Goal: Information Seeking & Learning: Learn about a topic

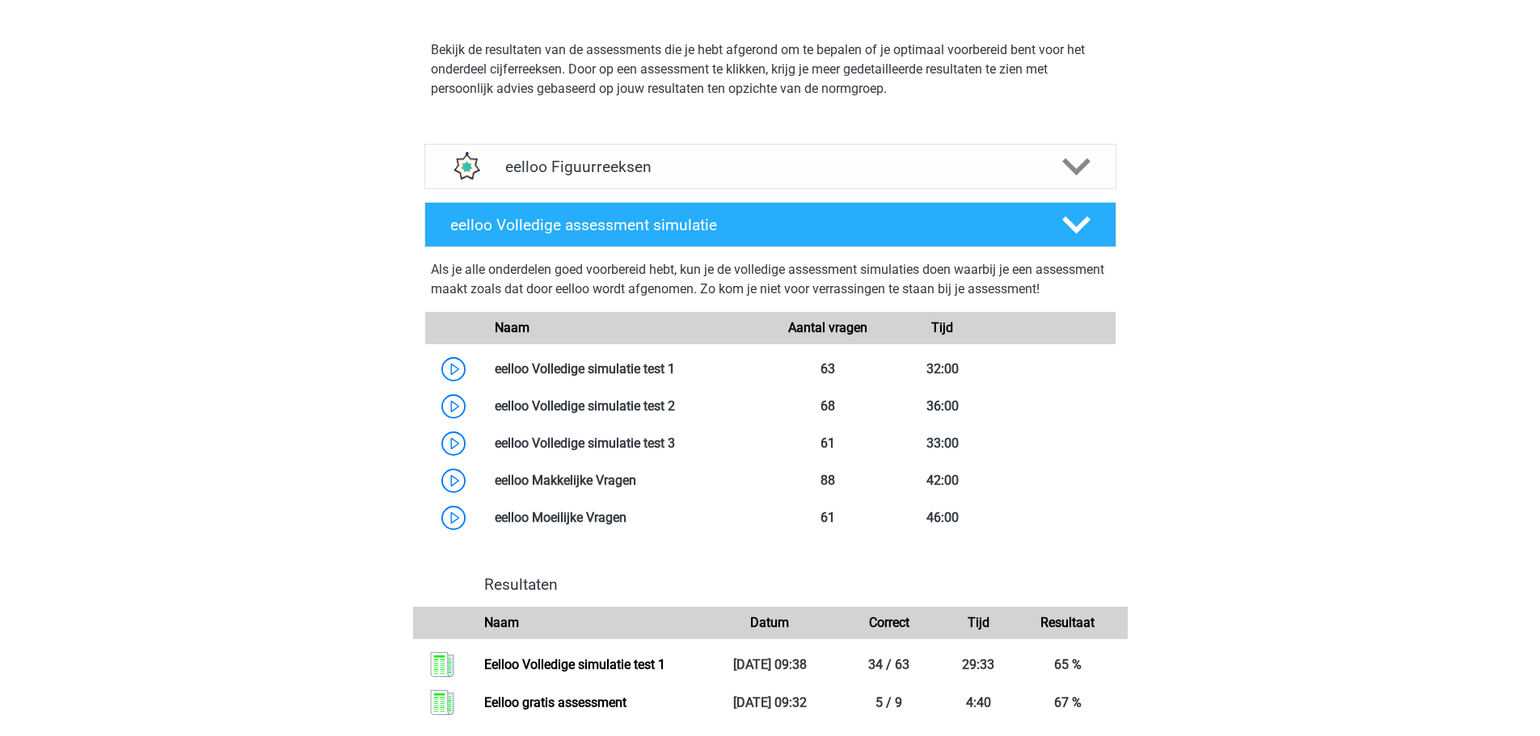
scroll to position [1293, 0]
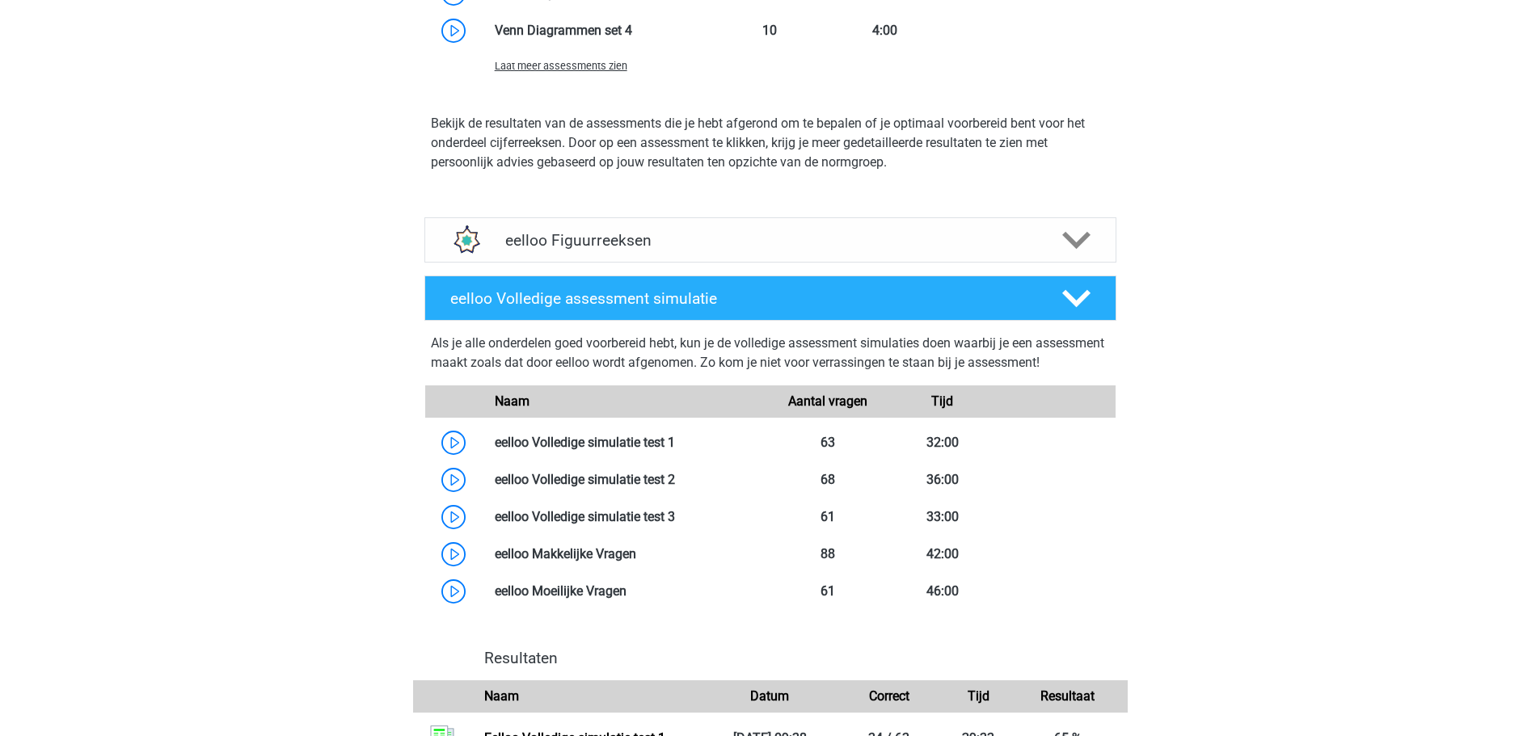
click at [605, 256] on div "eelloo Figuurreeksen" at bounding box center [770, 239] width 692 height 45
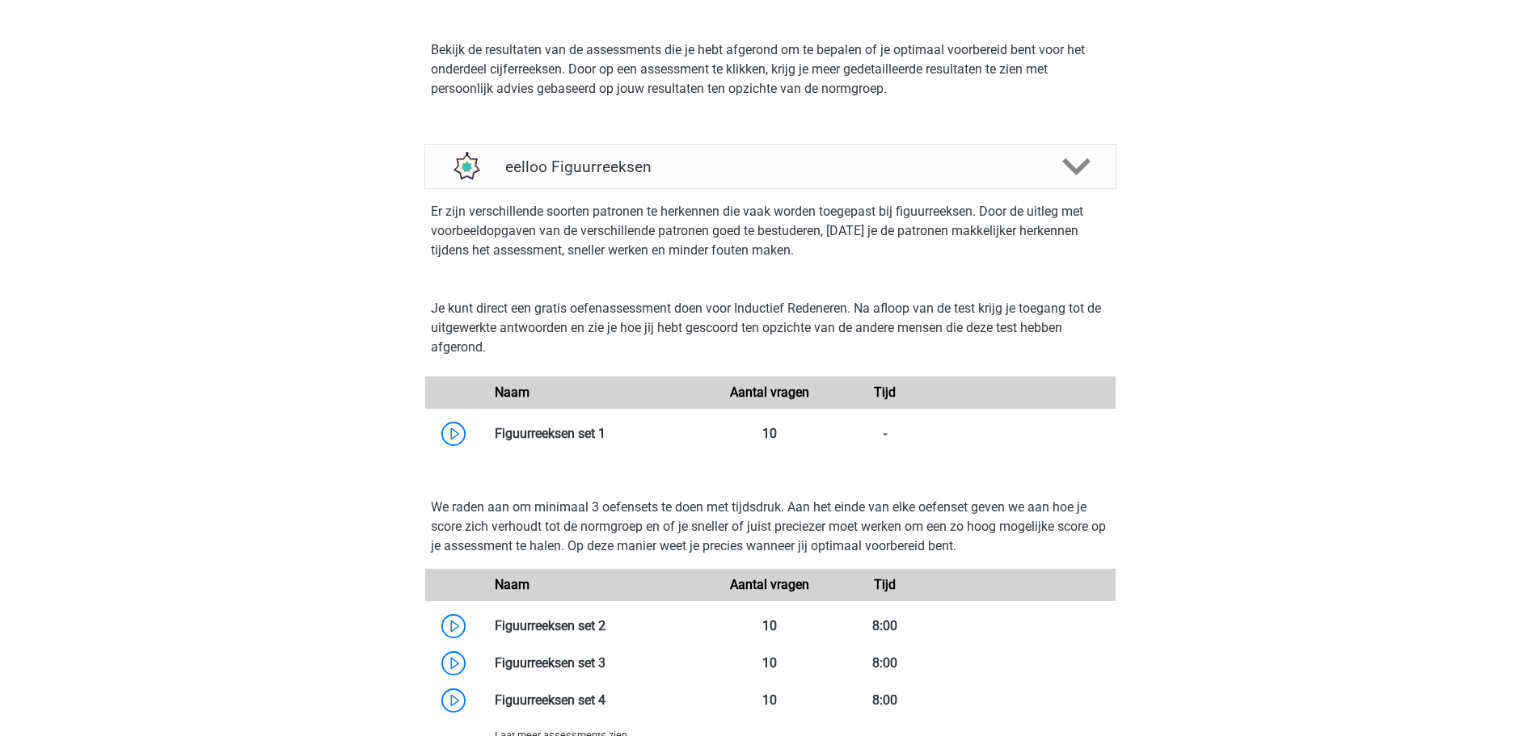
scroll to position [1536, 0]
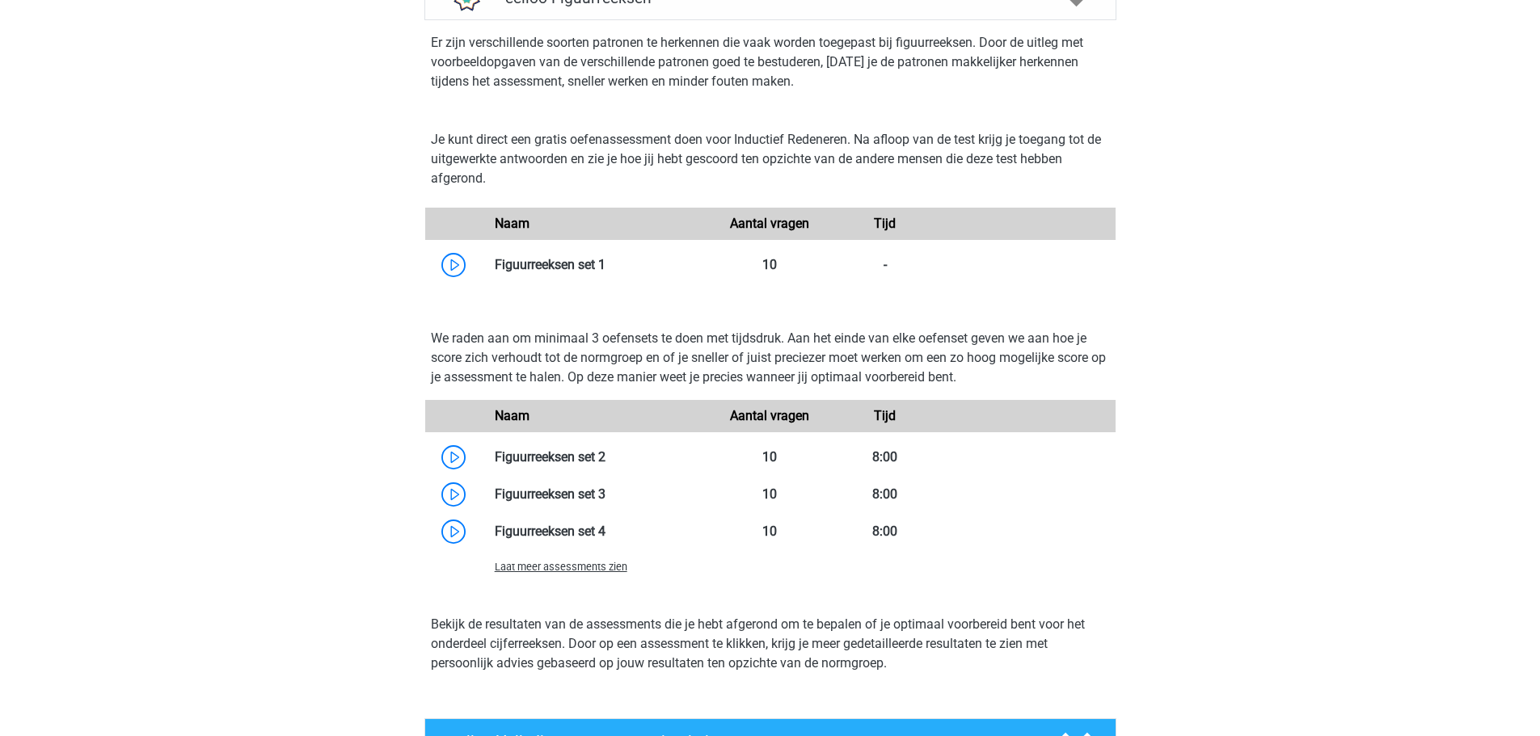
click at [605, 264] on link at bounding box center [605, 264] width 0 height 15
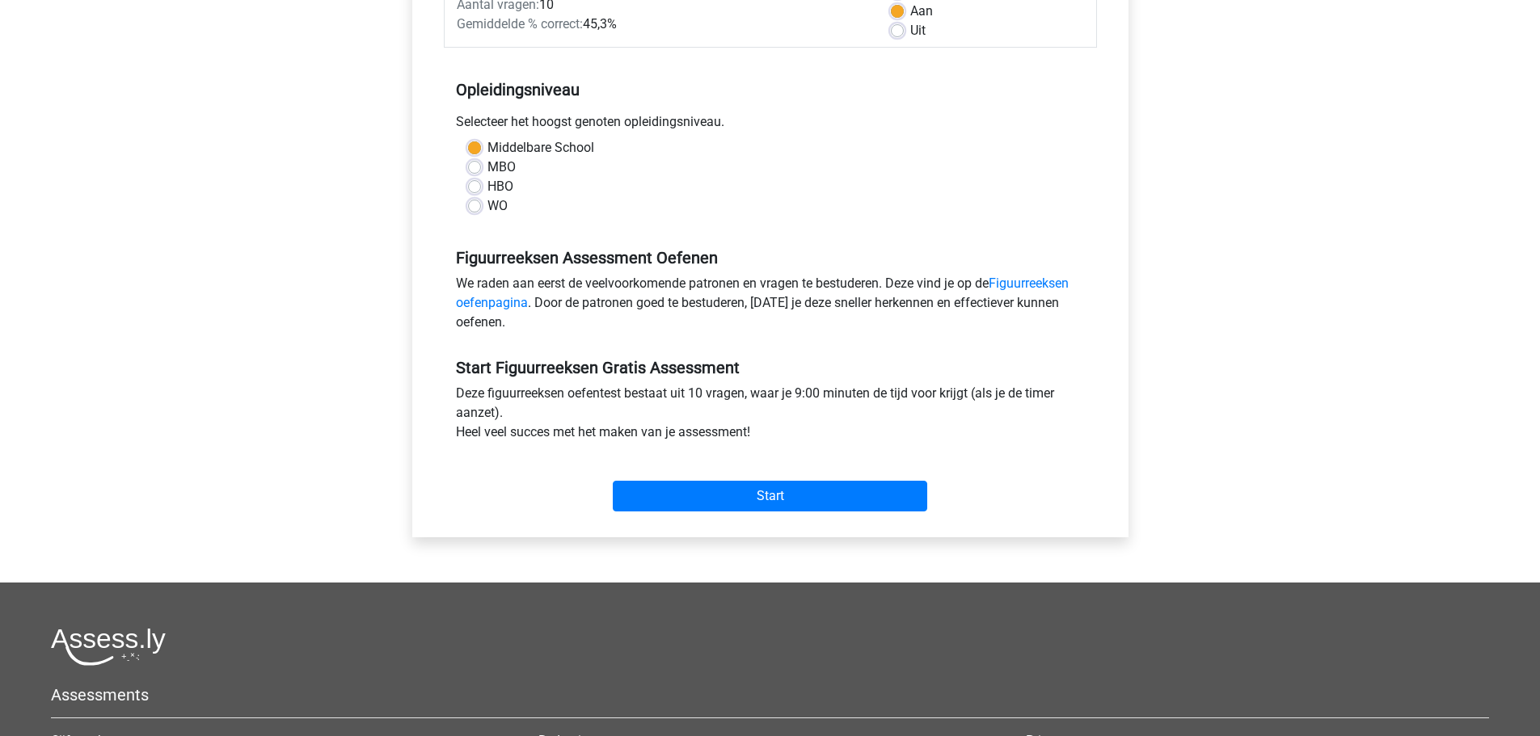
scroll to position [541, 0]
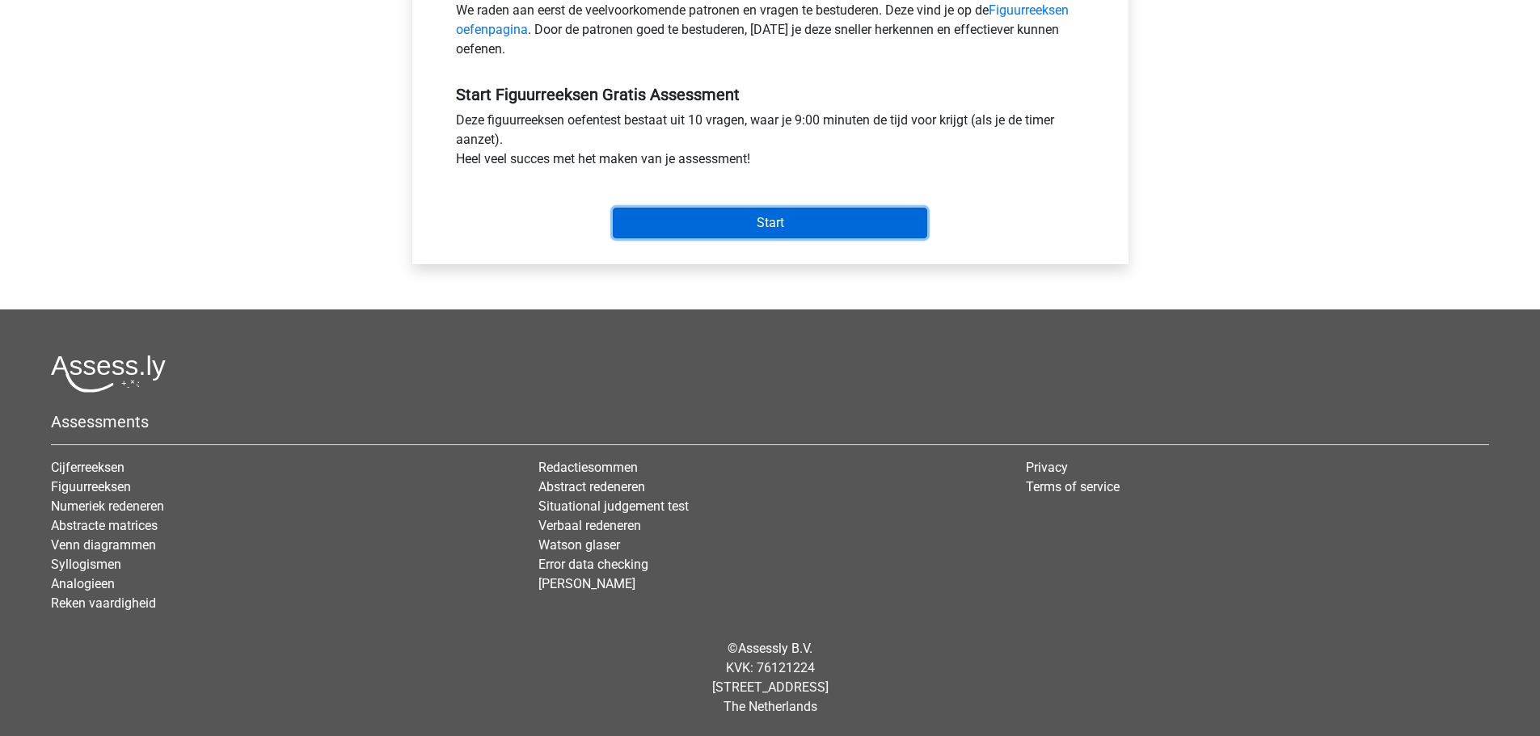
click at [698, 234] on input "Start" at bounding box center [770, 223] width 314 height 31
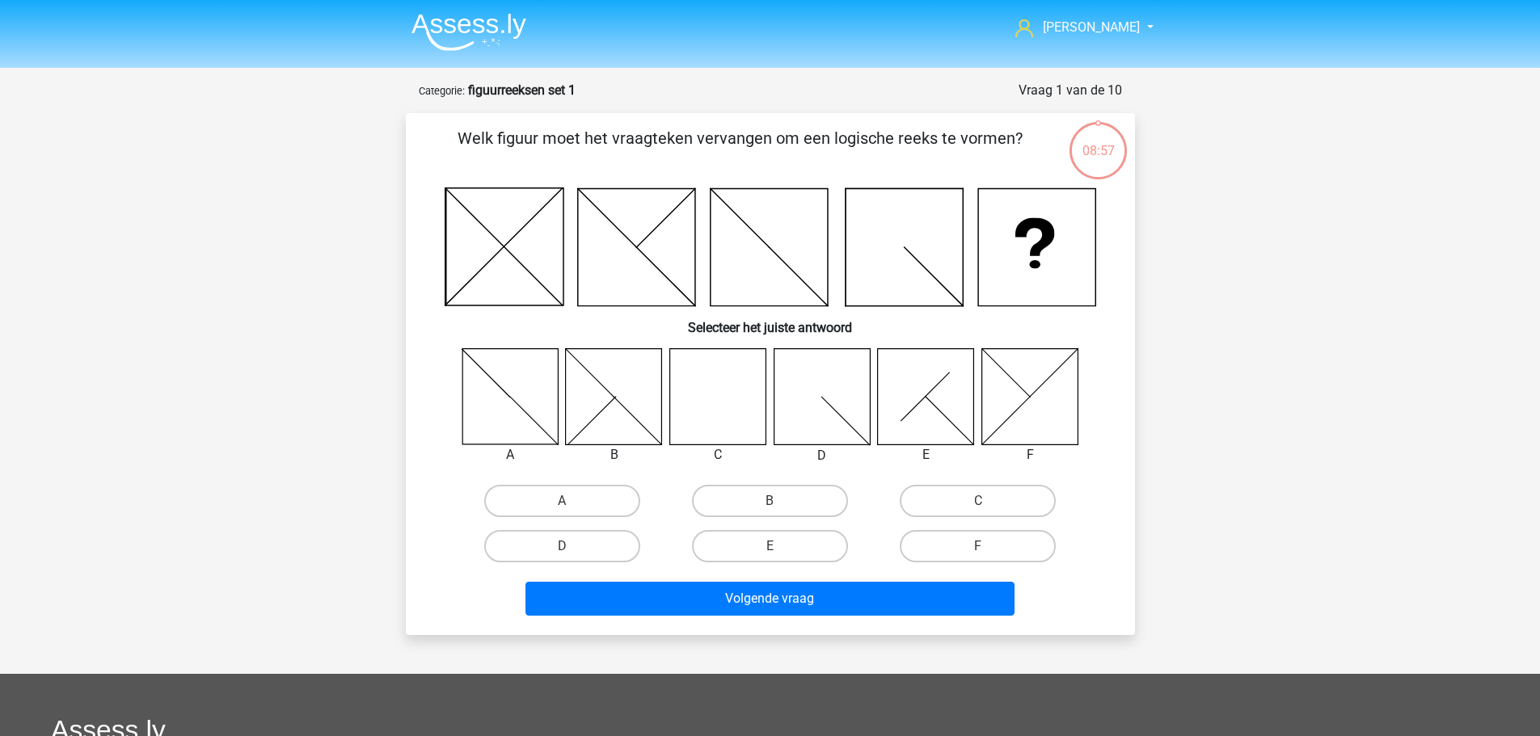
click at [692, 392] on icon at bounding box center [717, 396] width 96 height 96
click at [952, 501] on label "C" at bounding box center [978, 501] width 156 height 32
click at [978, 501] on input "C" at bounding box center [983, 506] width 11 height 11
radio input "true"
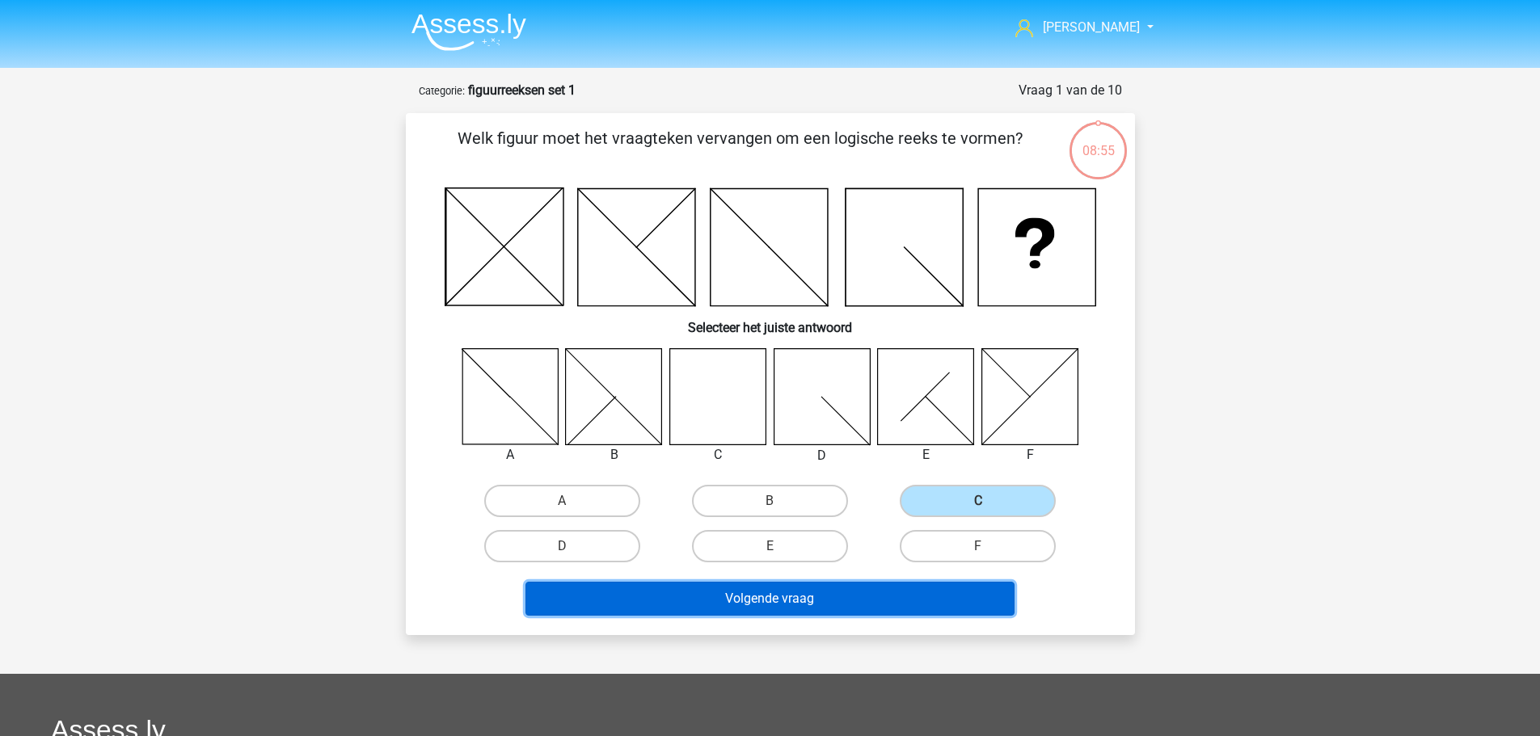
click at [905, 594] on button "Volgende vraag" at bounding box center [769, 599] width 489 height 34
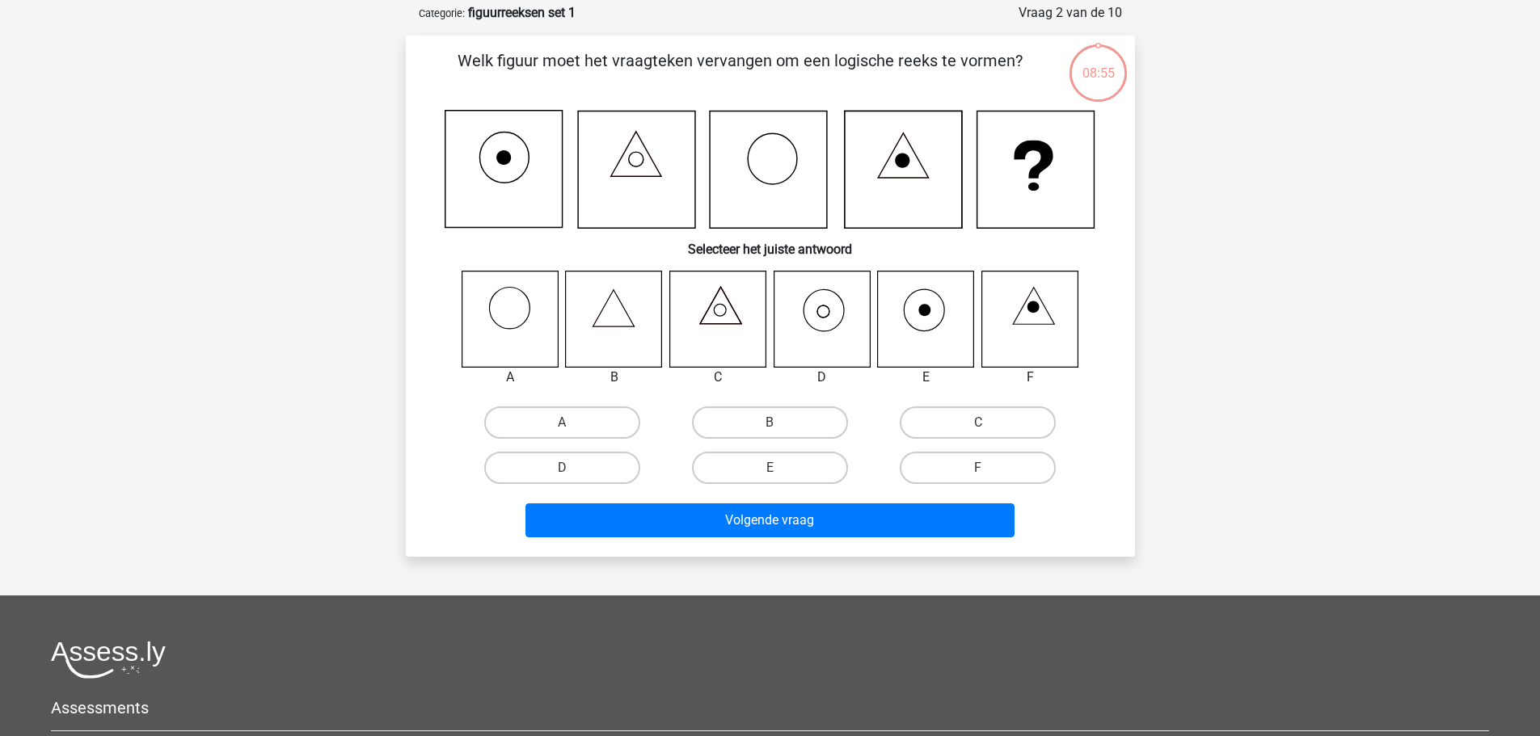
scroll to position [81, 0]
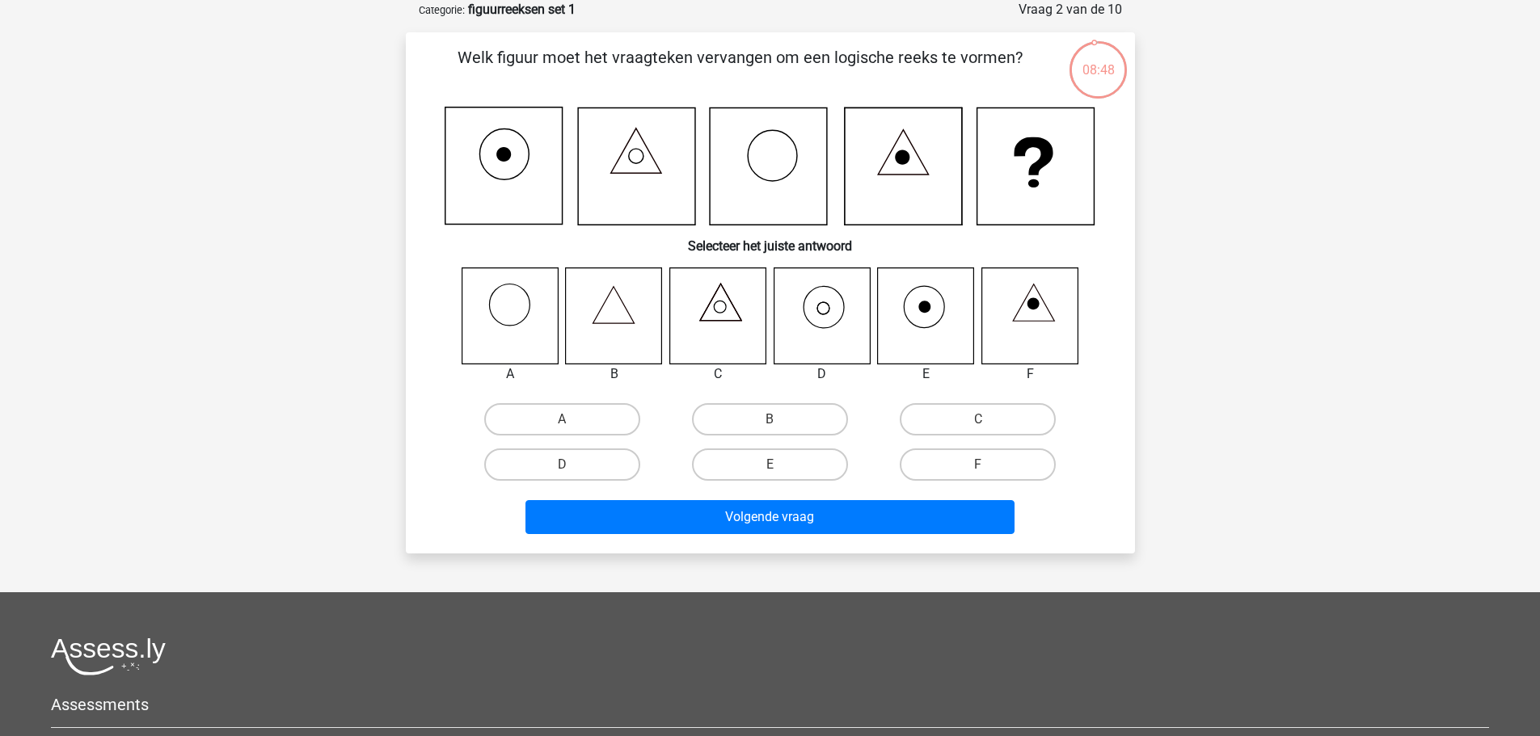
click at [548, 452] on label "D" at bounding box center [562, 465] width 156 height 32
click at [562, 465] on input "D" at bounding box center [567, 470] width 11 height 11
radio input "true"
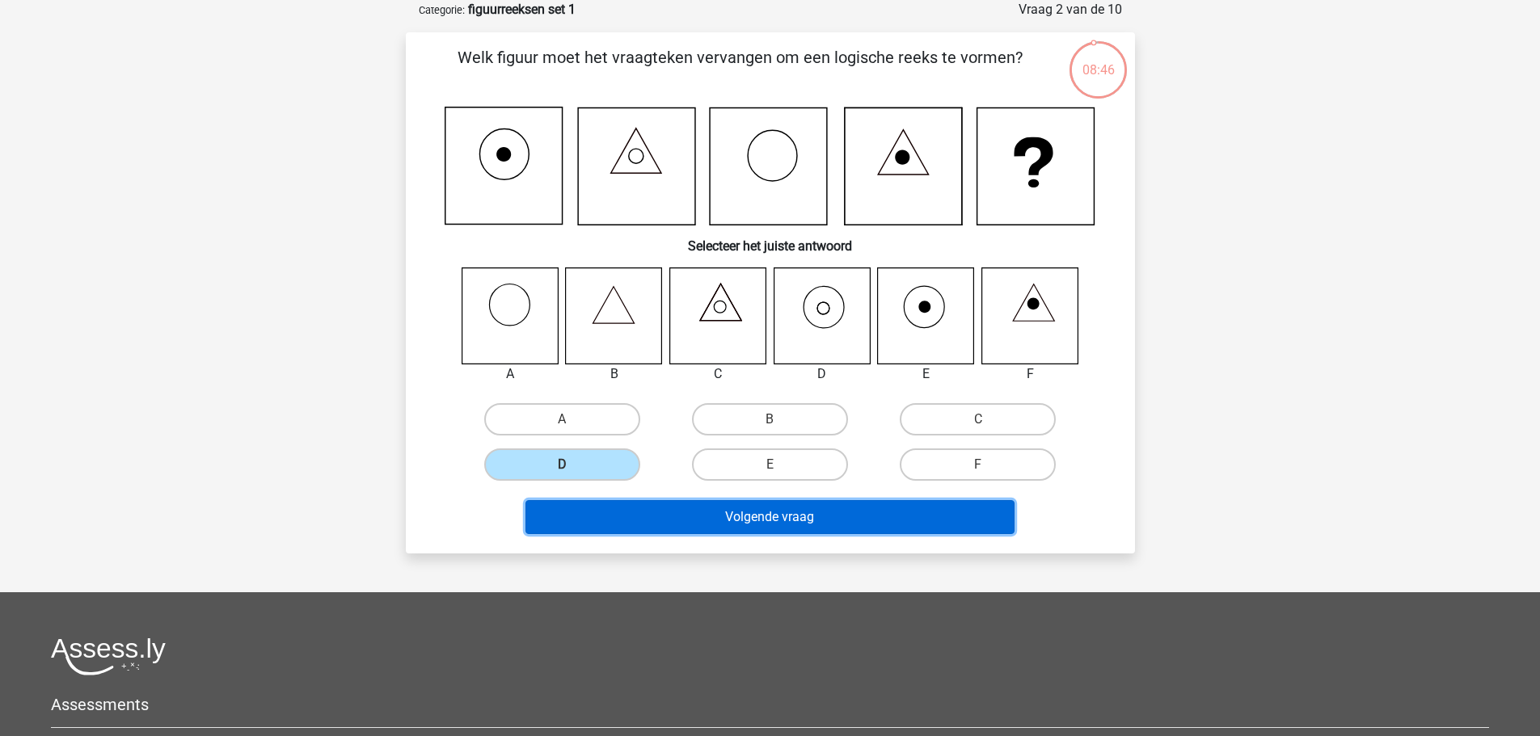
click at [641, 508] on button "Volgende vraag" at bounding box center [769, 517] width 489 height 34
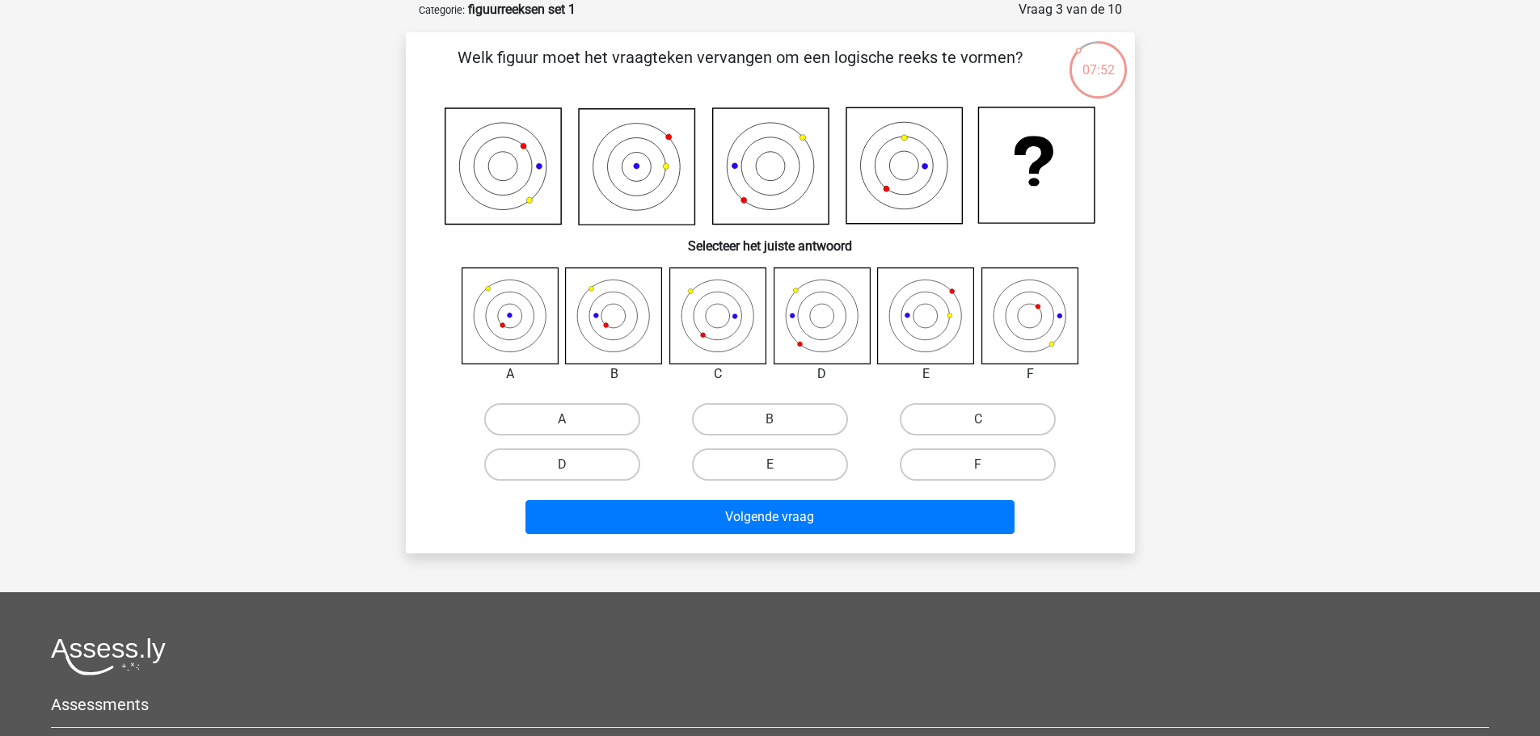
click at [802, 414] on label "B" at bounding box center [770, 419] width 156 height 32
click at [780, 420] on input "B" at bounding box center [775, 425] width 11 height 11
radio input "true"
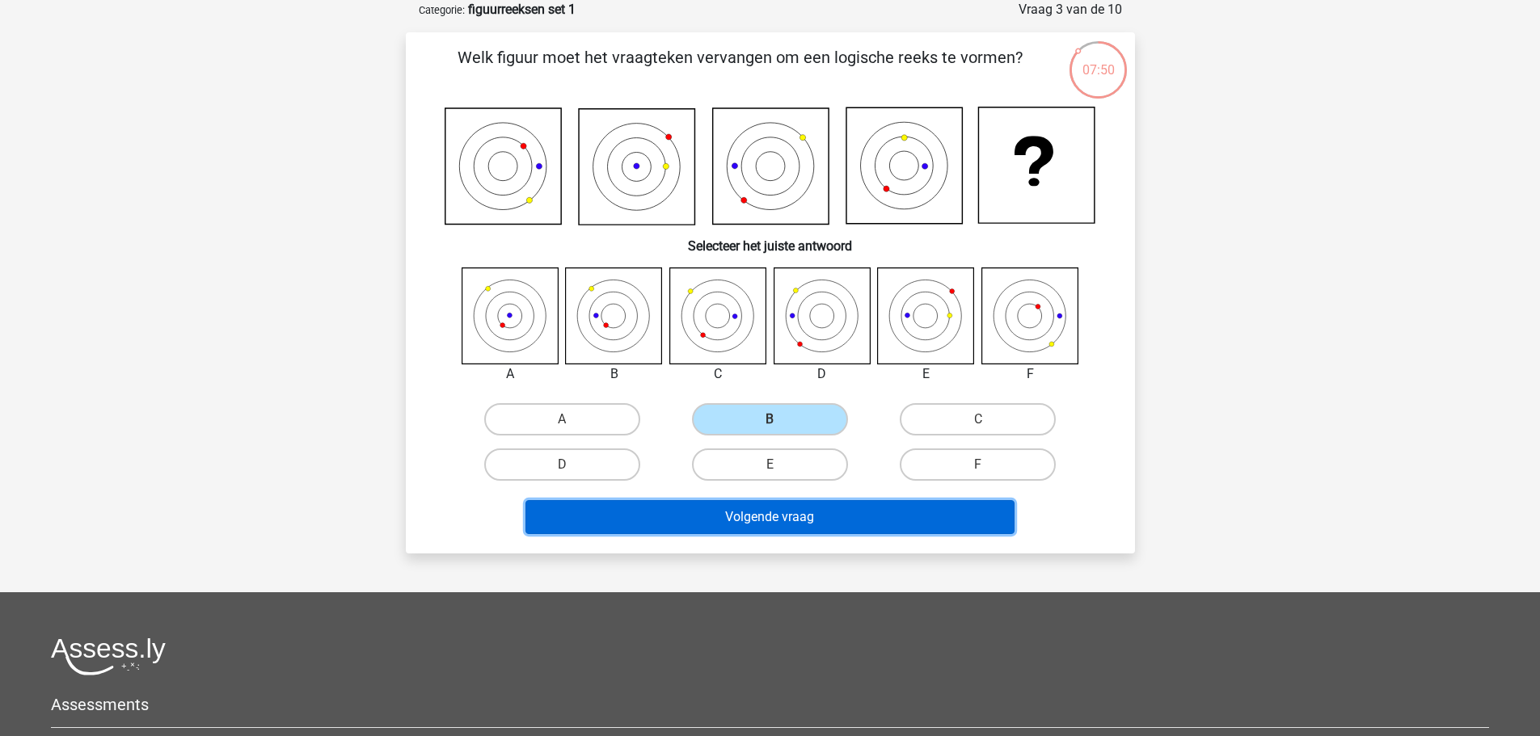
click at [811, 516] on button "Volgende vraag" at bounding box center [769, 517] width 489 height 34
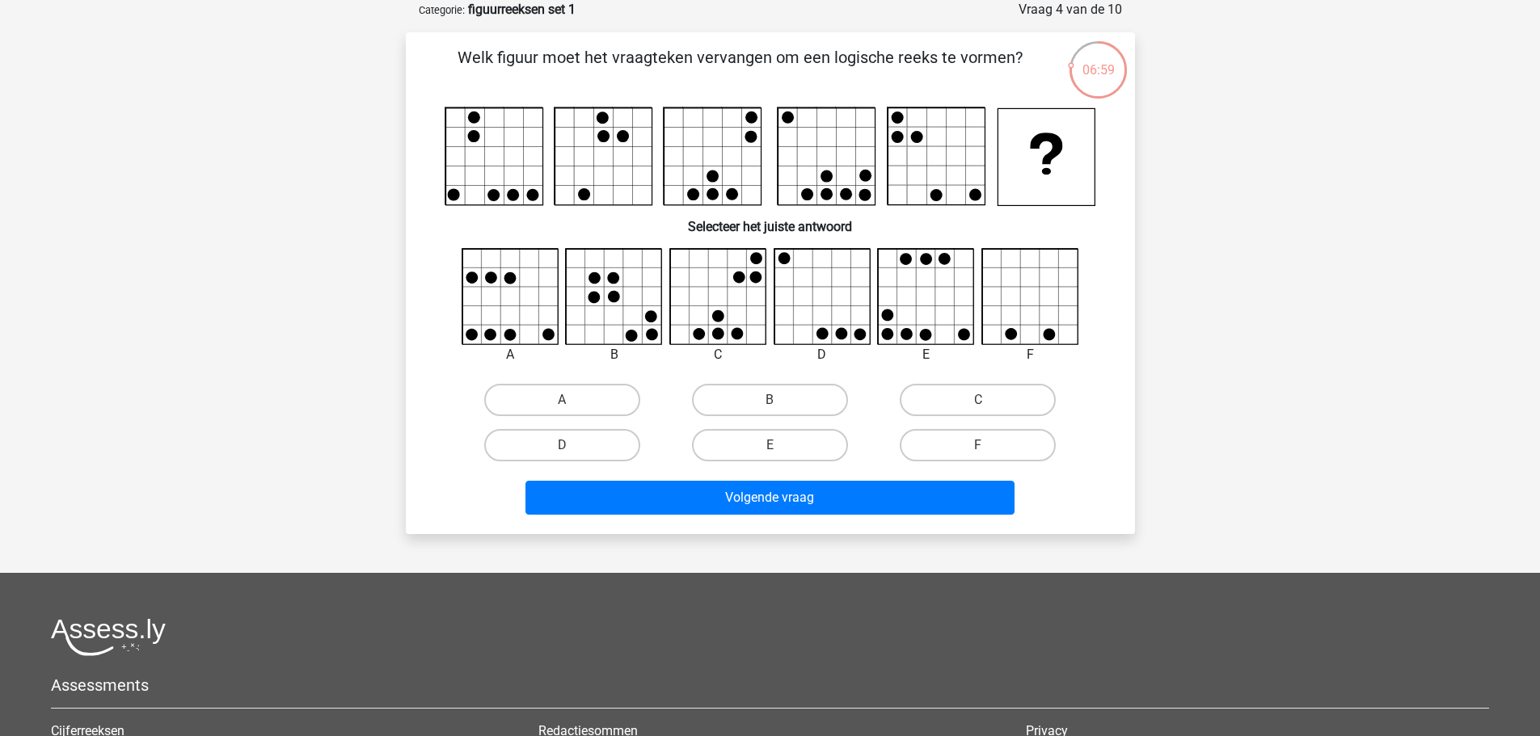
click at [811, 451] on label "E" at bounding box center [770, 445] width 156 height 32
click at [780, 451] on input "E" at bounding box center [775, 450] width 11 height 11
radio input "true"
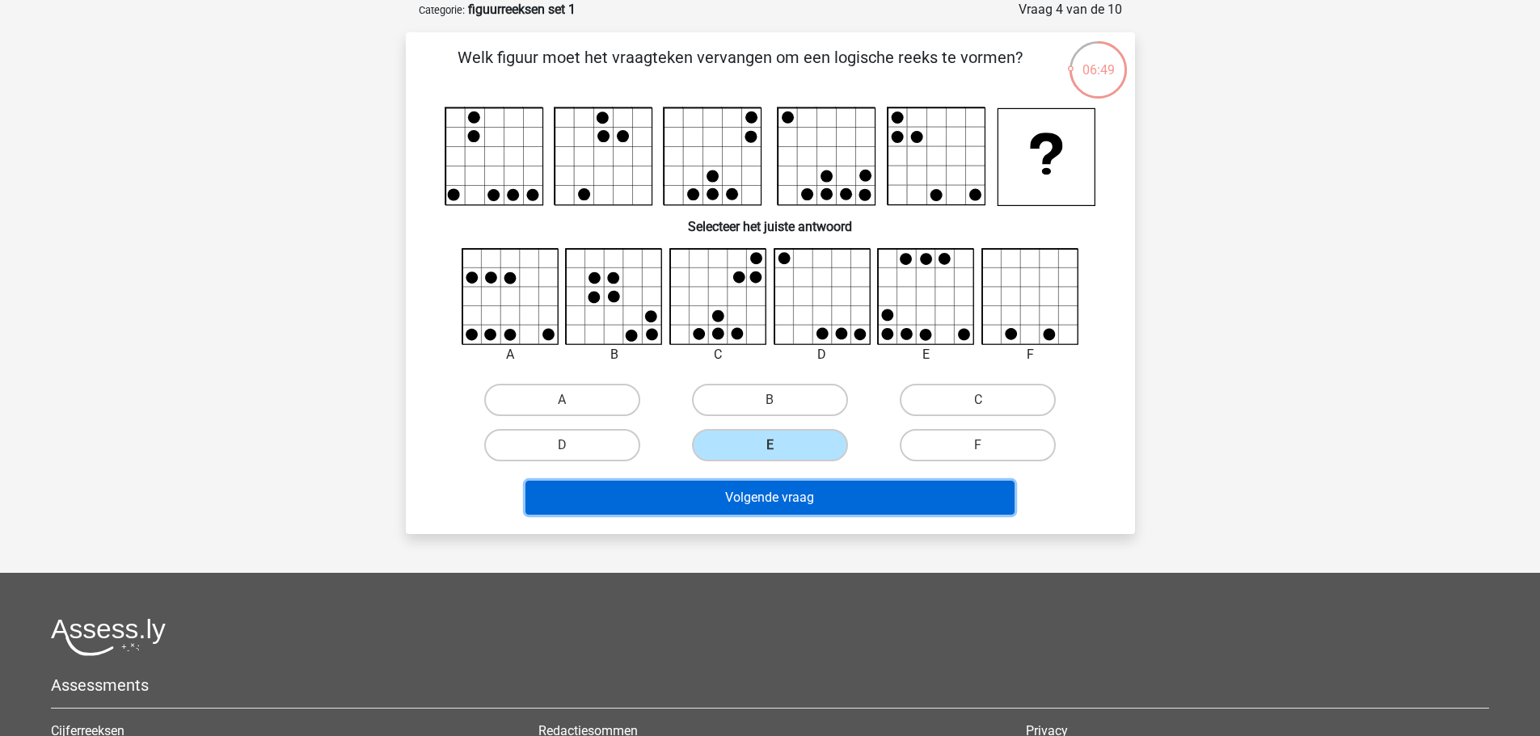
click at [841, 486] on button "Volgende vraag" at bounding box center [769, 498] width 489 height 34
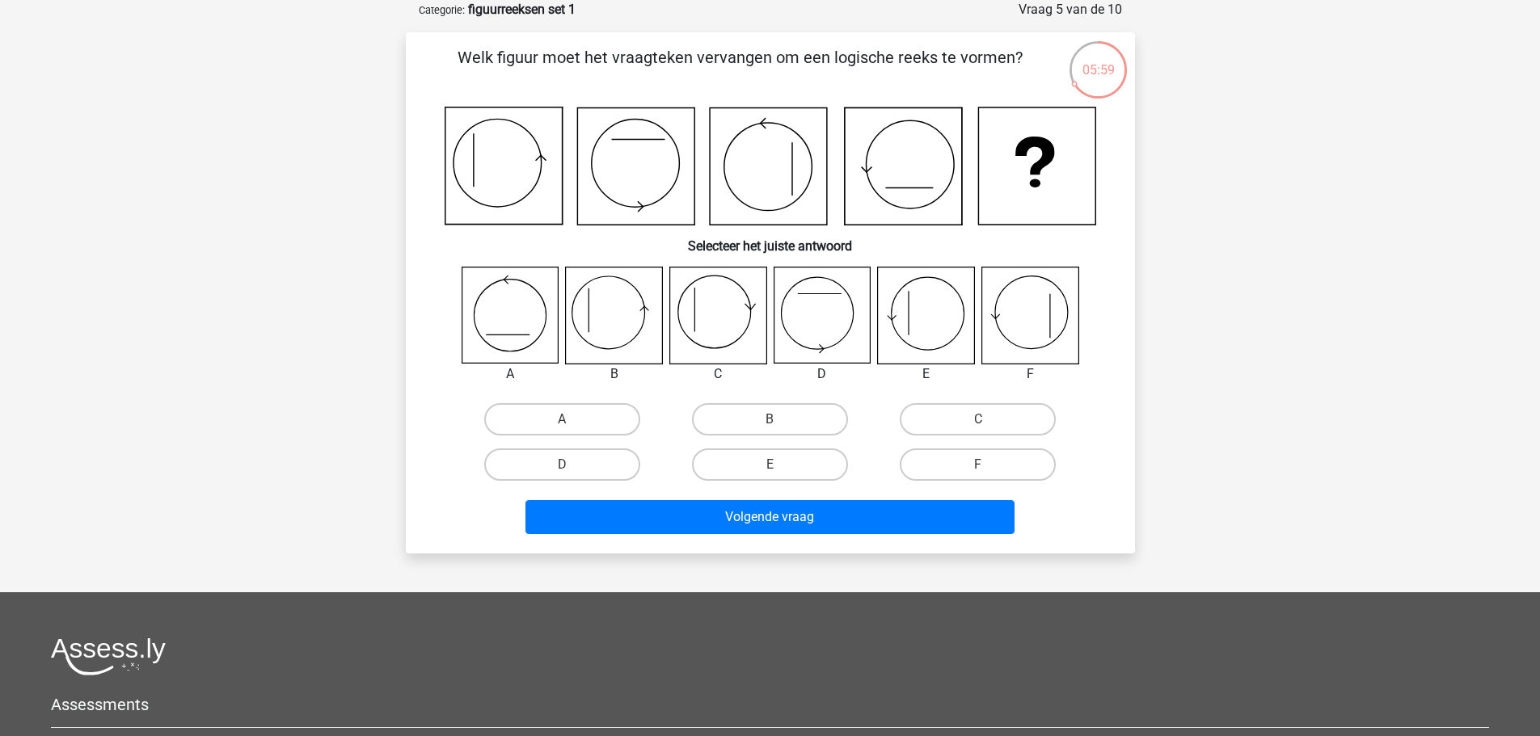
click at [759, 410] on label "B" at bounding box center [770, 419] width 156 height 32
click at [770, 420] on input "B" at bounding box center [775, 425] width 11 height 11
radio input "true"
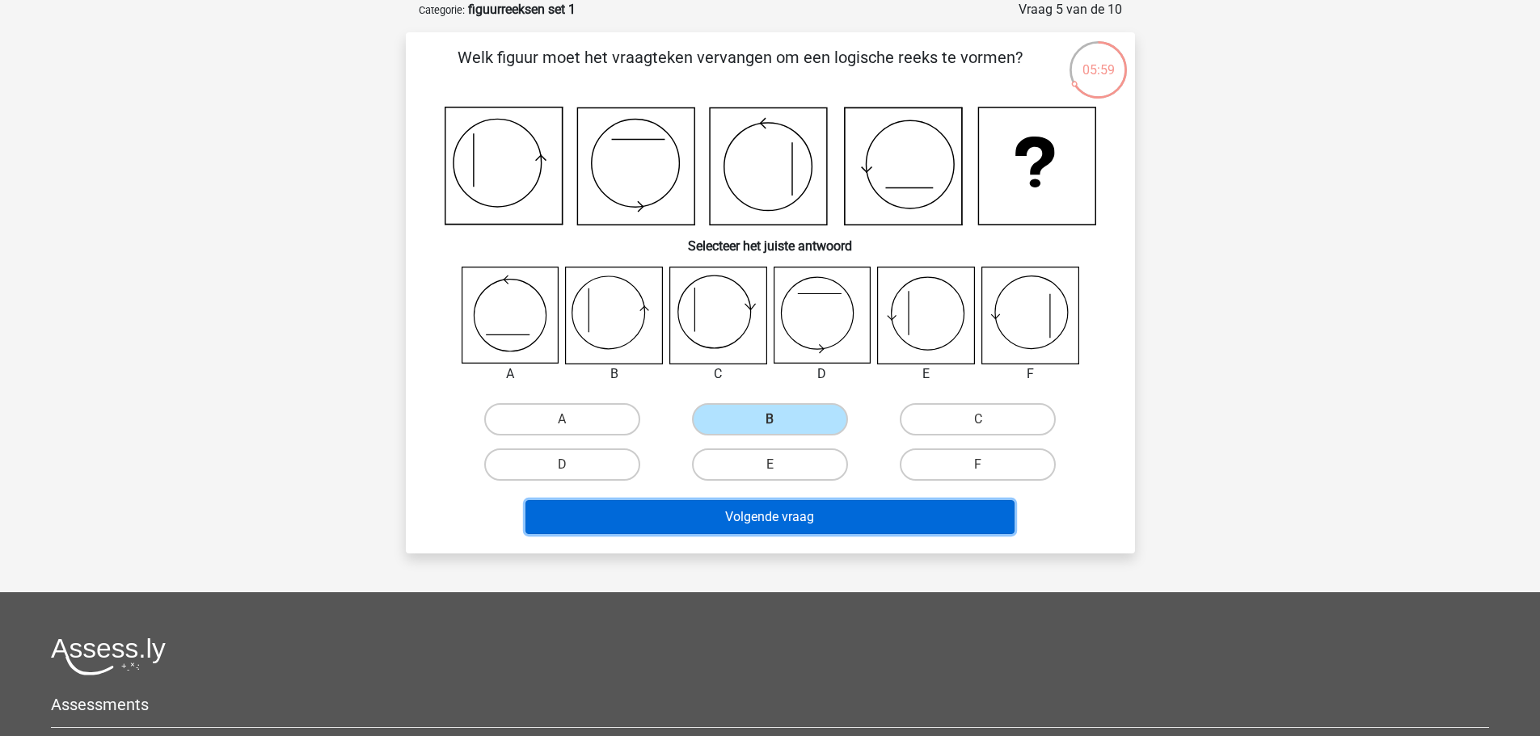
click at [813, 502] on button "Volgende vraag" at bounding box center [769, 517] width 489 height 34
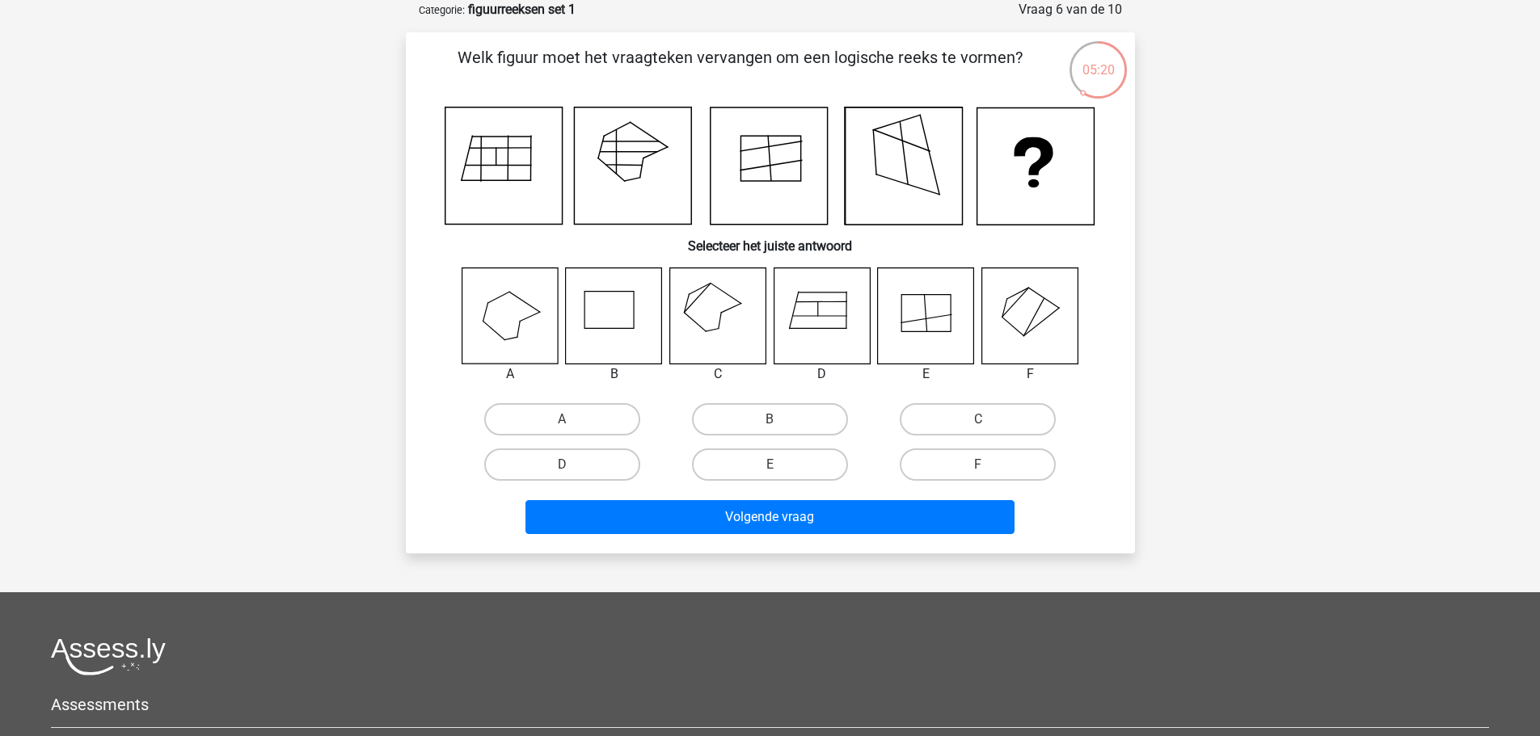
click at [924, 408] on label "C" at bounding box center [978, 419] width 156 height 32
click at [978, 420] on input "C" at bounding box center [983, 425] width 11 height 11
radio input "true"
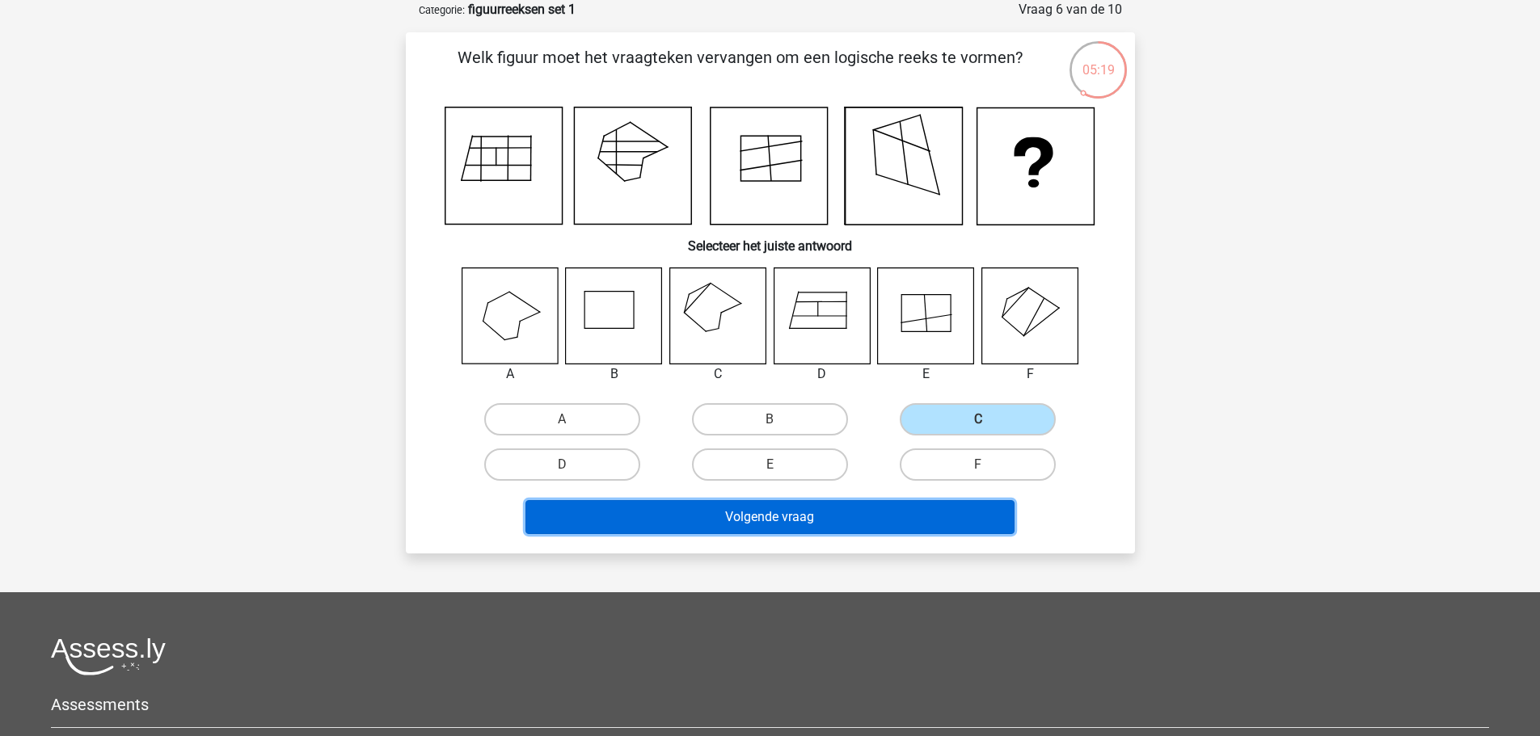
click at [912, 514] on button "Volgende vraag" at bounding box center [769, 517] width 489 height 34
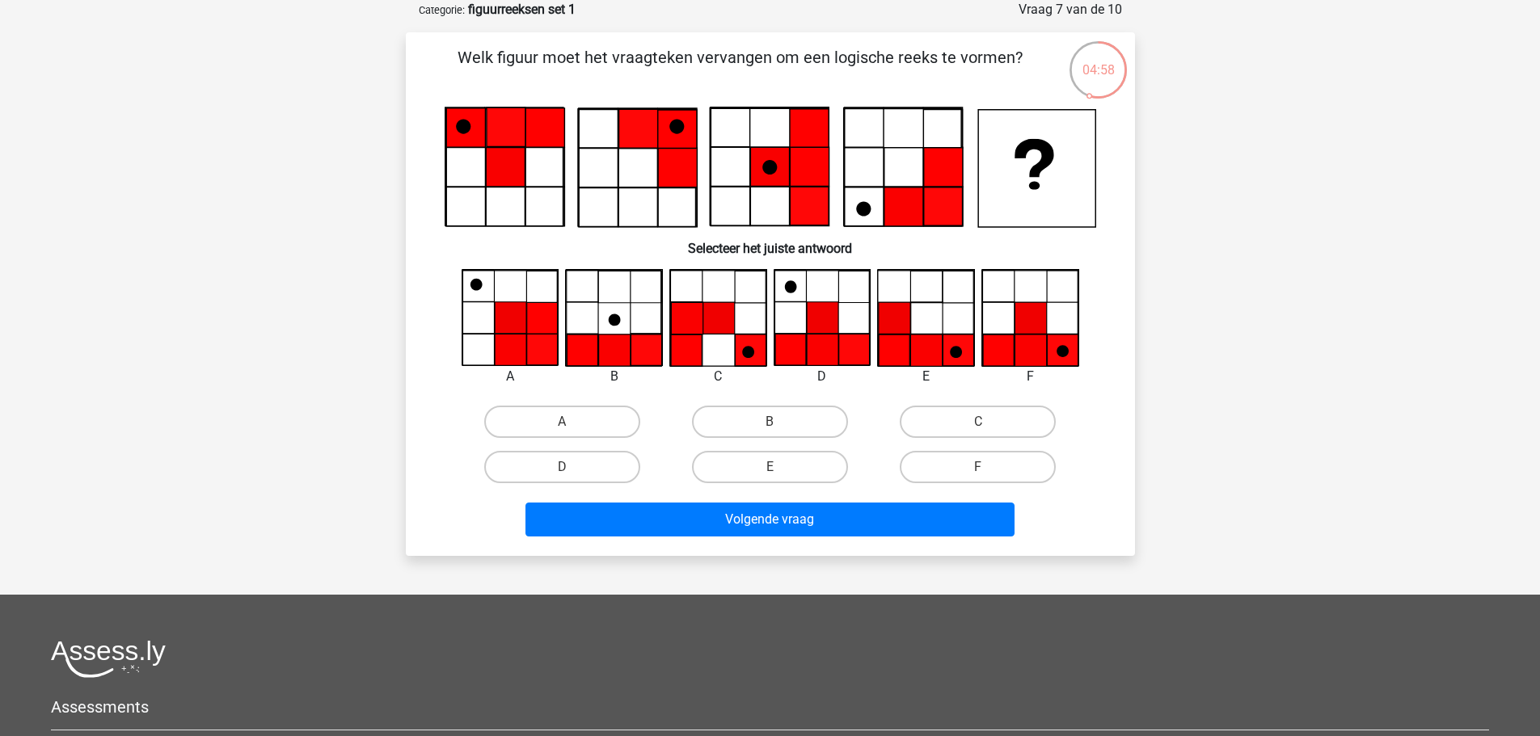
click at [580, 454] on label "D" at bounding box center [562, 467] width 156 height 32
click at [572, 467] on input "D" at bounding box center [567, 472] width 11 height 11
radio input "true"
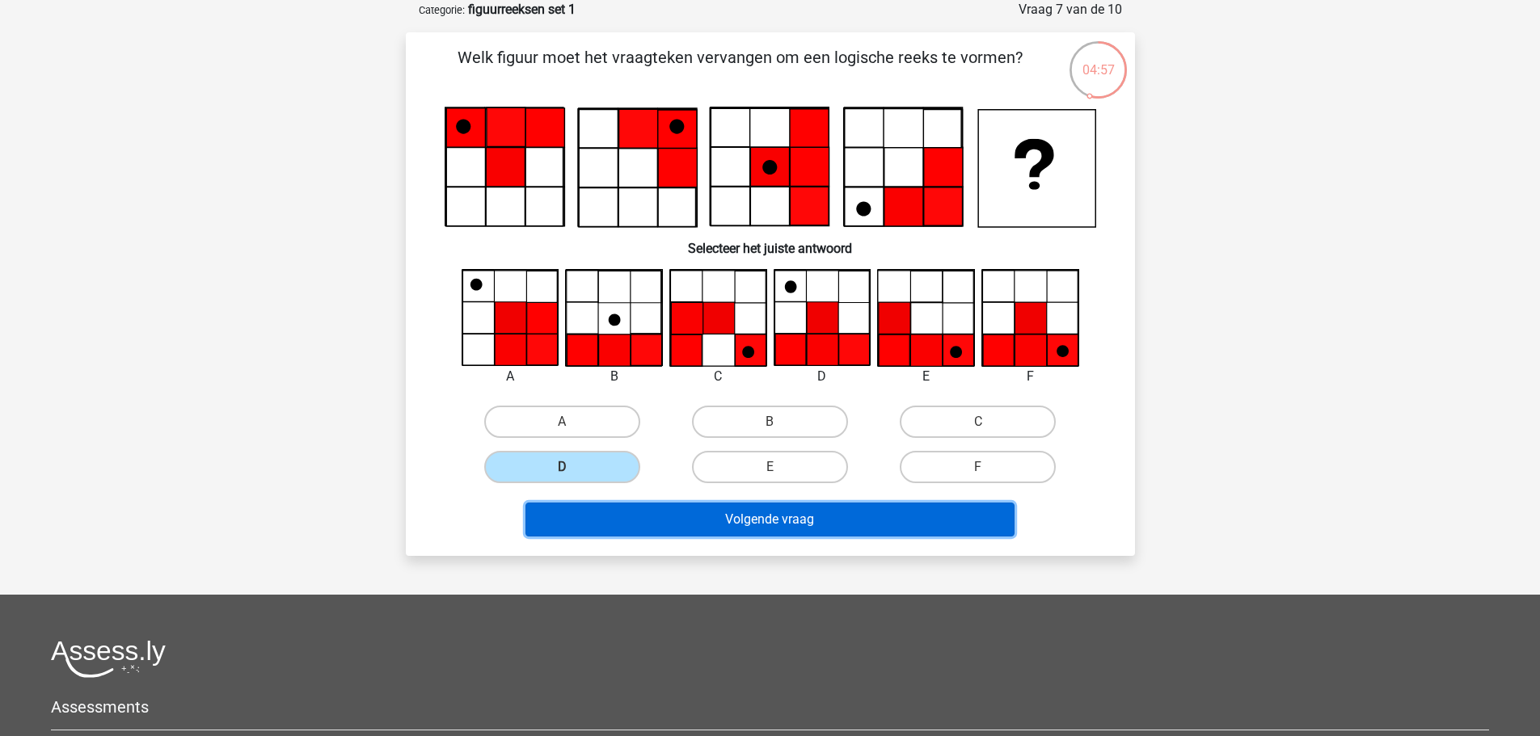
click at [663, 513] on button "Volgende vraag" at bounding box center [769, 520] width 489 height 34
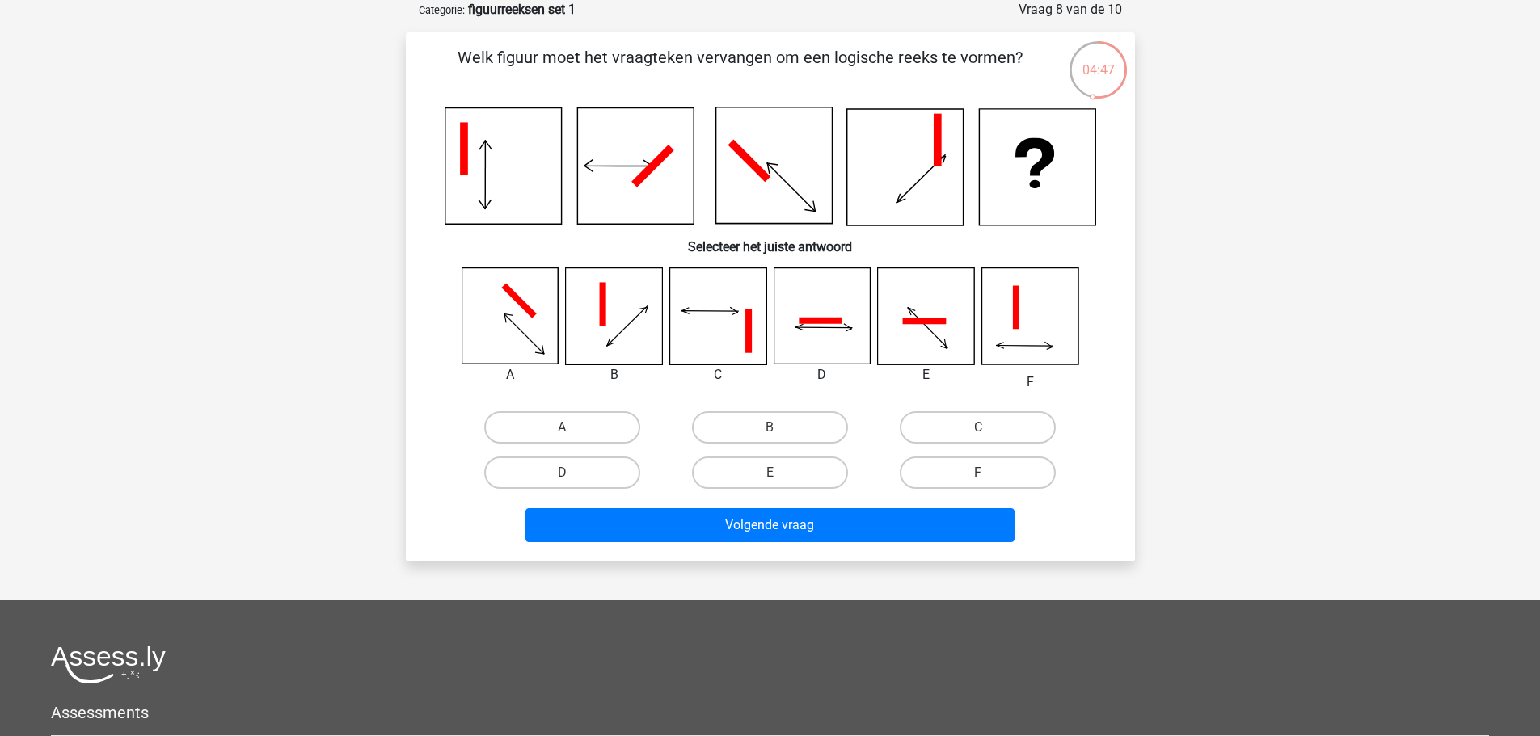
click at [943, 434] on label "C" at bounding box center [978, 427] width 156 height 32
click at [978, 434] on input "C" at bounding box center [983, 433] width 11 height 11
radio input "true"
click at [901, 514] on button "Volgende vraag" at bounding box center [769, 525] width 489 height 34
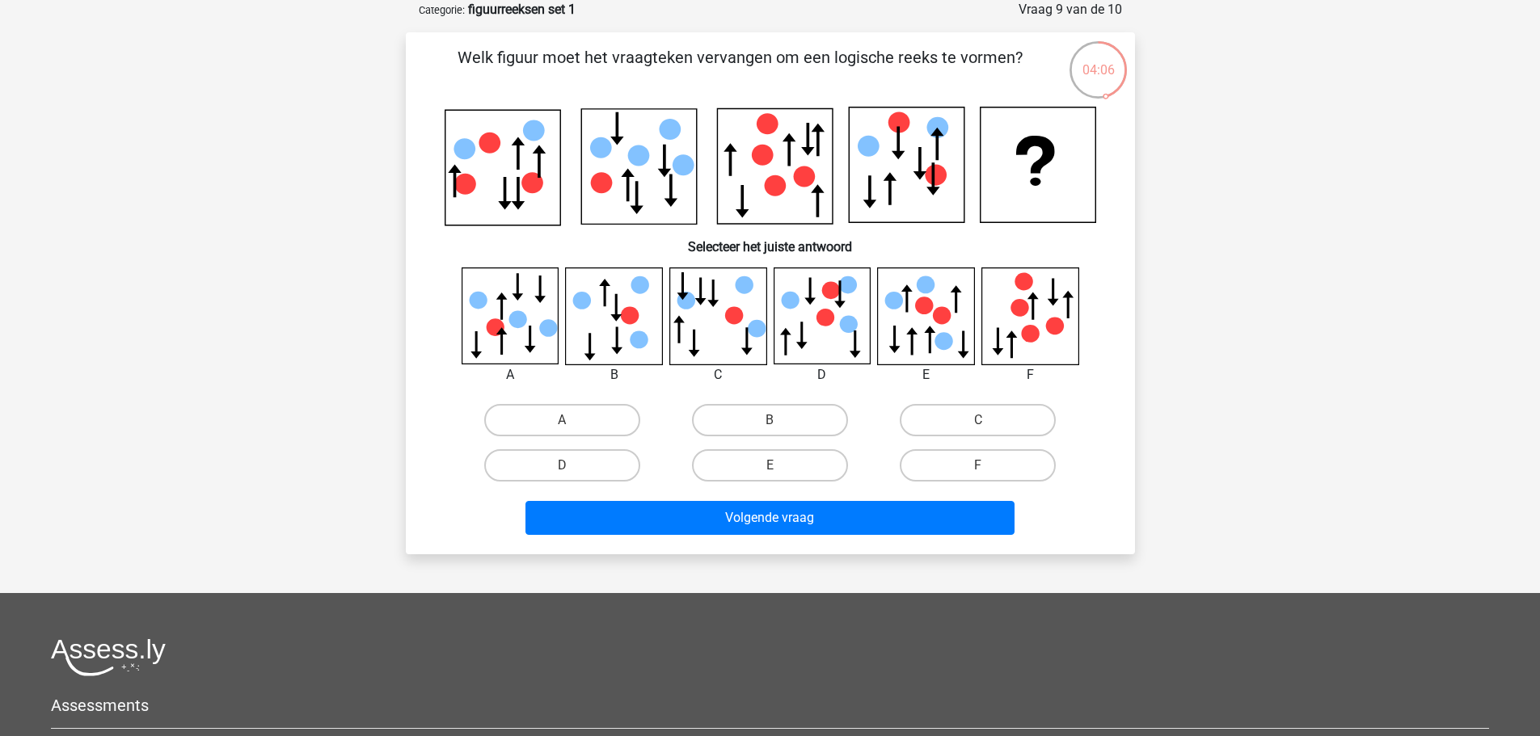
click at [703, 456] on label "E" at bounding box center [770, 465] width 156 height 32
click at [770, 466] on input "E" at bounding box center [775, 471] width 11 height 11
radio input "true"
click at [718, 499] on div "Volgende vraag" at bounding box center [770, 514] width 677 height 53
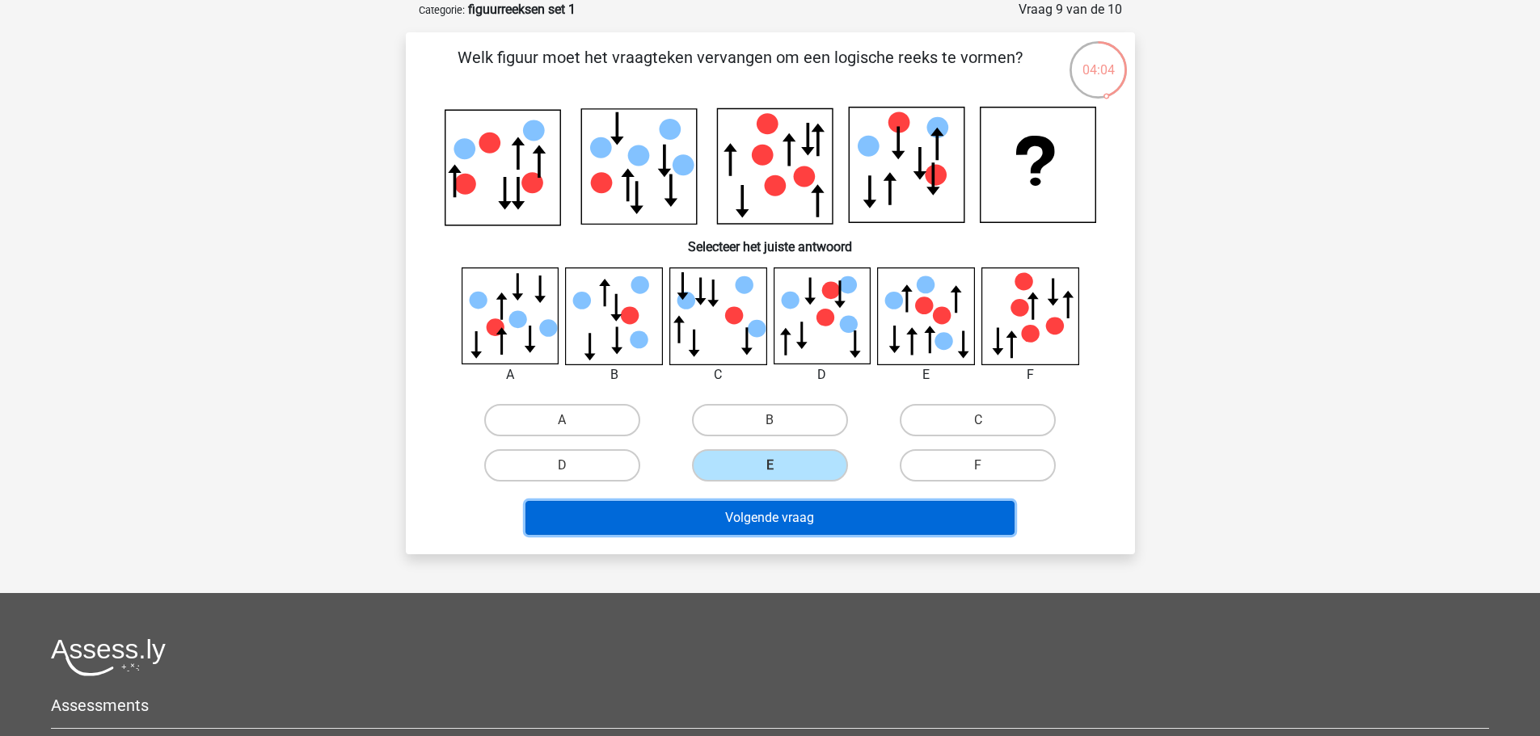
click at [727, 515] on button "Volgende vraag" at bounding box center [769, 518] width 489 height 34
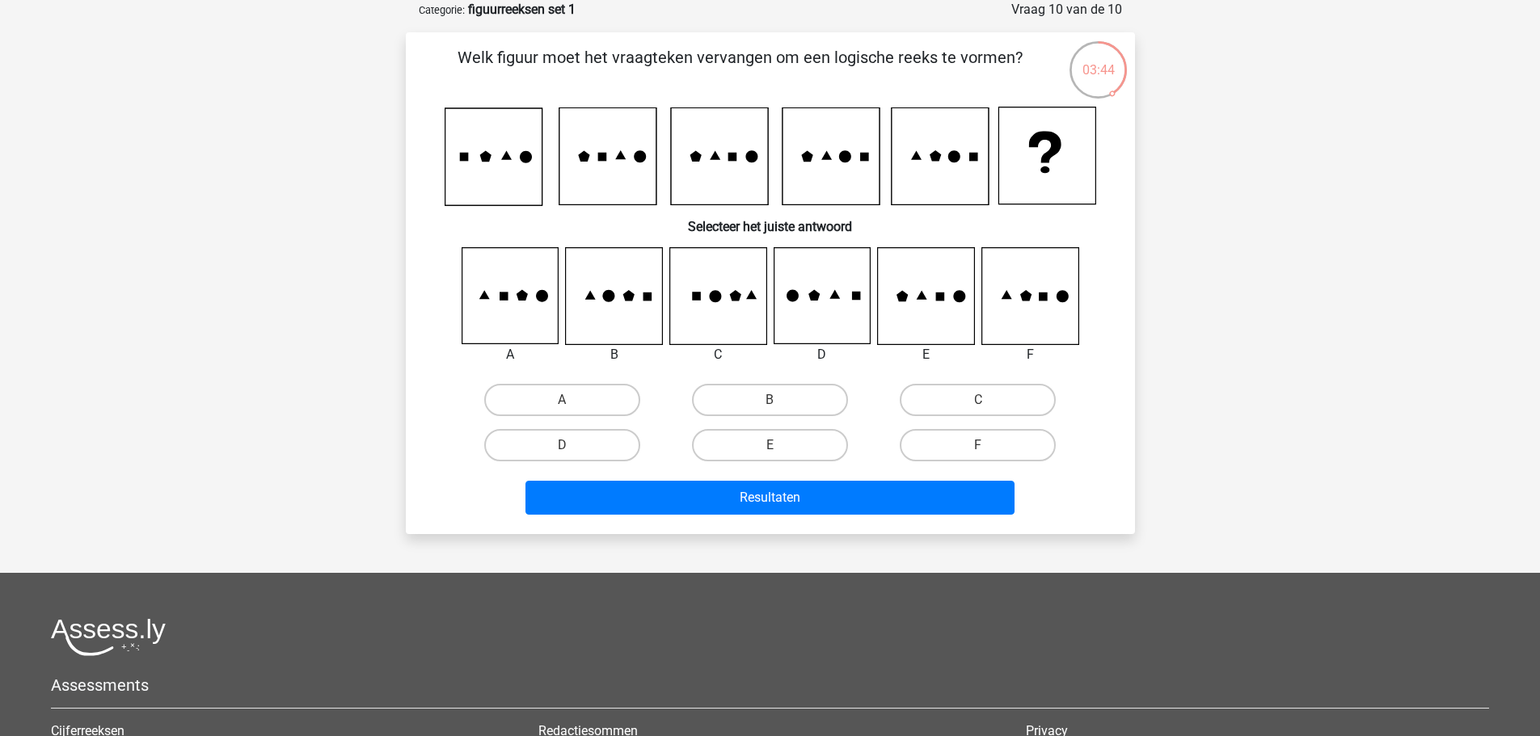
click at [743, 403] on label "B" at bounding box center [770, 400] width 156 height 32
click at [770, 403] on input "B" at bounding box center [775, 405] width 11 height 11
radio input "true"
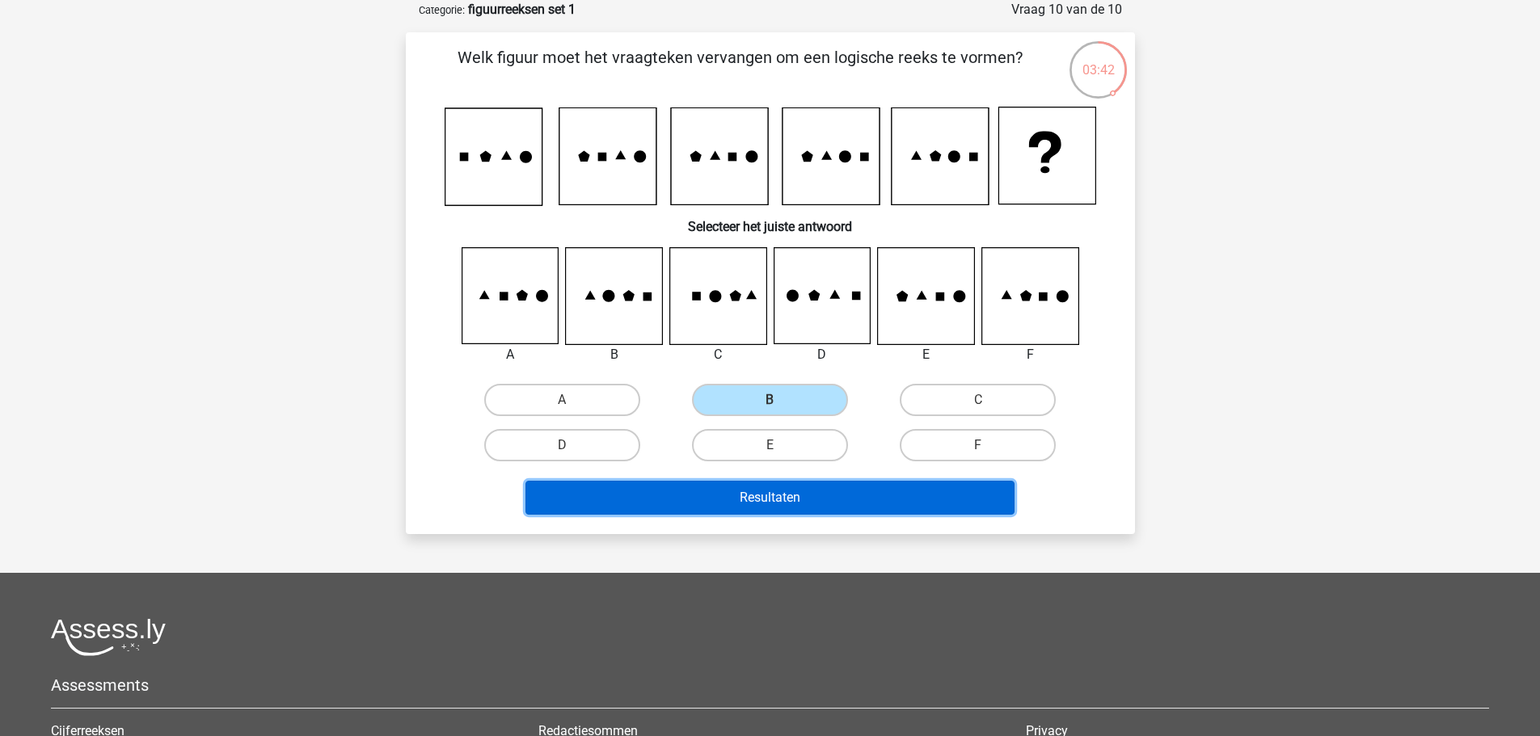
click at [757, 495] on button "Resultaten" at bounding box center [769, 498] width 489 height 34
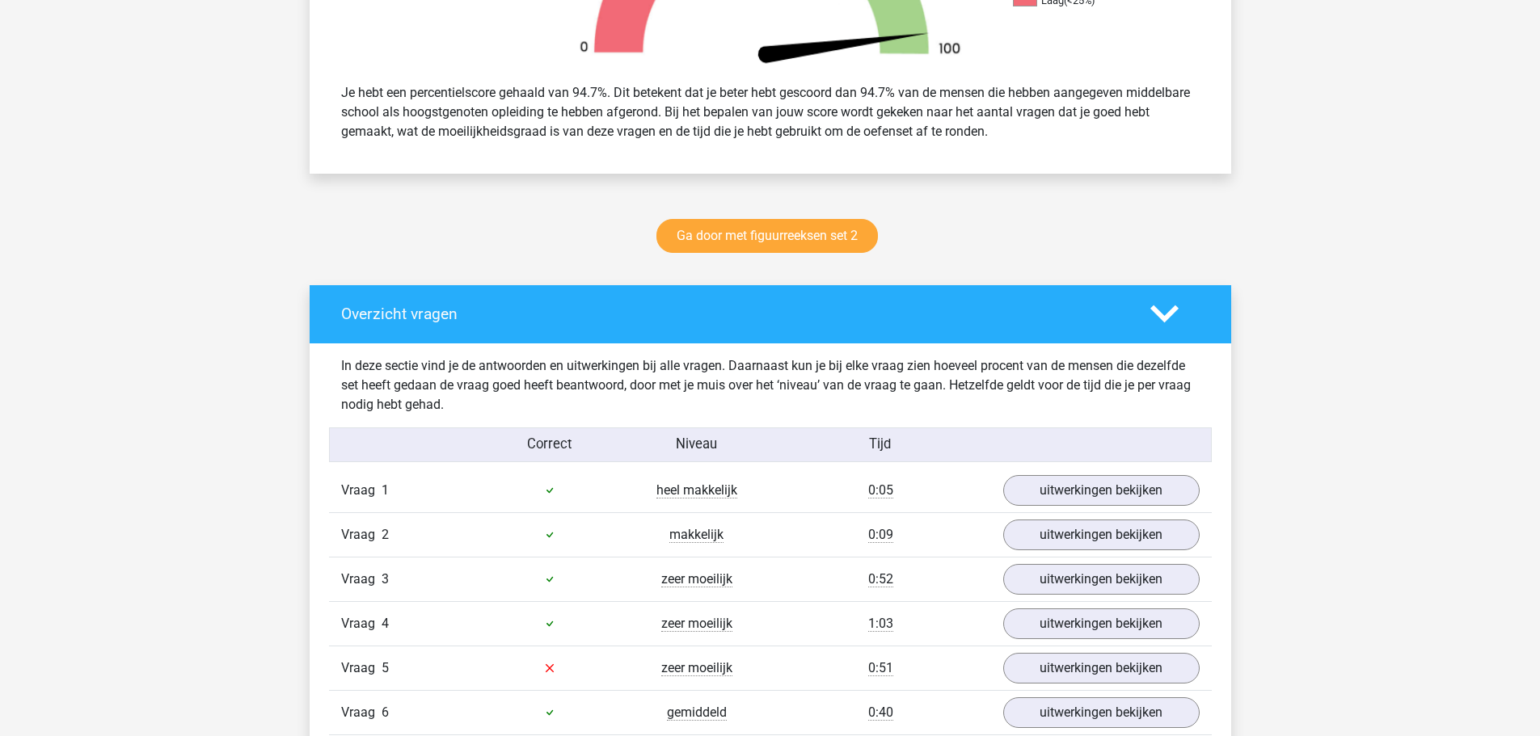
scroll to position [970, 0]
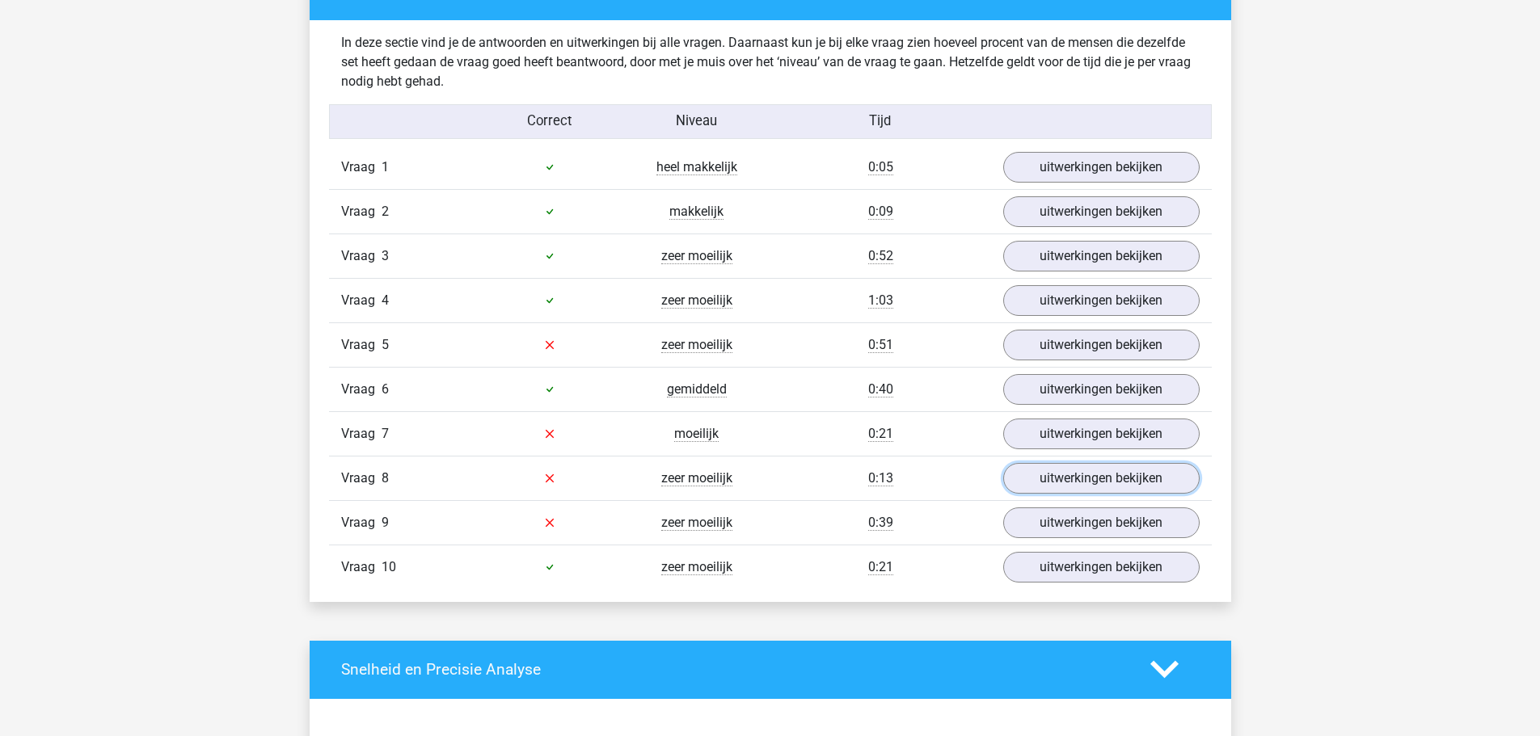
click at [1033, 471] on link "uitwerkingen bekijken" at bounding box center [1101, 478] width 196 height 31
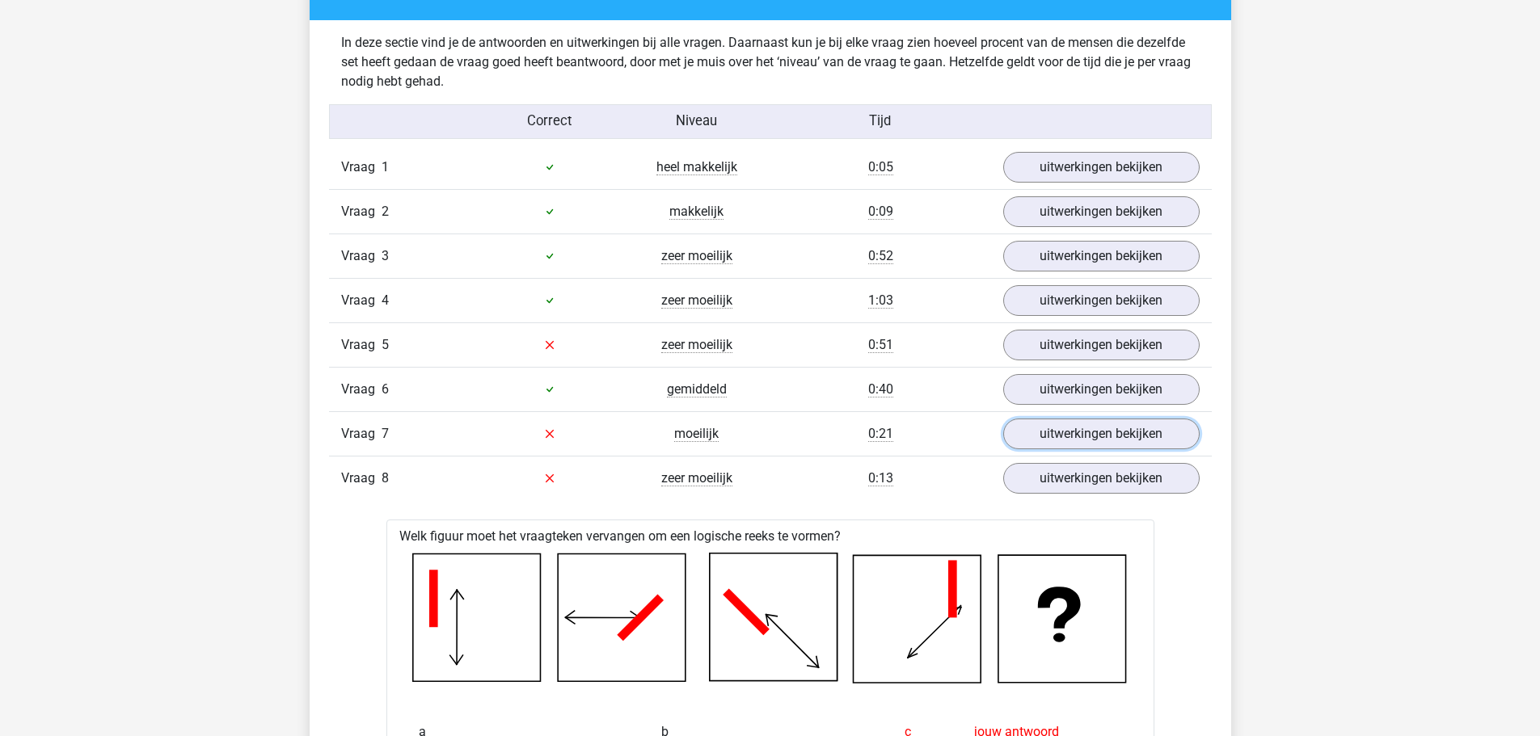
click at [1078, 426] on link "uitwerkingen bekijken" at bounding box center [1101, 434] width 196 height 31
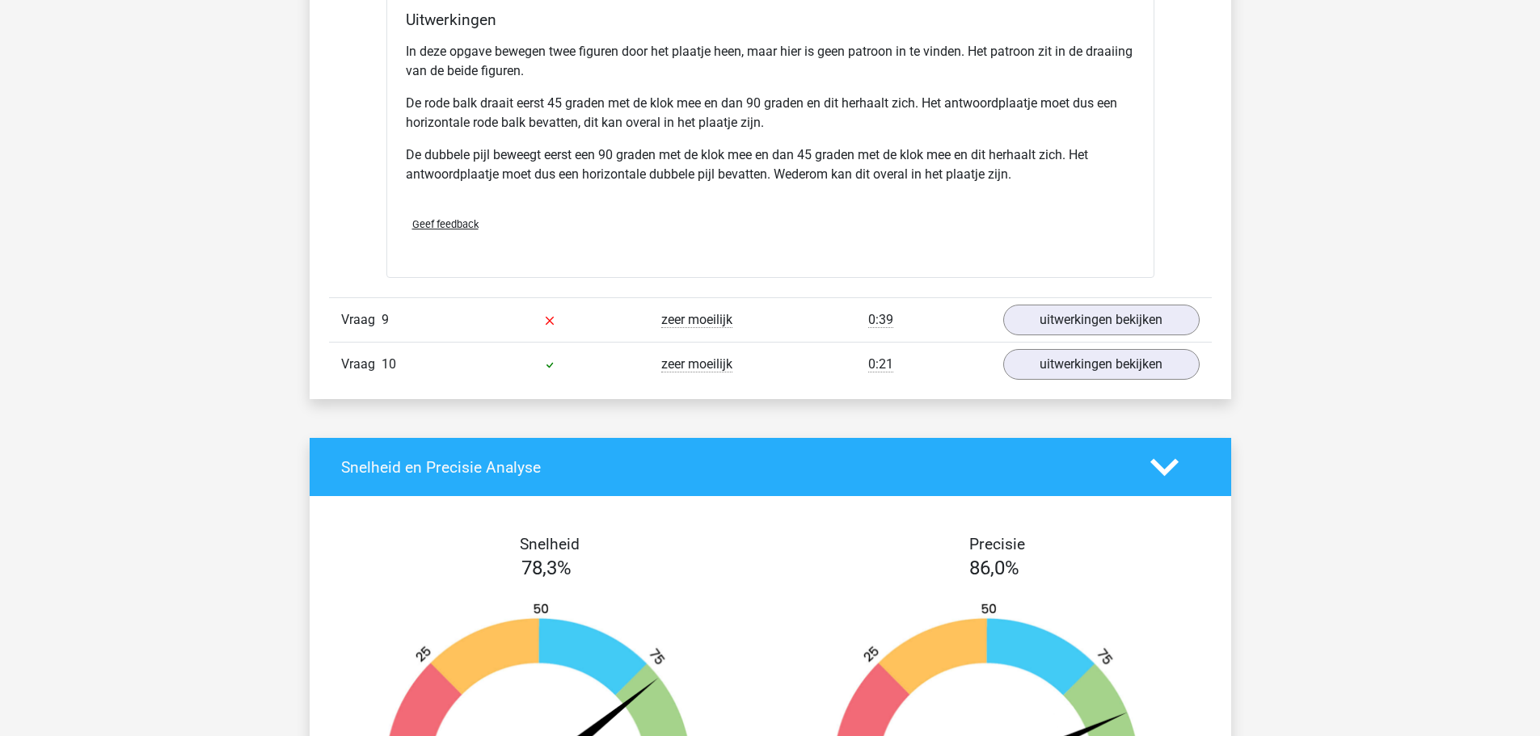
scroll to position [3234, 0]
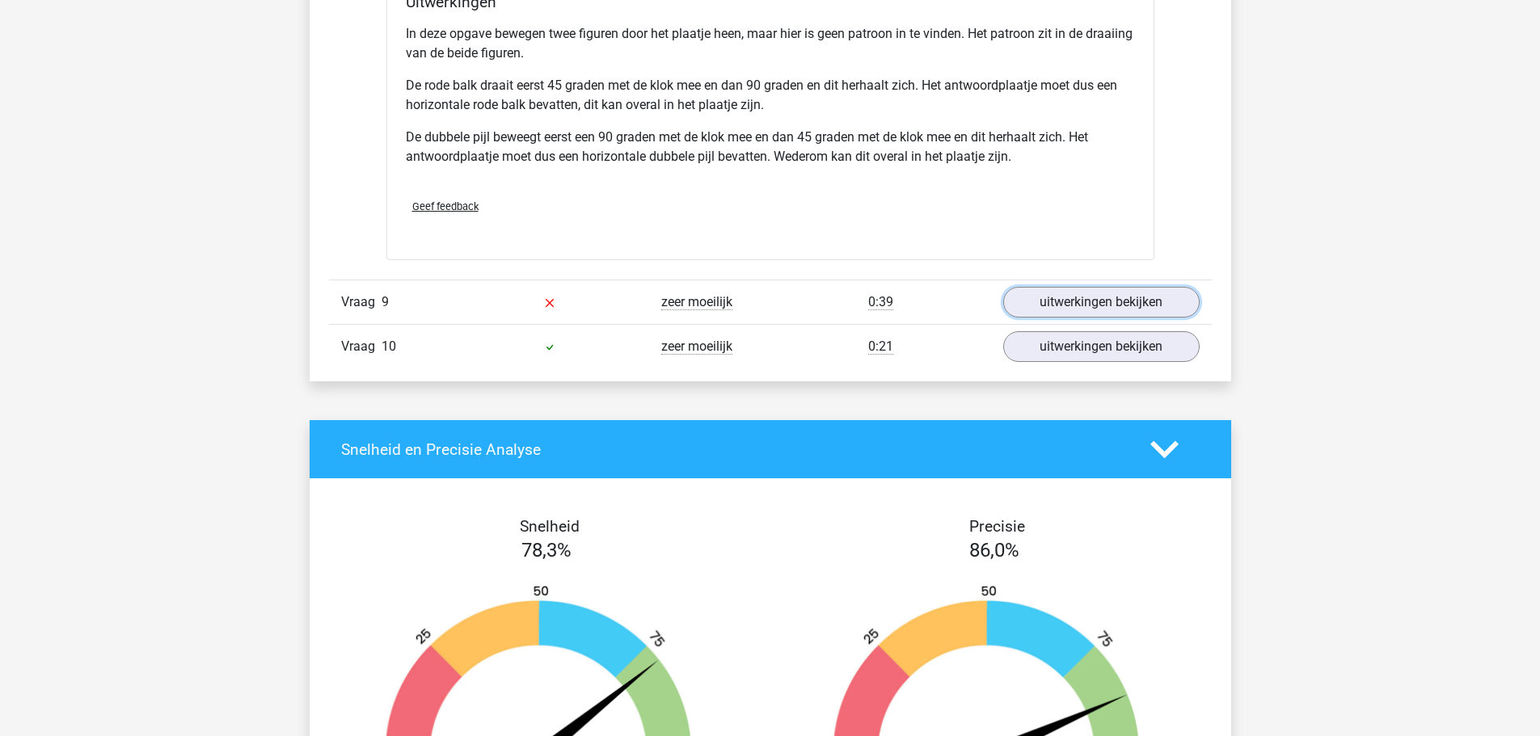
click at [1068, 312] on link "uitwerkingen bekijken" at bounding box center [1101, 302] width 196 height 31
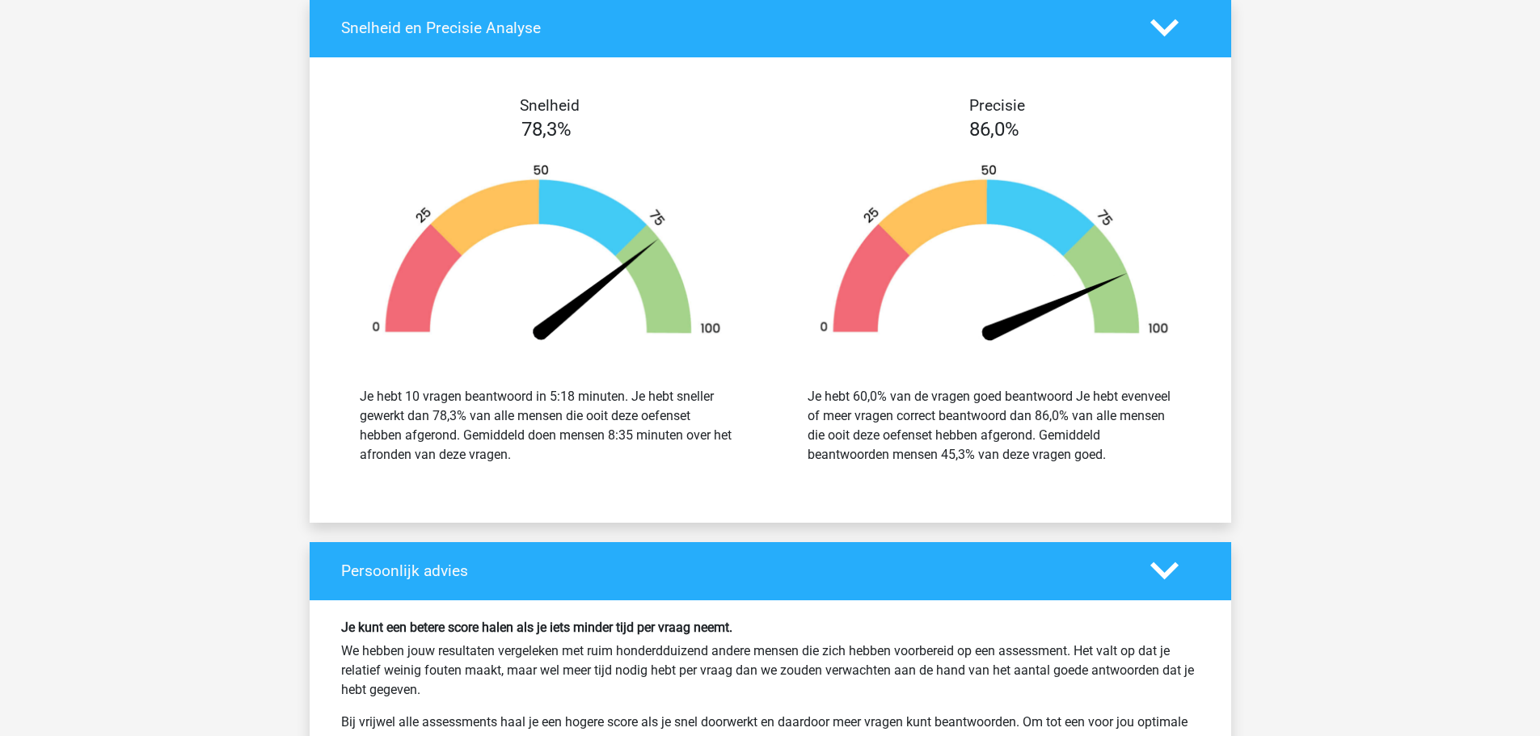
scroll to position [5174, 0]
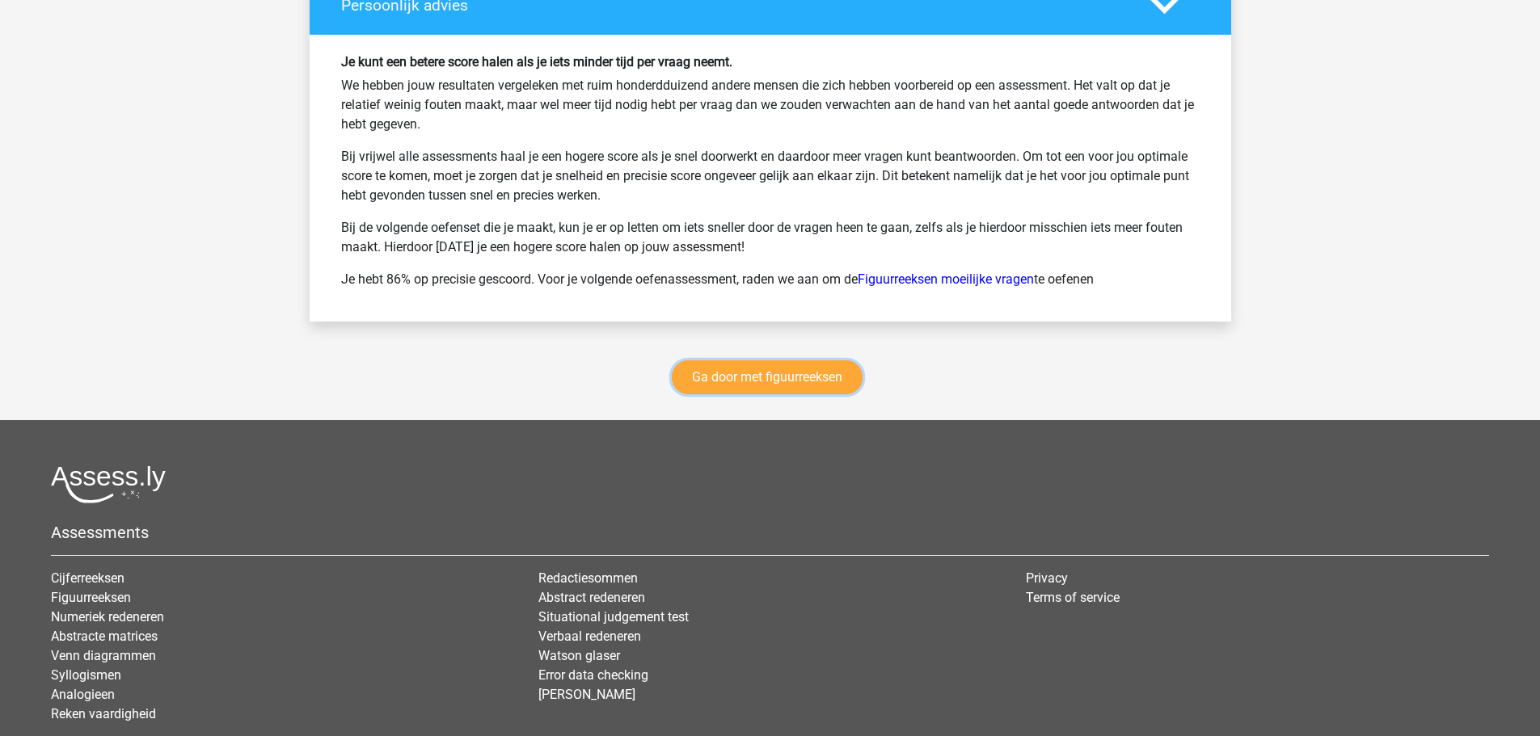
click at [846, 370] on link "Ga door met figuurreeksen" at bounding box center [767, 378] width 191 height 34
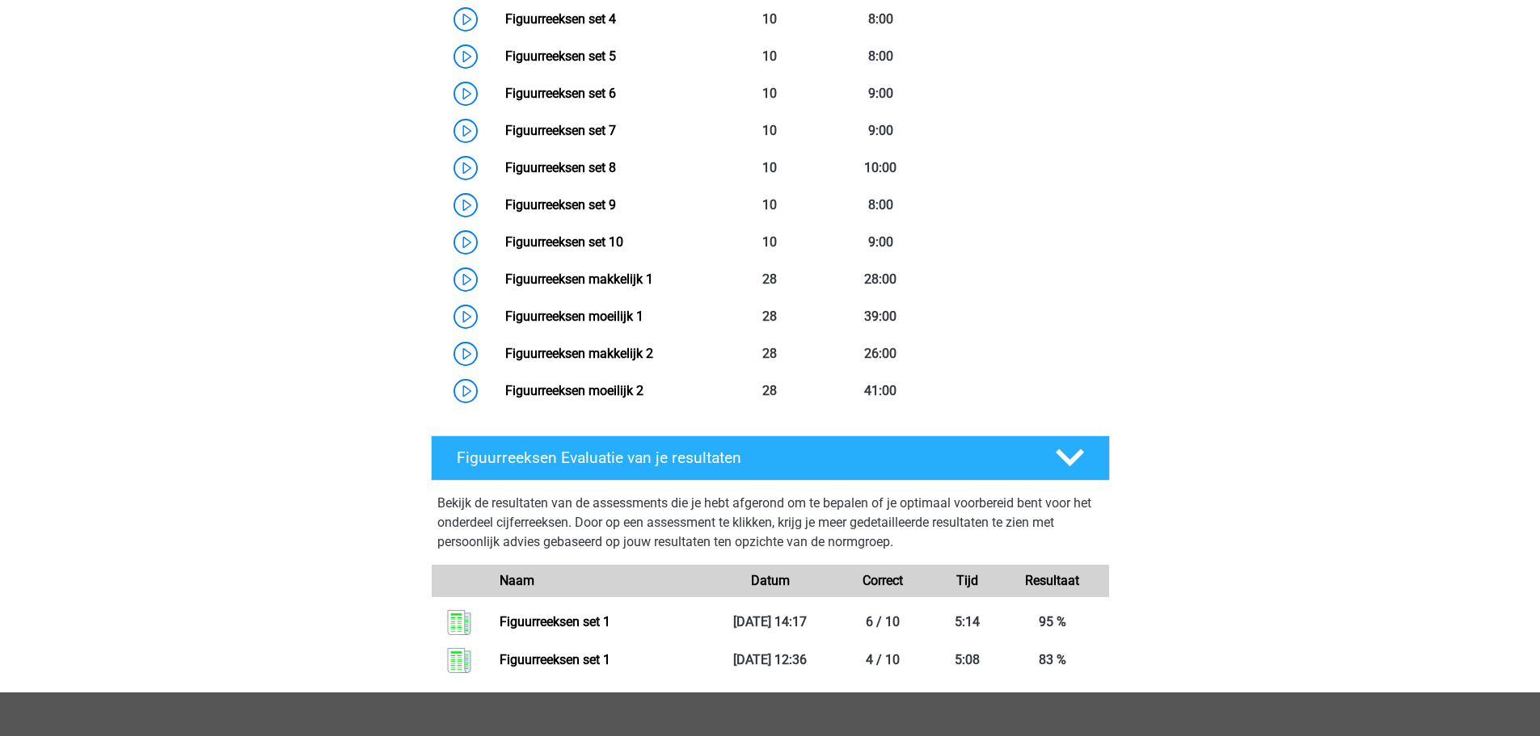
scroll to position [647, 0]
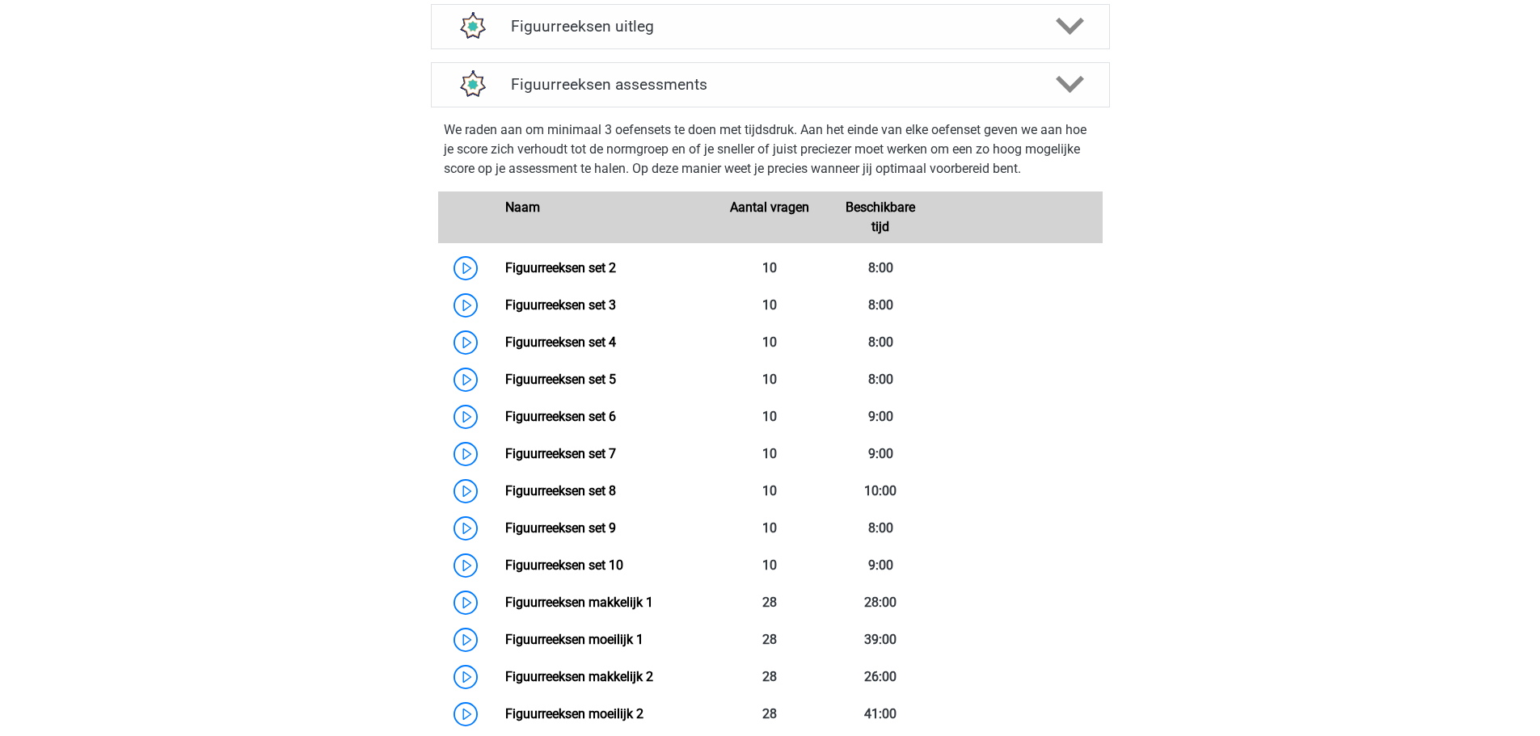
click at [616, 260] on link "Figuurreeksen set 2" at bounding box center [560, 267] width 111 height 15
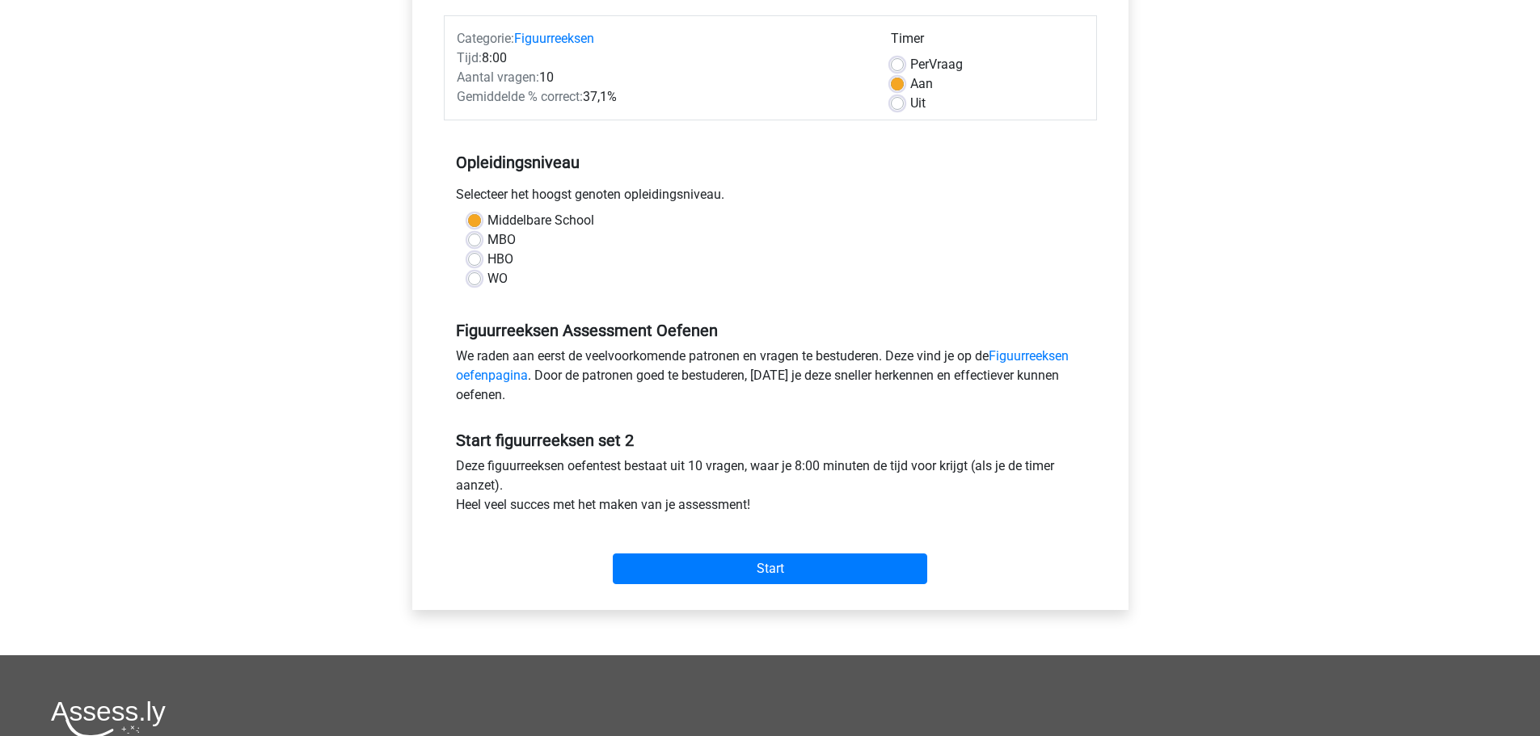
scroll to position [541, 0]
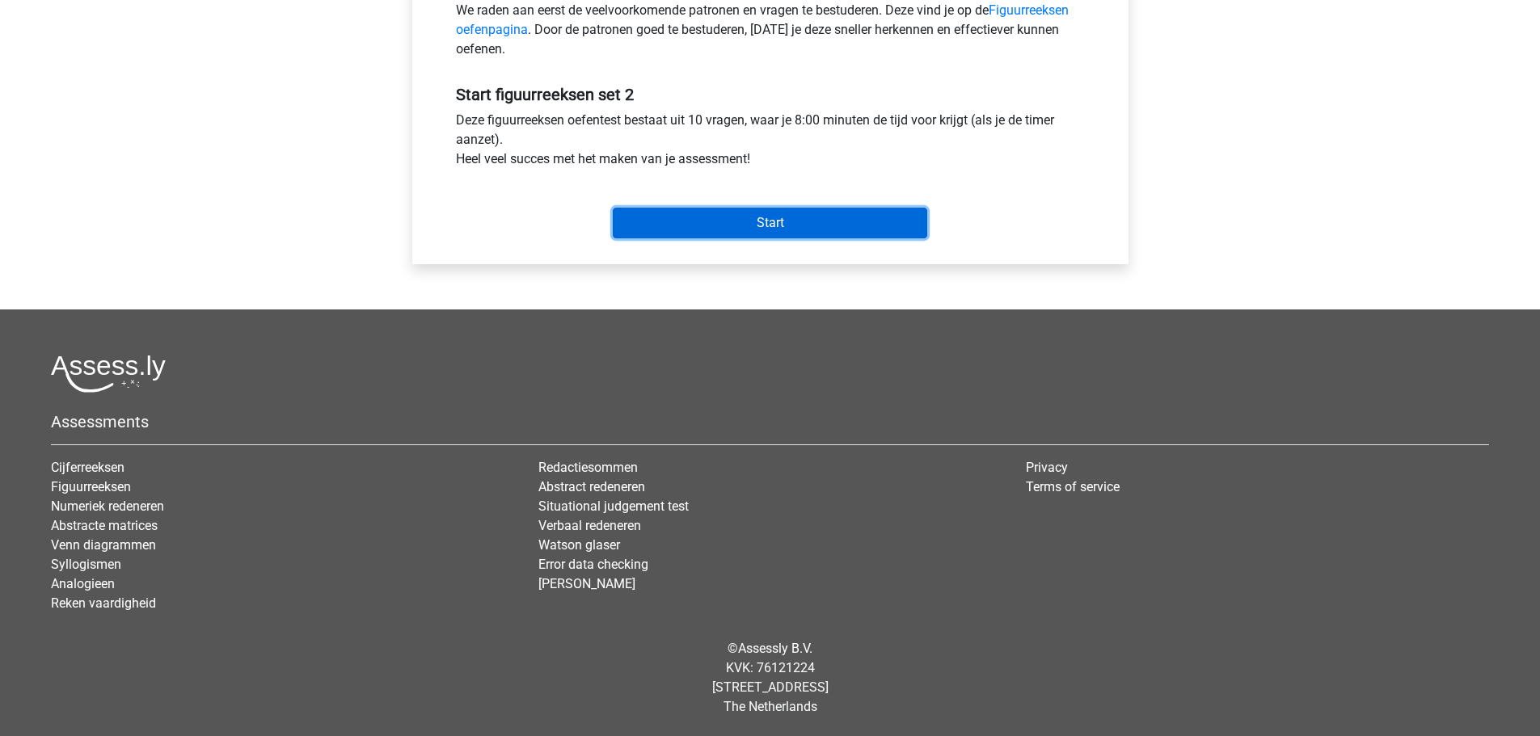
click at [756, 238] on input "Start" at bounding box center [770, 223] width 314 height 31
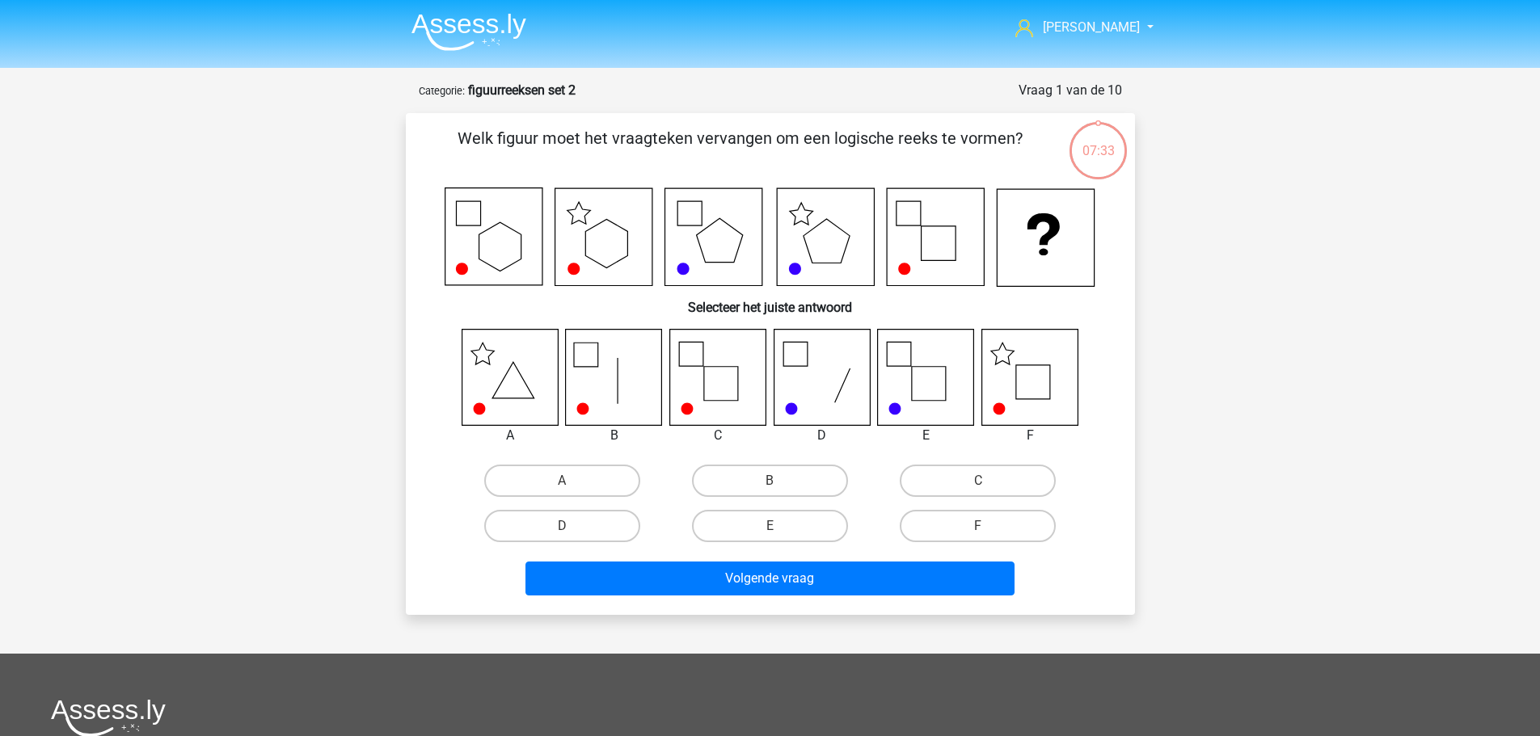
click at [922, 517] on label "F" at bounding box center [978, 526] width 156 height 32
click at [978, 526] on input "F" at bounding box center [983, 531] width 11 height 11
radio input "true"
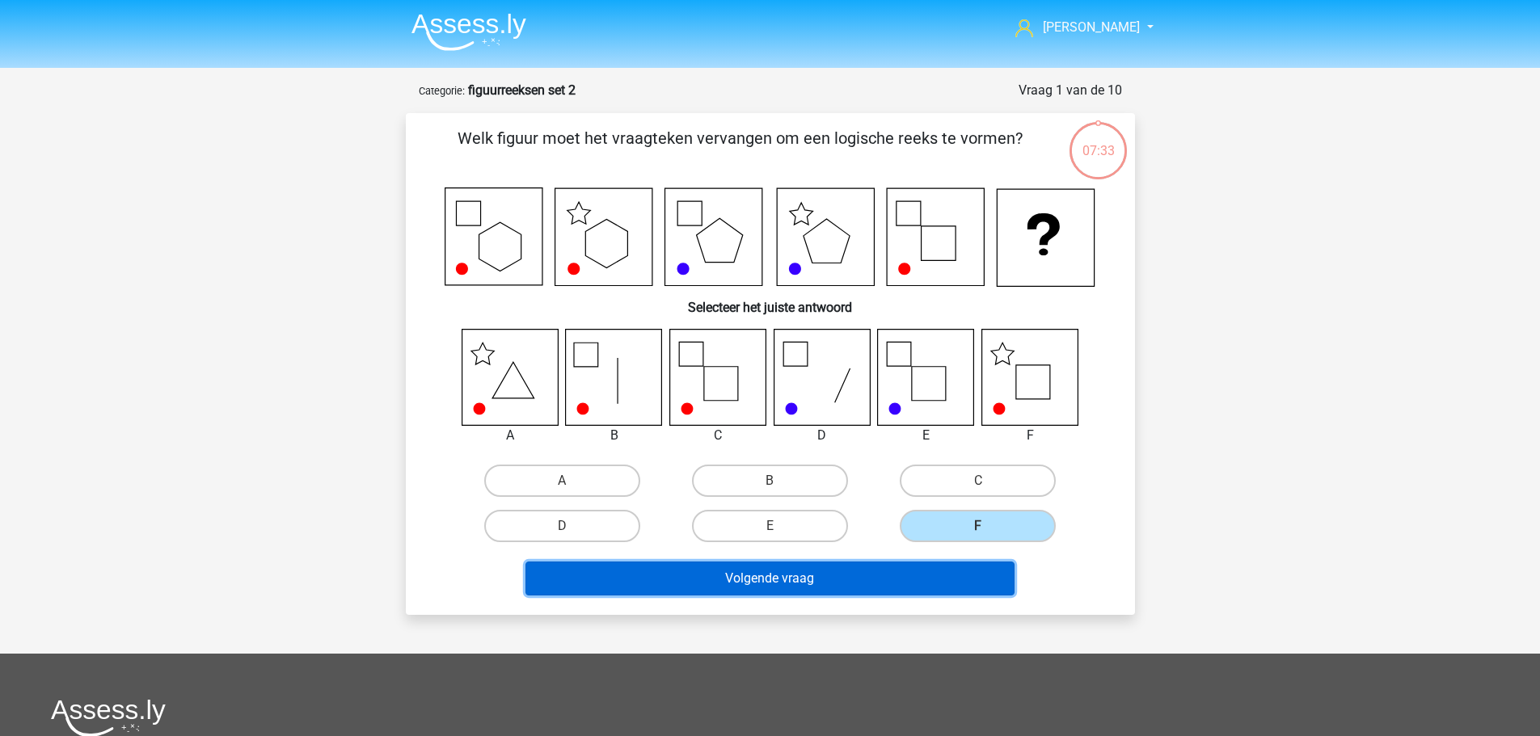
click at [900, 572] on button "Volgende vraag" at bounding box center [769, 579] width 489 height 34
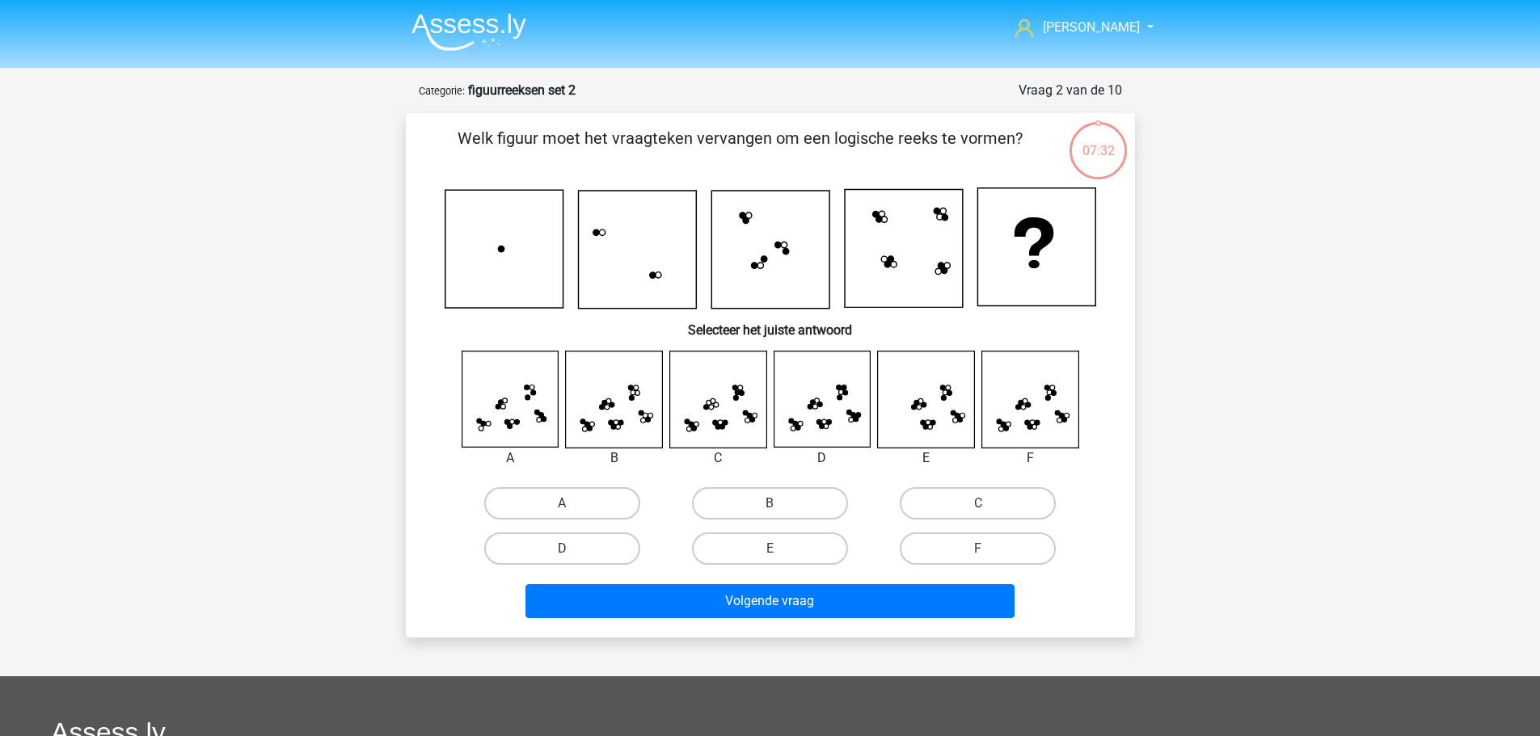
scroll to position [81, 0]
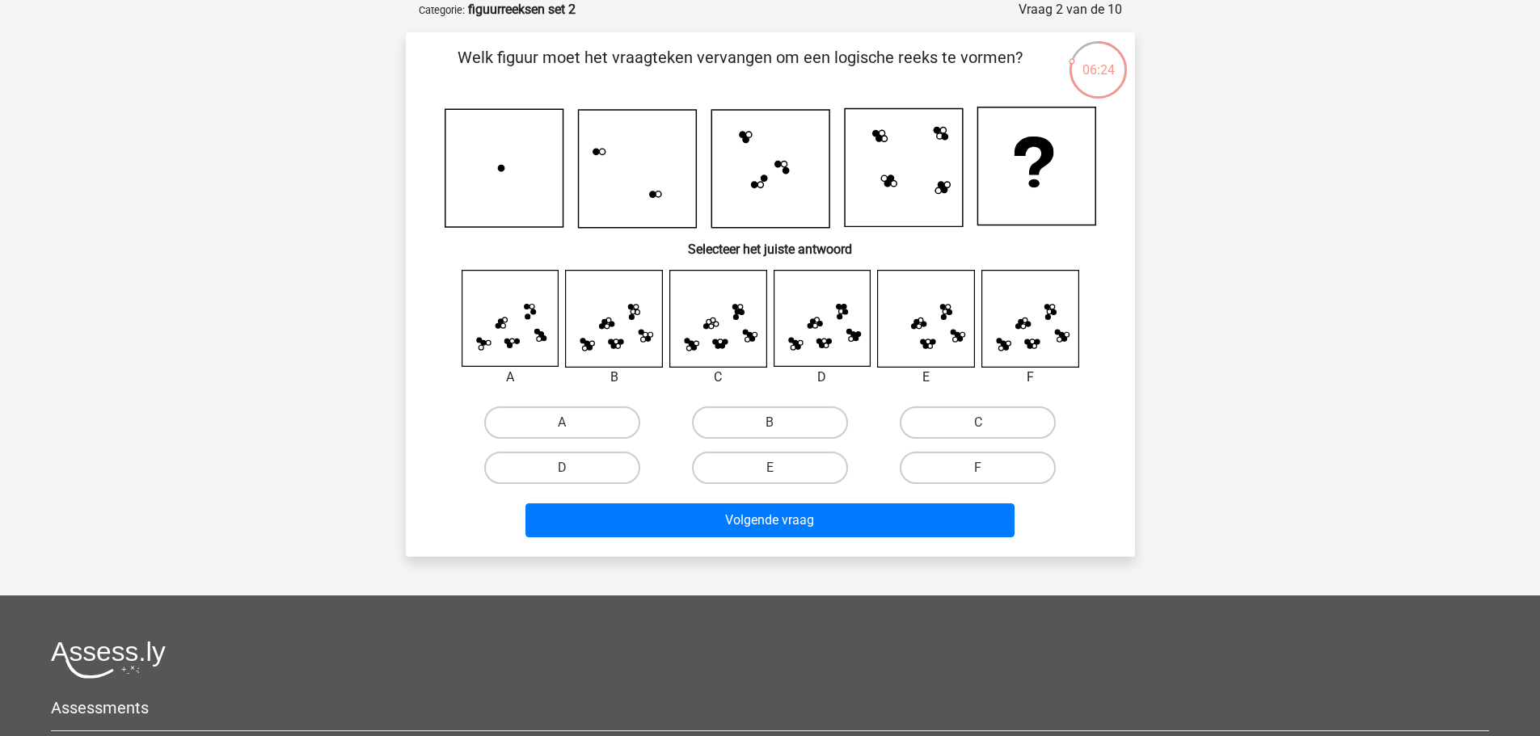
click at [918, 472] on label "F" at bounding box center [978, 468] width 156 height 32
click at [978, 472] on input "F" at bounding box center [983, 473] width 11 height 11
radio input "true"
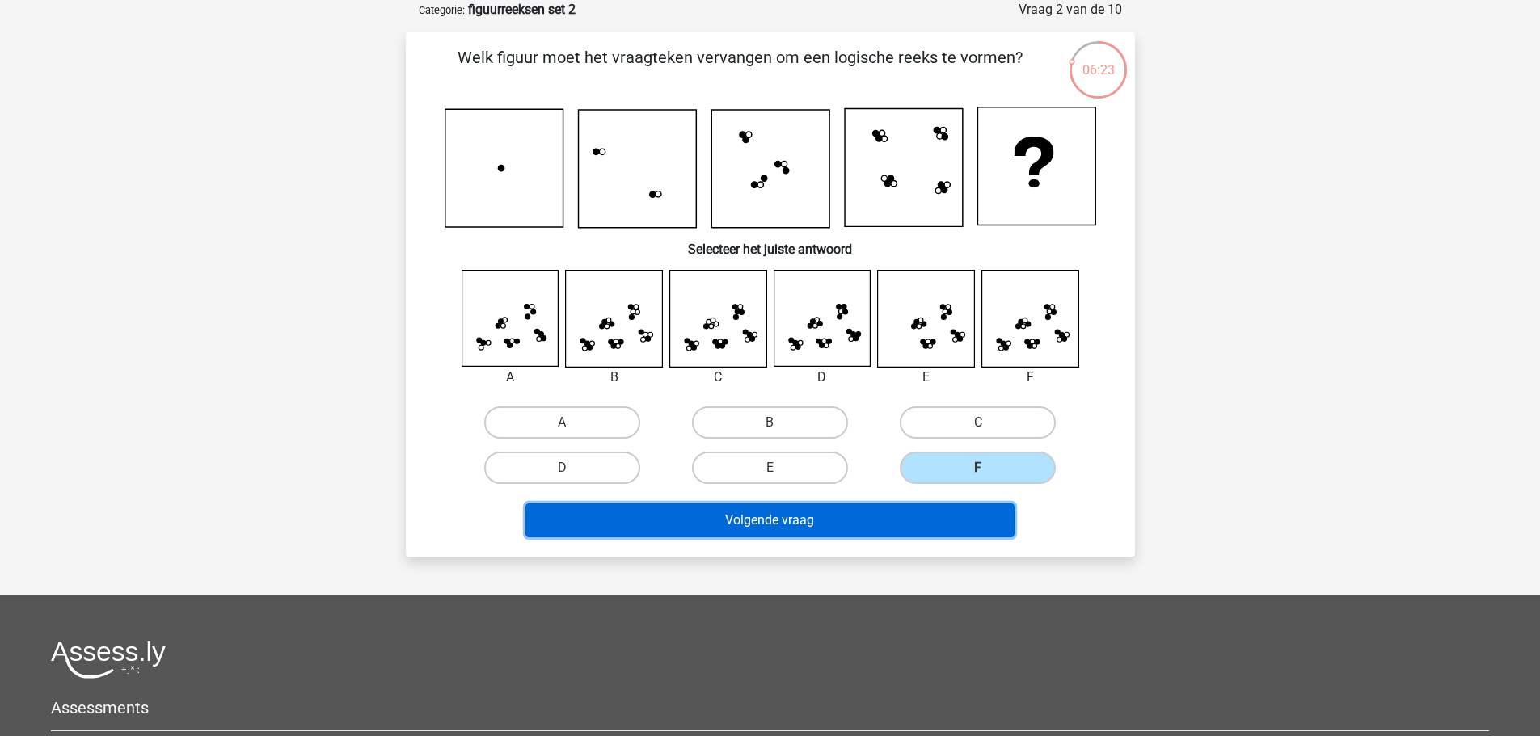
click at [872, 513] on button "Volgende vraag" at bounding box center [769, 521] width 489 height 34
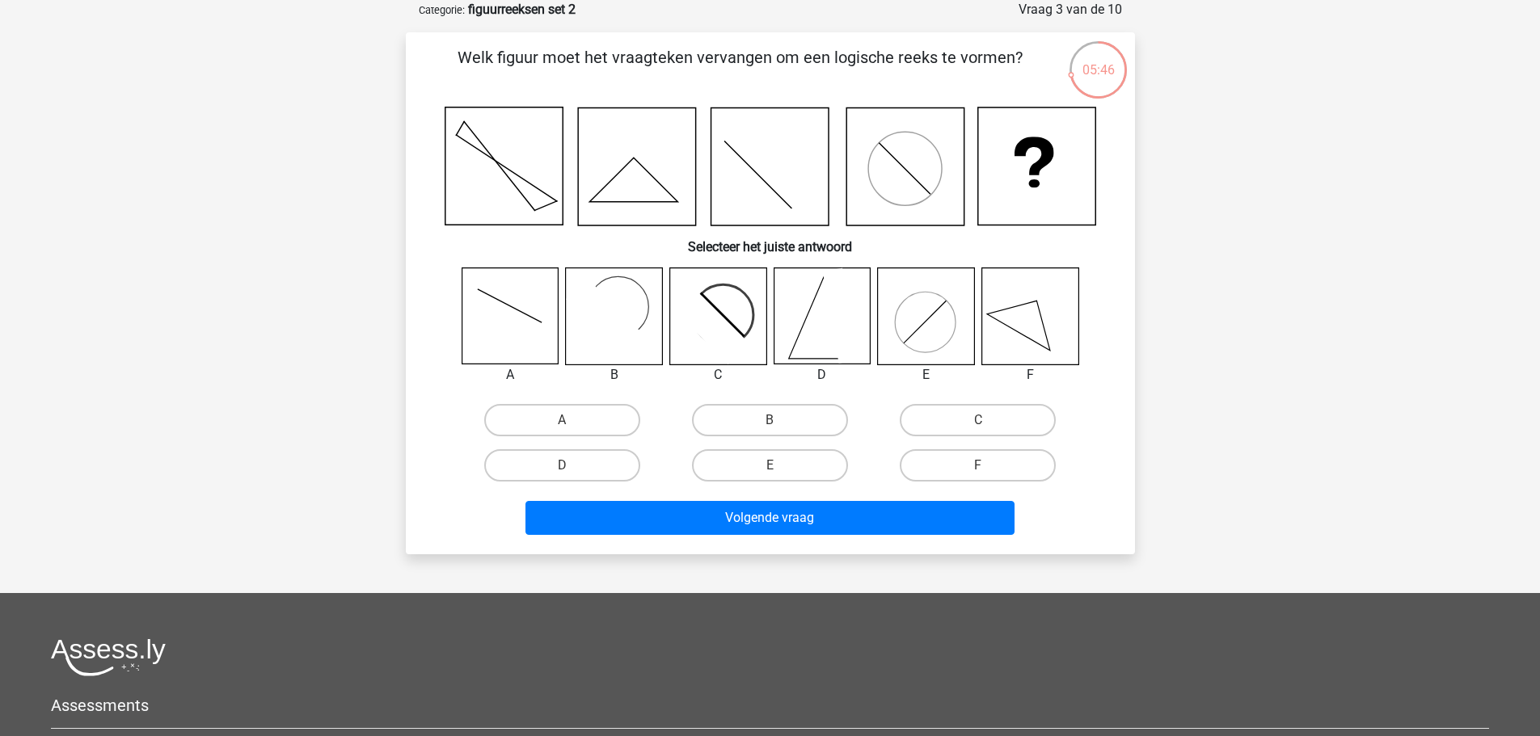
click at [770, 434] on label "B" at bounding box center [770, 420] width 156 height 32
click at [770, 431] on input "B" at bounding box center [775, 425] width 11 height 11
radio input "true"
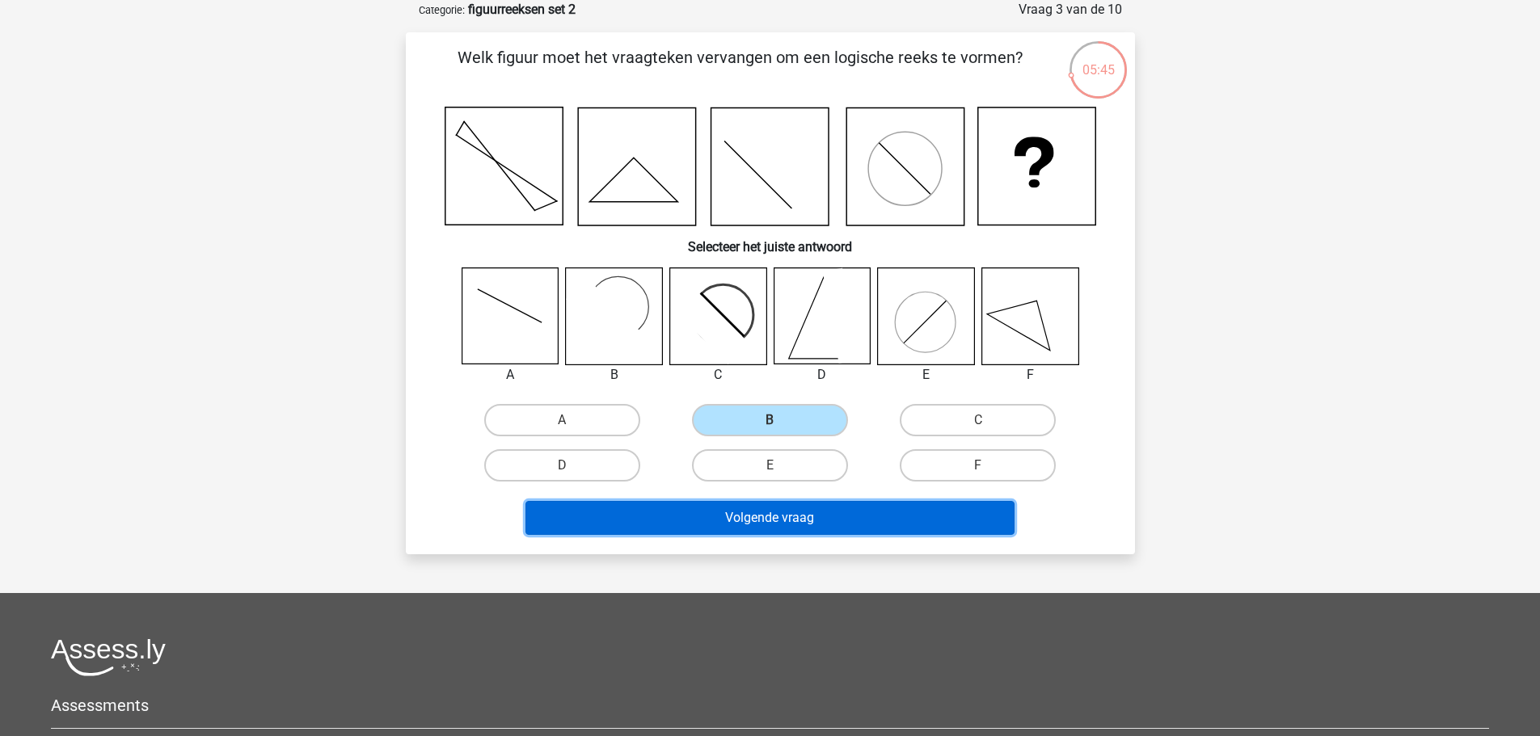
click at [796, 530] on button "Volgende vraag" at bounding box center [769, 518] width 489 height 34
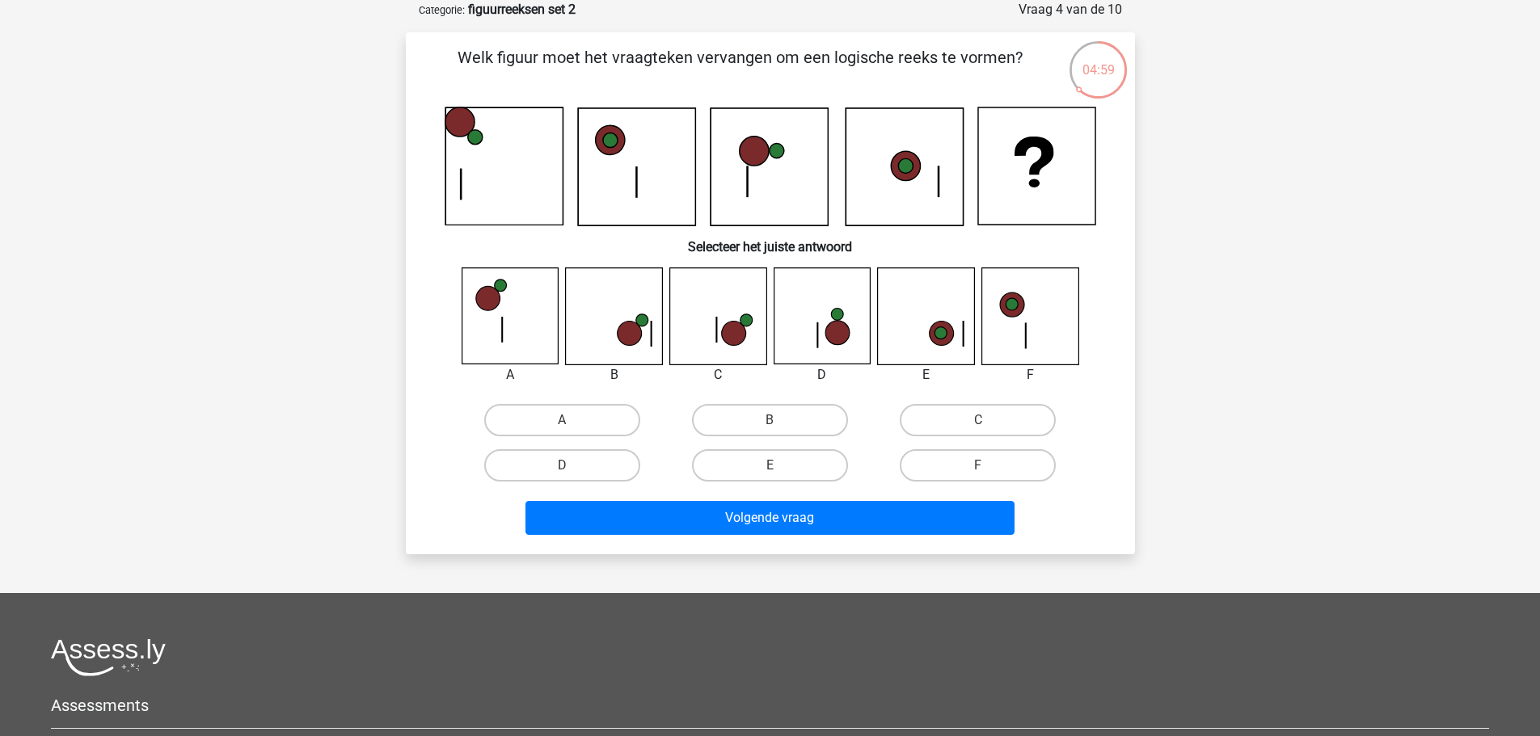
click at [1025, 411] on label "C" at bounding box center [978, 420] width 156 height 32
click at [989, 420] on input "C" at bounding box center [983, 425] width 11 height 11
radio input "true"
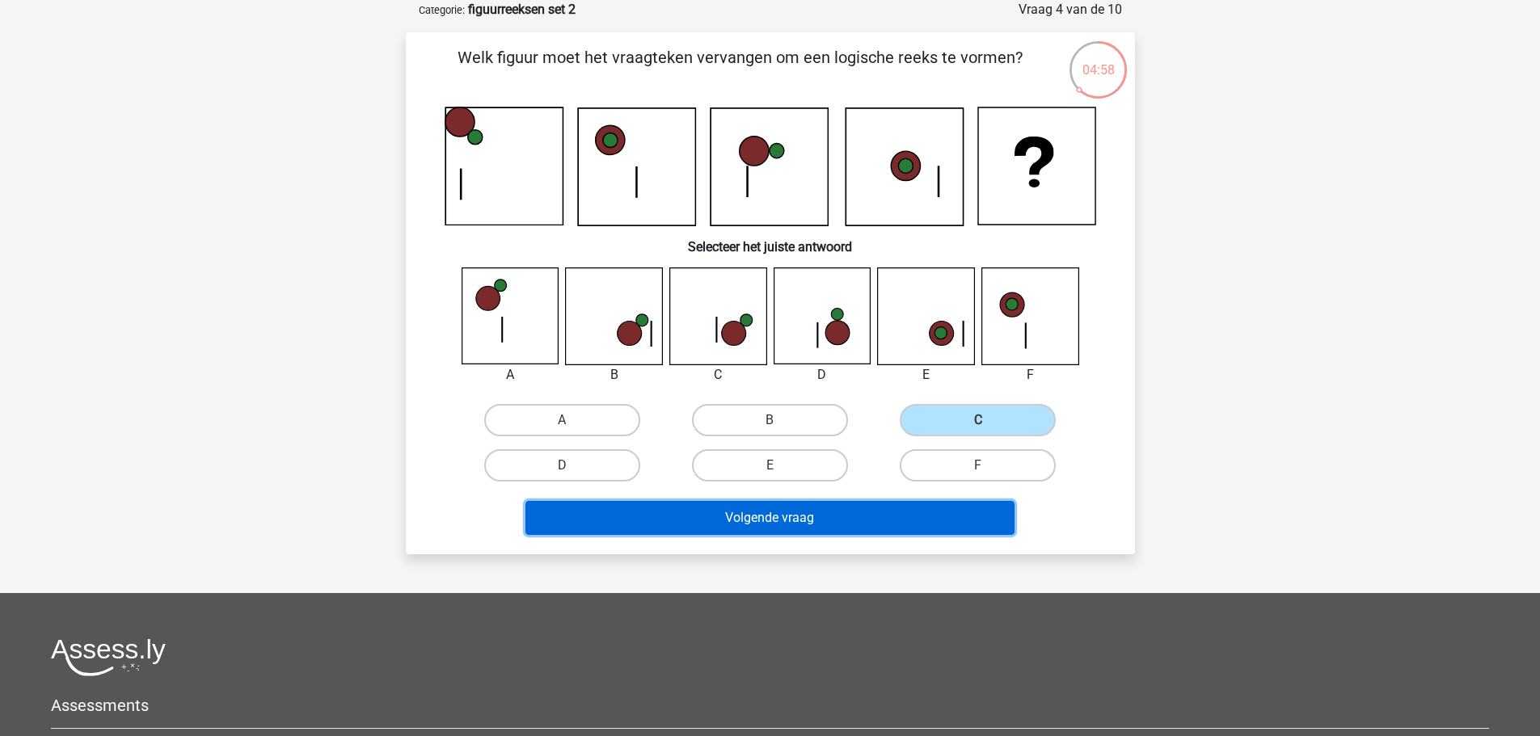
click at [992, 523] on button "Volgende vraag" at bounding box center [769, 518] width 489 height 34
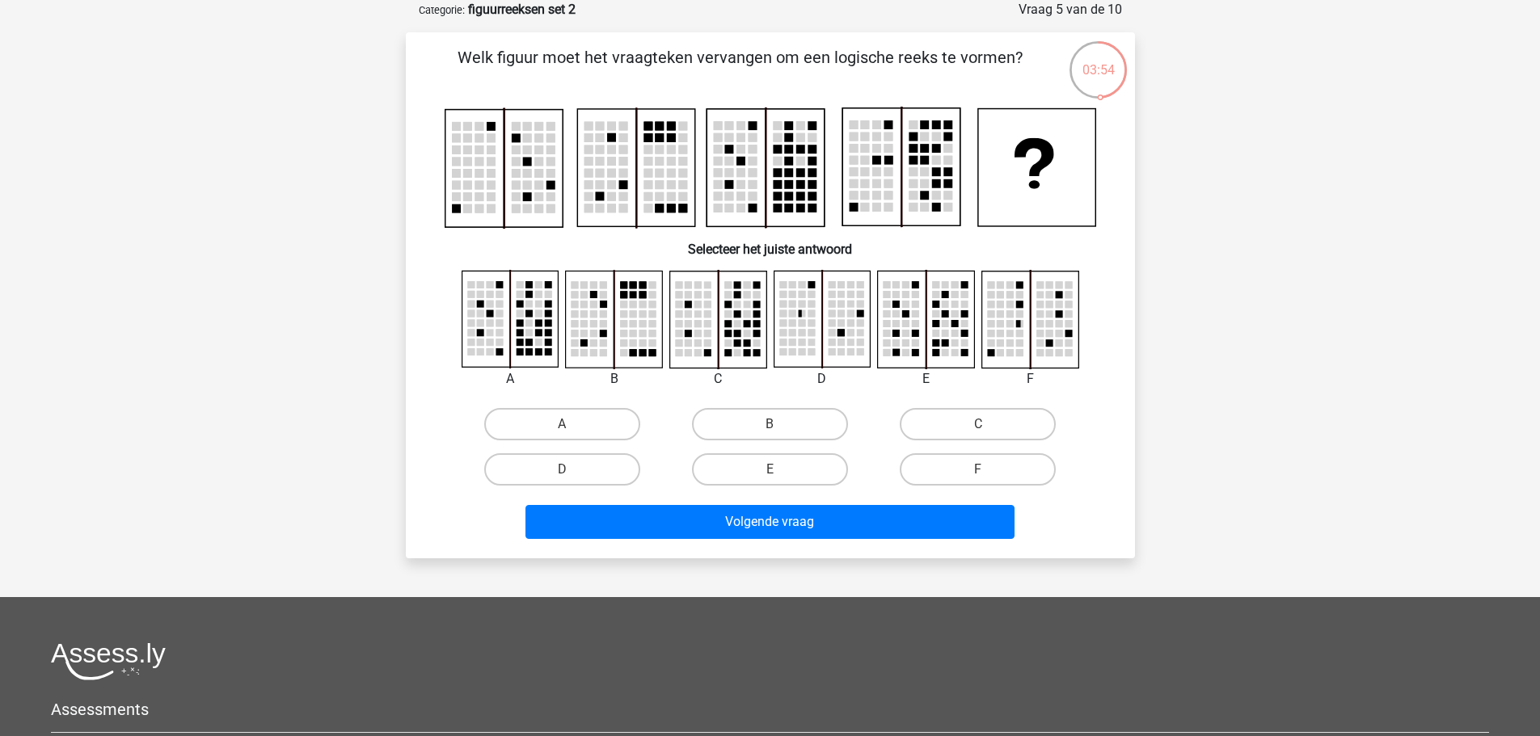
click at [1001, 428] on label "C" at bounding box center [978, 424] width 156 height 32
click at [989, 428] on input "C" at bounding box center [983, 429] width 11 height 11
radio input "true"
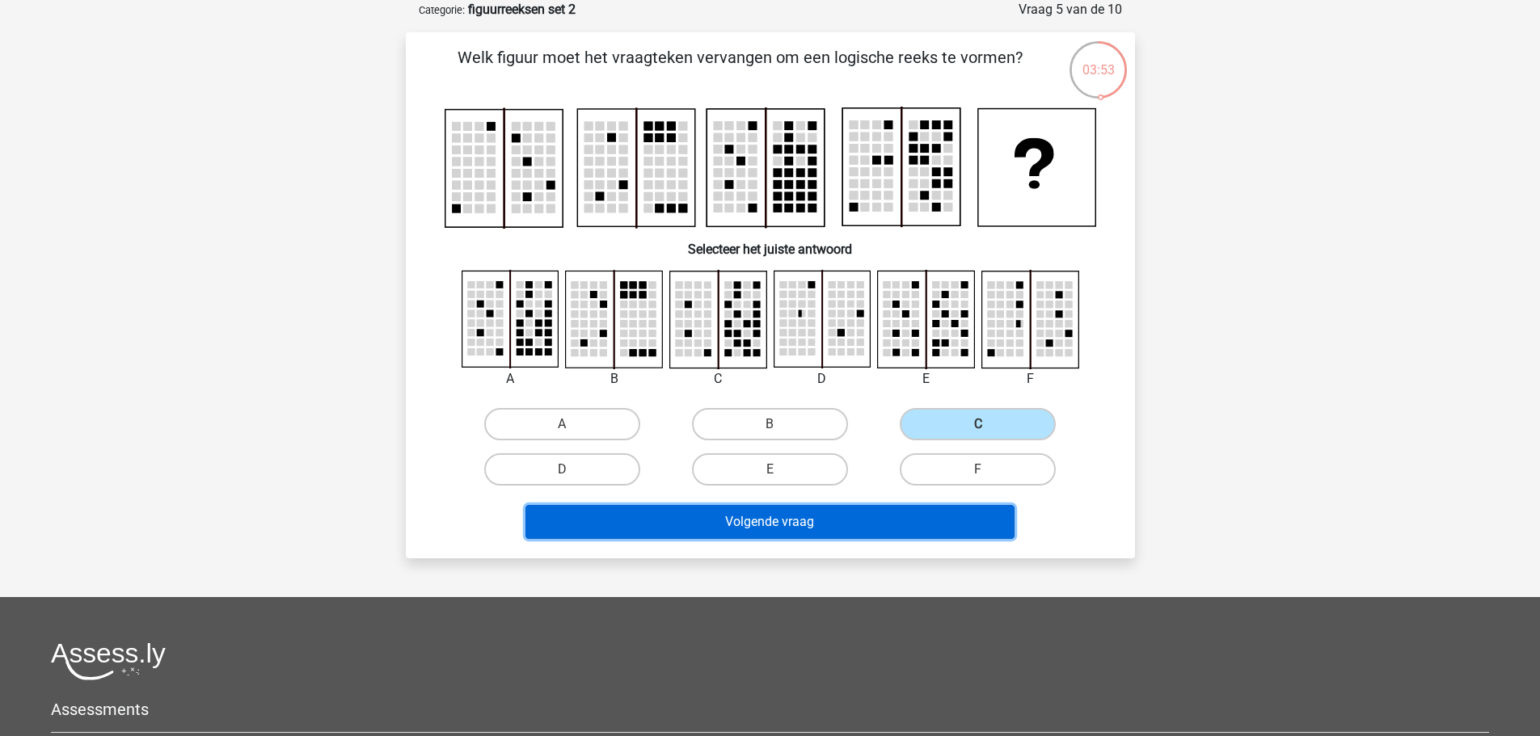
click at [984, 505] on button "Volgende vraag" at bounding box center [769, 522] width 489 height 34
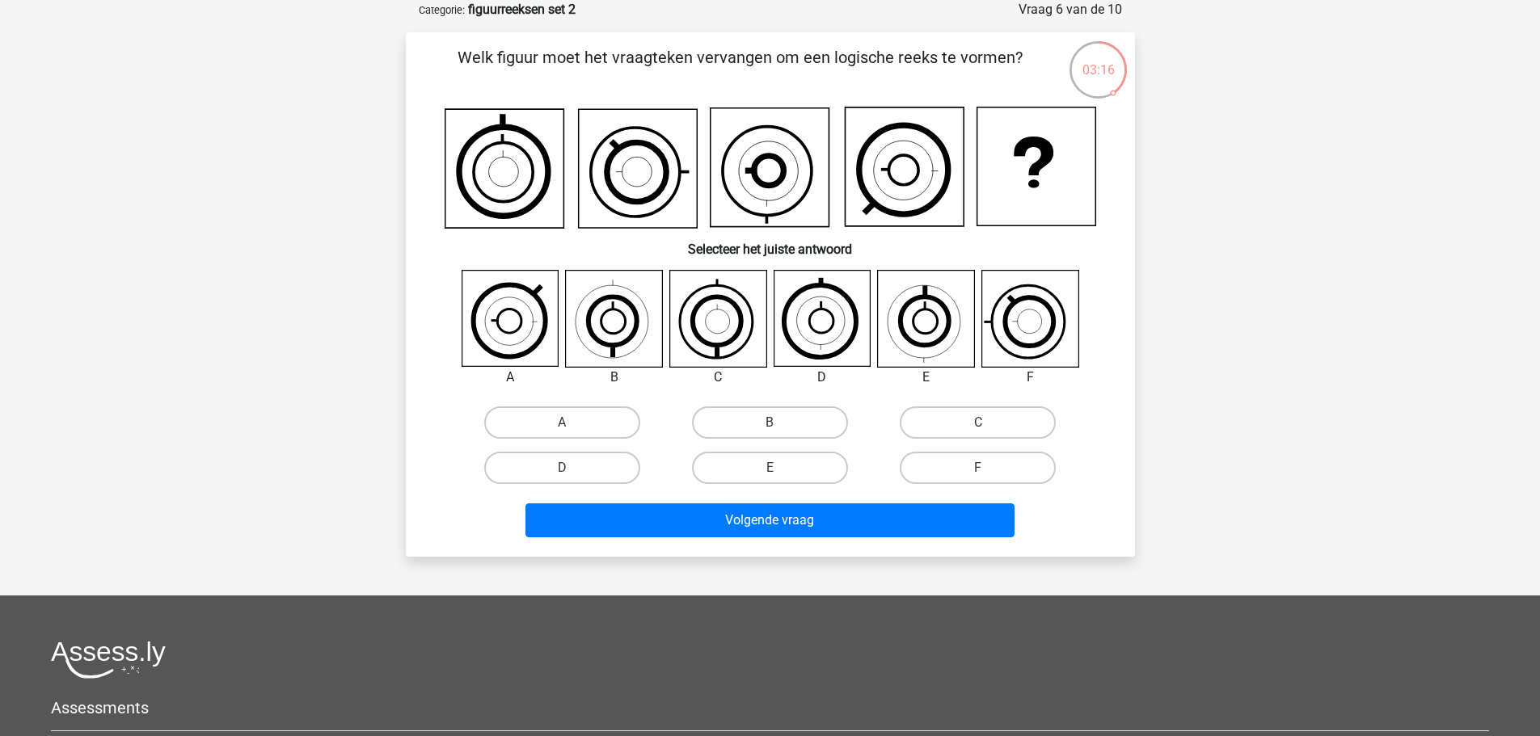
click at [1032, 421] on label "C" at bounding box center [978, 423] width 156 height 32
click at [989, 423] on input "C" at bounding box center [983, 428] width 11 height 11
radio input "true"
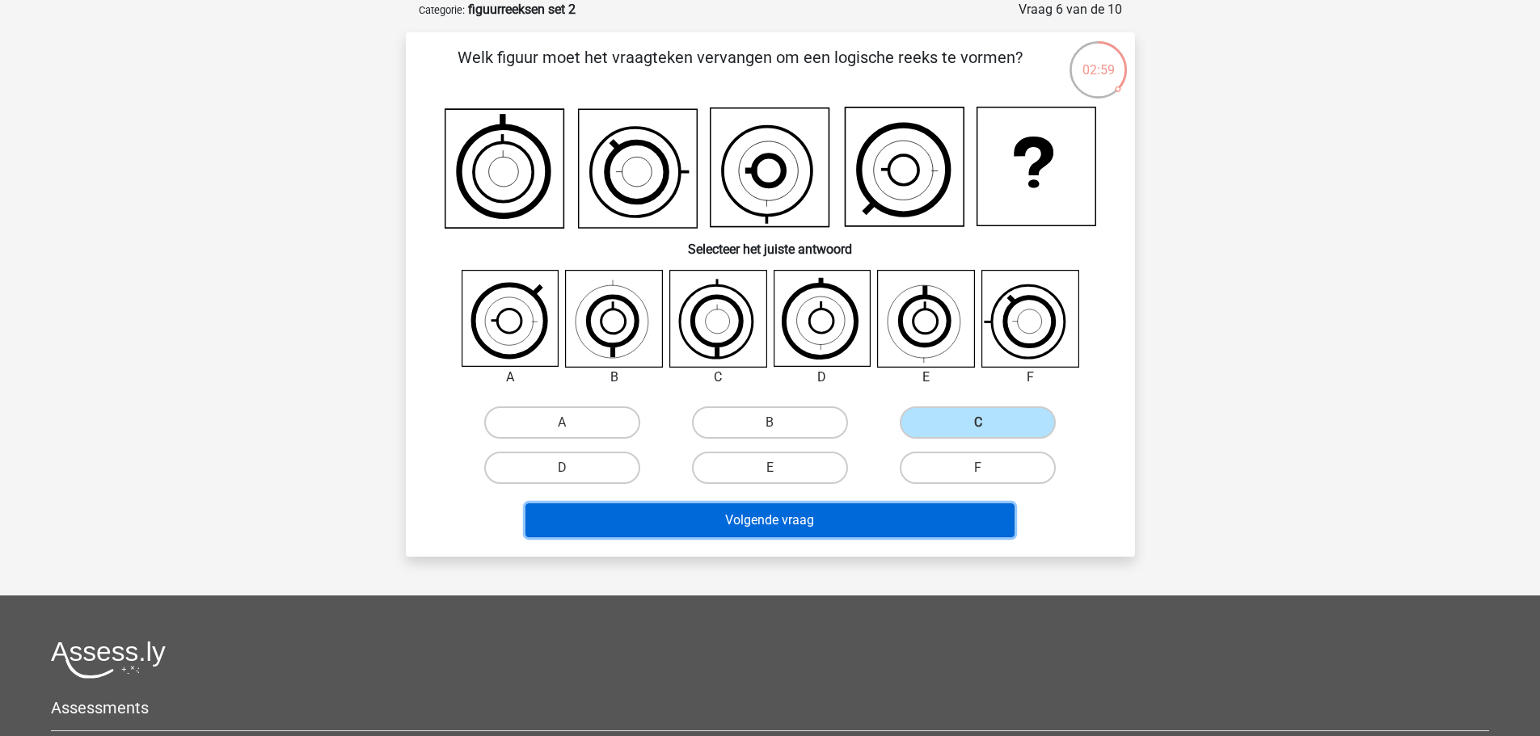
click at [863, 517] on button "Volgende vraag" at bounding box center [769, 521] width 489 height 34
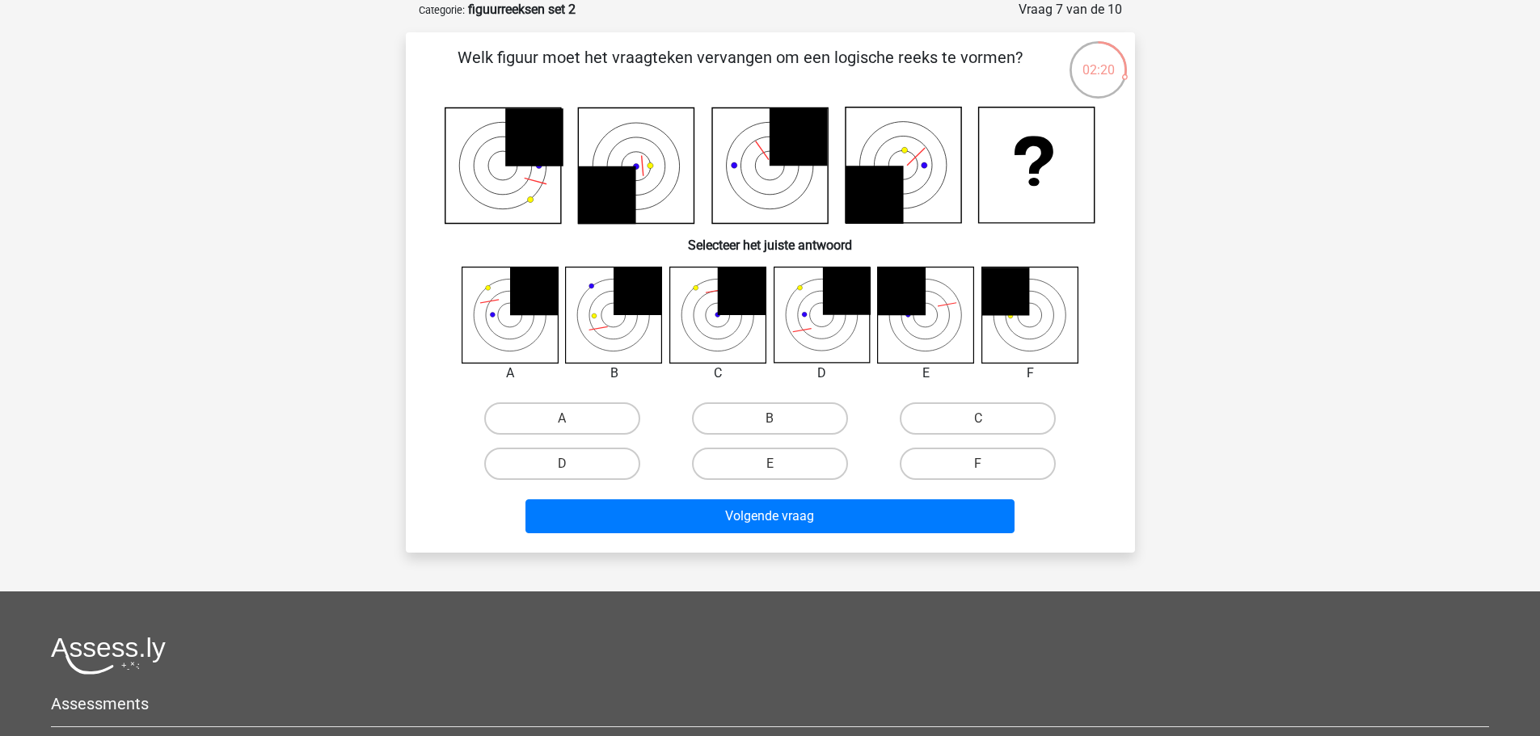
click at [587, 411] on label "A" at bounding box center [562, 419] width 156 height 32
click at [572, 419] on input "A" at bounding box center [567, 424] width 11 height 11
radio input "true"
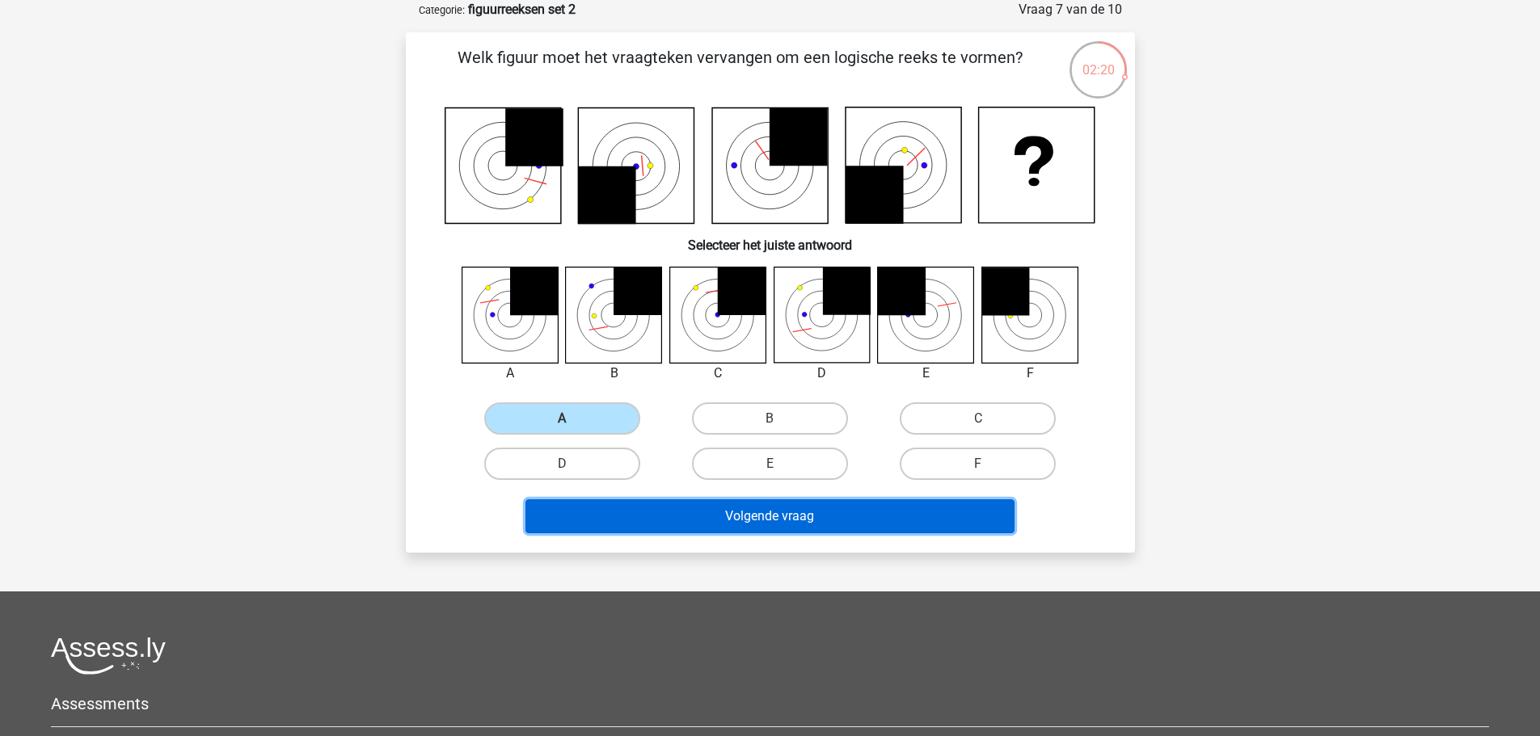
click at [670, 507] on button "Volgende vraag" at bounding box center [769, 517] width 489 height 34
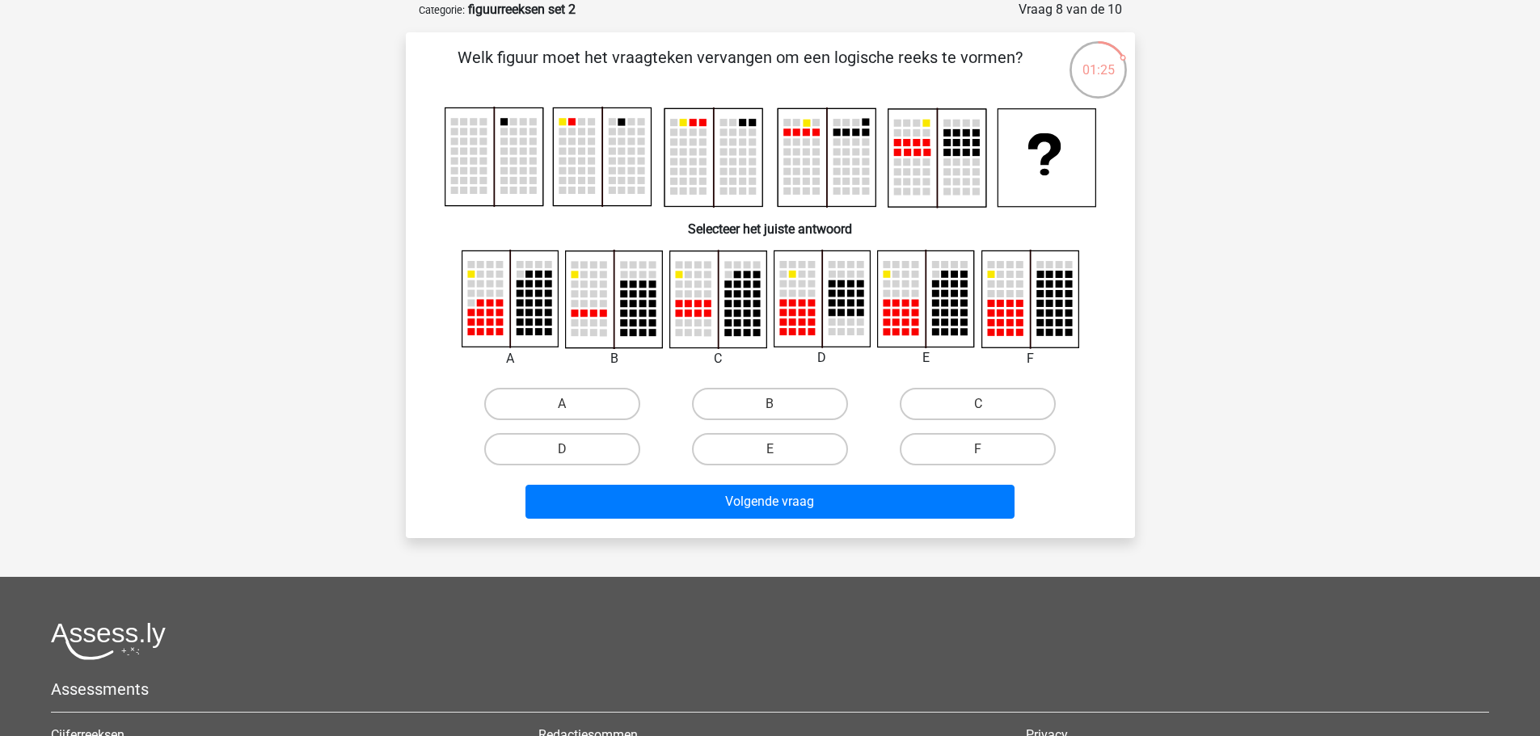
click at [815, 449] on label "E" at bounding box center [770, 449] width 156 height 32
click at [780, 449] on input "E" at bounding box center [775, 454] width 11 height 11
radio input "true"
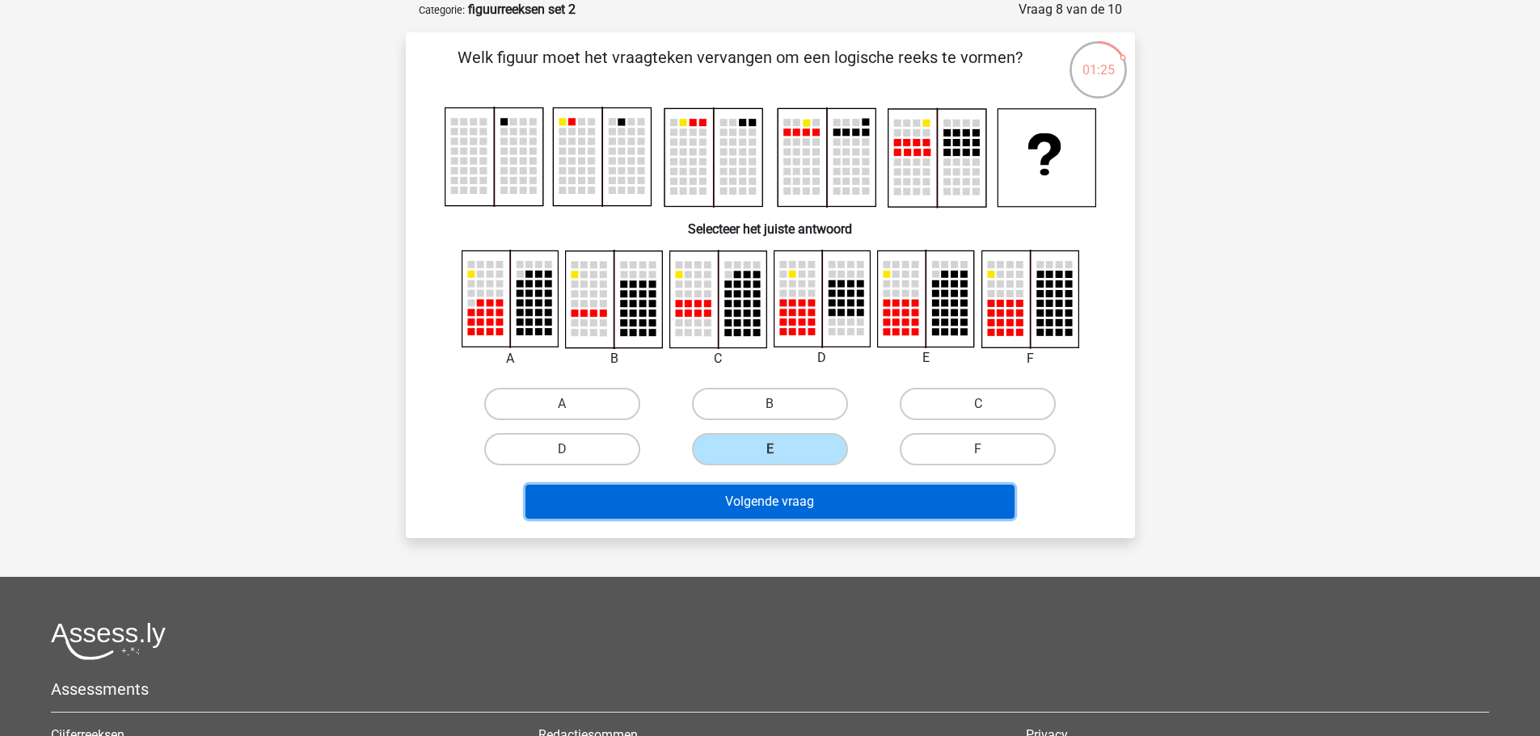
click at [852, 500] on button "Volgende vraag" at bounding box center [769, 502] width 489 height 34
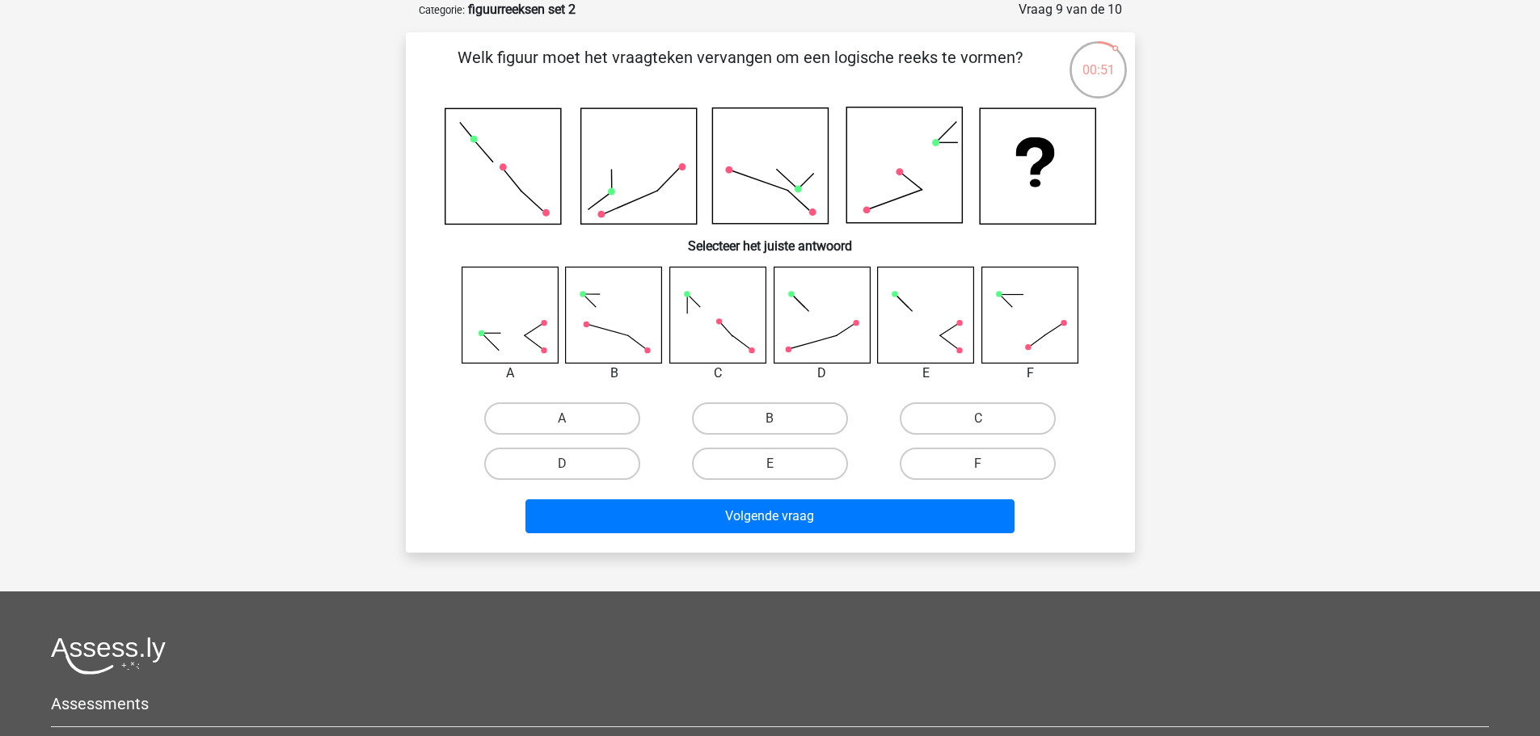
click at [544, 425] on label "A" at bounding box center [562, 419] width 156 height 32
click at [562, 425] on input "A" at bounding box center [567, 424] width 11 height 11
radio input "true"
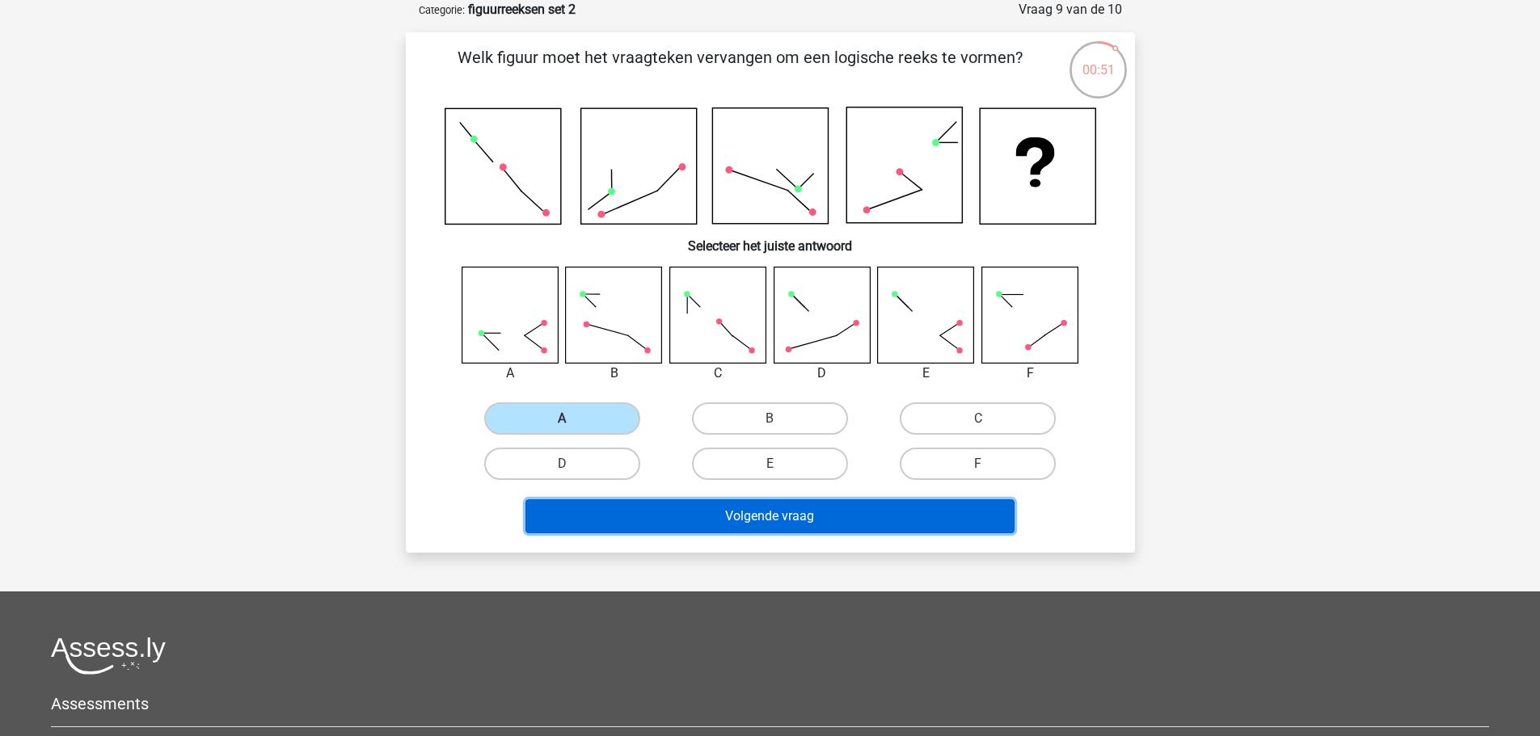
click at [631, 505] on button "Volgende vraag" at bounding box center [769, 517] width 489 height 34
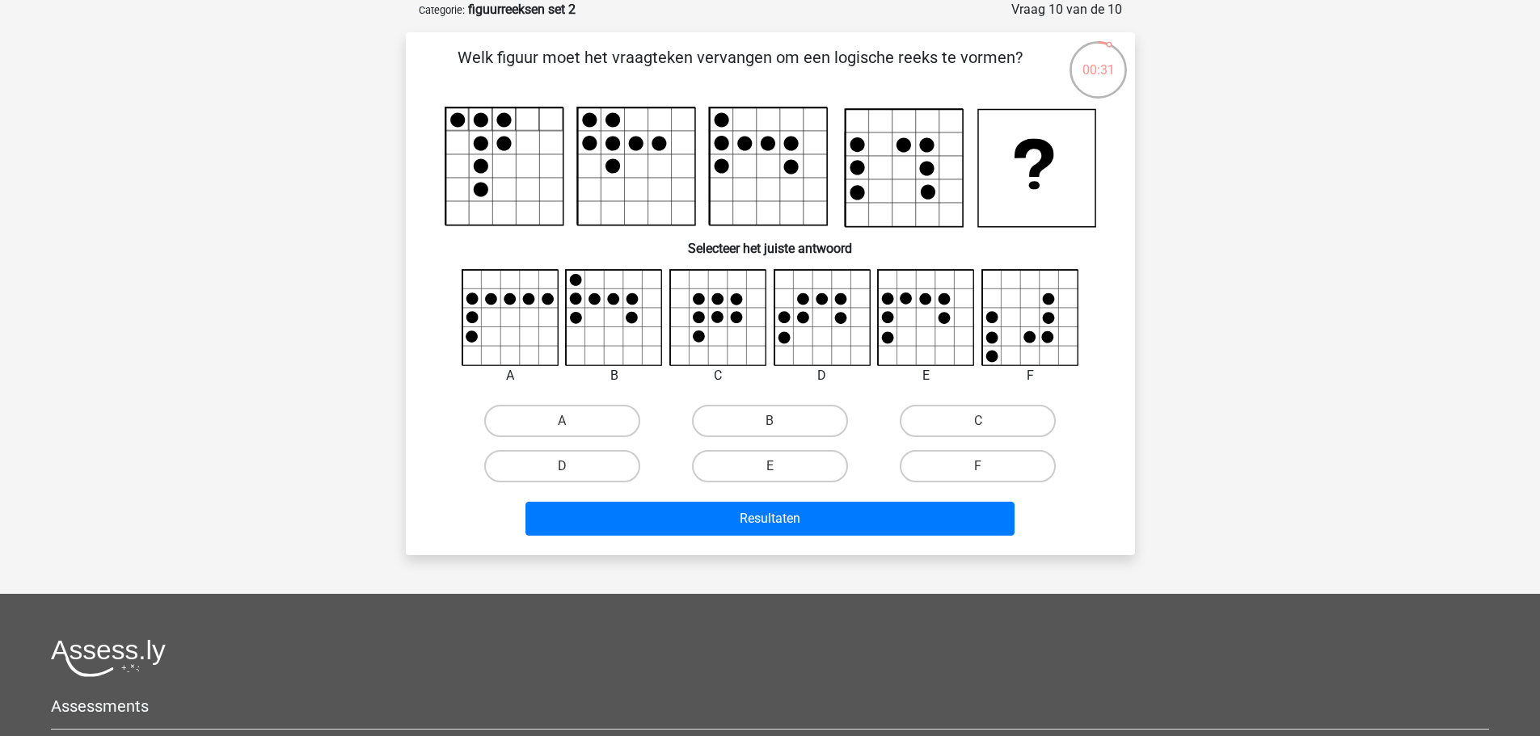
click at [961, 466] on label "F" at bounding box center [978, 466] width 156 height 32
click at [978, 466] on input "F" at bounding box center [983, 471] width 11 height 11
radio input "true"
click at [943, 498] on div "Resultaten" at bounding box center [770, 515] width 677 height 53
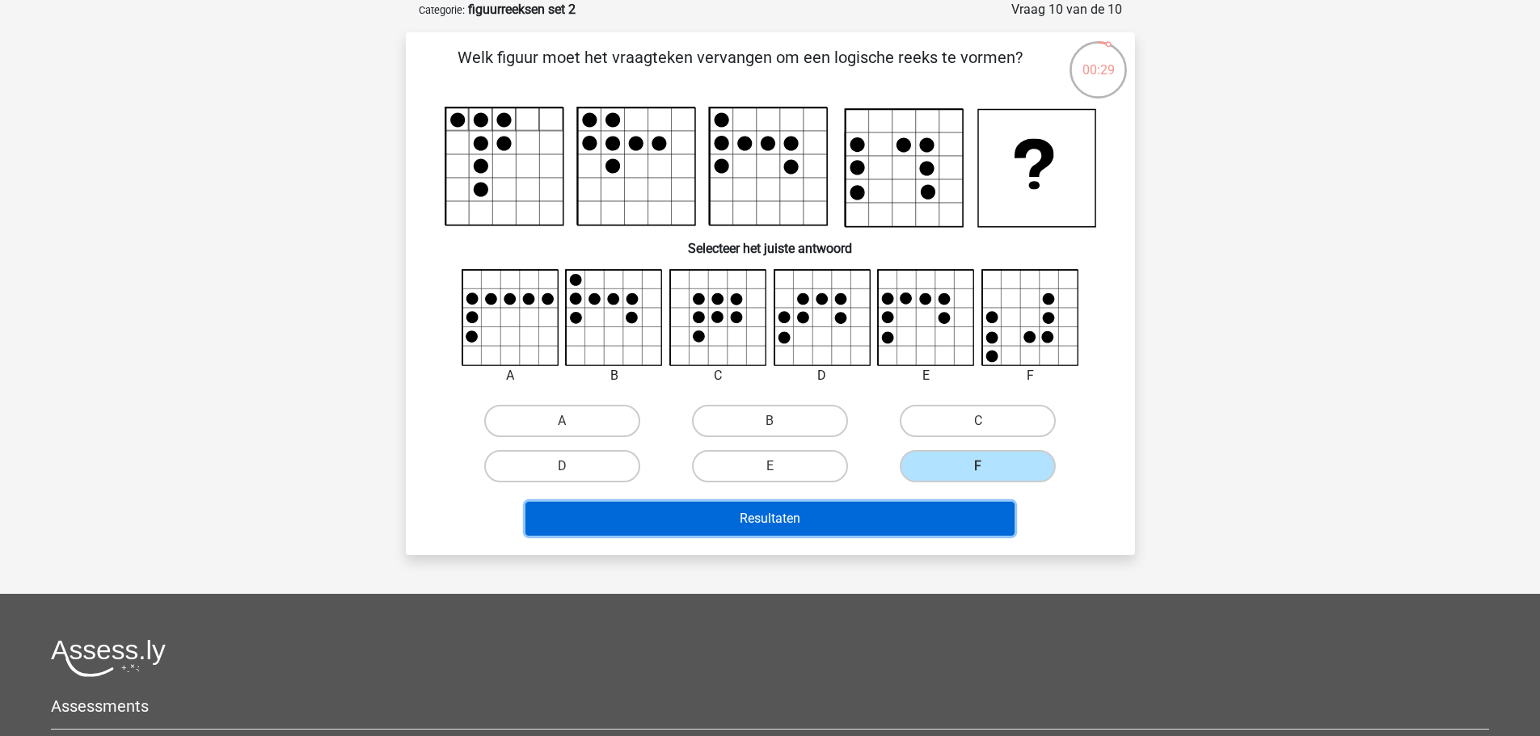
click at [924, 507] on button "Resultaten" at bounding box center [769, 519] width 489 height 34
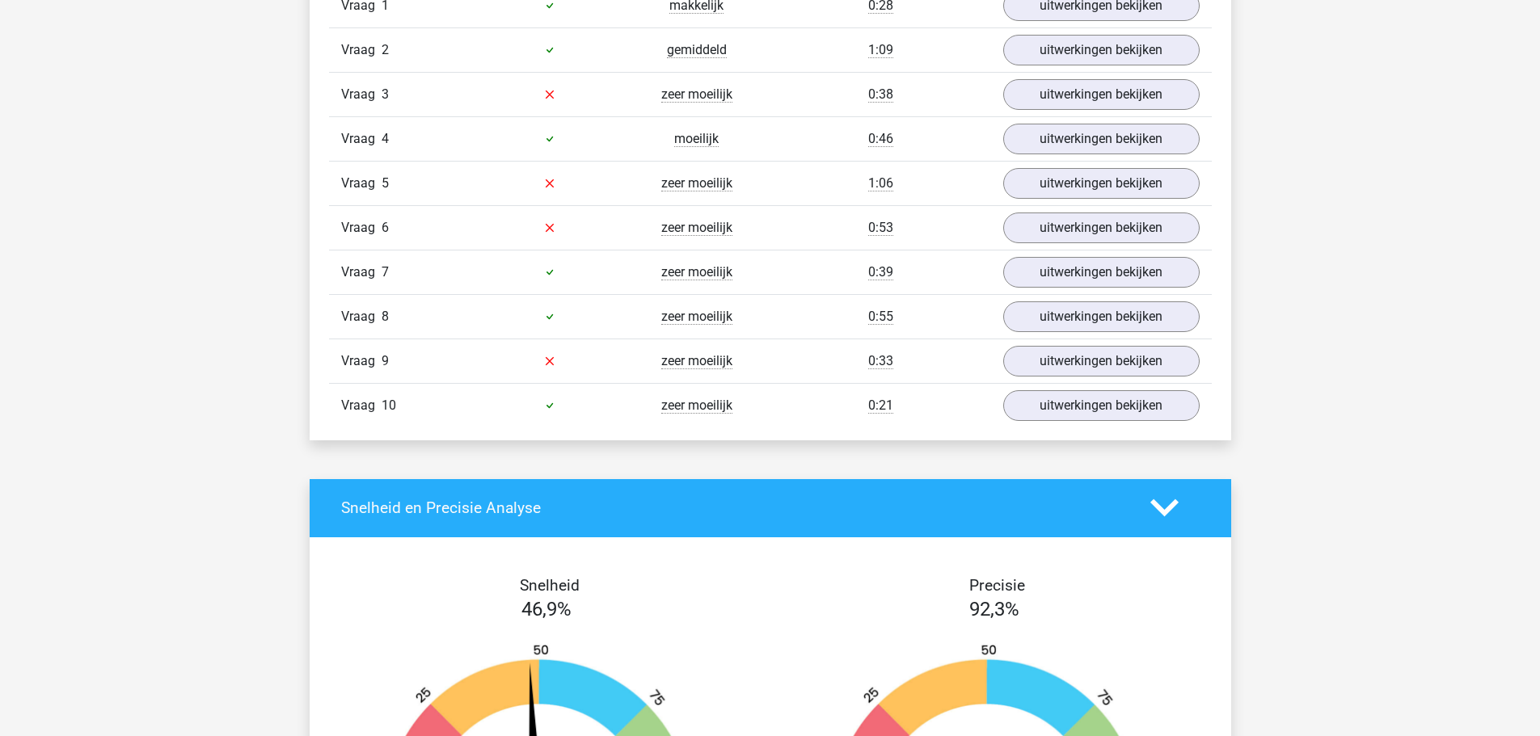
scroll to position [1051, 0]
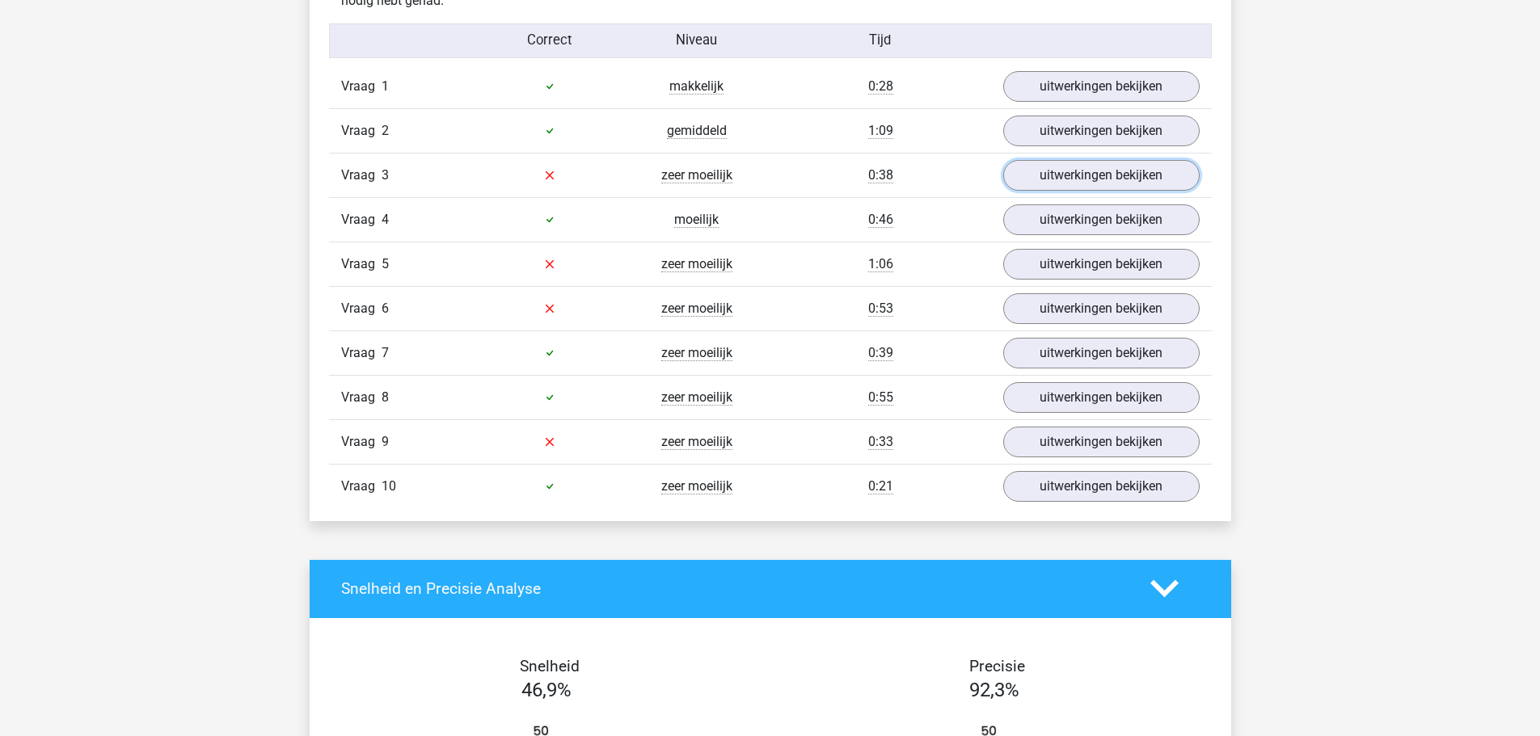
click at [1061, 180] on link "uitwerkingen bekijken" at bounding box center [1101, 175] width 196 height 31
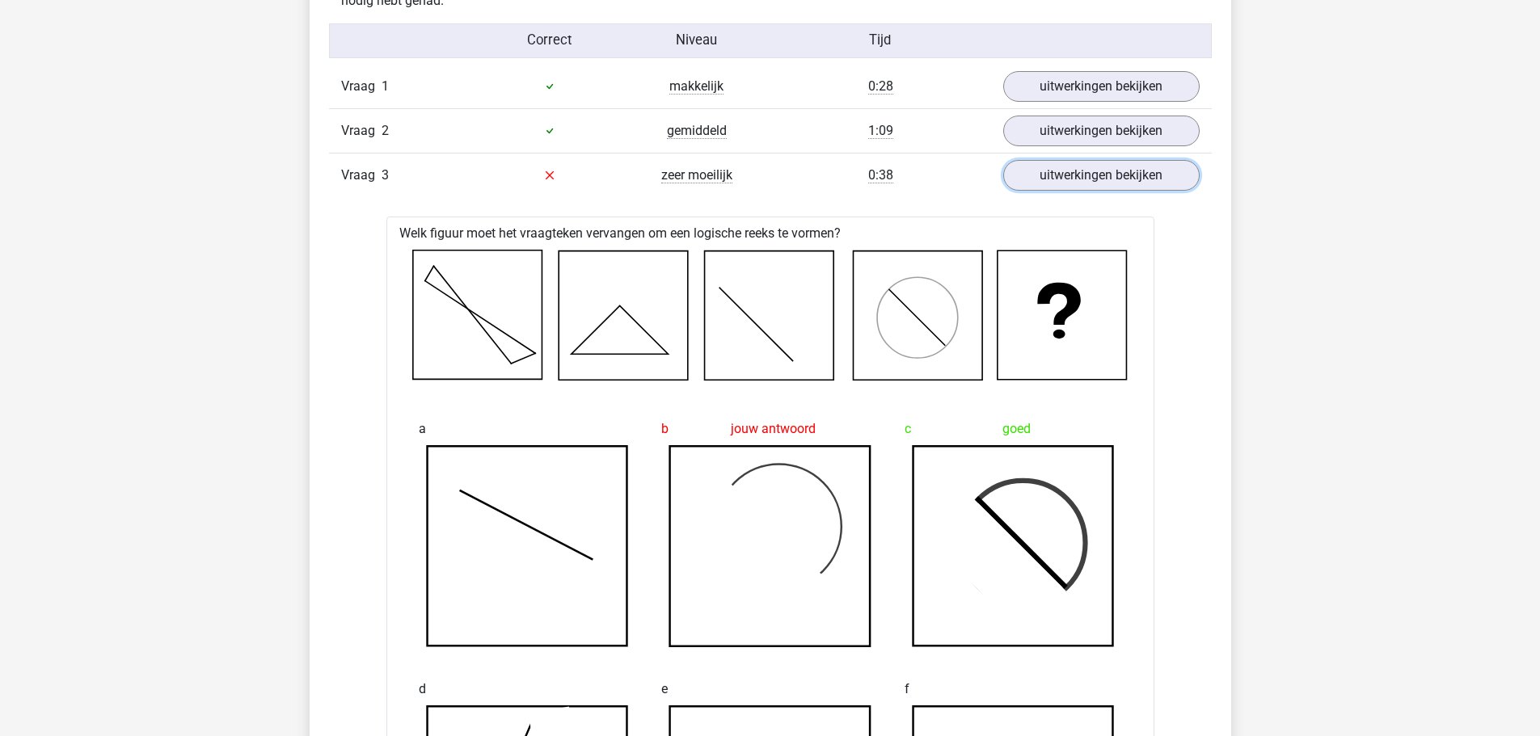
click at [1061, 180] on link "uitwerkingen bekijken" at bounding box center [1101, 175] width 196 height 31
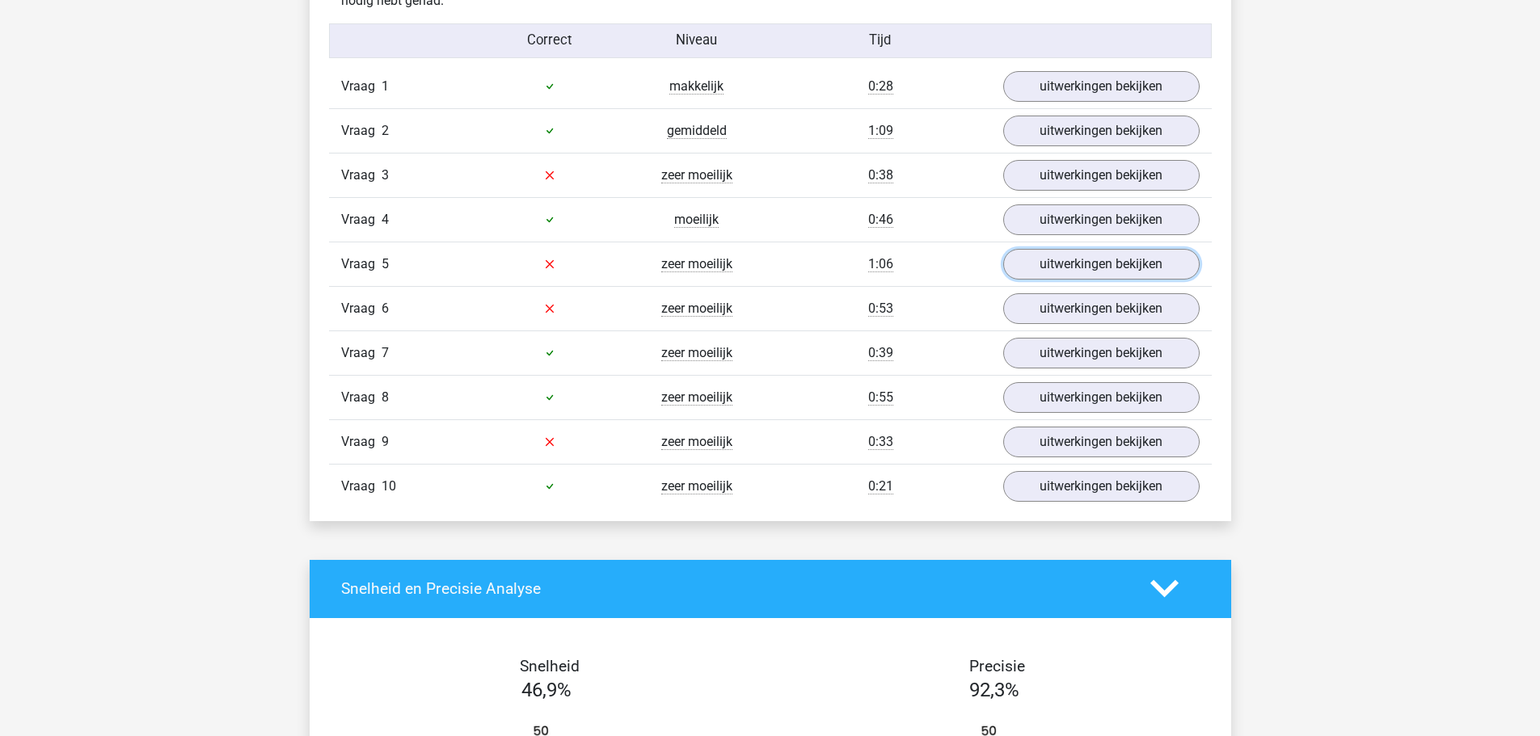
click at [1061, 255] on link "uitwerkingen bekijken" at bounding box center [1101, 264] width 196 height 31
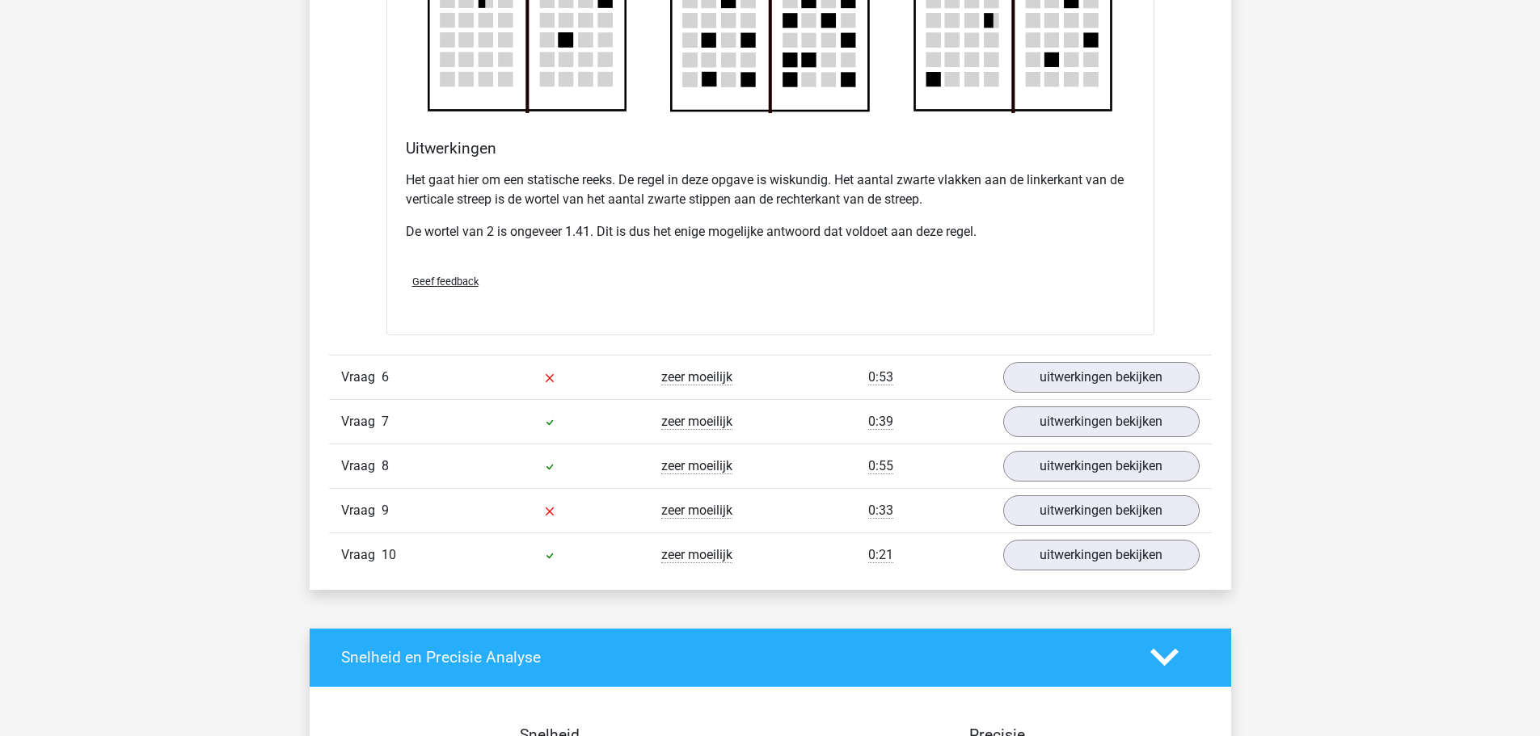
scroll to position [1940, 0]
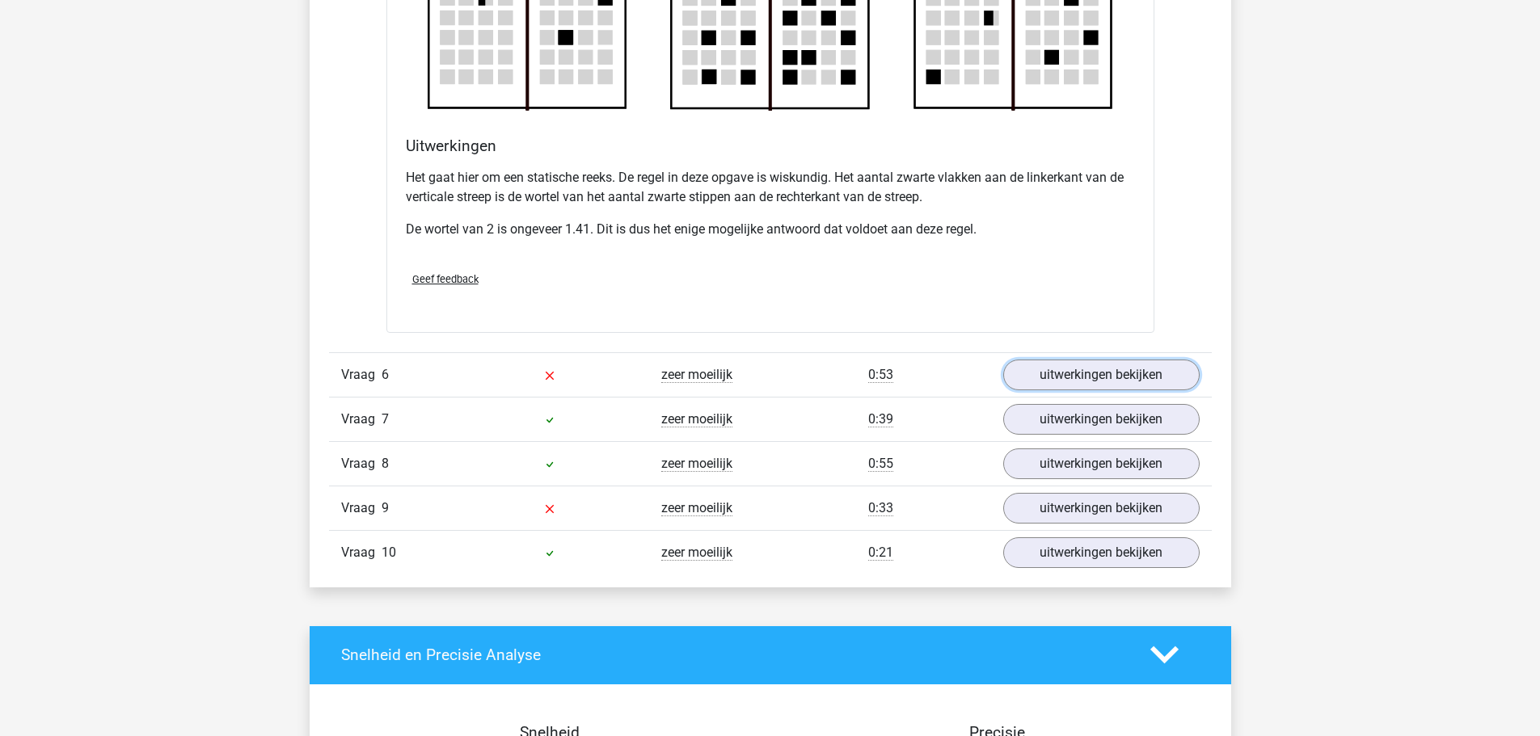
click at [1070, 386] on link "uitwerkingen bekijken" at bounding box center [1101, 375] width 196 height 31
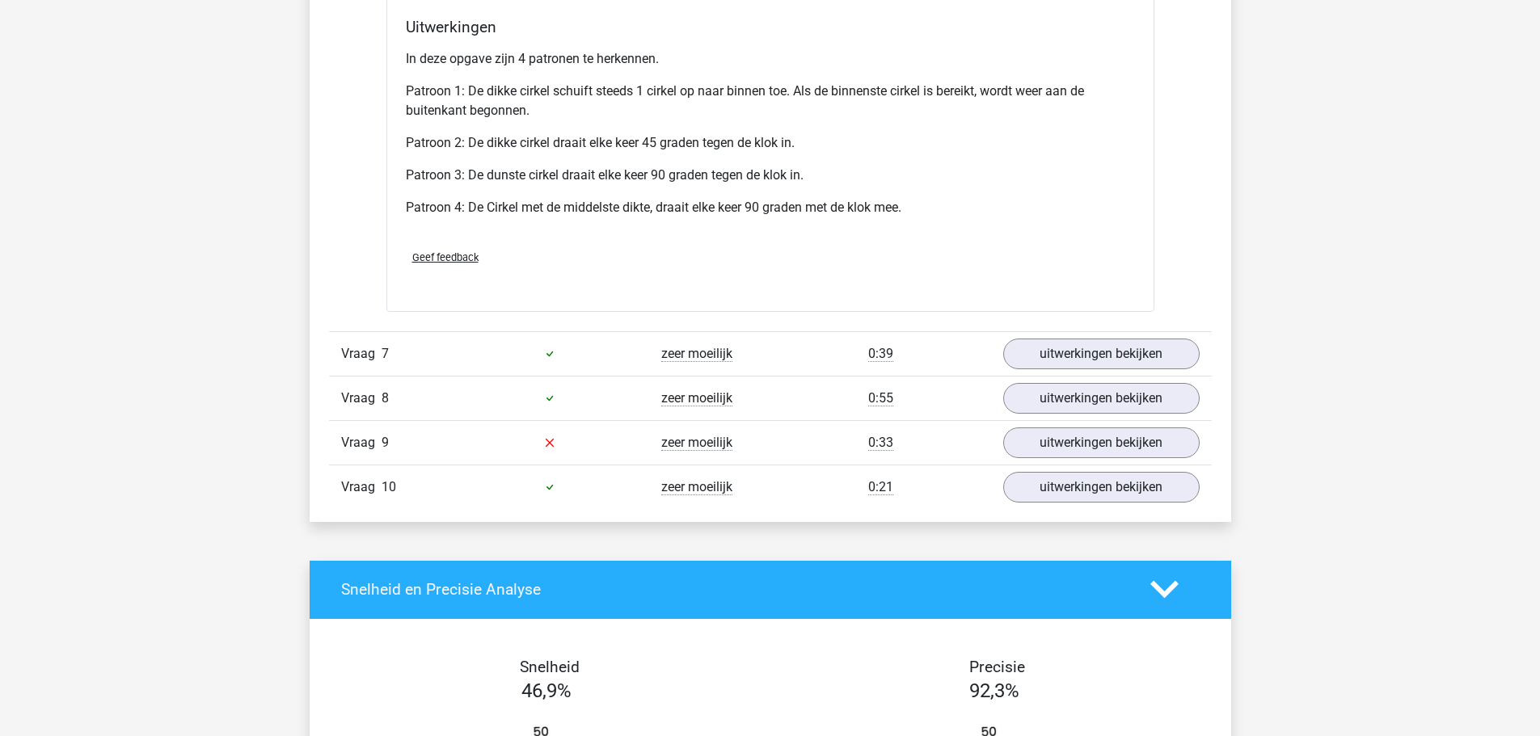
scroll to position [3314, 0]
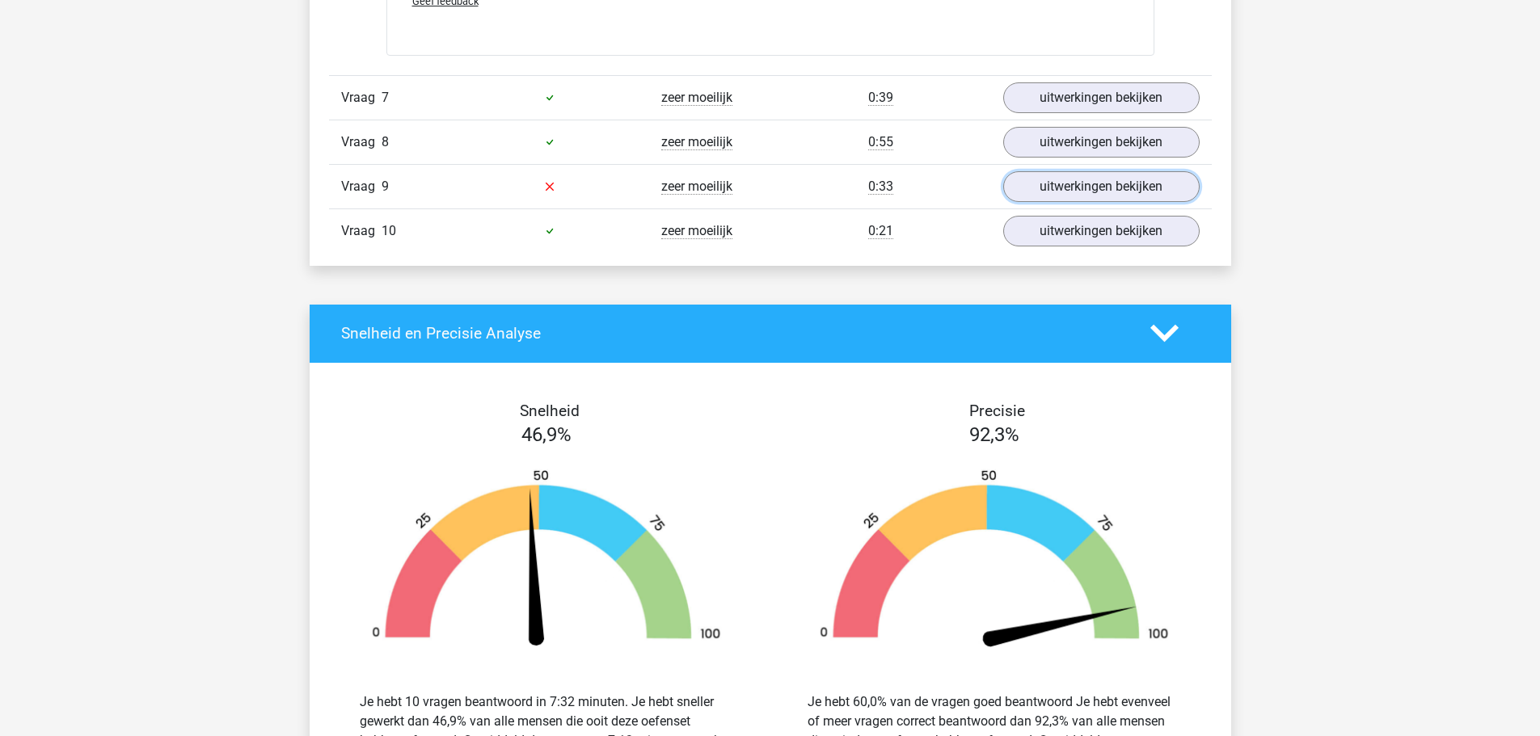
click at [1082, 188] on link "uitwerkingen bekijken" at bounding box center [1101, 186] width 196 height 31
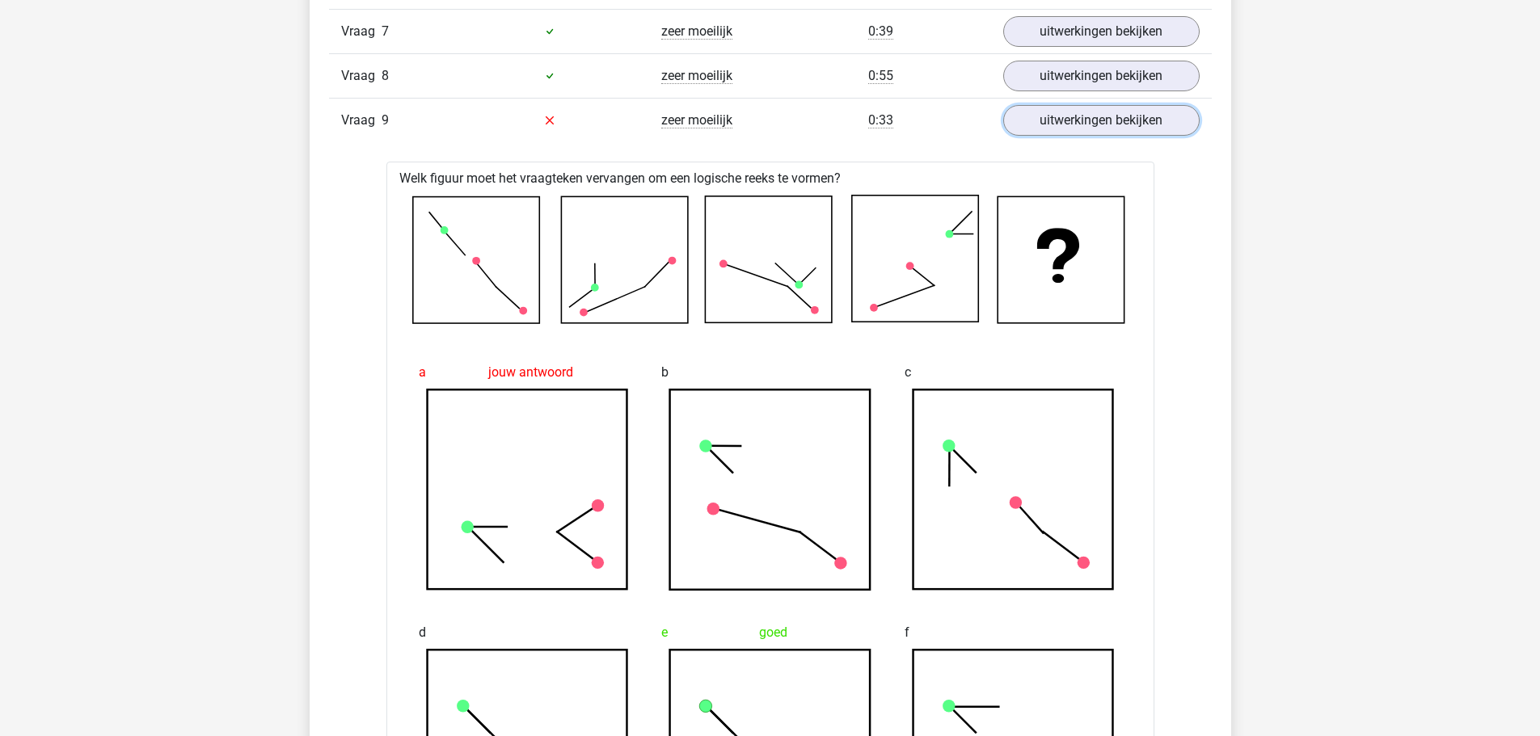
scroll to position [3395, 0]
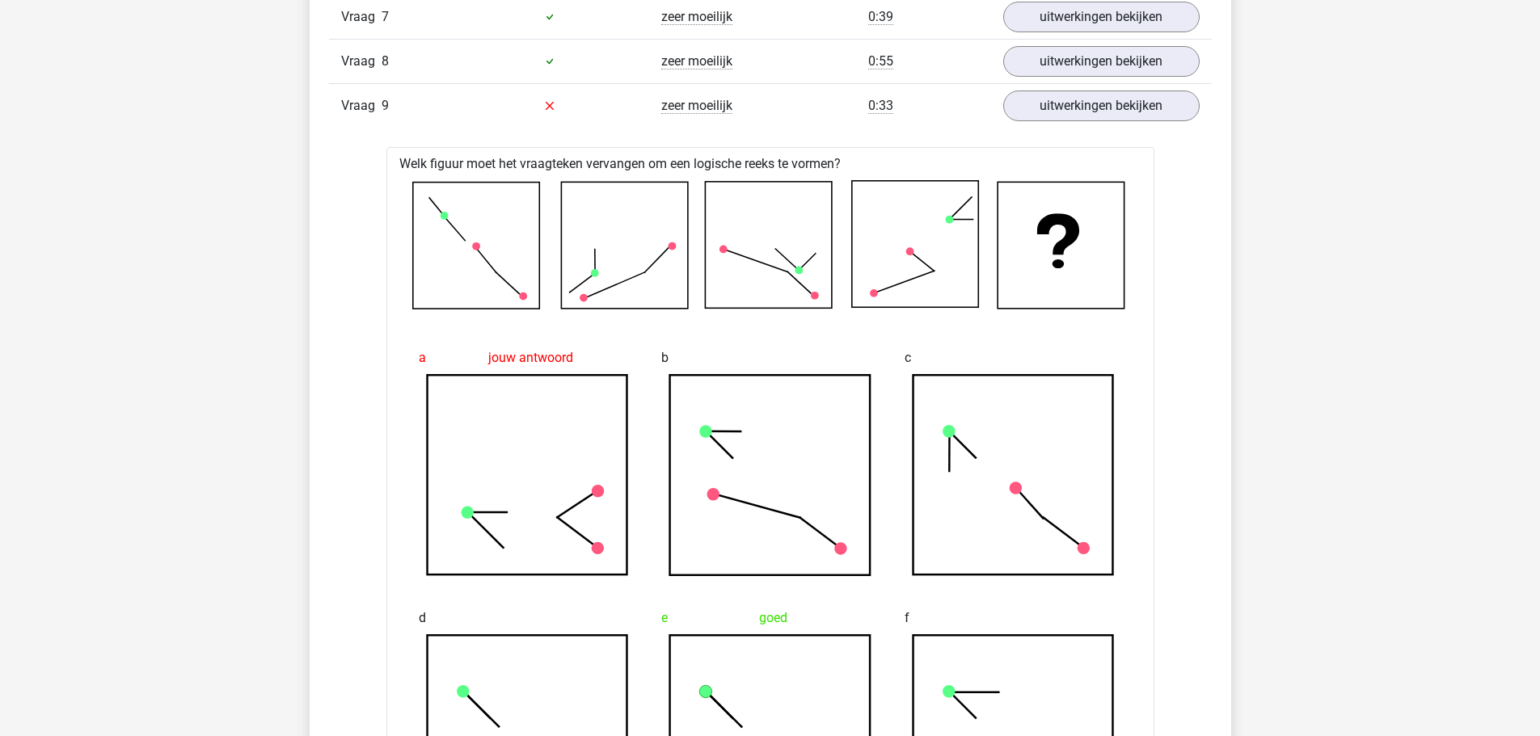
click at [1065, 79] on div "Vraag 8 zeer moeilijk 0:55 uitwerkingen bekijken" at bounding box center [770, 61] width 883 height 44
click at [1078, 65] on link "uitwerkingen bekijken" at bounding box center [1101, 61] width 196 height 31
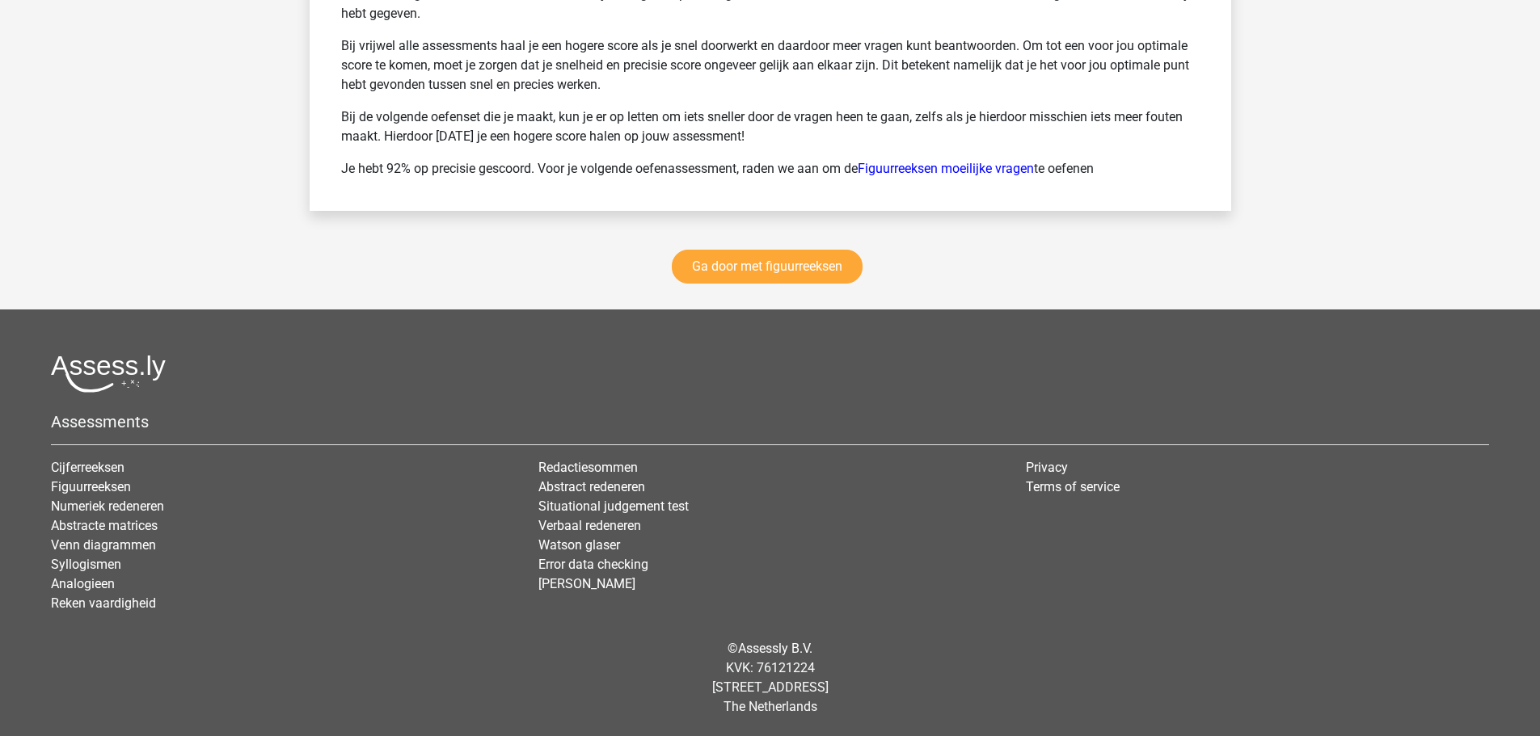
scroll to position [6362, 0]
click at [825, 269] on link "Ga door met figuurreeksen" at bounding box center [767, 267] width 191 height 34
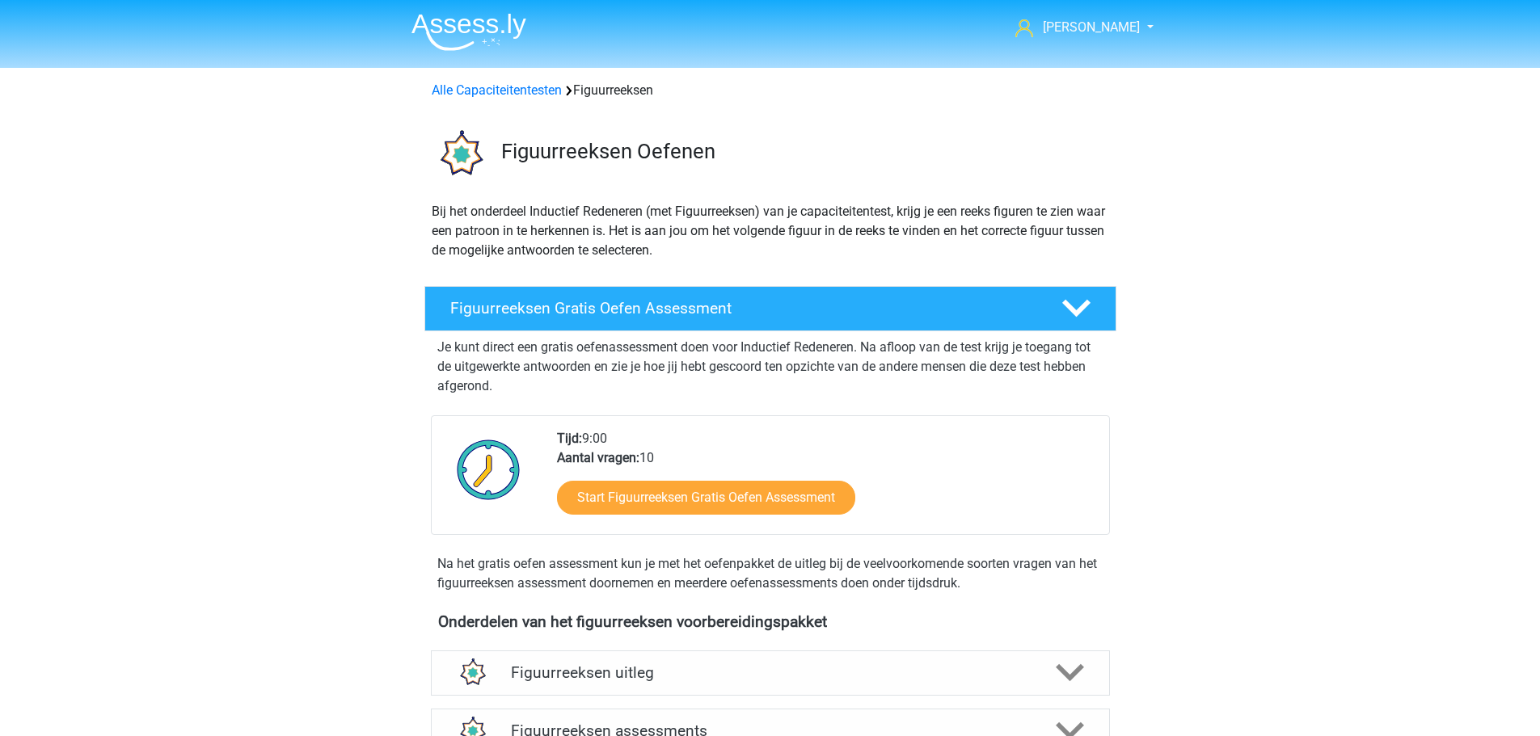
click at [514, 84] on link "Alle Capaciteitentesten" at bounding box center [497, 89] width 130 height 15
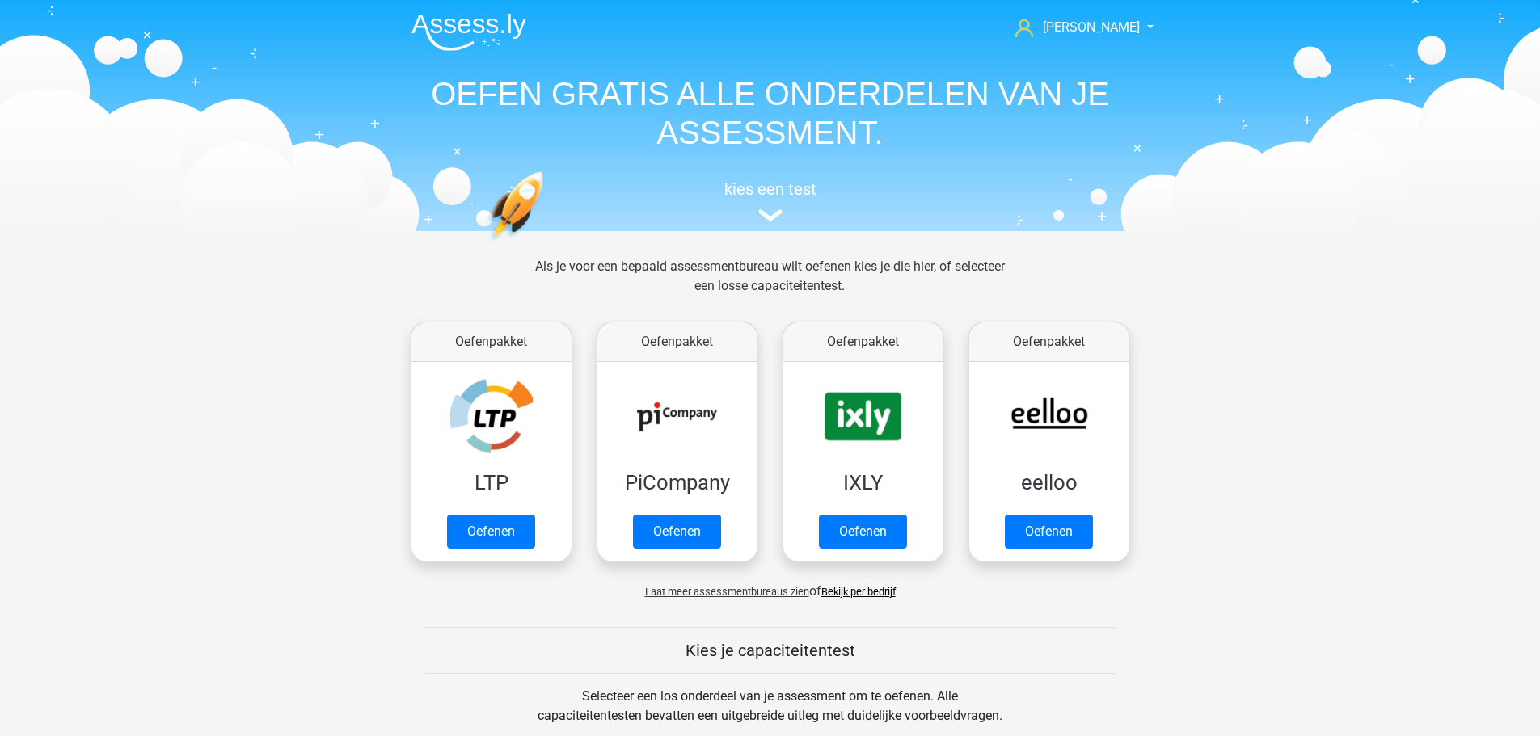
click at [756, 192] on h5 "kies een test" at bounding box center [771, 188] width 744 height 19
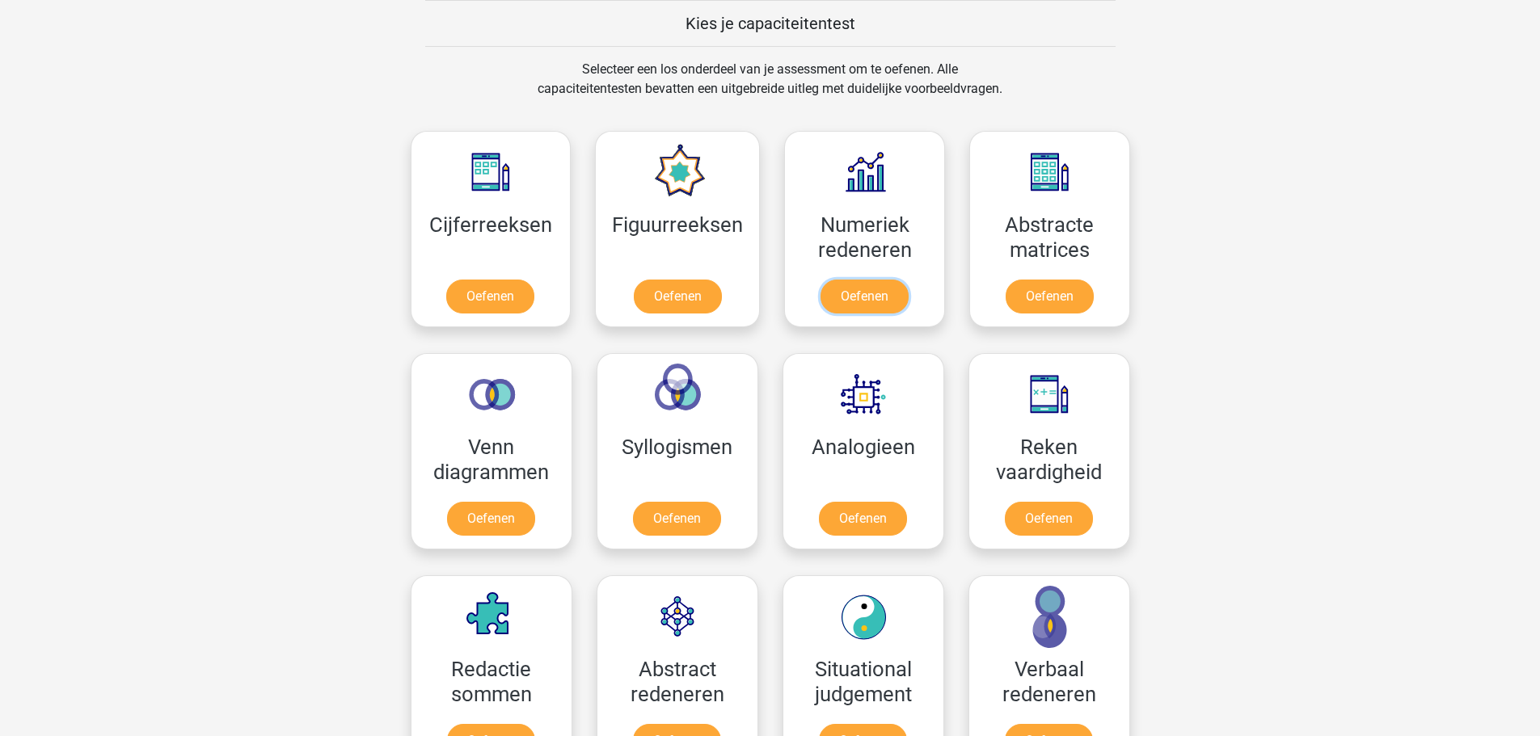
click at [834, 280] on link "Oefenen" at bounding box center [865, 297] width 88 height 34
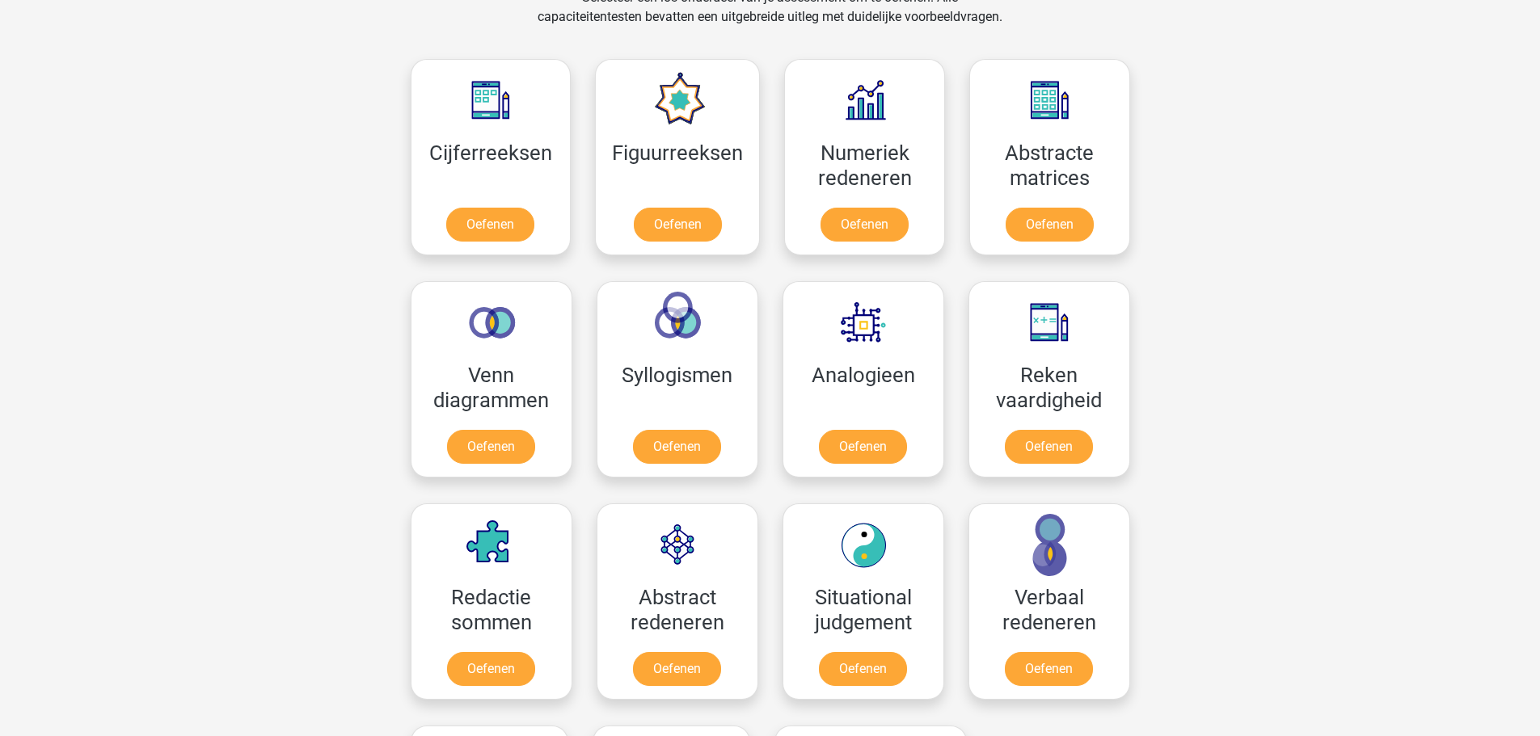
scroll to position [708, 0]
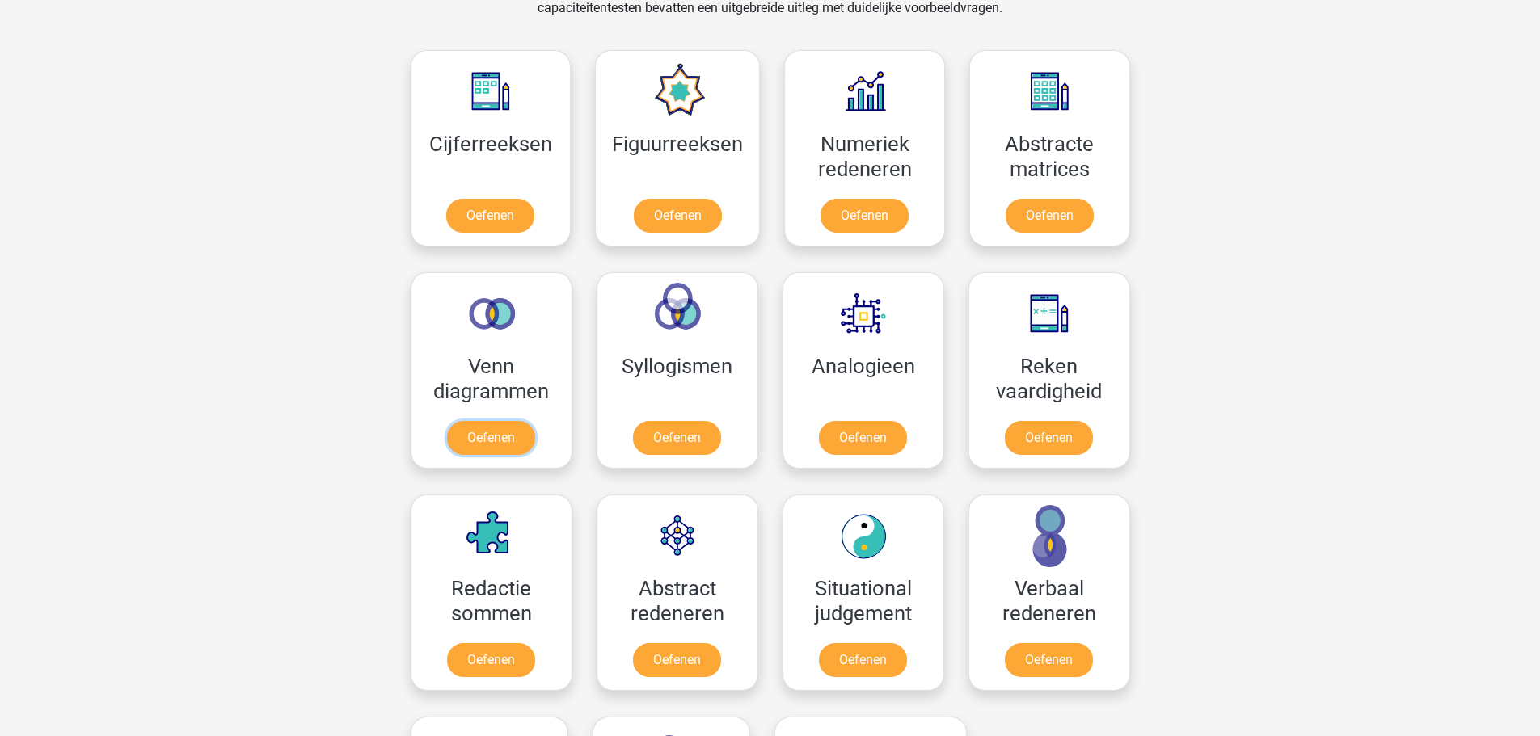
click at [535, 421] on link "Oefenen" at bounding box center [491, 438] width 88 height 34
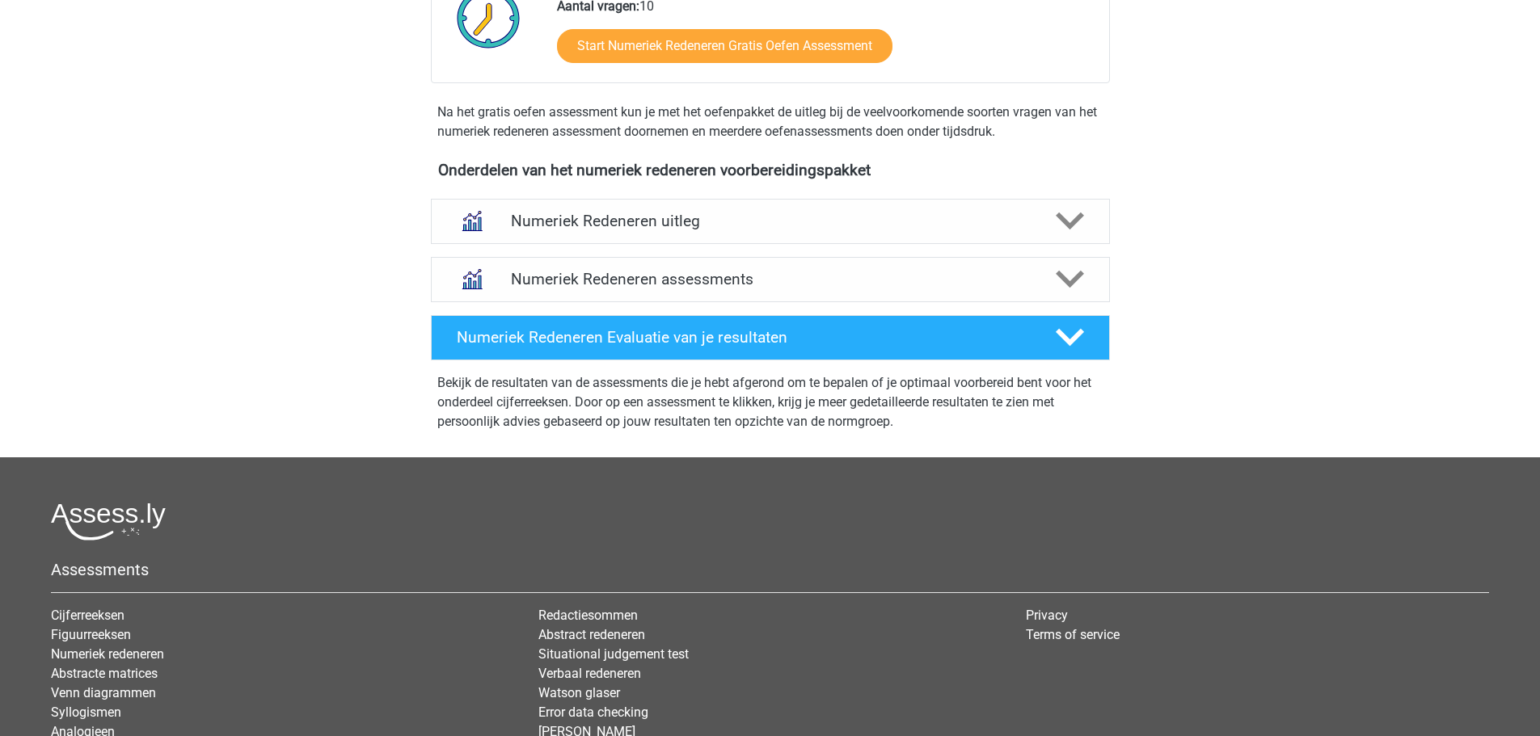
scroll to position [639, 0]
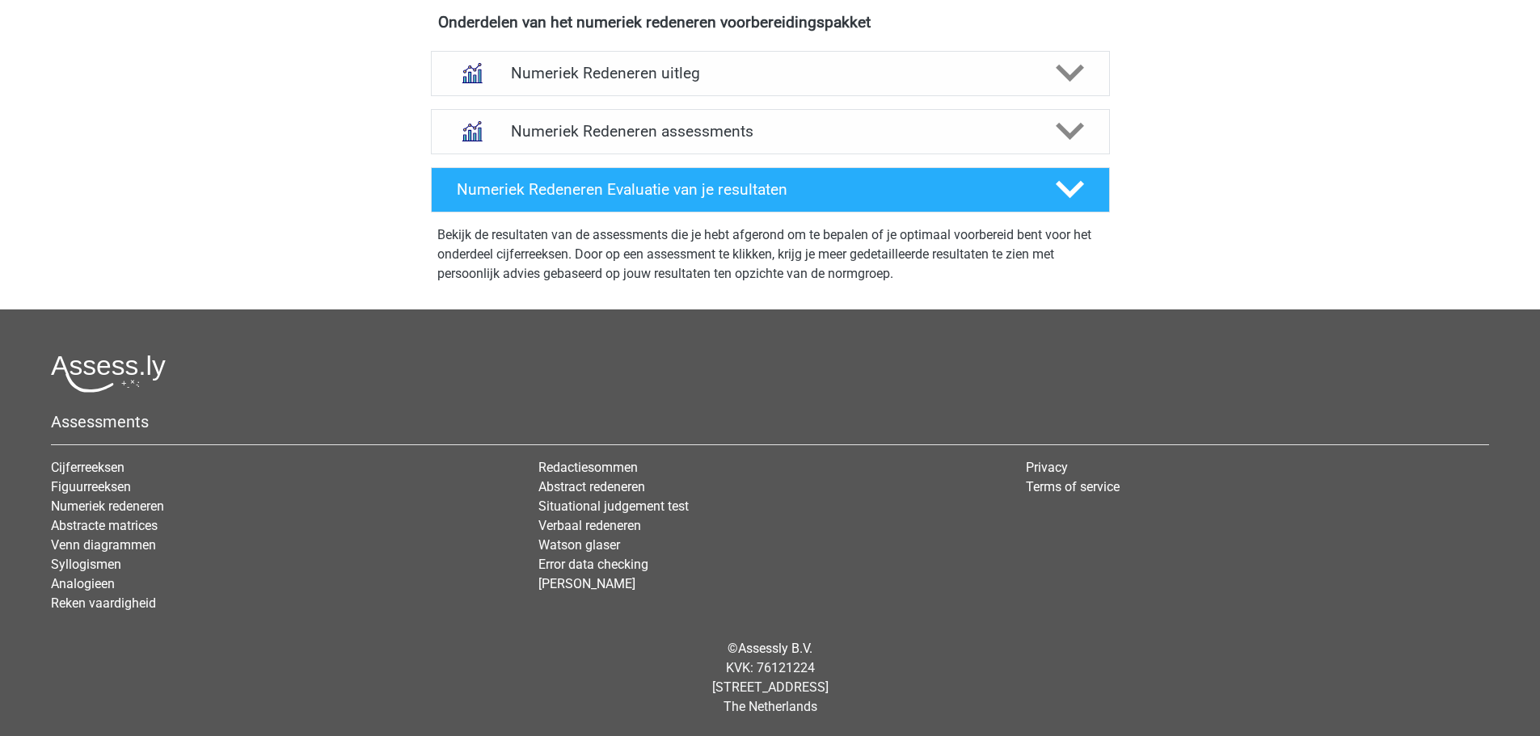
click at [1018, 196] on h4 "Numeriek Redeneren Evaluatie van je resultaten" at bounding box center [743, 189] width 573 height 19
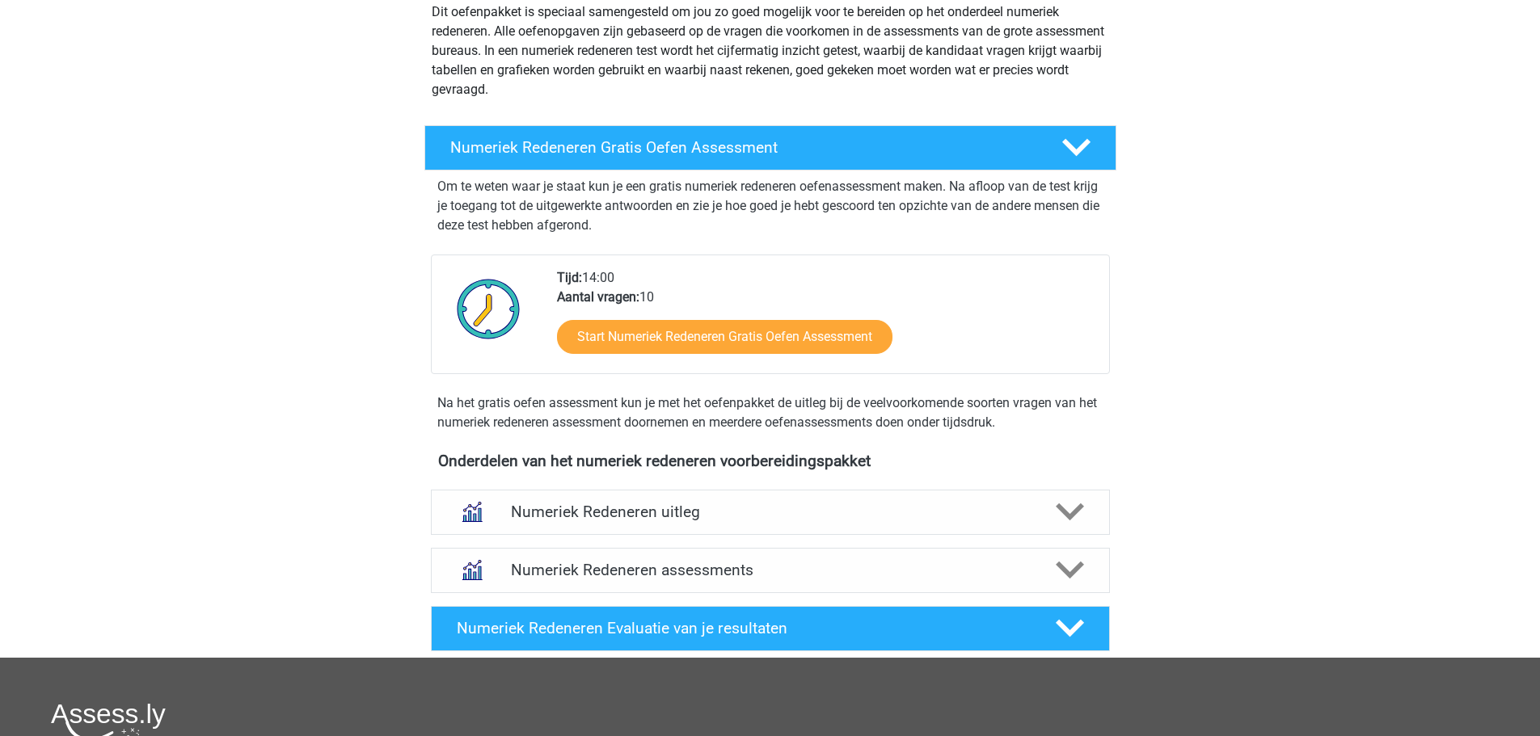
scroll to position [225, 0]
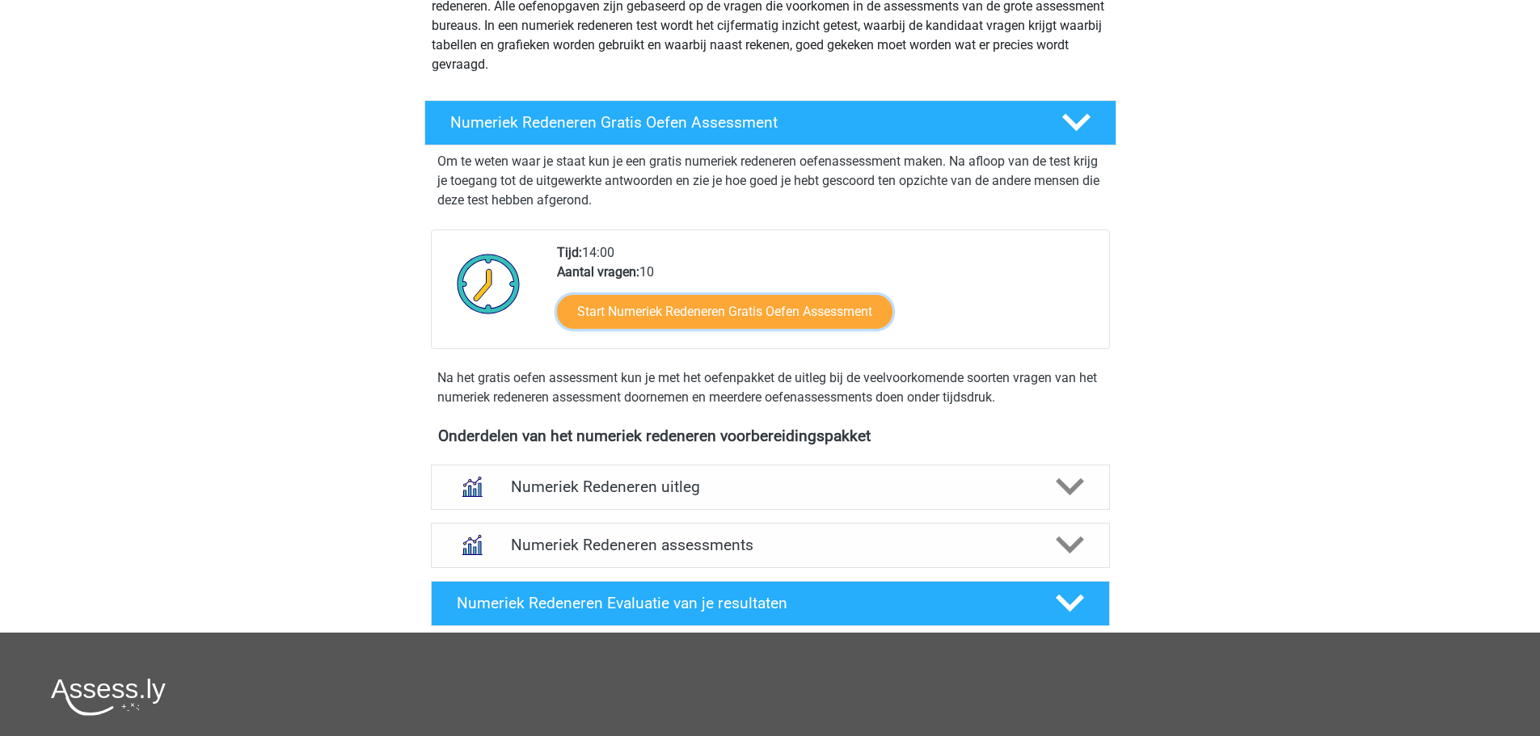
click at [839, 308] on link "Start Numeriek Redeneren Gratis Oefen Assessment" at bounding box center [724, 312] width 335 height 34
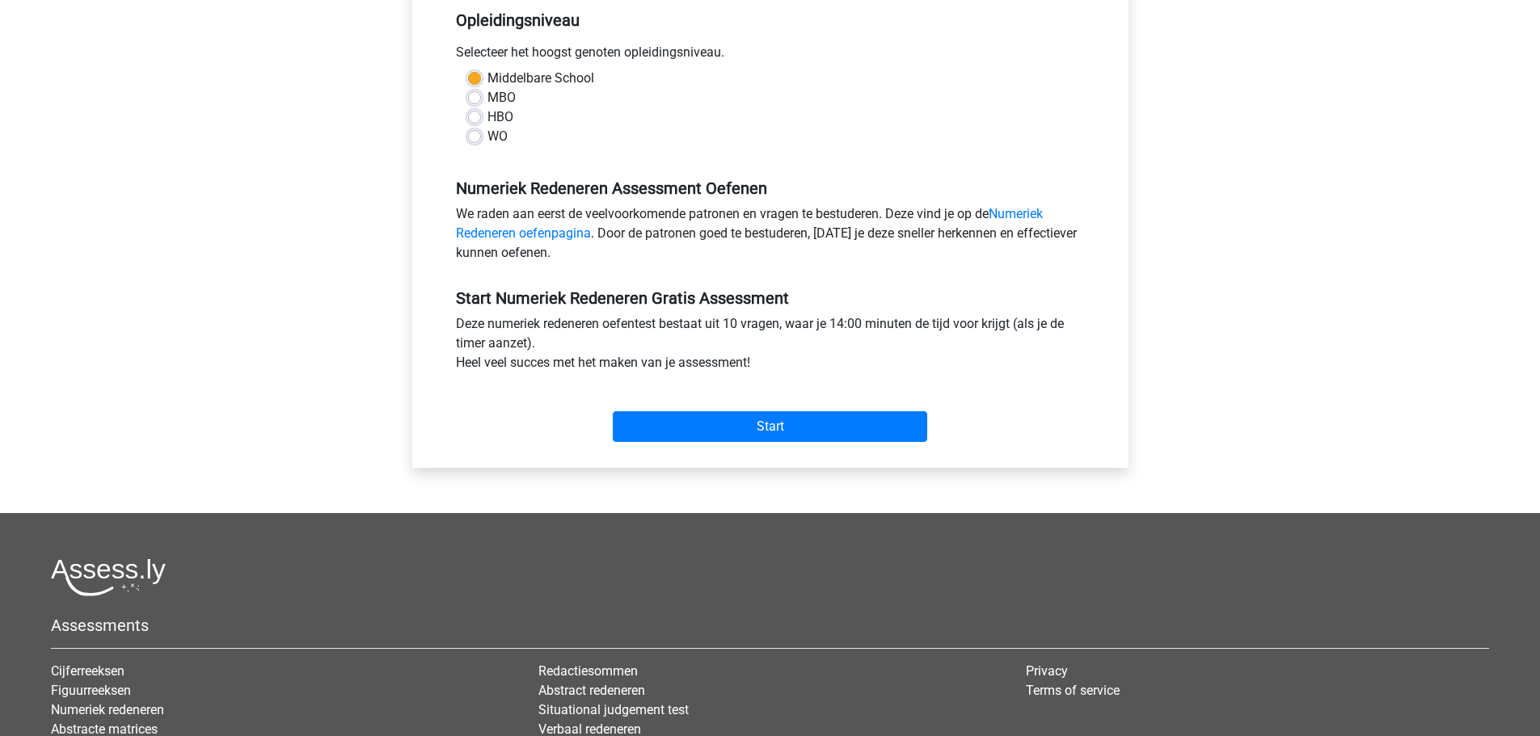
scroll to position [541, 0]
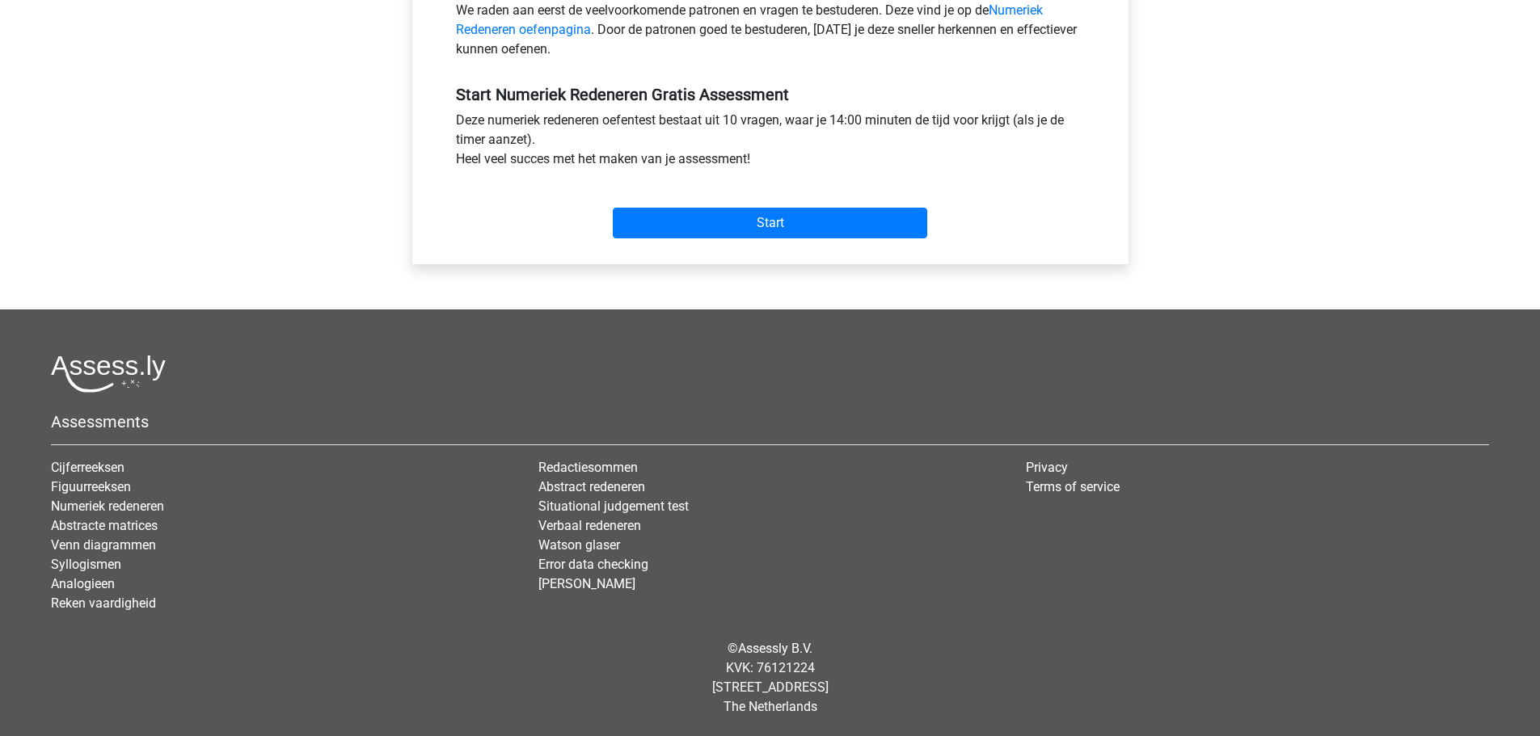
click at [789, 239] on div "Start" at bounding box center [770, 210] width 653 height 70
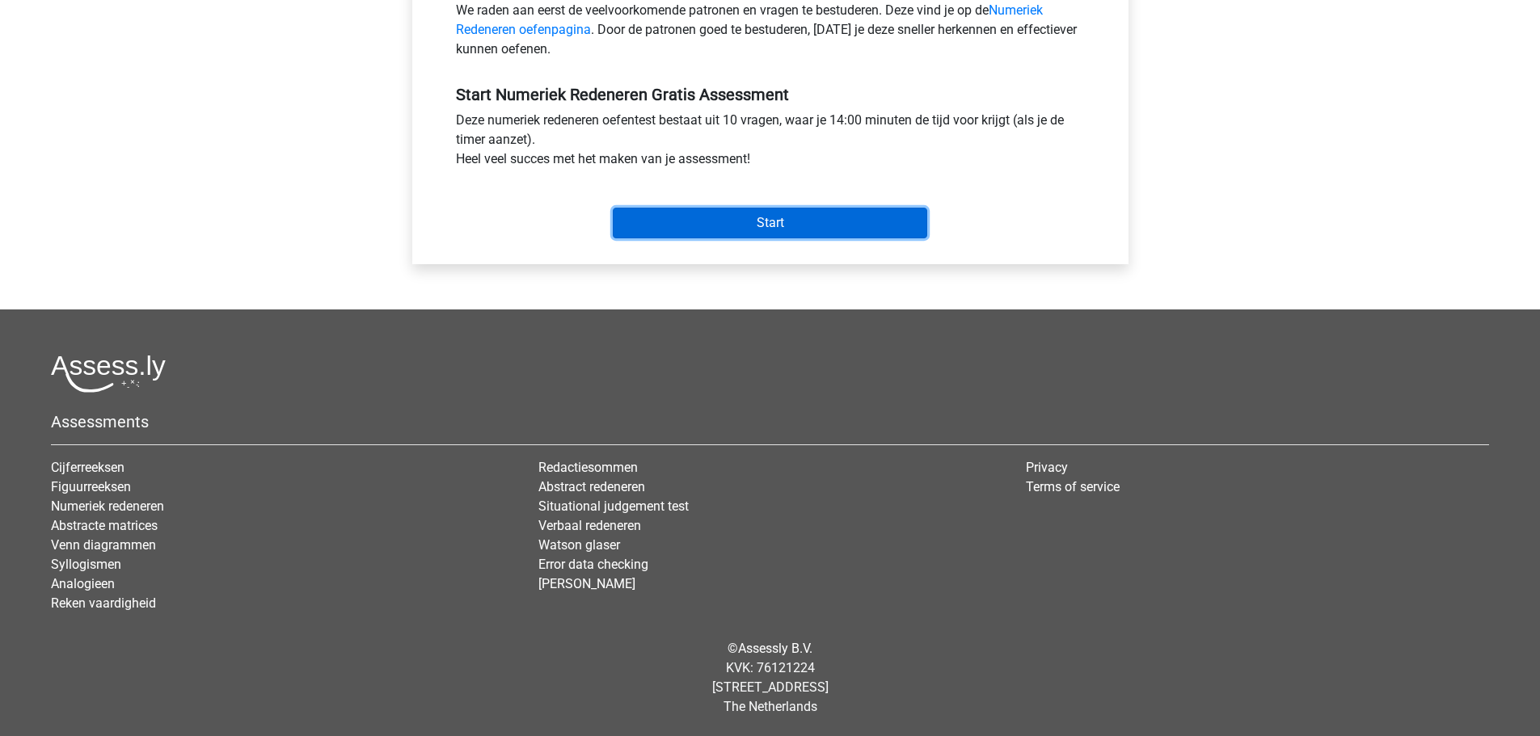
click at [789, 227] on input "Start" at bounding box center [770, 223] width 314 height 31
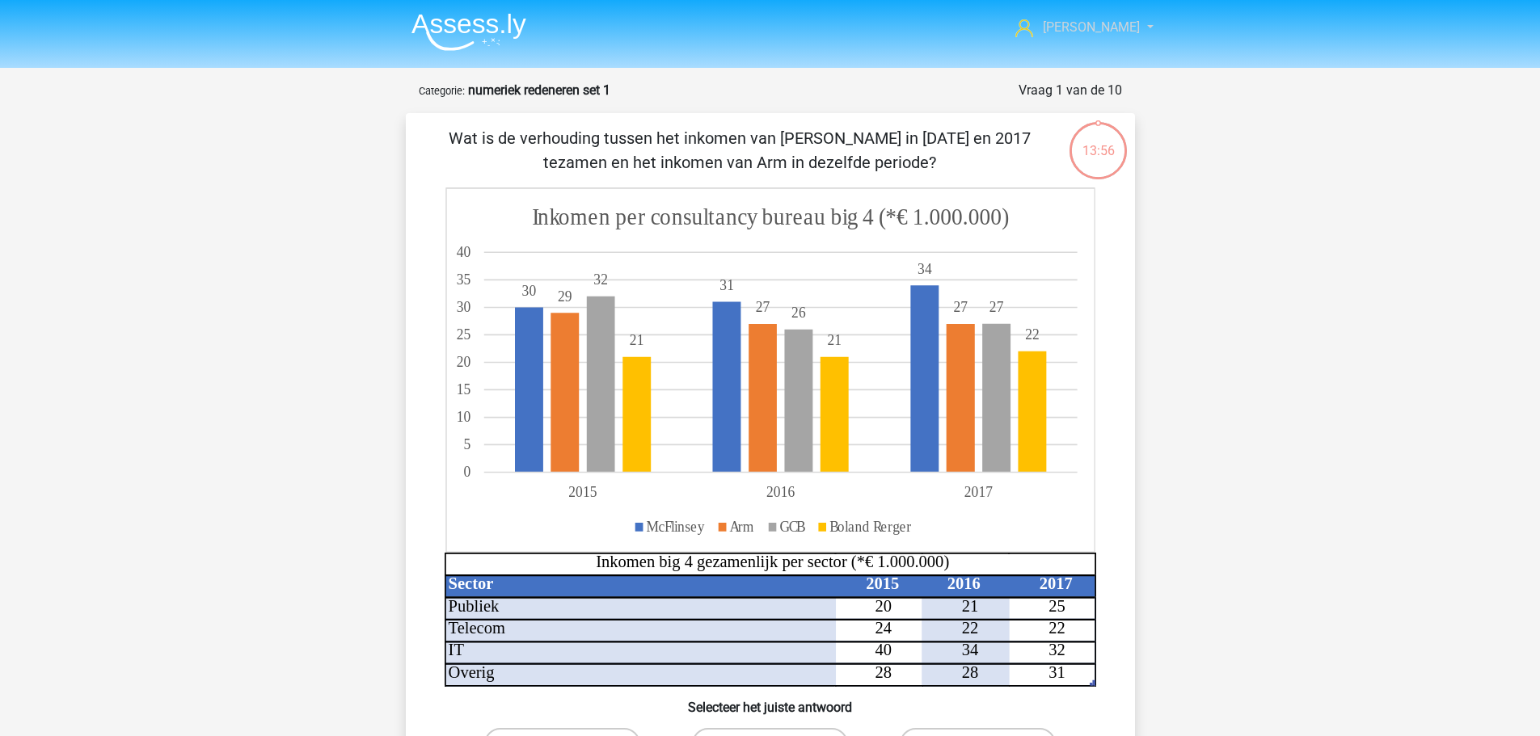
click at [1094, 31] on span "[PERSON_NAME]" at bounding box center [1091, 26] width 97 height 15
click at [1079, 91] on link "Nederlands" at bounding box center [1084, 104] width 112 height 26
click at [470, 82] on strong "numeriek redeneren set 1" at bounding box center [539, 89] width 142 height 15
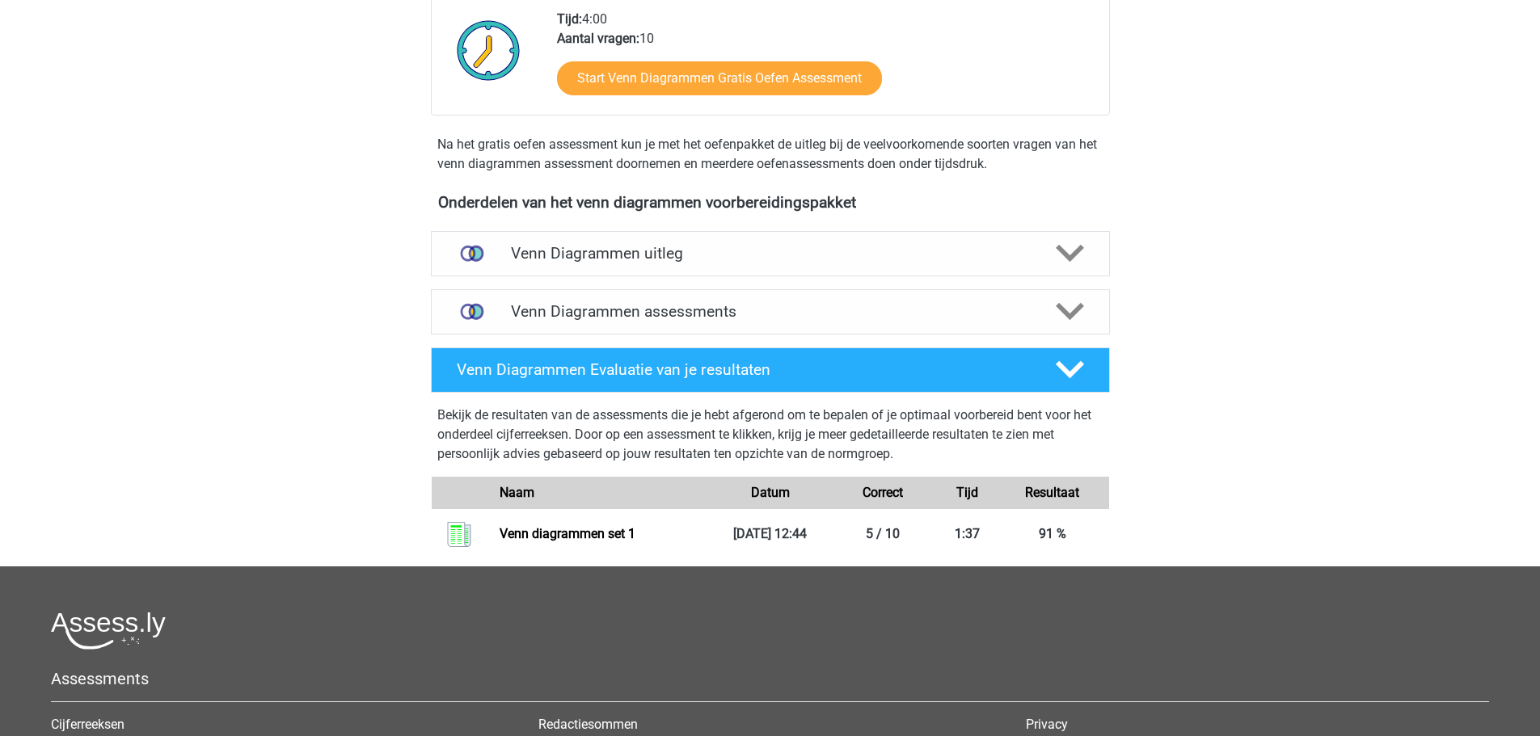
scroll to position [647, 0]
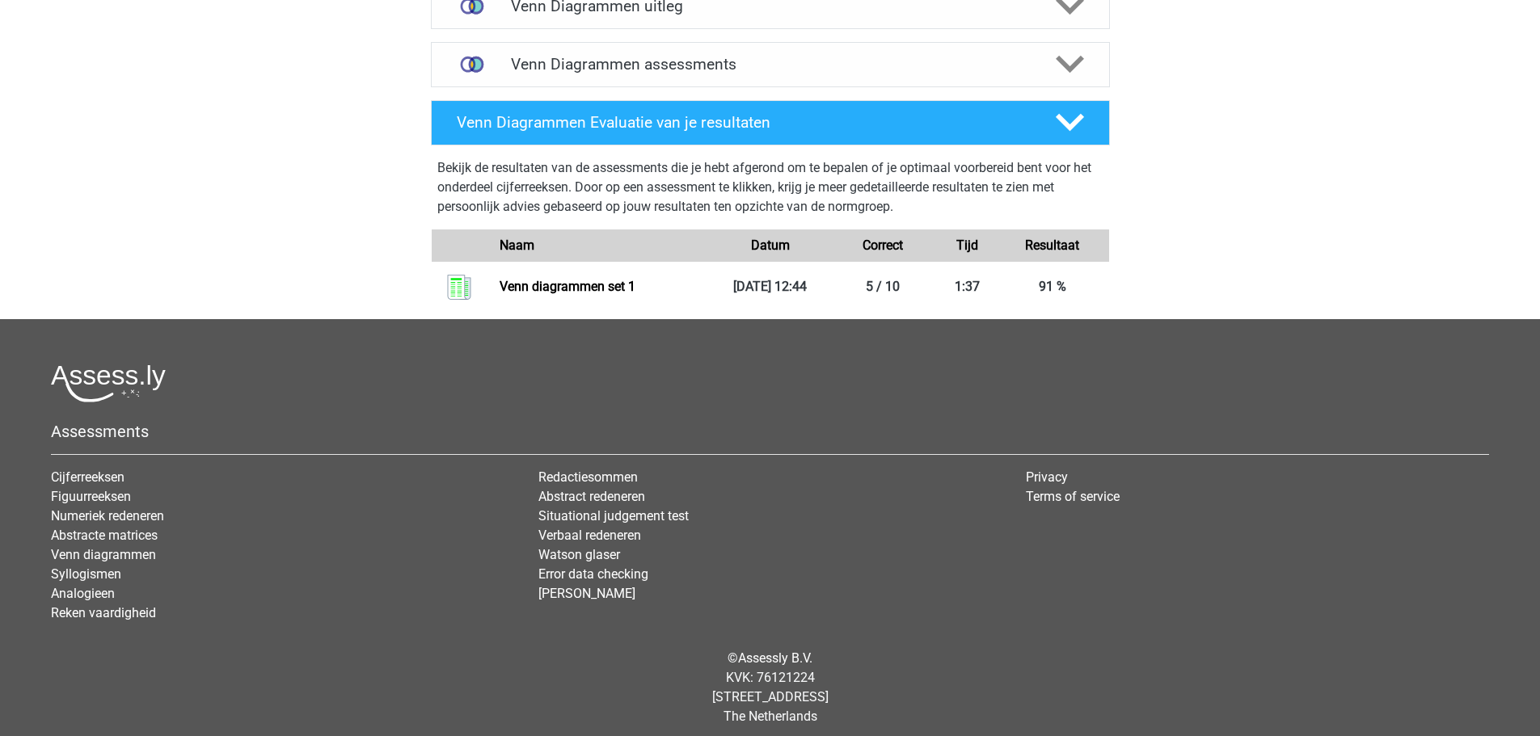
click at [821, 116] on h4 "Venn Diagrammen Evaluatie van je resultaten" at bounding box center [743, 122] width 573 height 19
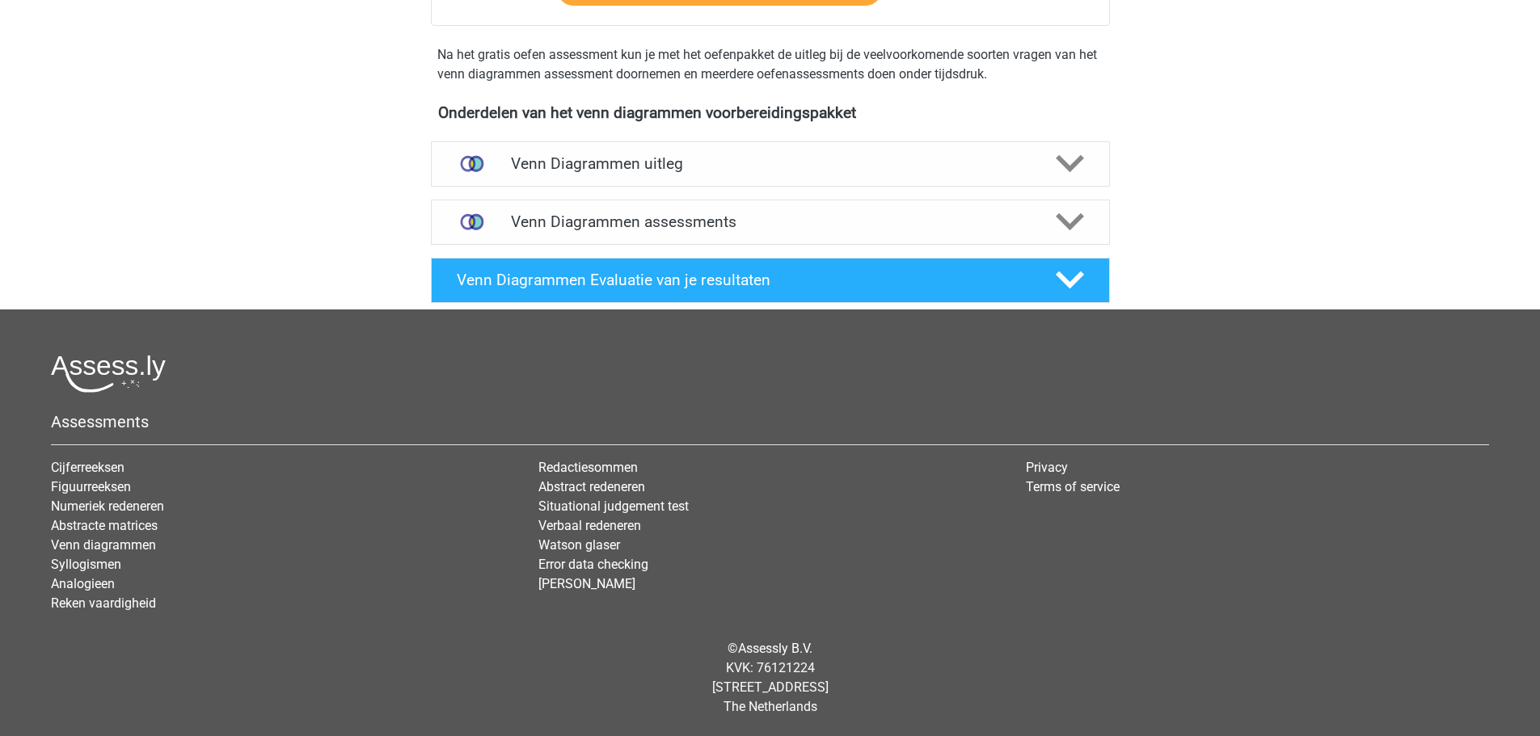
scroll to position [489, 0]
click at [789, 220] on h4 "Venn Diagrammen assessments" at bounding box center [770, 222] width 519 height 19
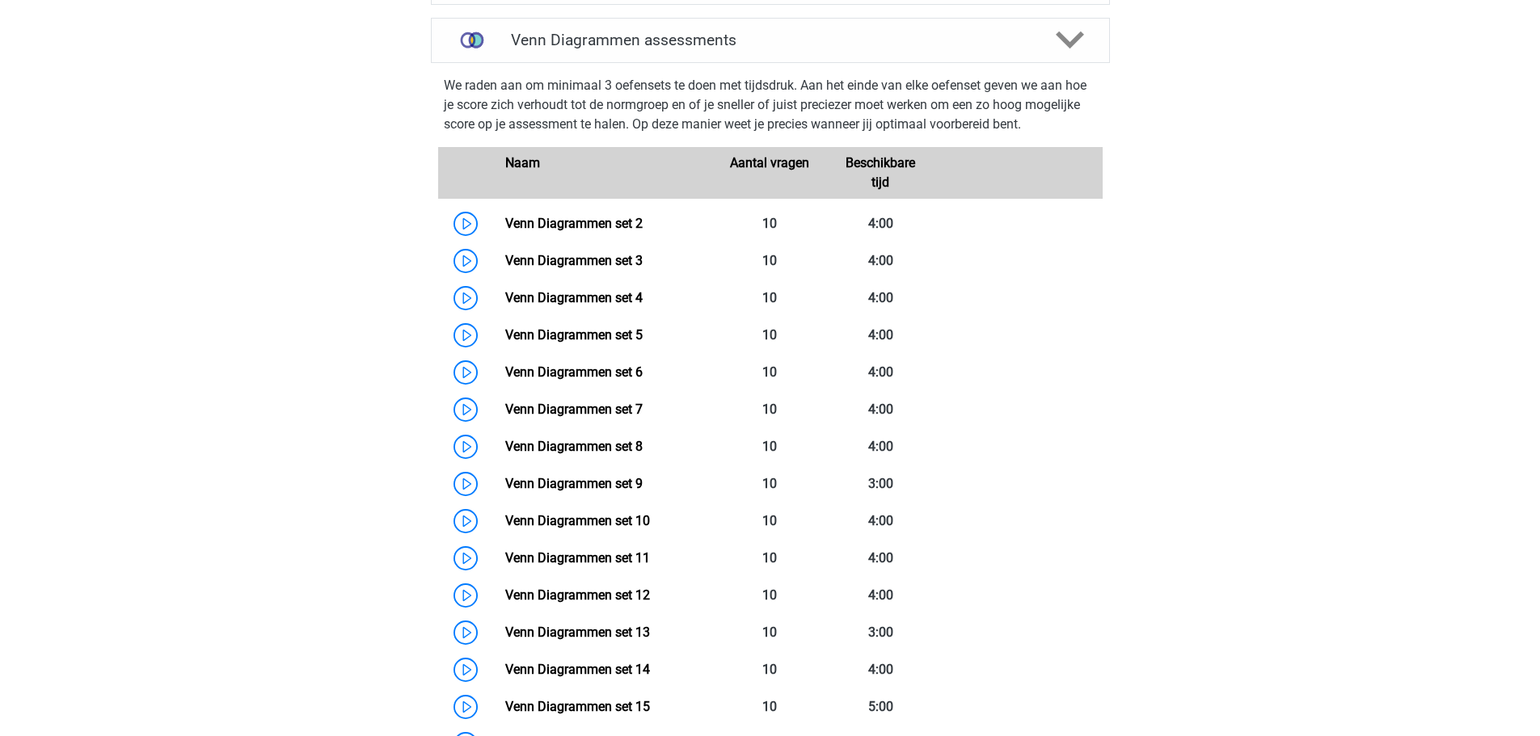
scroll to position [732, 0]
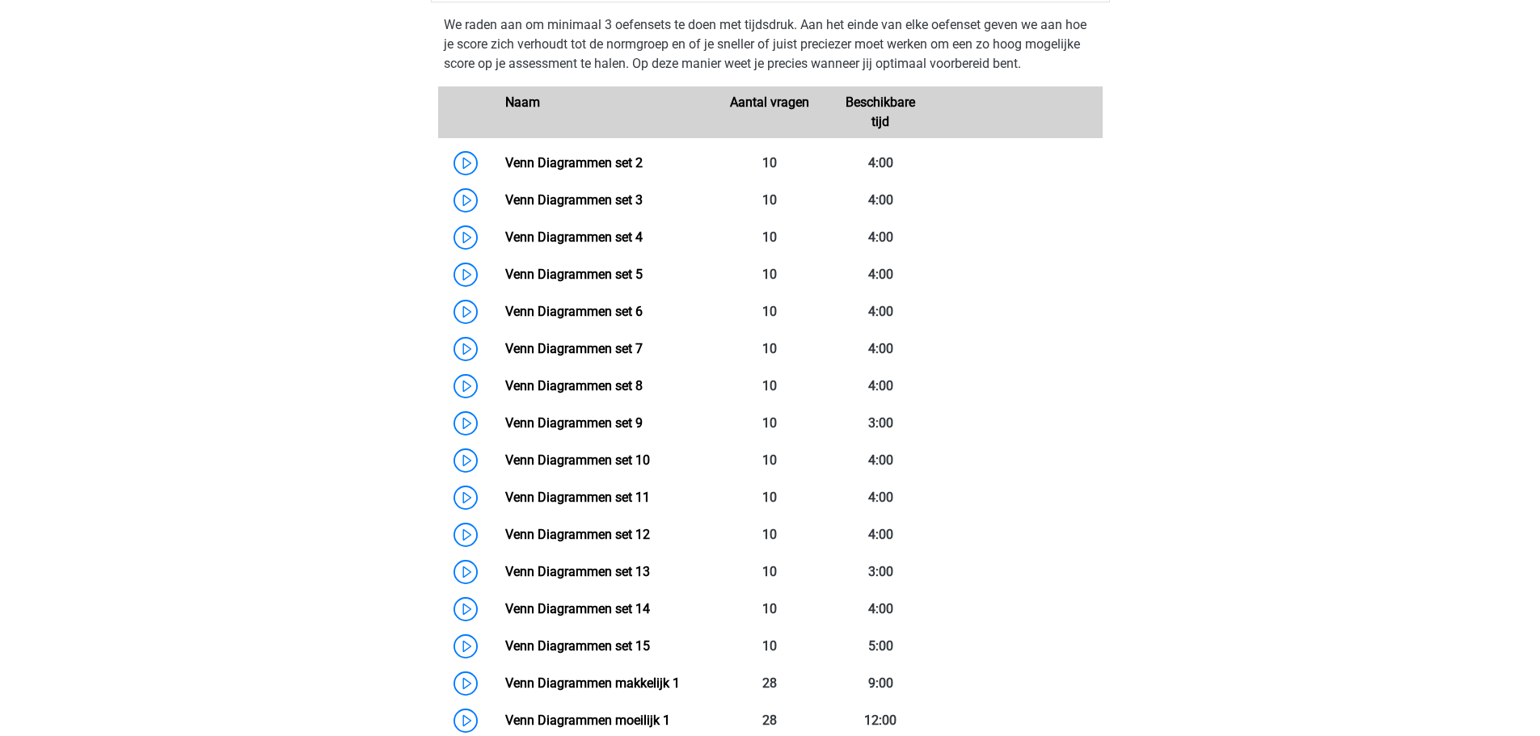
click at [631, 155] on link "Venn Diagrammen set 2" at bounding box center [573, 162] width 137 height 15
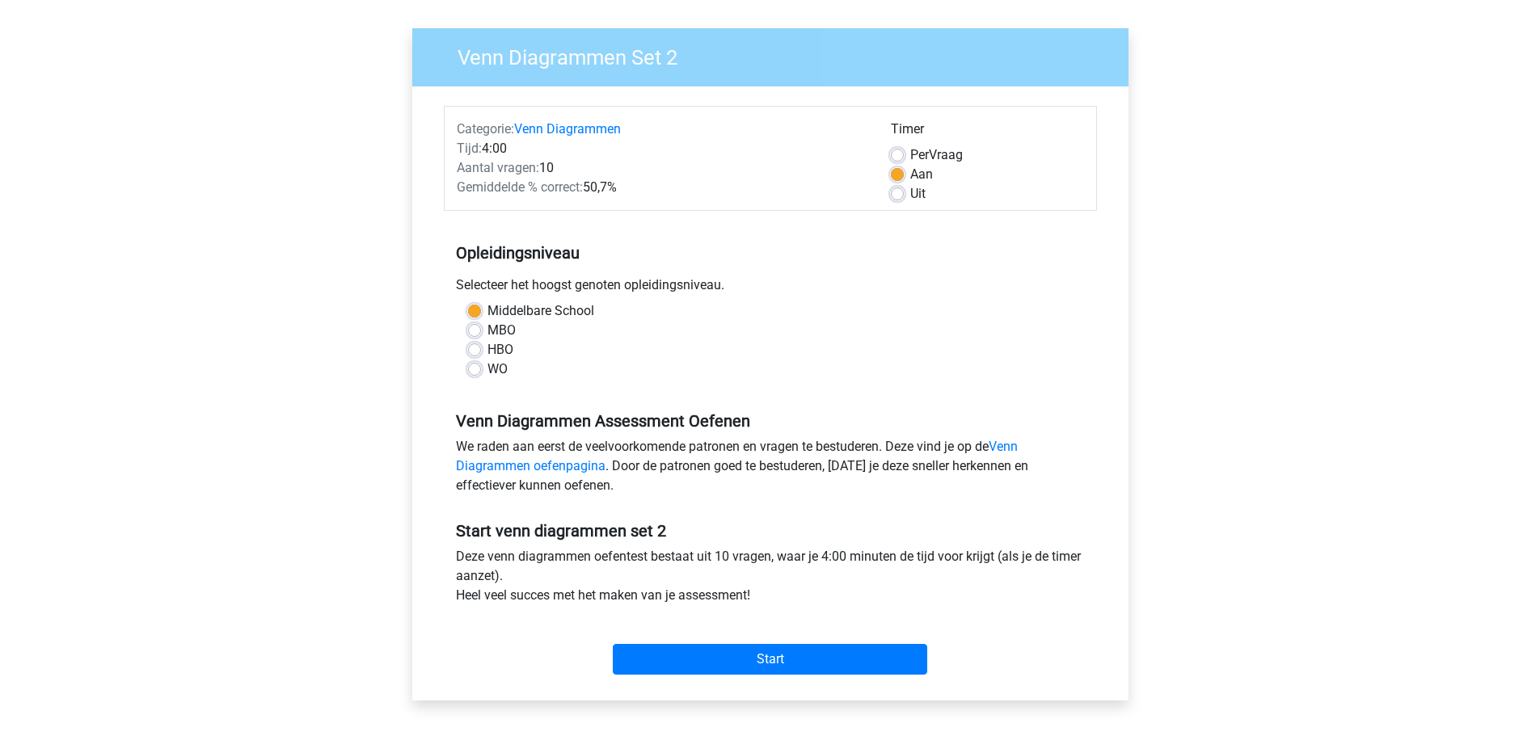
scroll to position [243, 0]
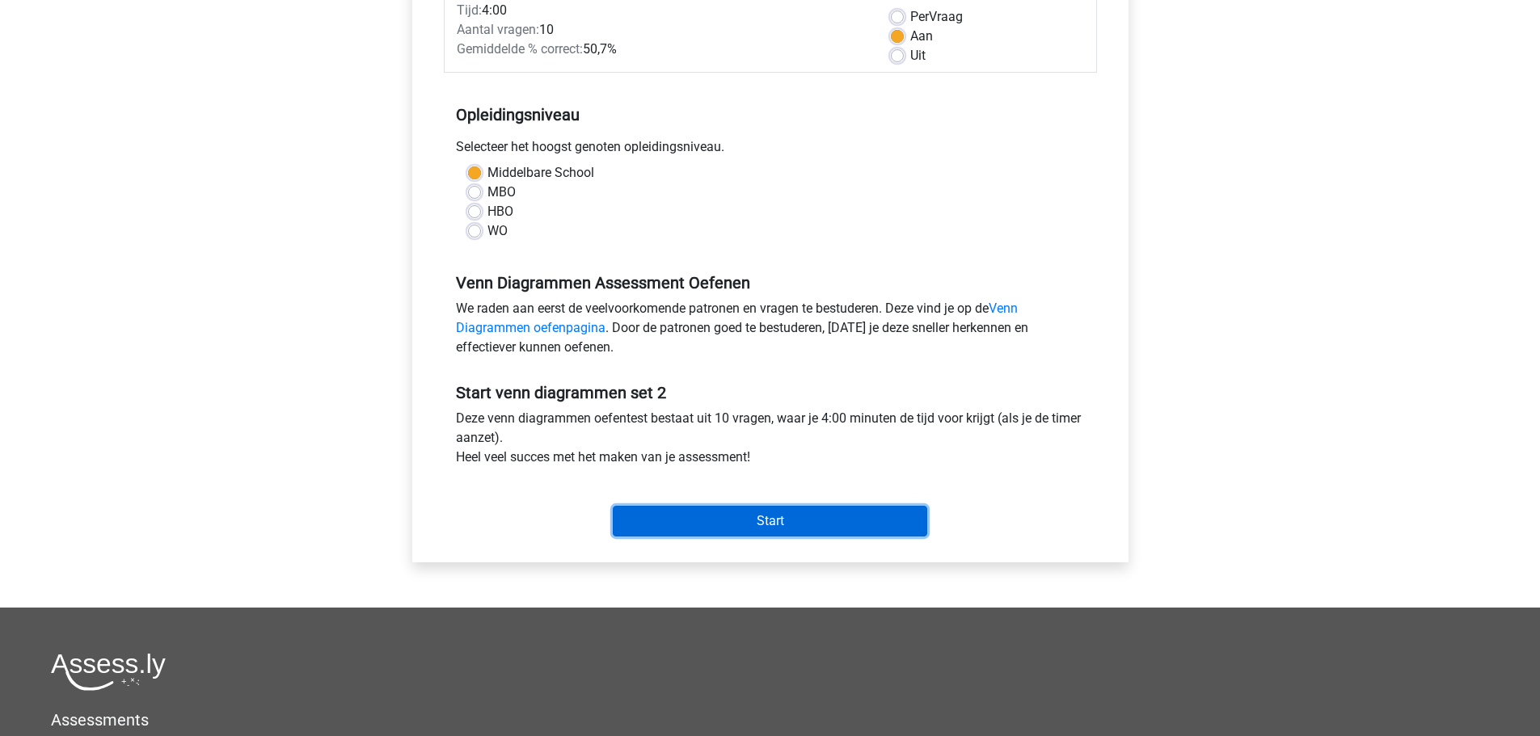
click at [800, 521] on input "Start" at bounding box center [770, 521] width 314 height 31
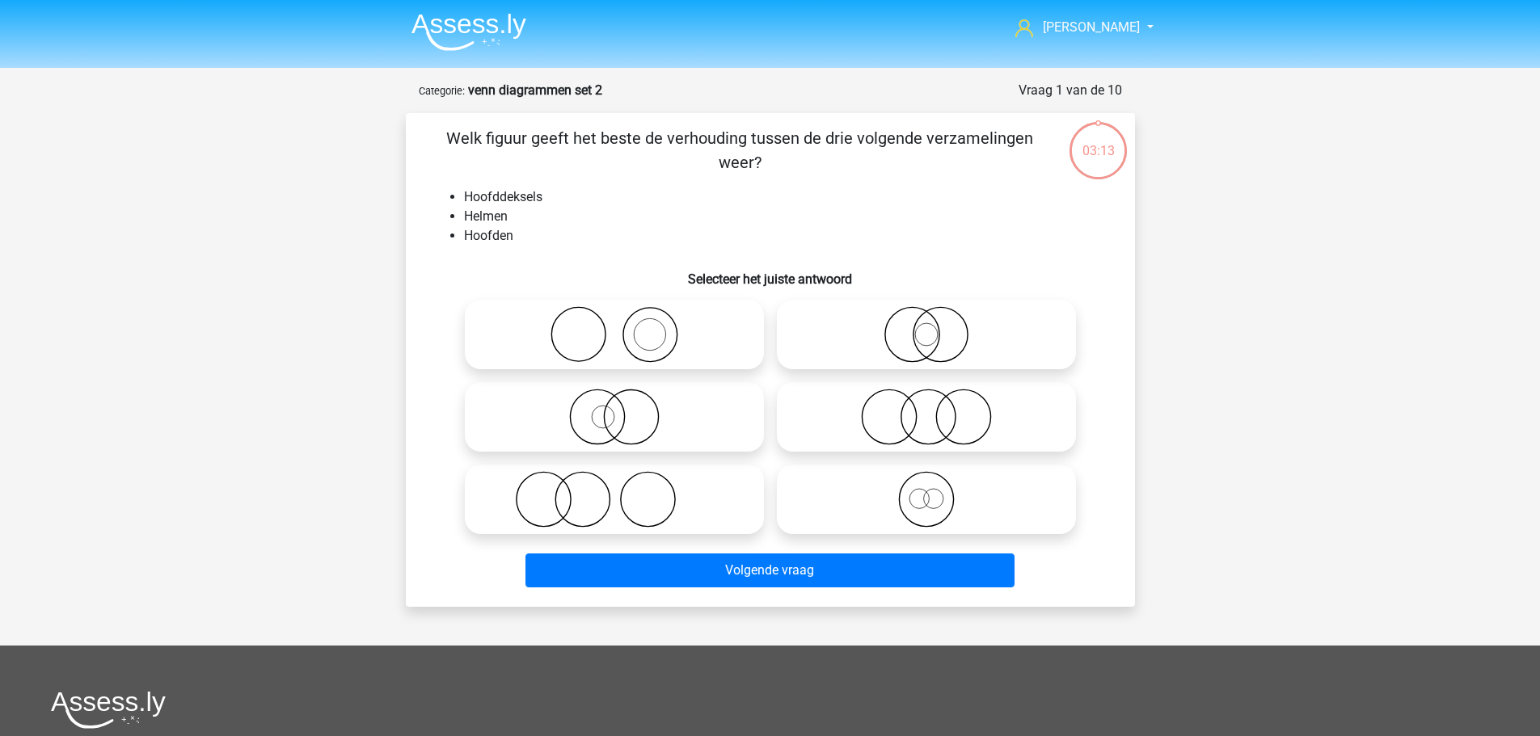
click at [953, 319] on icon at bounding box center [926, 334] width 286 height 57
click at [937, 319] on input "radio" at bounding box center [931, 321] width 11 height 11
radio input "true"
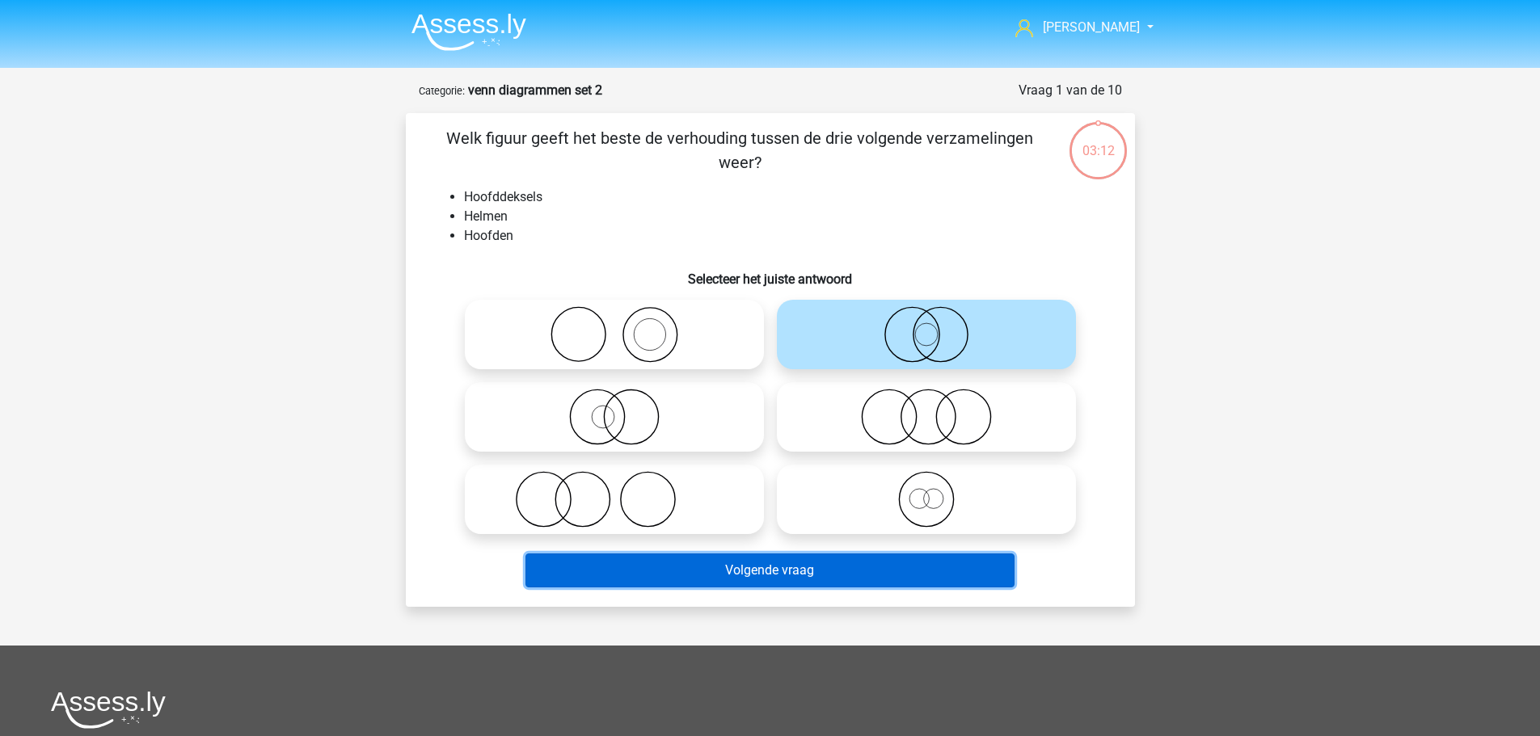
click at [946, 559] on button "Volgende vraag" at bounding box center [769, 571] width 489 height 34
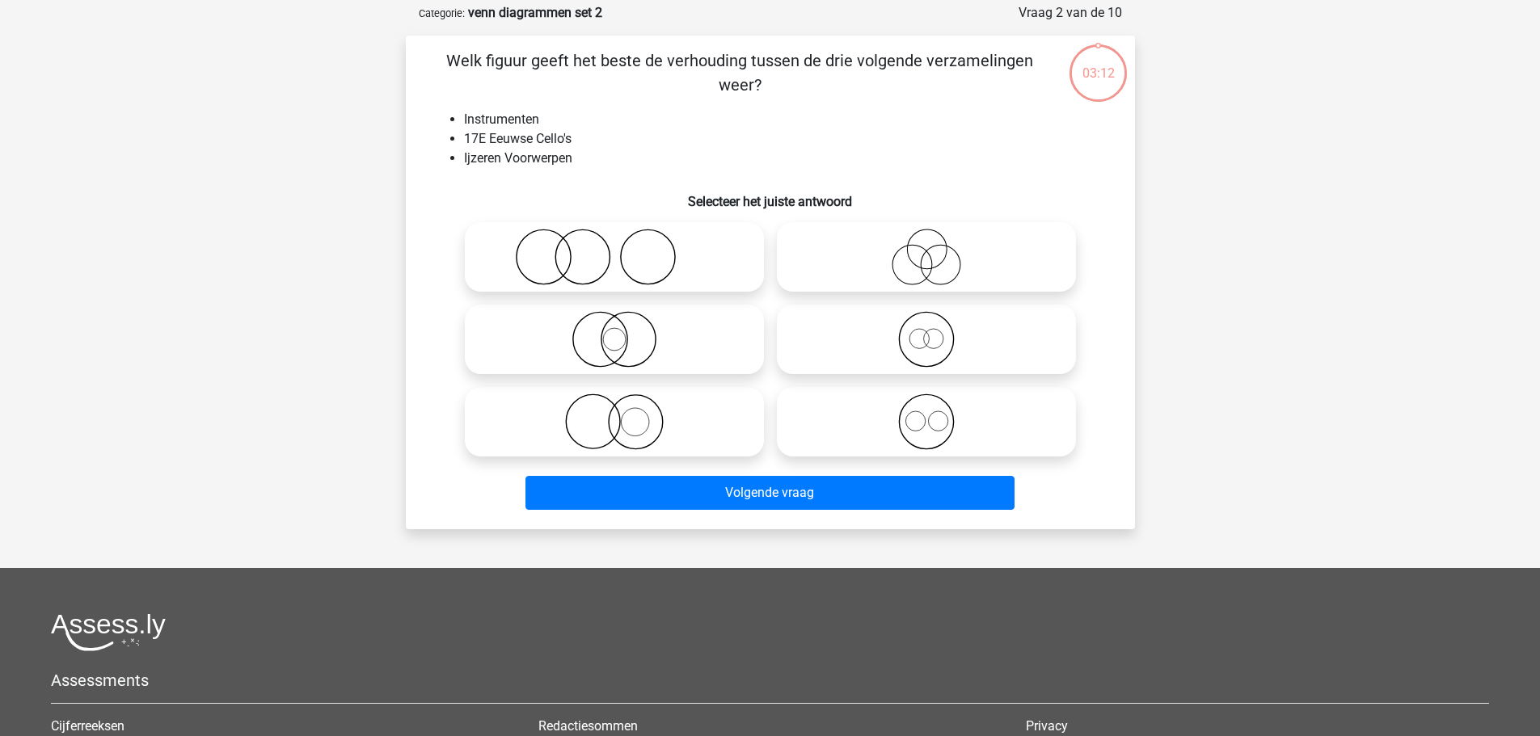
scroll to position [81, 0]
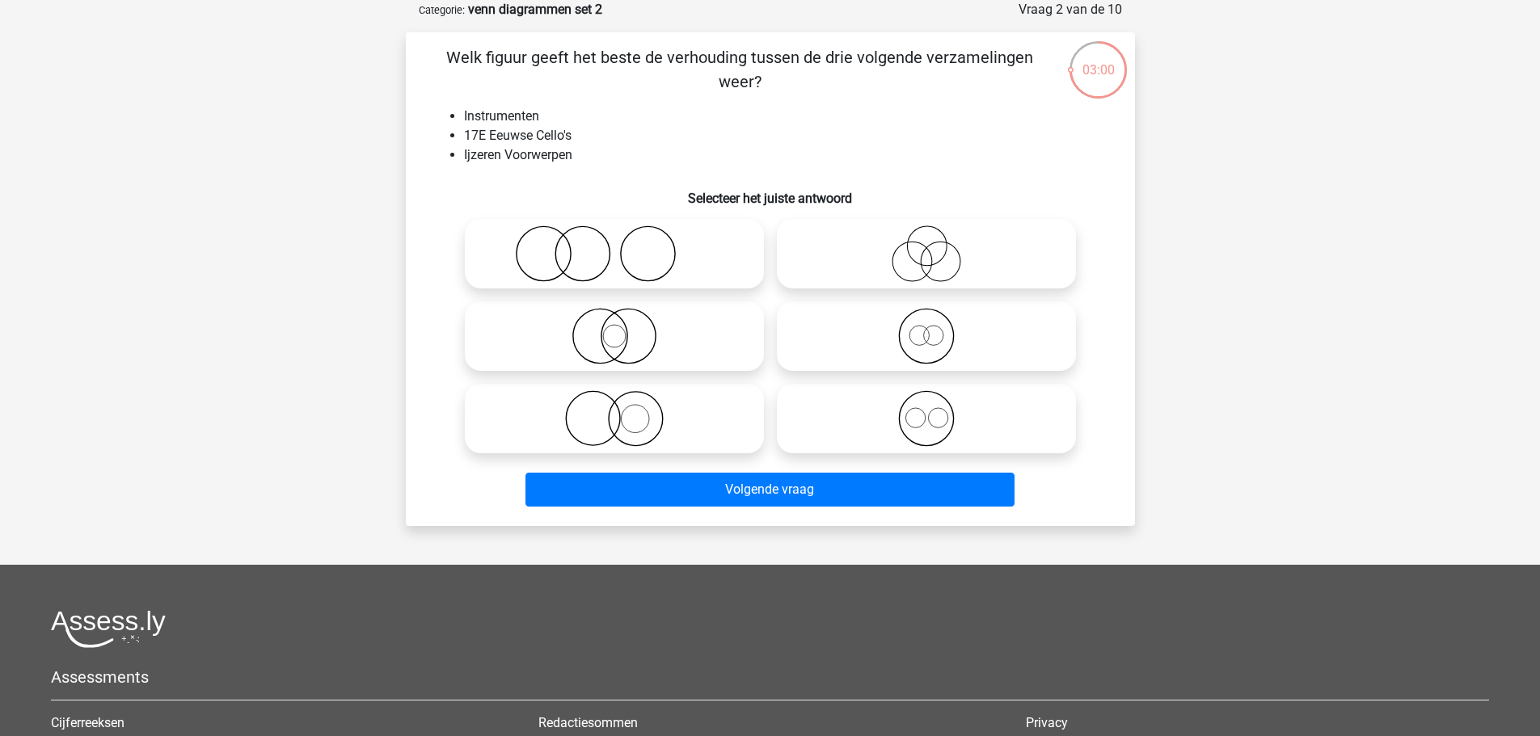
click at [593, 416] on icon at bounding box center [614, 418] width 286 height 57
click at [614, 411] on input "radio" at bounding box center [619, 405] width 11 height 11
radio input "true"
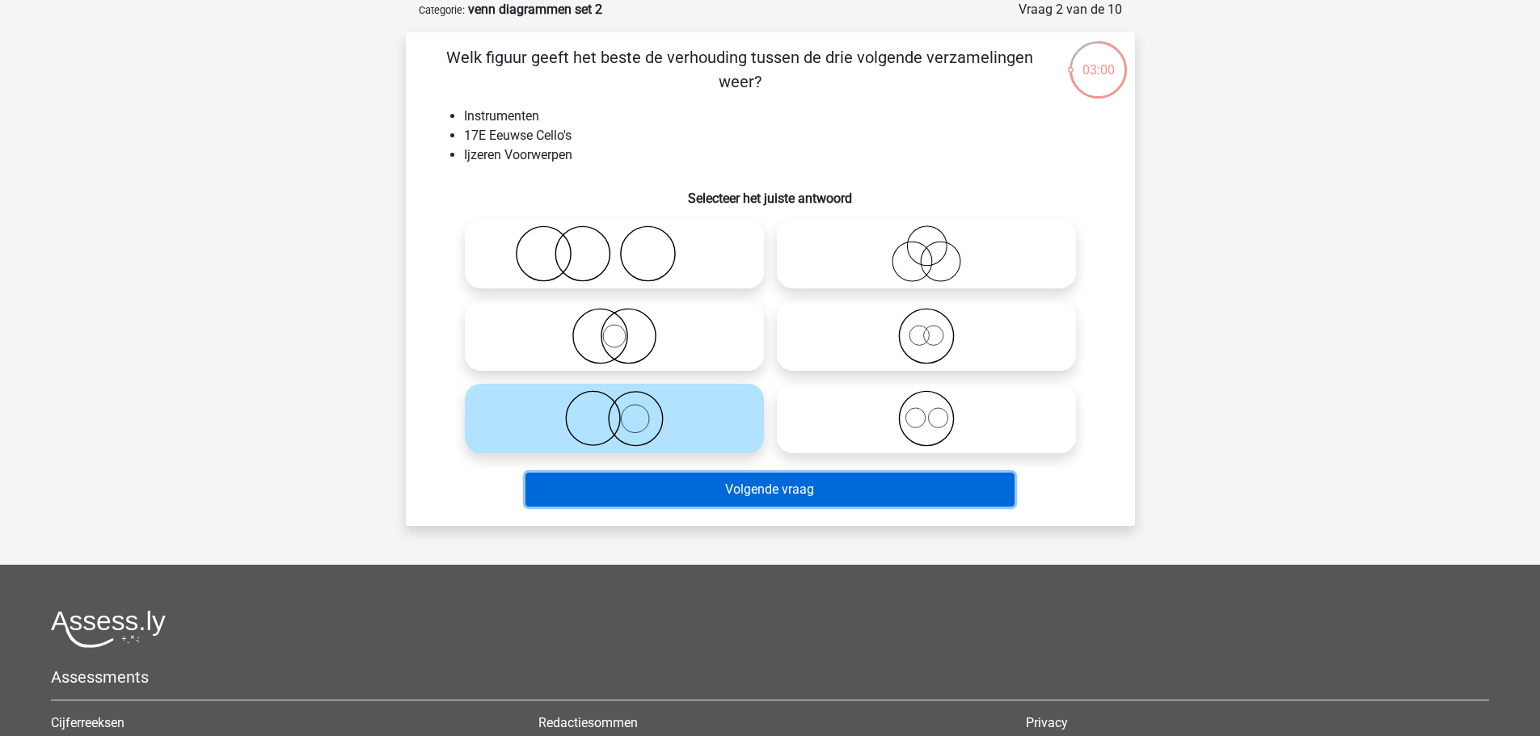
click at [646, 485] on button "Volgende vraag" at bounding box center [769, 490] width 489 height 34
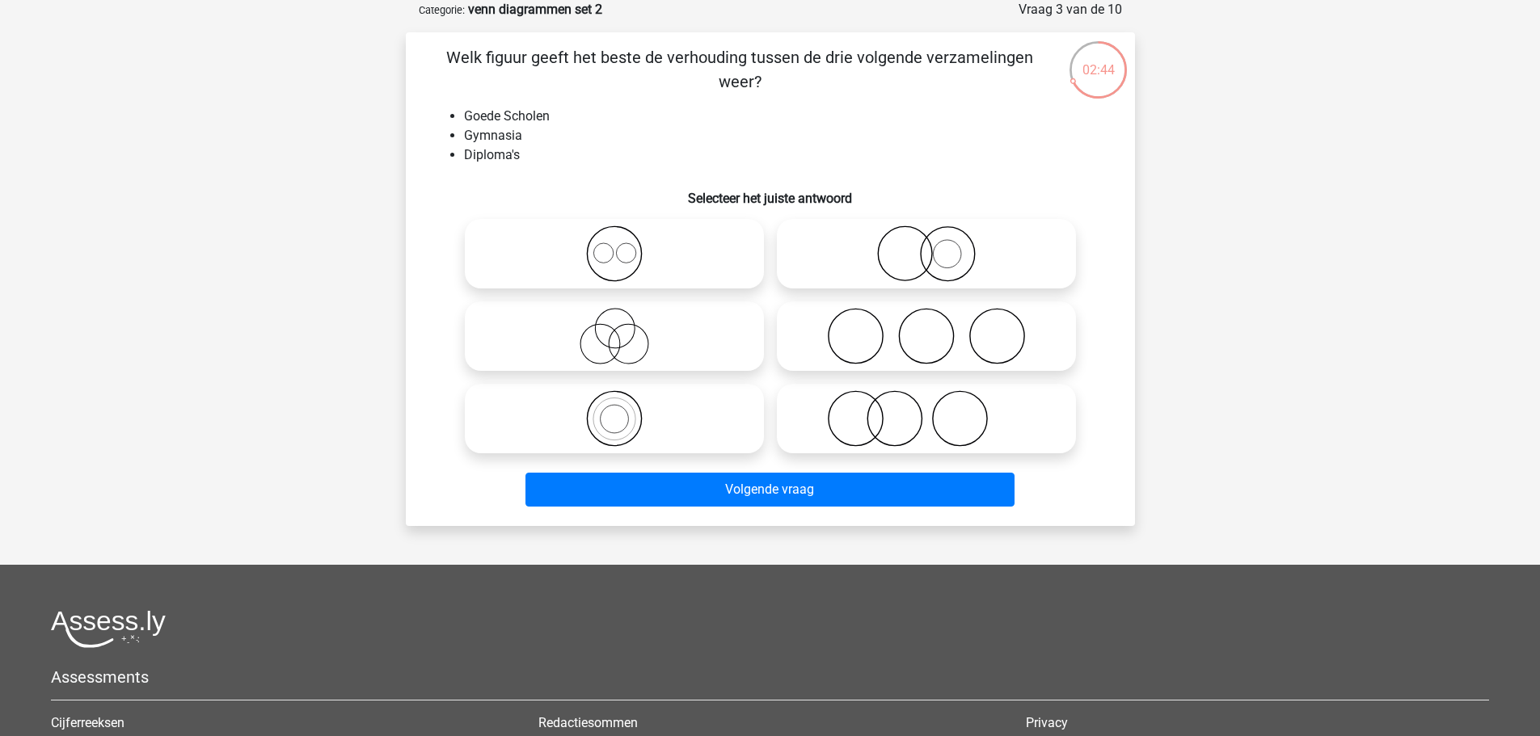
click at [915, 271] on icon at bounding box center [926, 254] width 286 height 57
click at [926, 246] on input "radio" at bounding box center [931, 240] width 11 height 11
radio input "true"
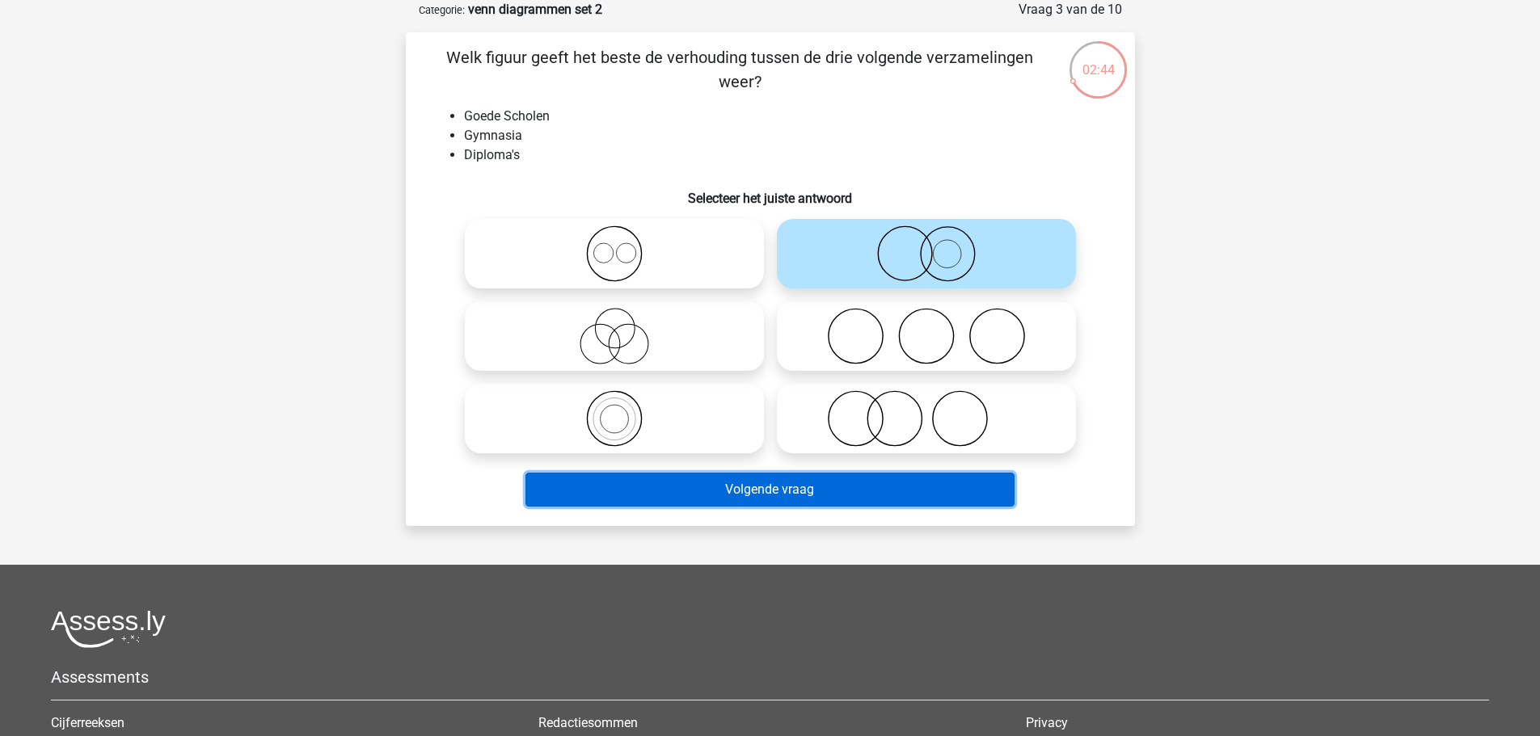
click at [882, 503] on button "Volgende vraag" at bounding box center [769, 490] width 489 height 34
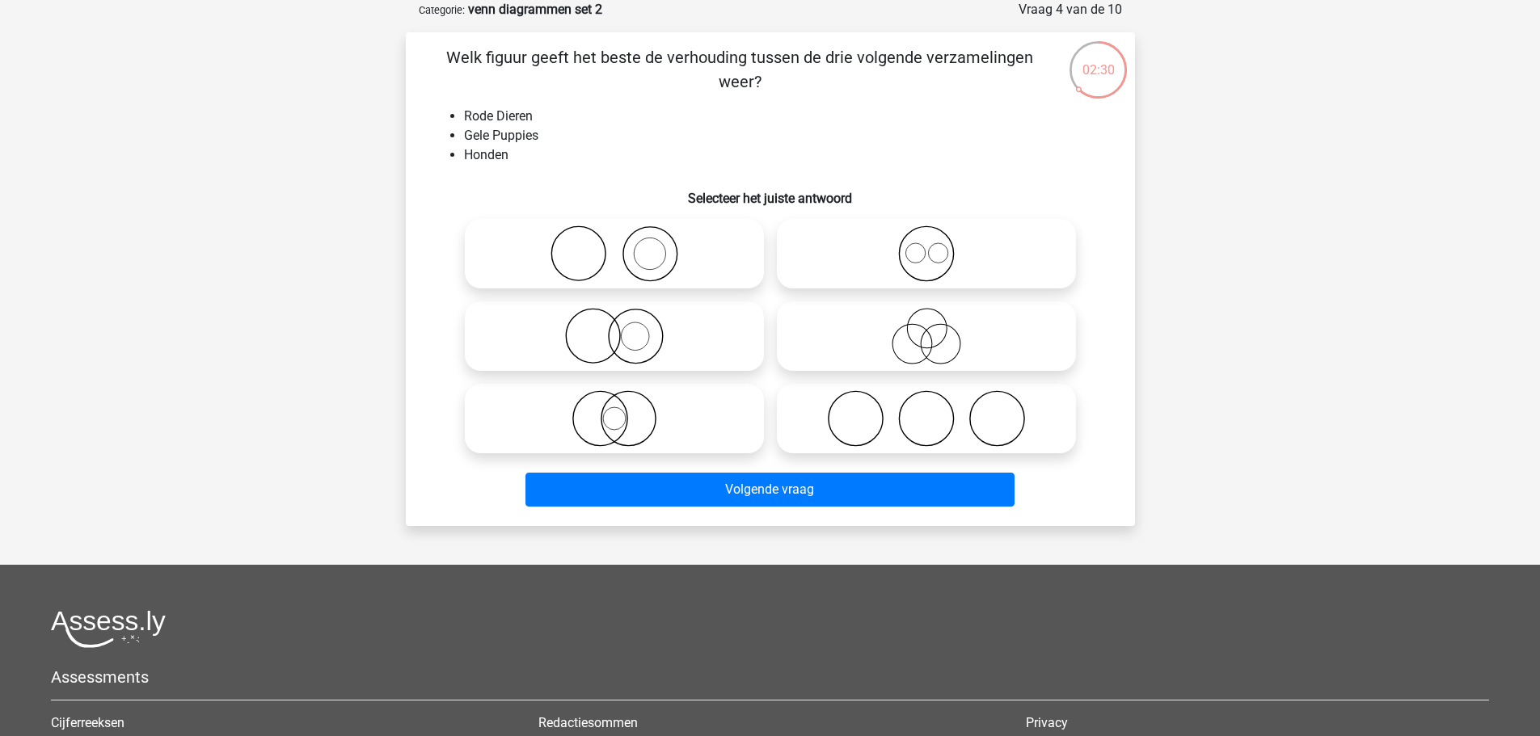
click at [640, 326] on icon at bounding box center [614, 336] width 286 height 57
click at [625, 326] on input "radio" at bounding box center [619, 323] width 11 height 11
radio input "true"
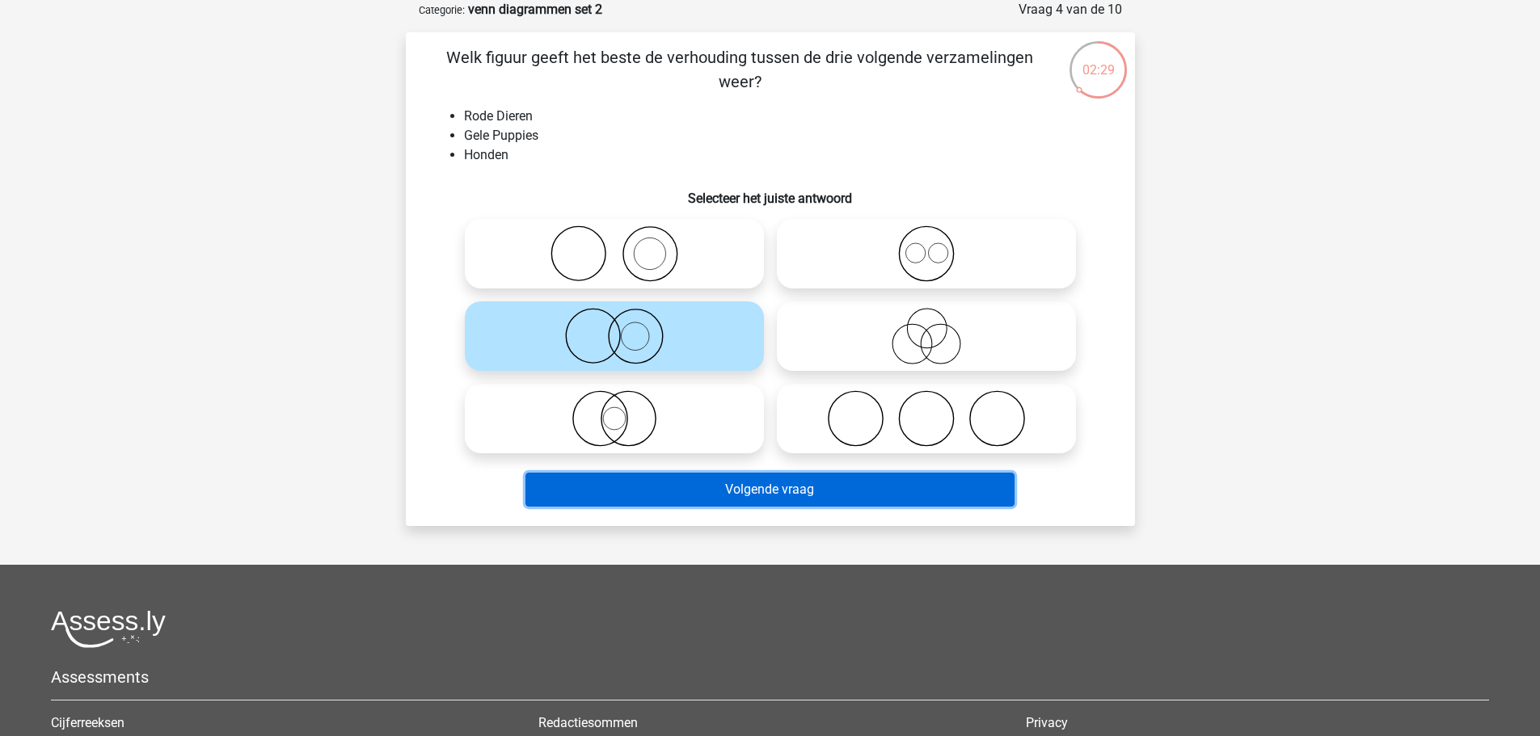
click at [692, 482] on button "Volgende vraag" at bounding box center [769, 490] width 489 height 34
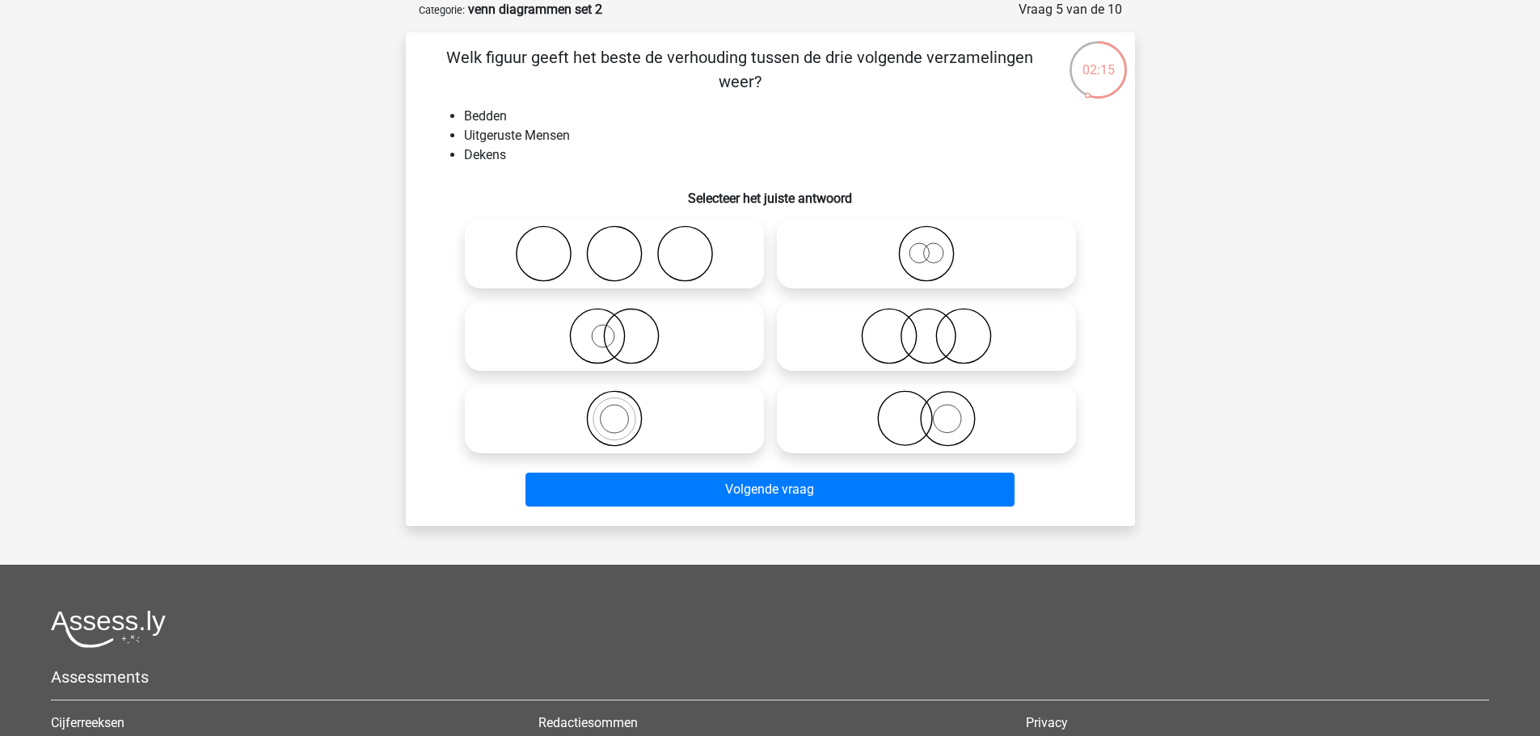
click at [854, 261] on icon at bounding box center [926, 254] width 286 height 57
click at [926, 246] on input "radio" at bounding box center [931, 240] width 11 height 11
radio input "true"
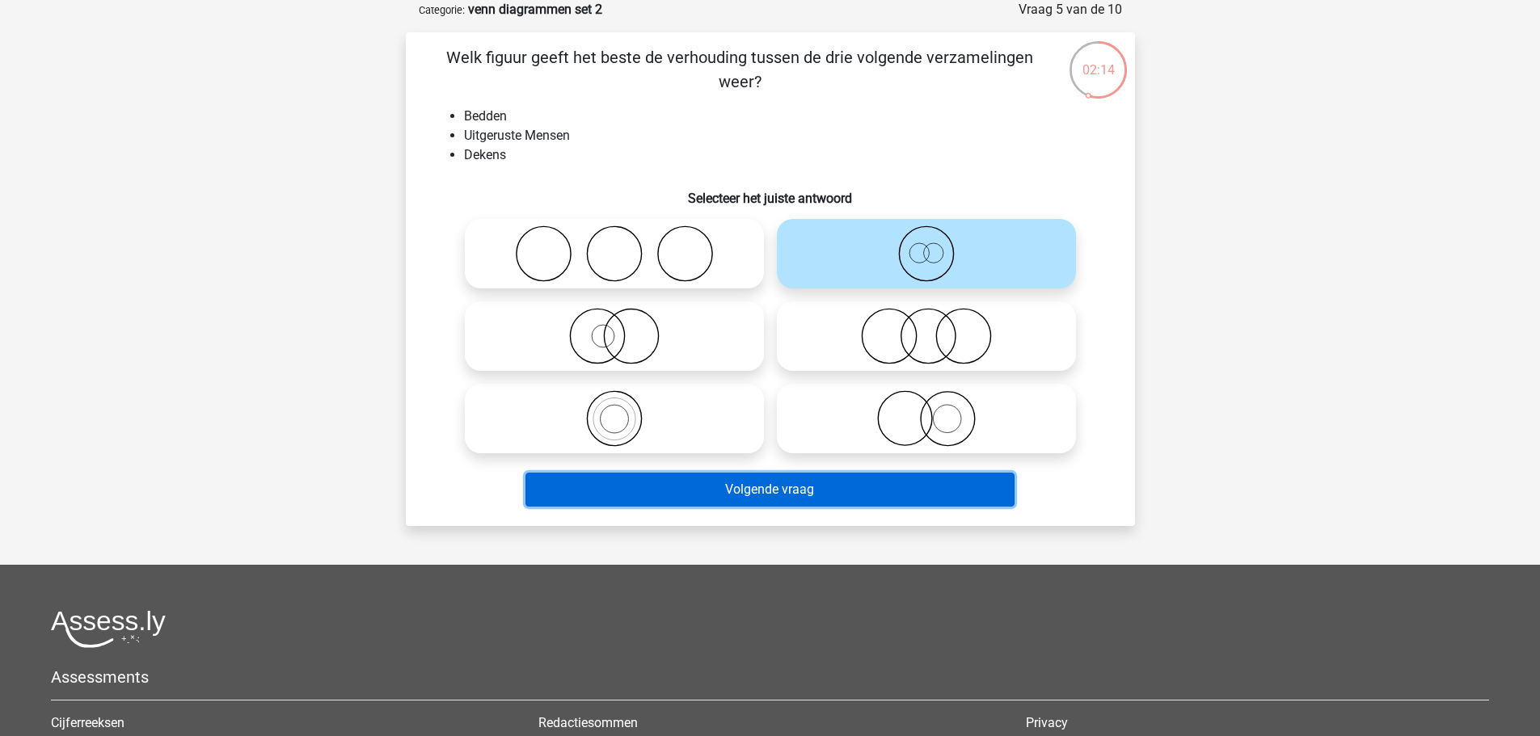
click at [822, 494] on button "Volgende vraag" at bounding box center [769, 490] width 489 height 34
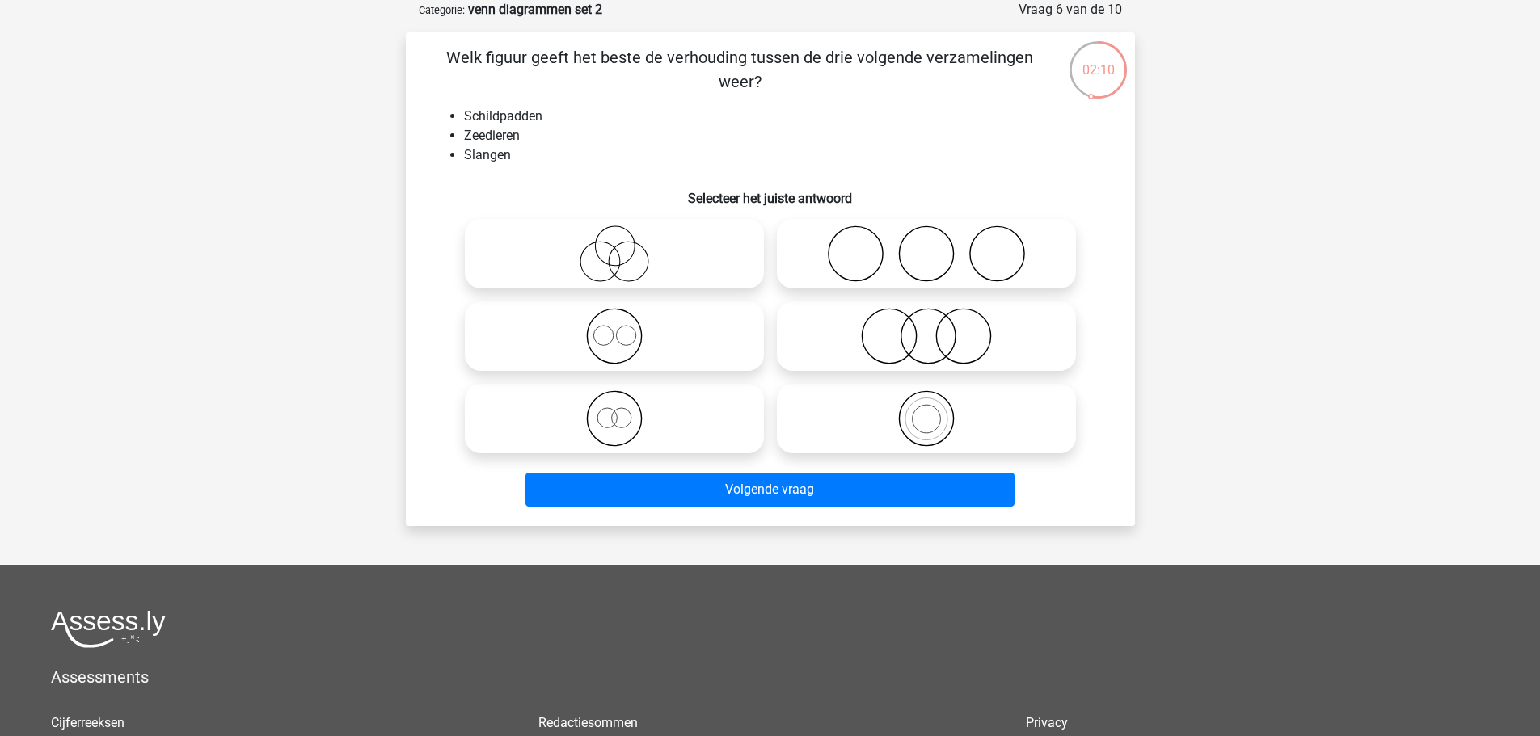
click at [897, 272] on icon at bounding box center [926, 254] width 286 height 57
click at [926, 246] on input "radio" at bounding box center [931, 240] width 11 height 11
radio input "true"
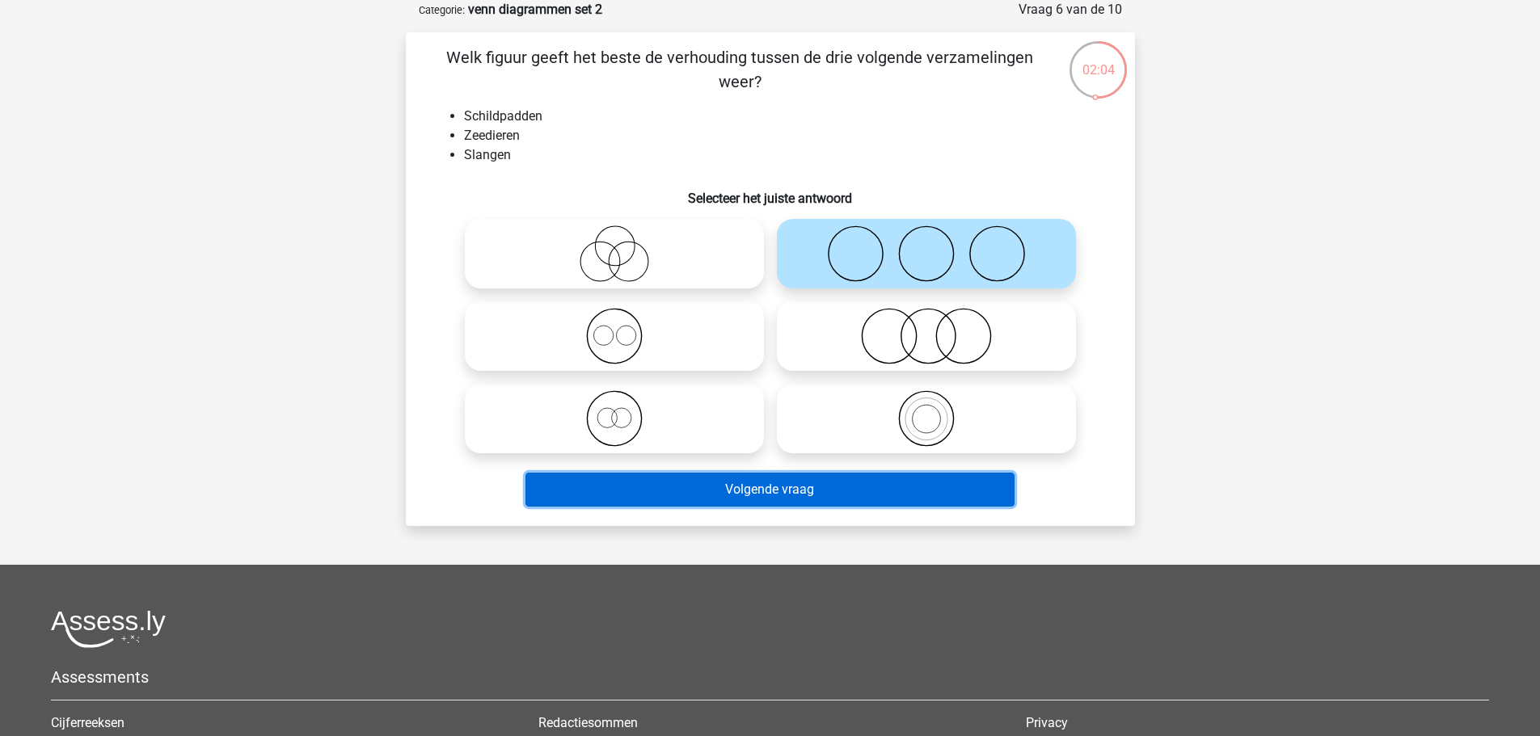
click at [759, 489] on button "Volgende vraag" at bounding box center [769, 490] width 489 height 34
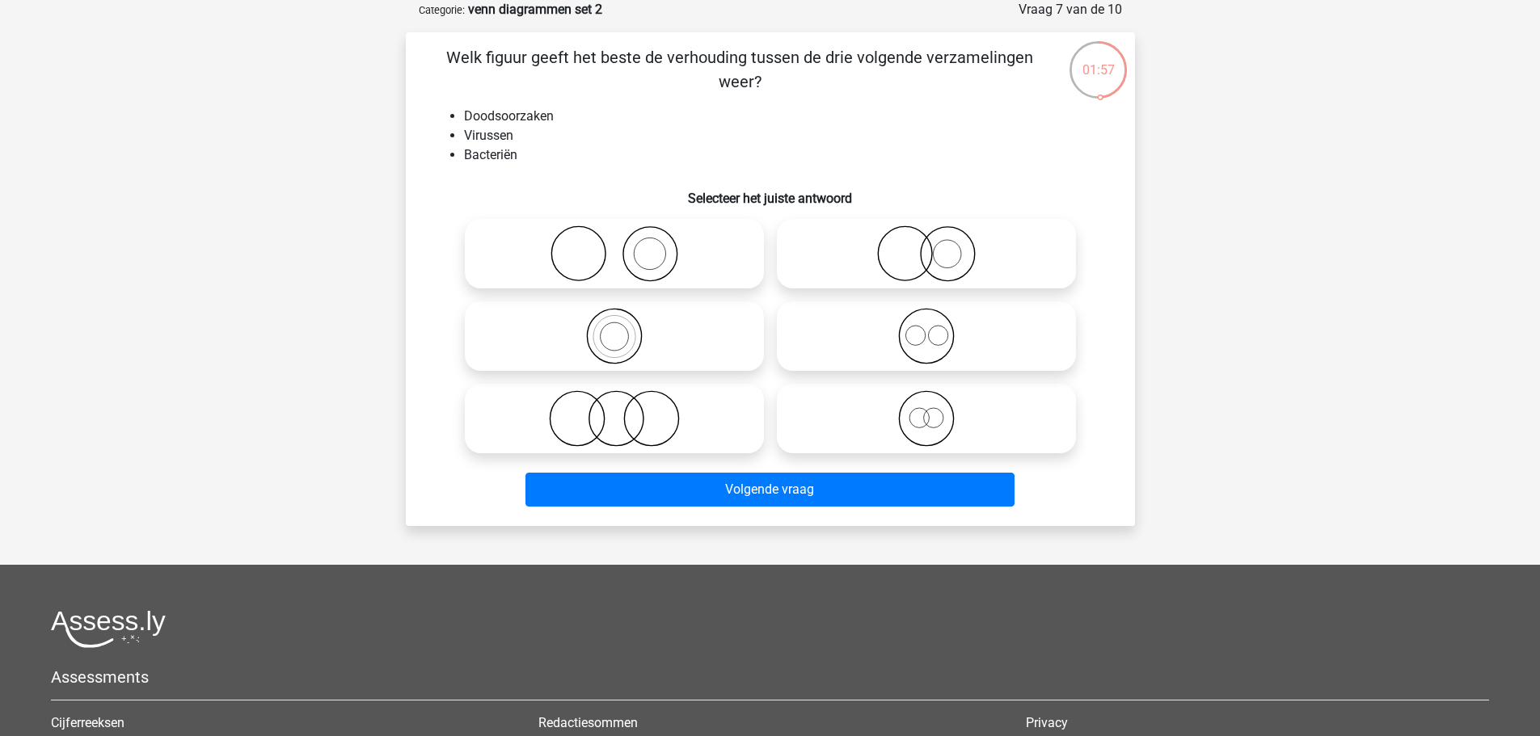
click at [850, 344] on icon at bounding box center [926, 336] width 286 height 57
click at [926, 328] on input "radio" at bounding box center [931, 323] width 11 height 11
radio input "true"
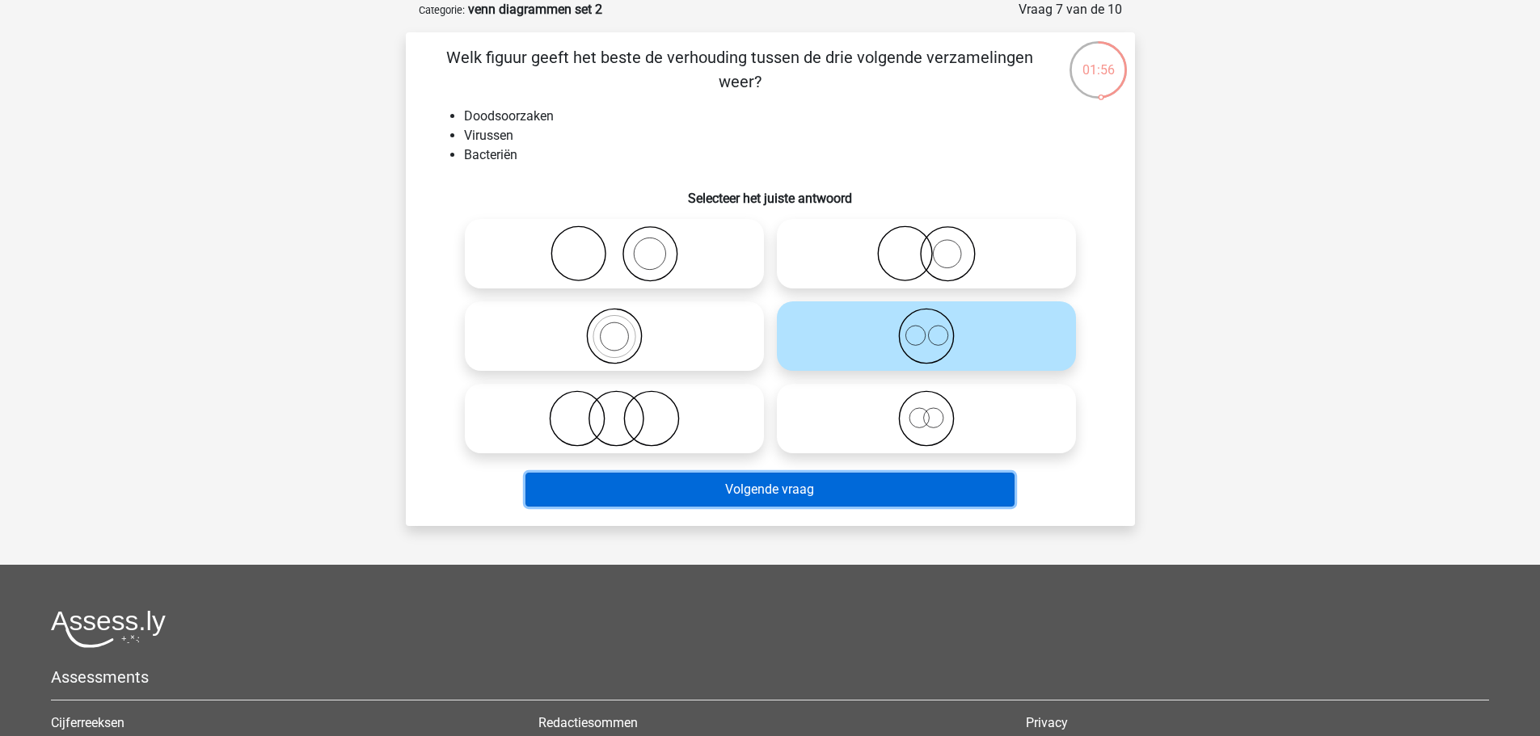
click at [832, 480] on button "Volgende vraag" at bounding box center [769, 490] width 489 height 34
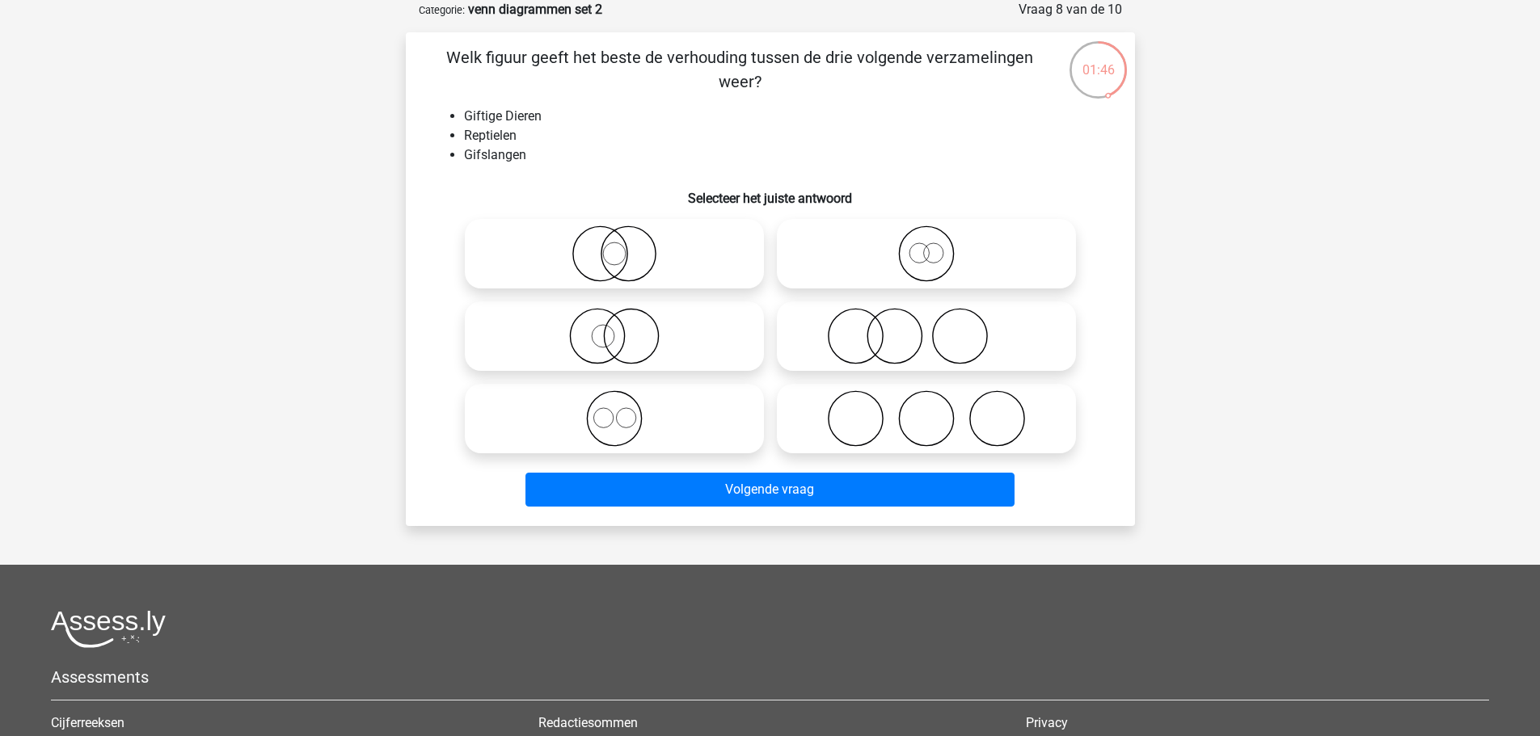
click at [892, 275] on icon at bounding box center [926, 254] width 286 height 57
click at [926, 246] on input "radio" at bounding box center [931, 240] width 11 height 11
radio input "true"
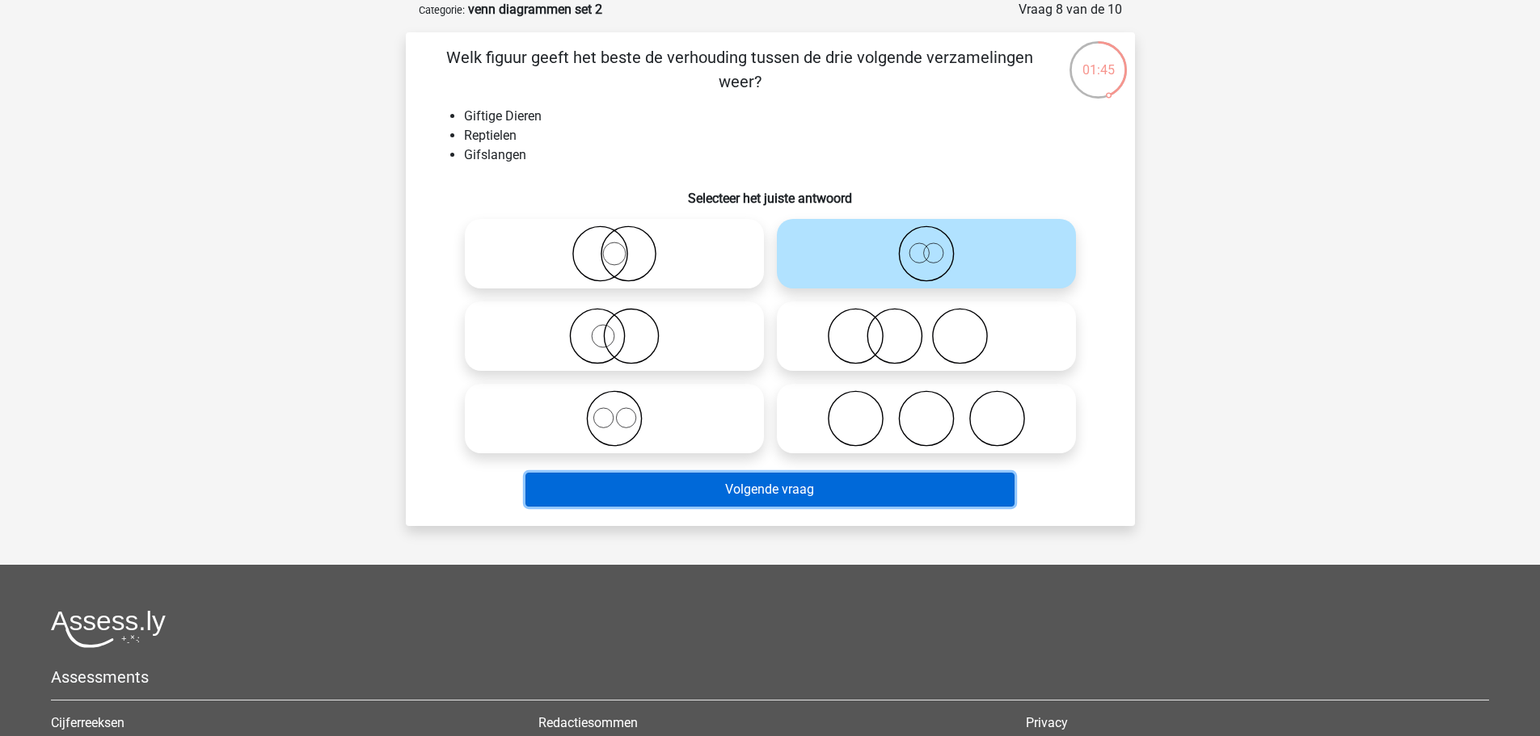
click at [857, 476] on button "Volgende vraag" at bounding box center [769, 490] width 489 height 34
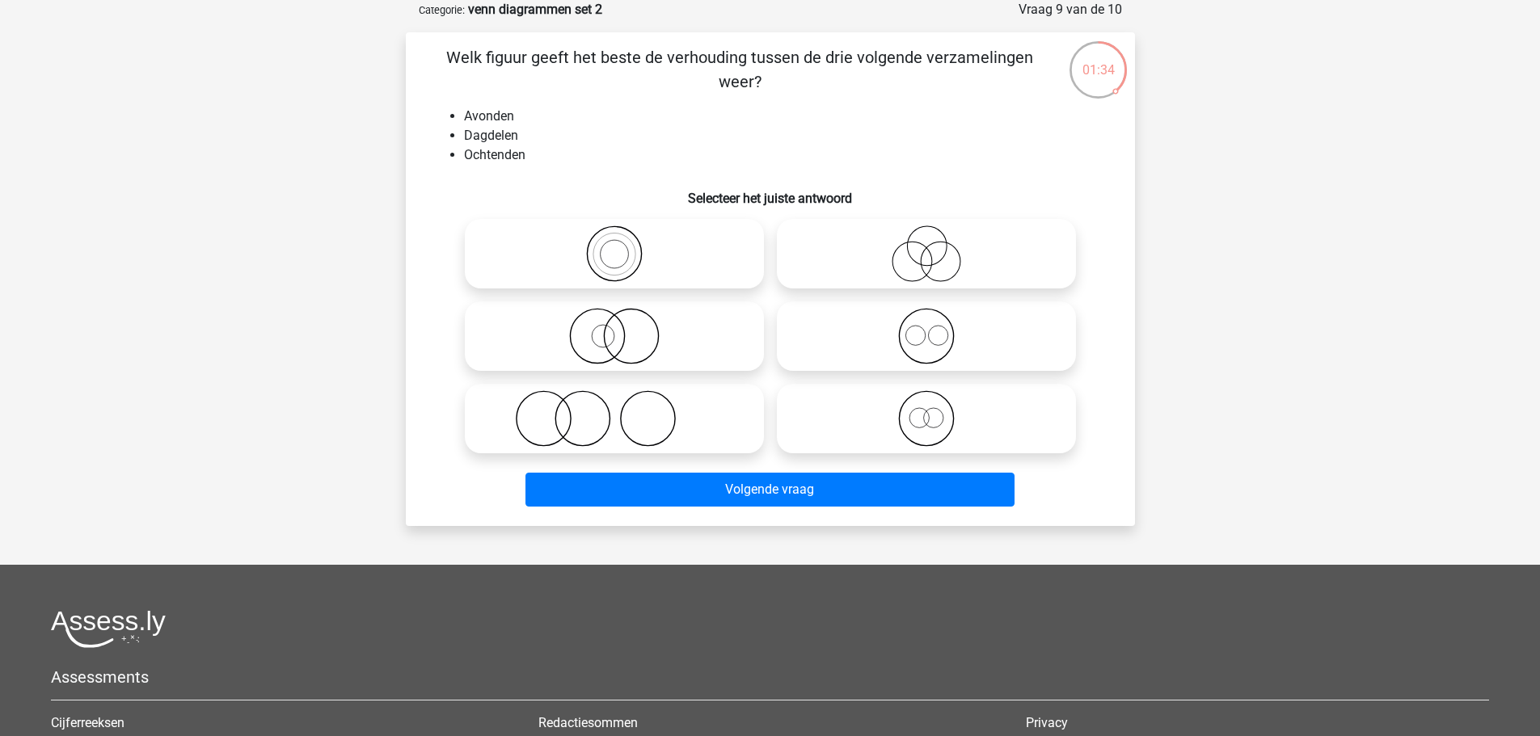
click at [971, 342] on icon at bounding box center [926, 336] width 286 height 57
click at [937, 328] on input "radio" at bounding box center [931, 323] width 11 height 11
radio input "true"
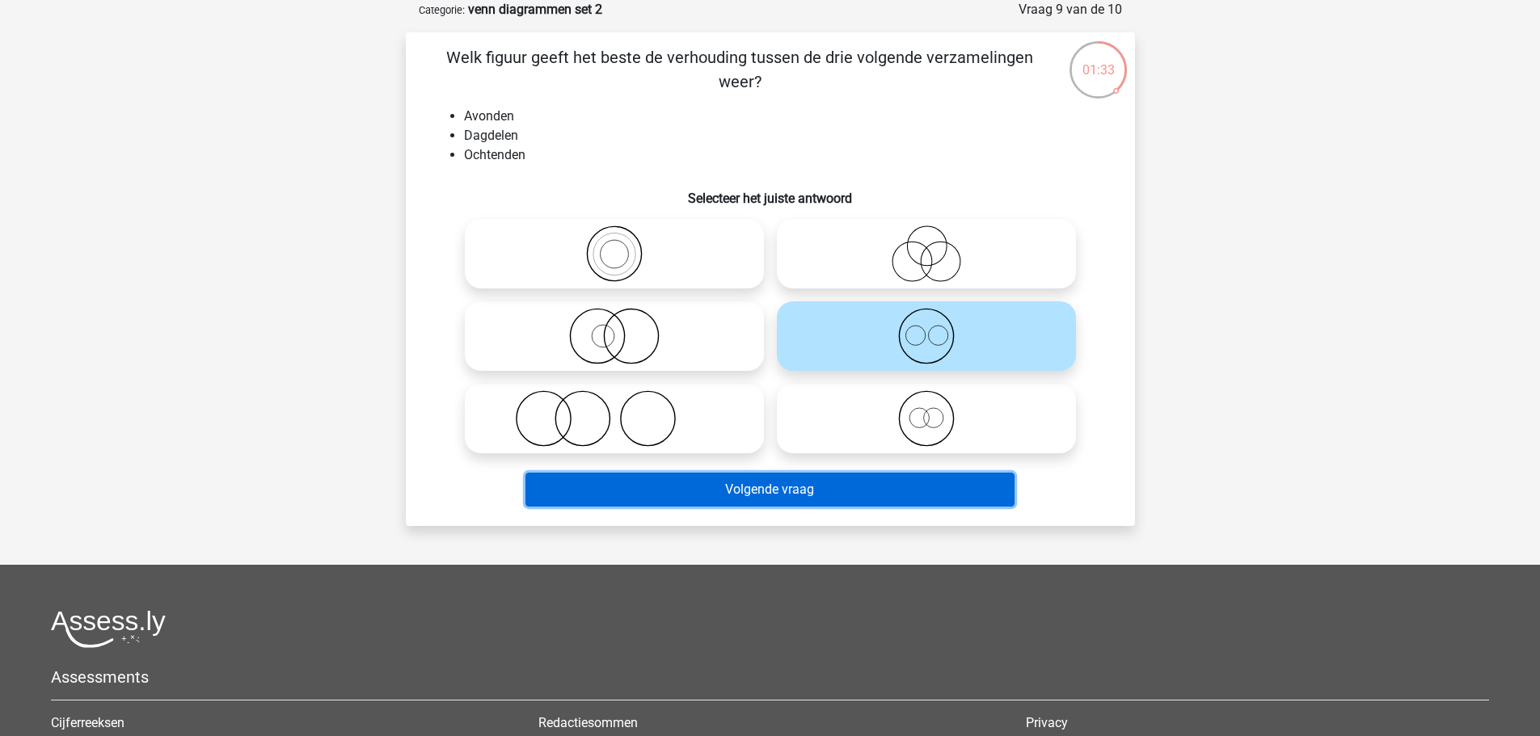
click at [918, 486] on button "Volgende vraag" at bounding box center [769, 490] width 489 height 34
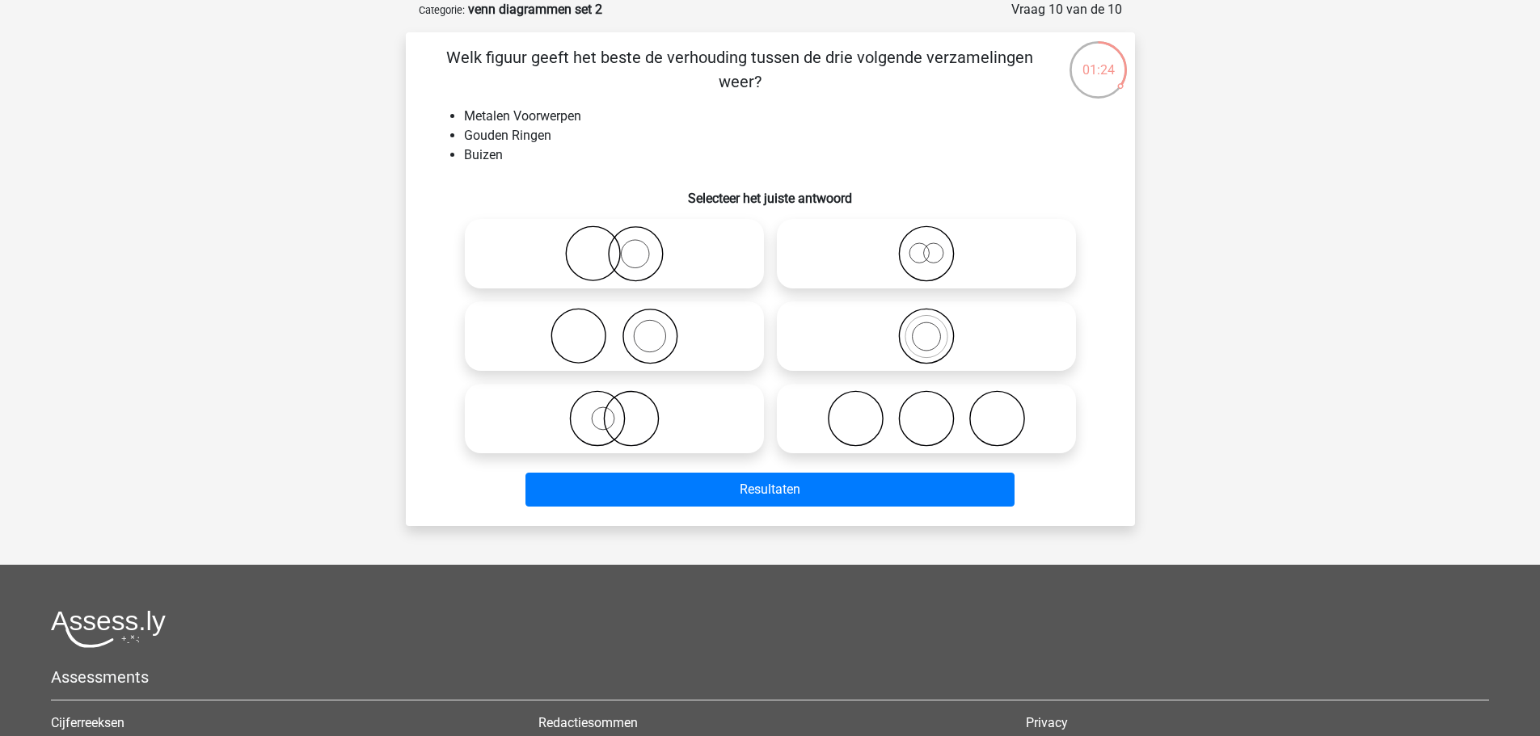
click at [704, 333] on icon at bounding box center [614, 336] width 286 height 57
click at [625, 328] on input "radio" at bounding box center [619, 323] width 11 height 11
radio input "true"
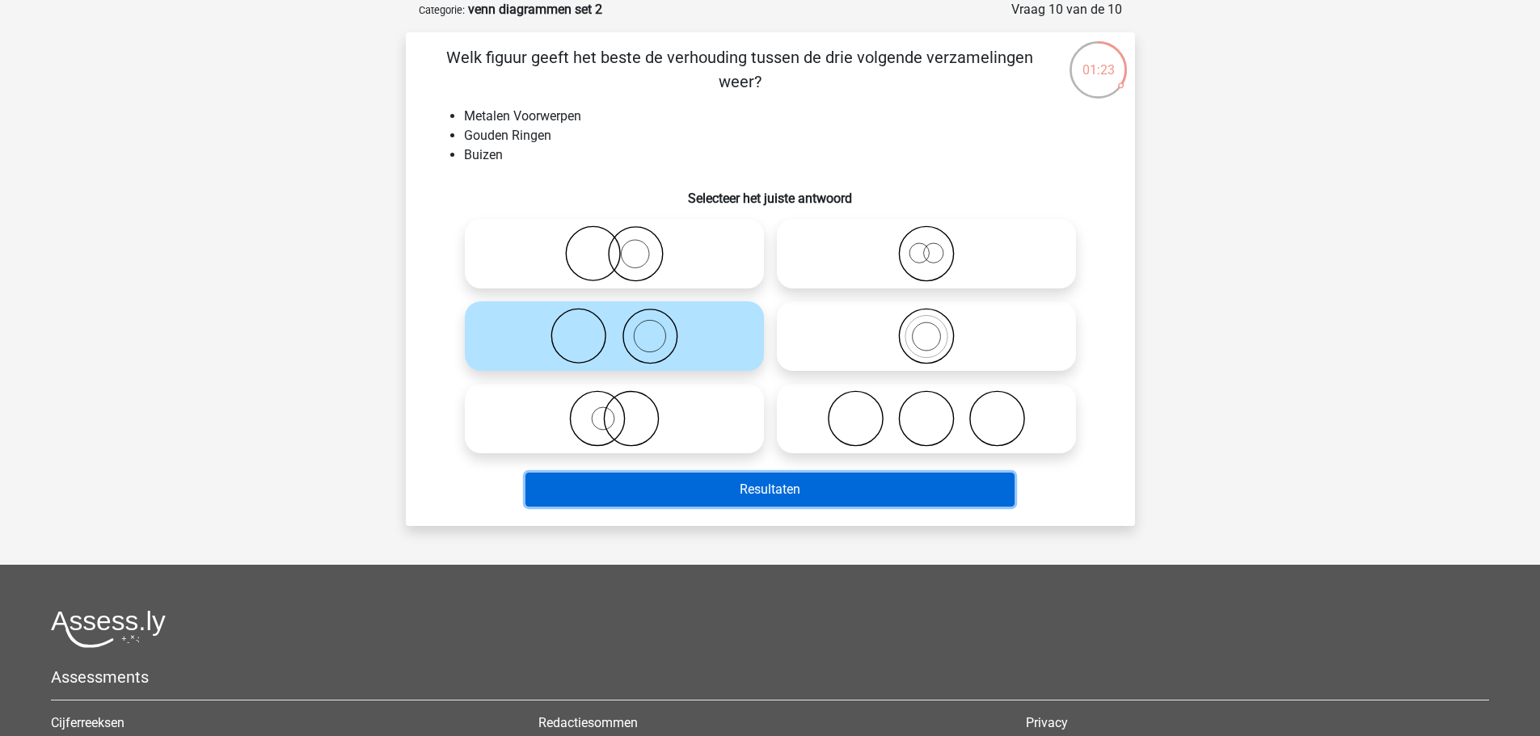
click at [753, 490] on button "Resultaten" at bounding box center [769, 490] width 489 height 34
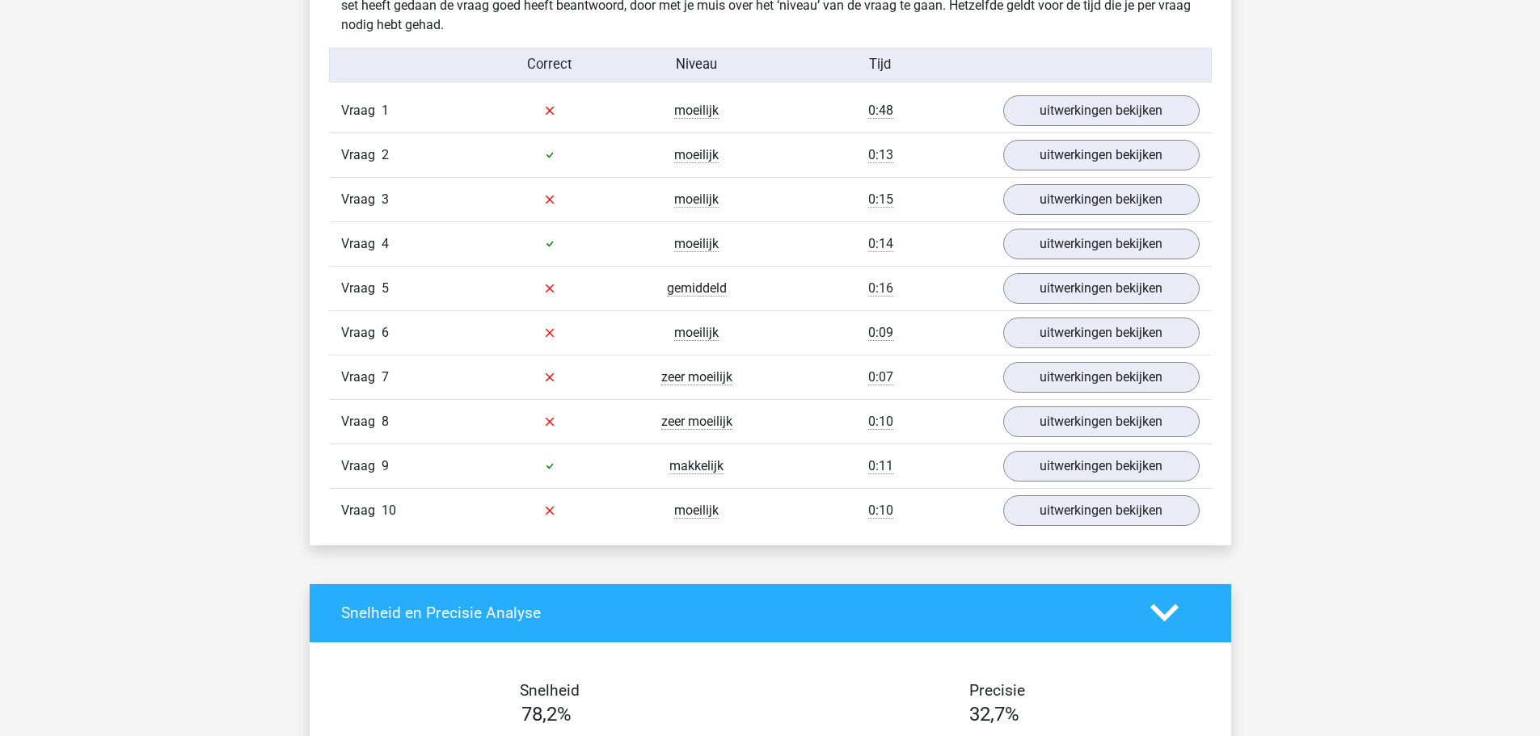
scroll to position [728, 0]
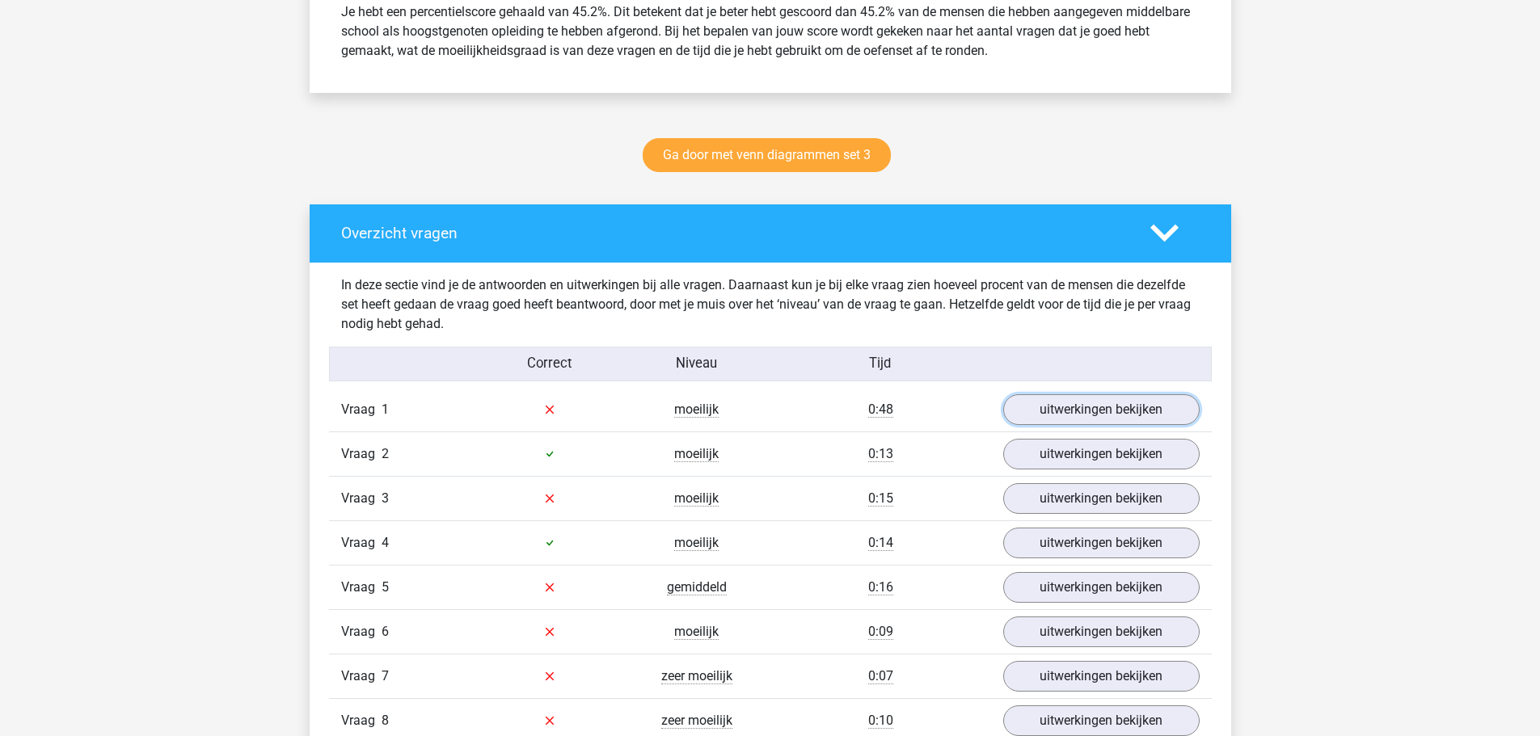
click at [1095, 394] on link "uitwerkingen bekijken" at bounding box center [1101, 409] width 196 height 31
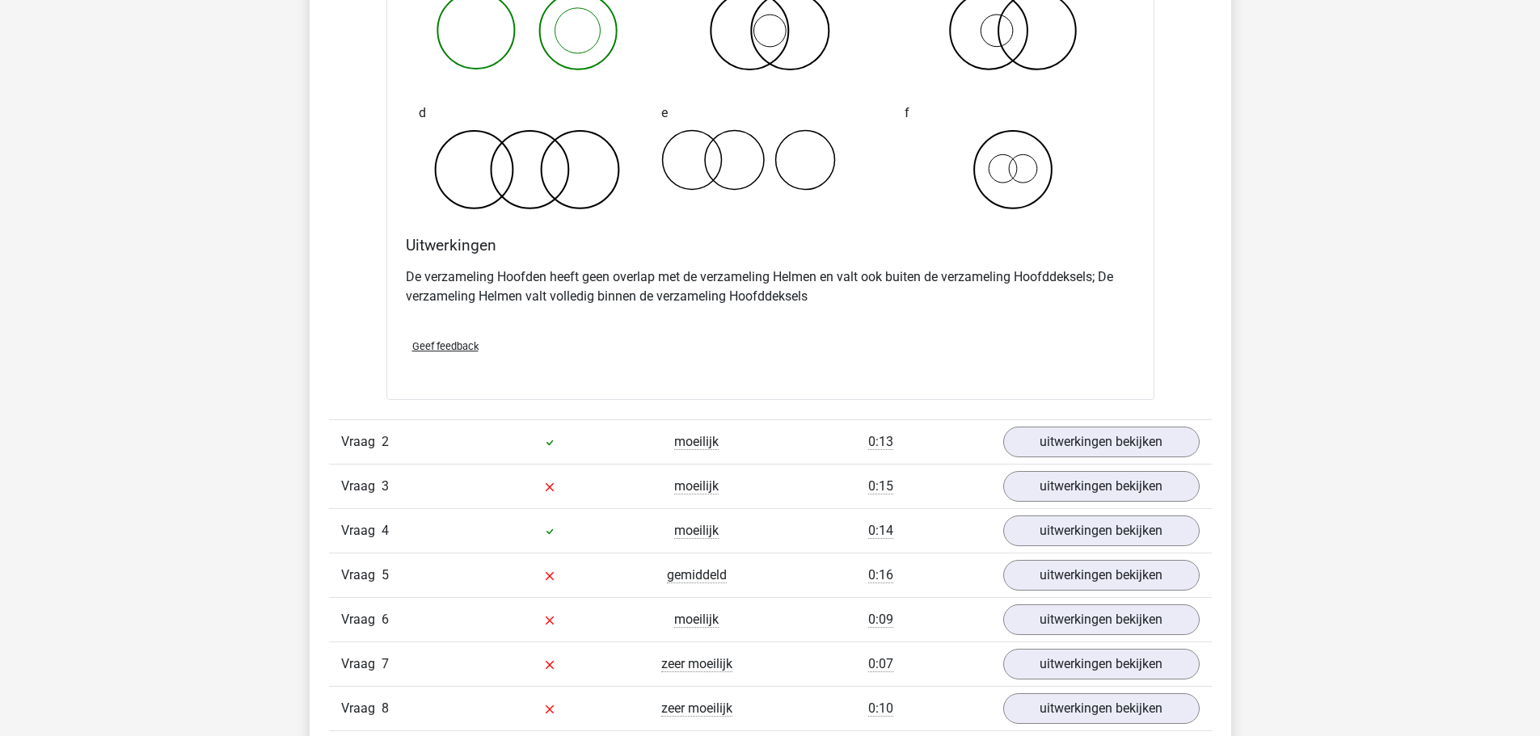
scroll to position [1617, 0]
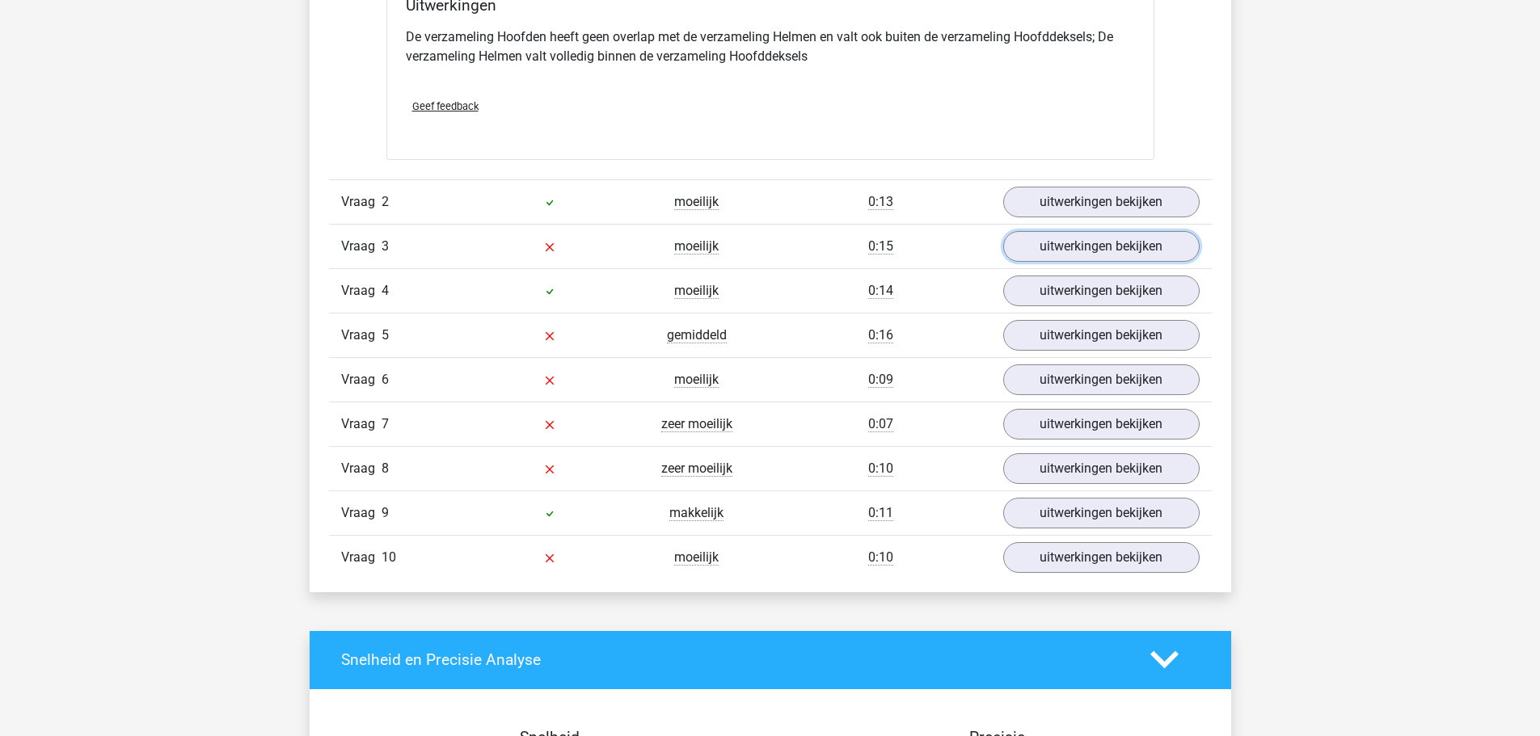
click at [1069, 247] on link "uitwerkingen bekijken" at bounding box center [1101, 246] width 196 height 31
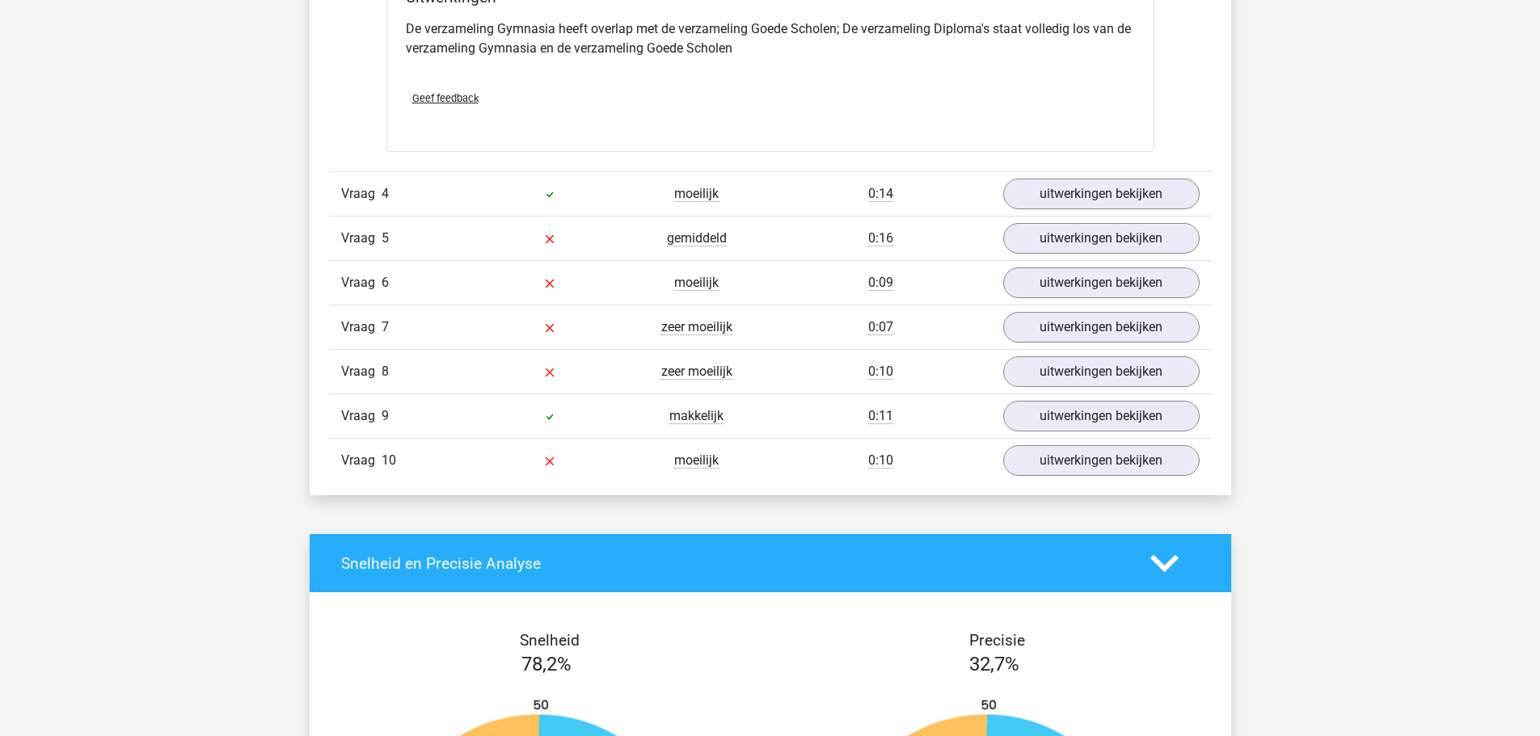
scroll to position [2344, 0]
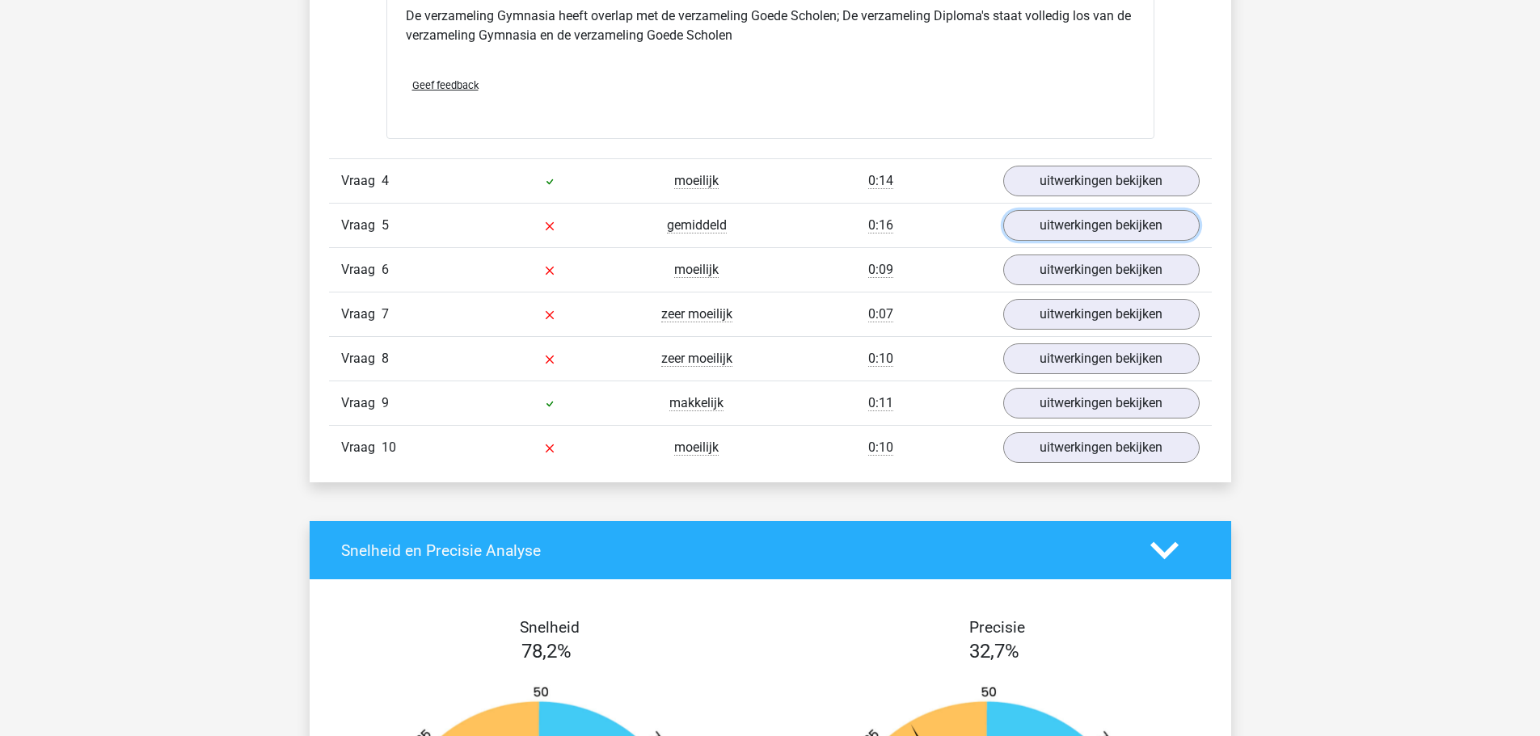
click at [1069, 226] on link "uitwerkingen bekijken" at bounding box center [1101, 225] width 196 height 31
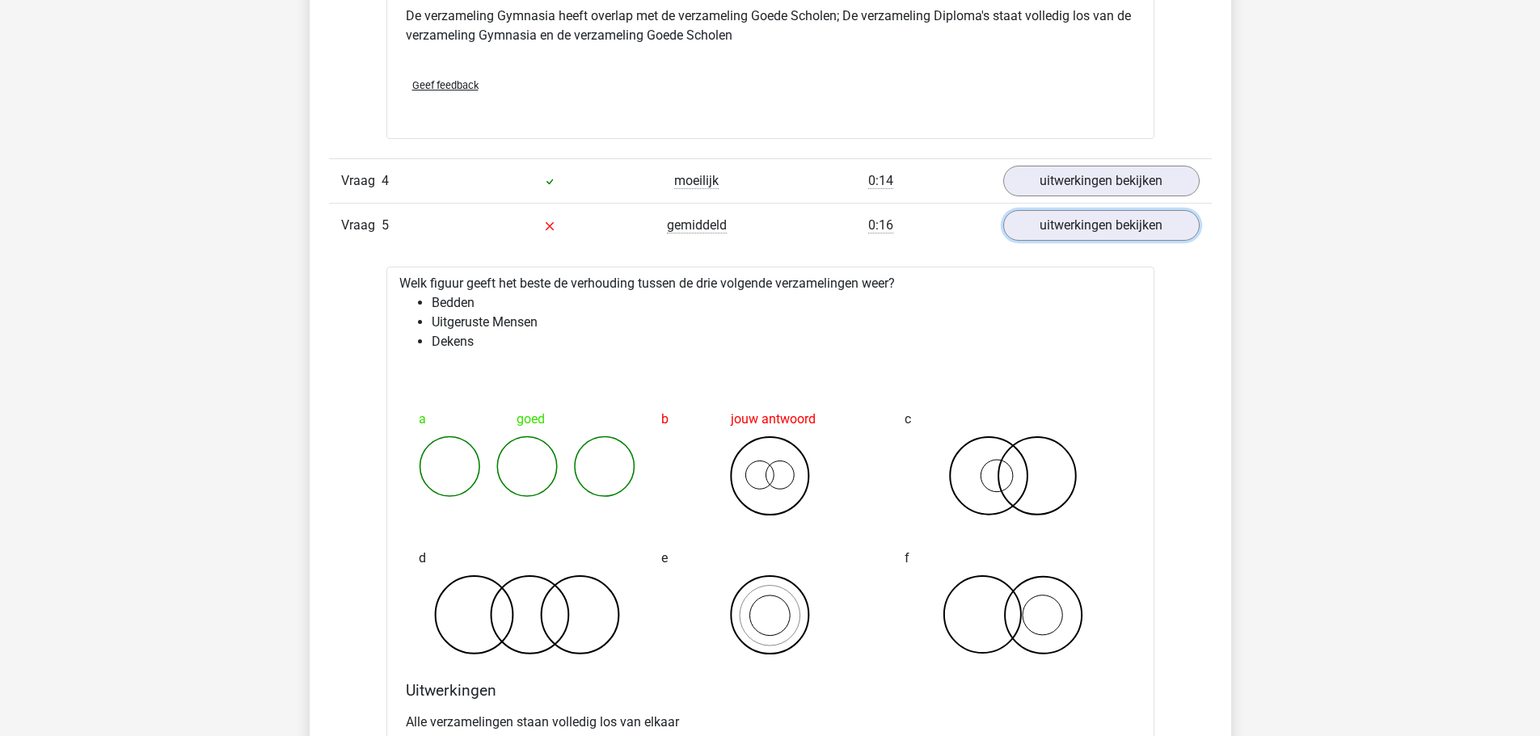
click at [1069, 226] on link "uitwerkingen bekijken" at bounding box center [1101, 225] width 196 height 31
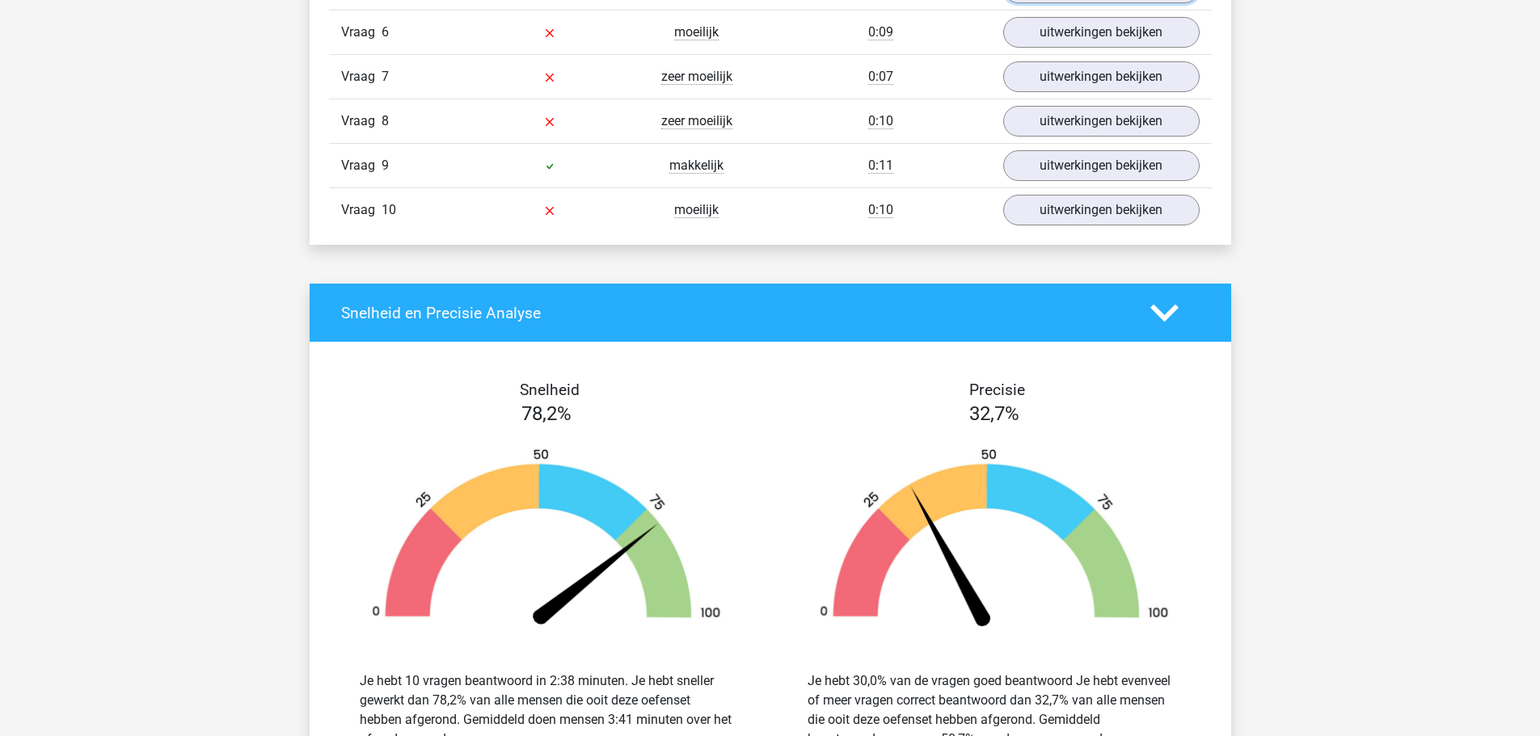
scroll to position [2587, 0]
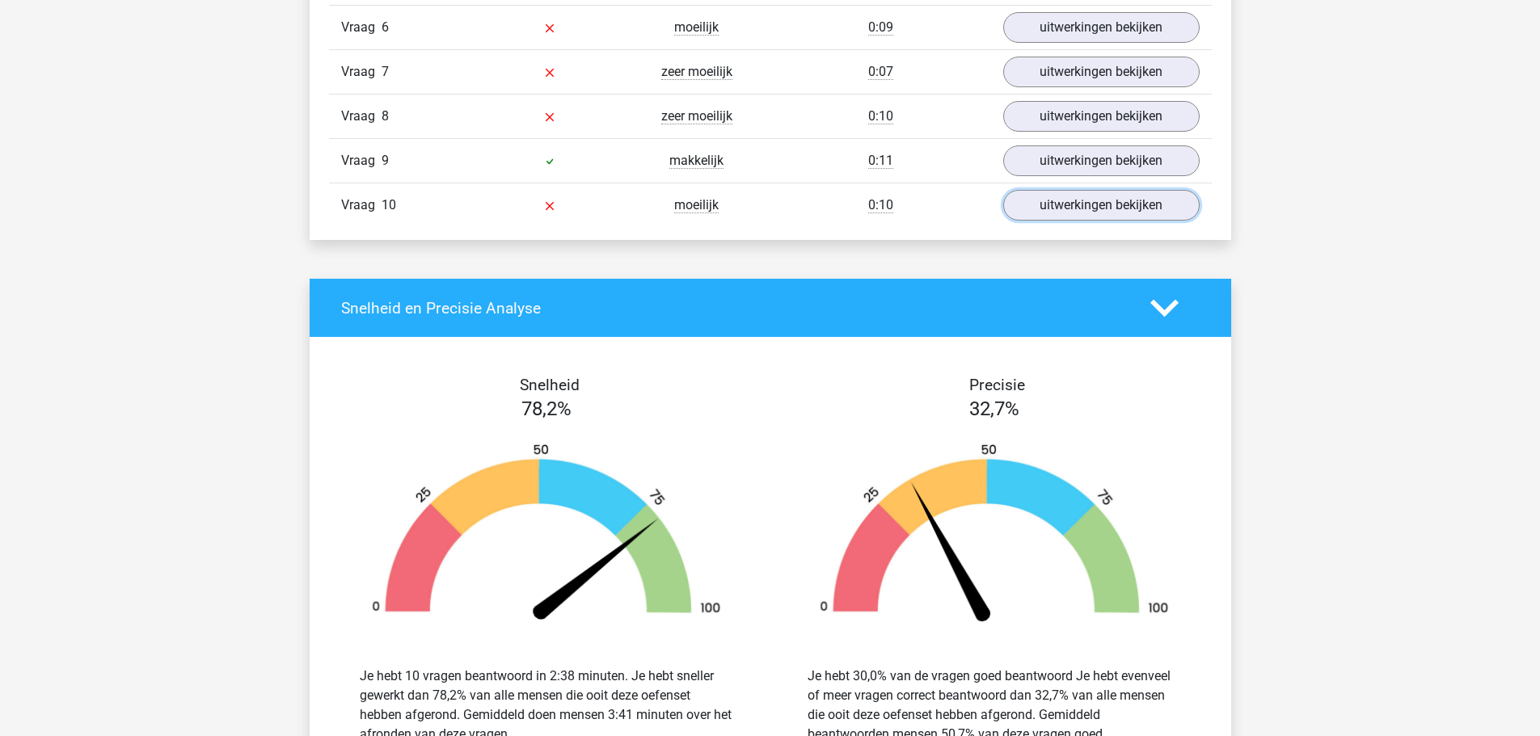
click at [1077, 217] on link "uitwerkingen bekijken" at bounding box center [1101, 205] width 196 height 31
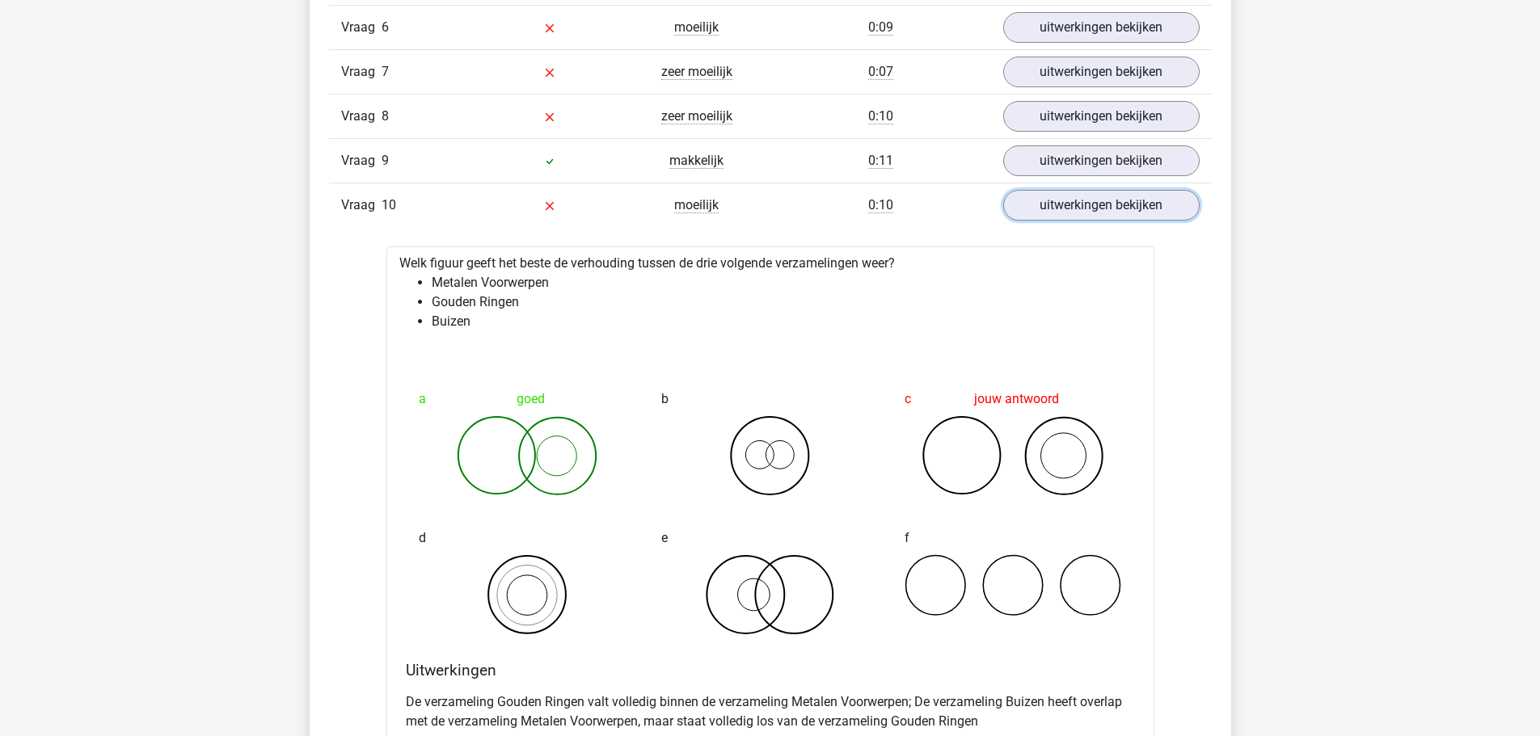
click at [1077, 217] on link "uitwerkingen bekijken" at bounding box center [1101, 205] width 196 height 31
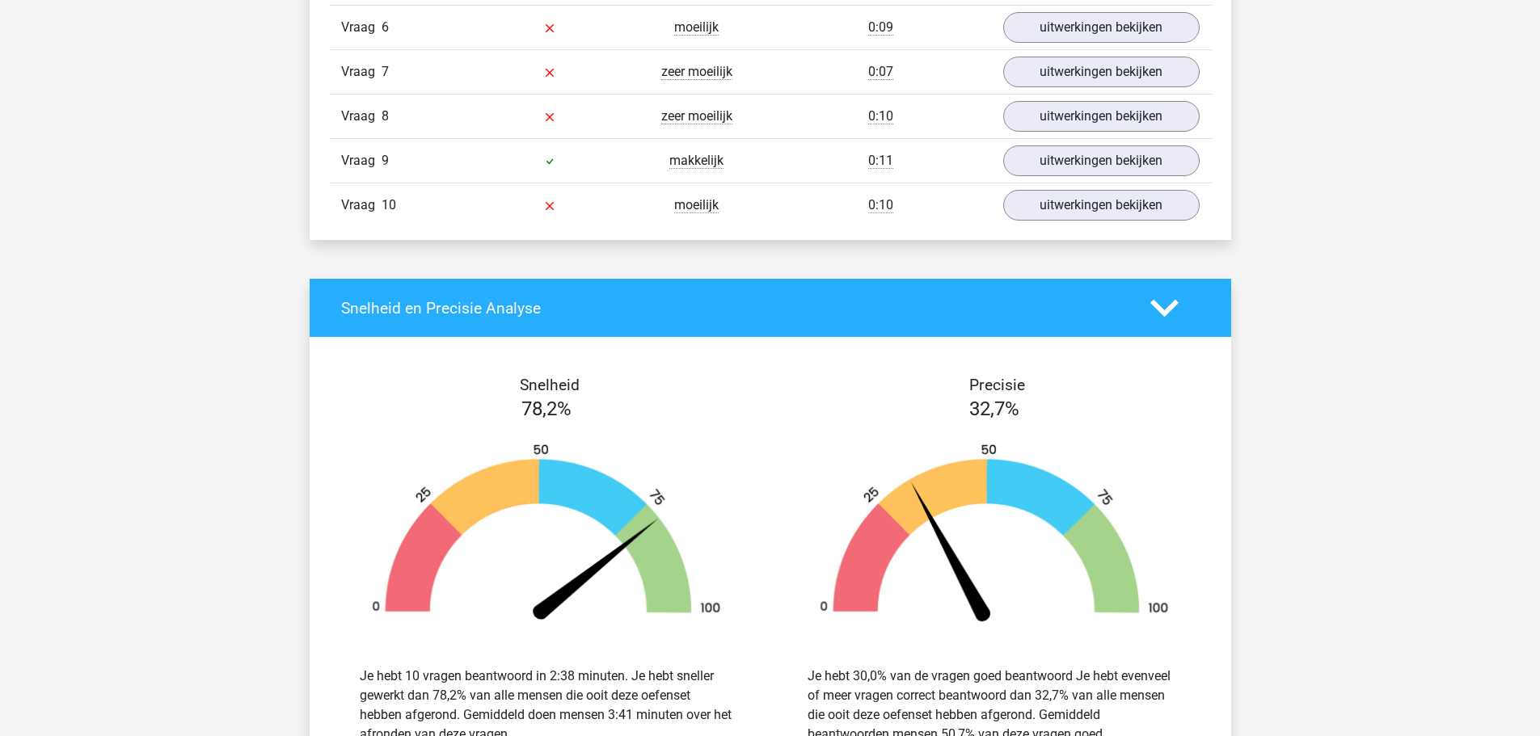
click at [1108, 136] on div "Vraag 8 zeer moeilijk 0:10 uitwerkingen bekijken" at bounding box center [770, 116] width 883 height 44
click at [1118, 120] on link "uitwerkingen bekijken" at bounding box center [1101, 116] width 196 height 31
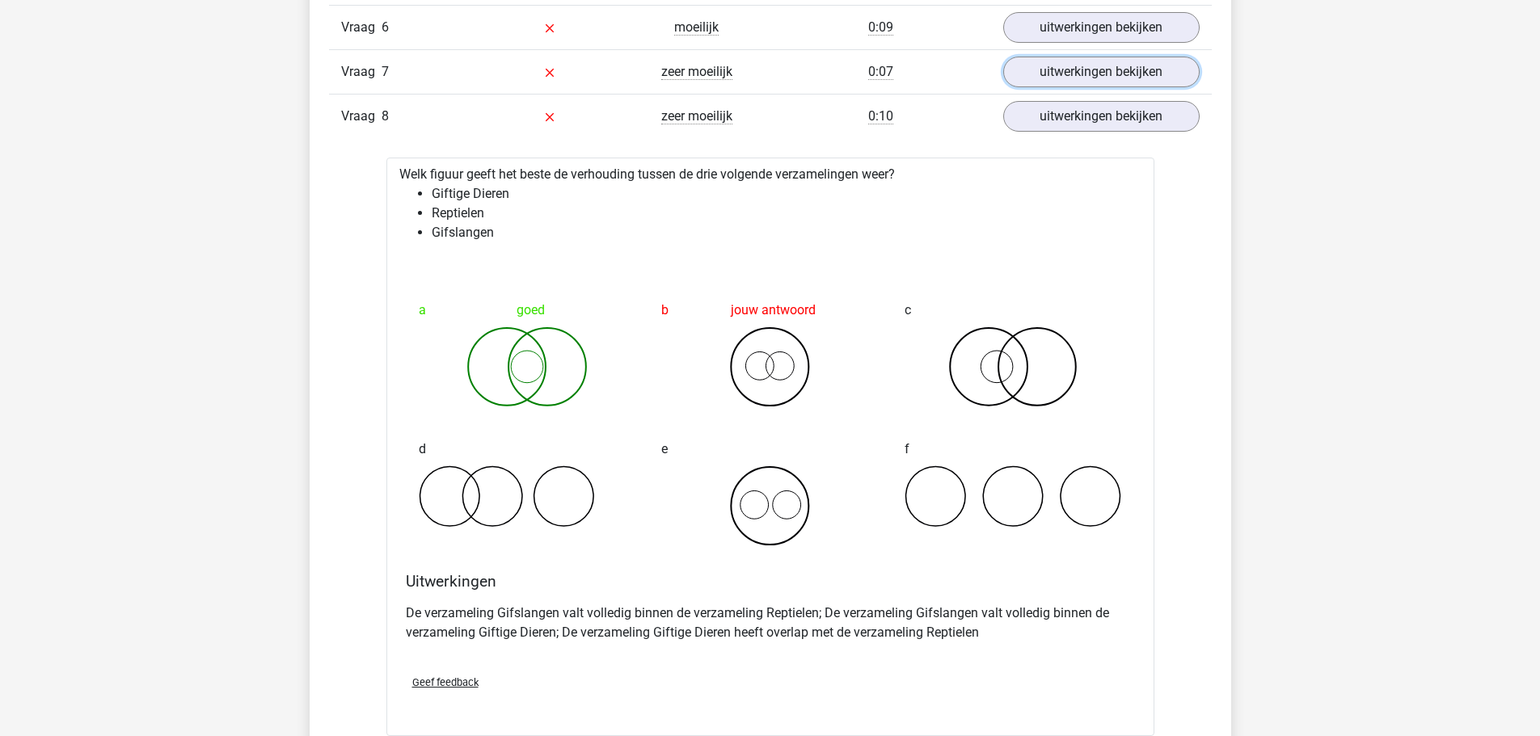
click at [1122, 75] on link "uitwerkingen bekijken" at bounding box center [1101, 72] width 196 height 31
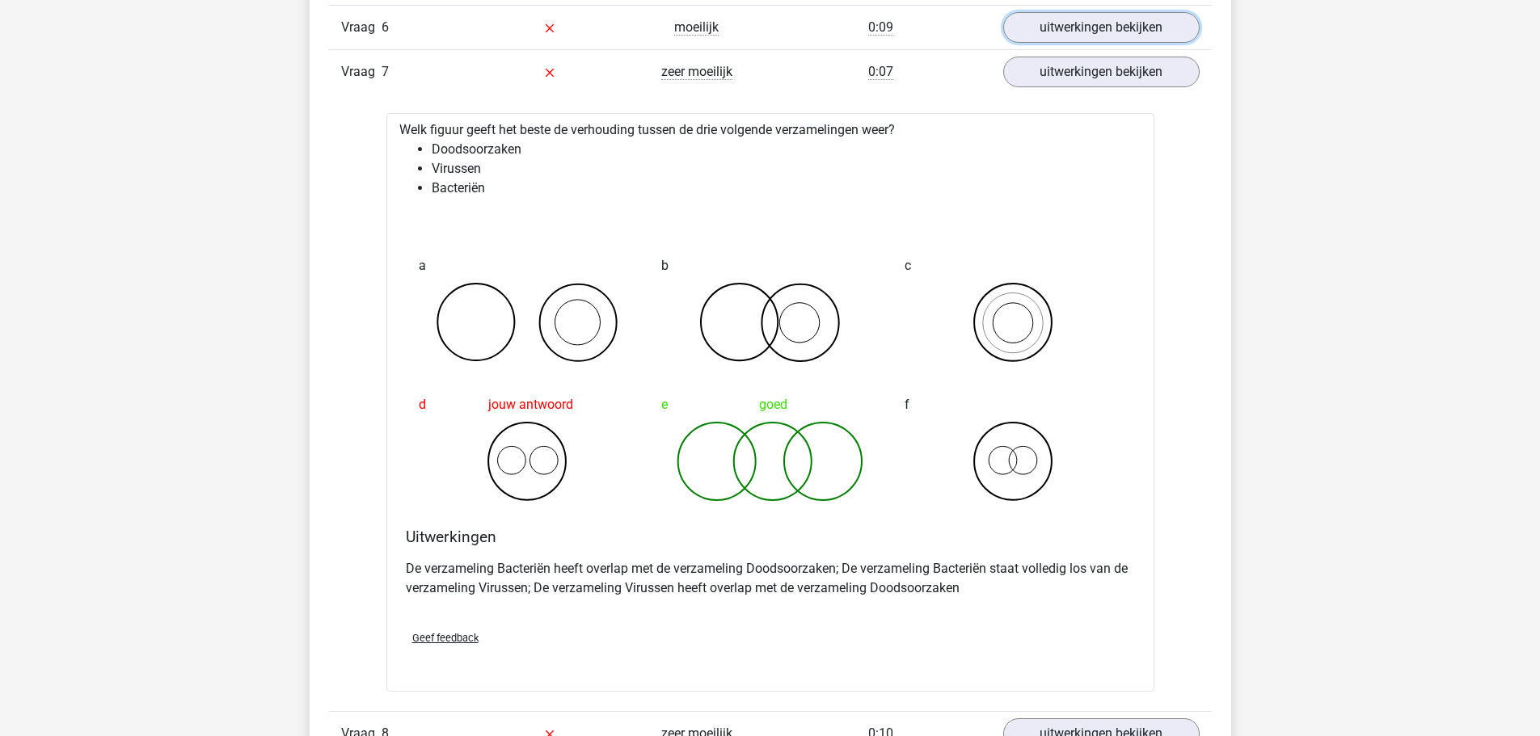
click at [1125, 32] on link "uitwerkingen bekijken" at bounding box center [1101, 27] width 196 height 31
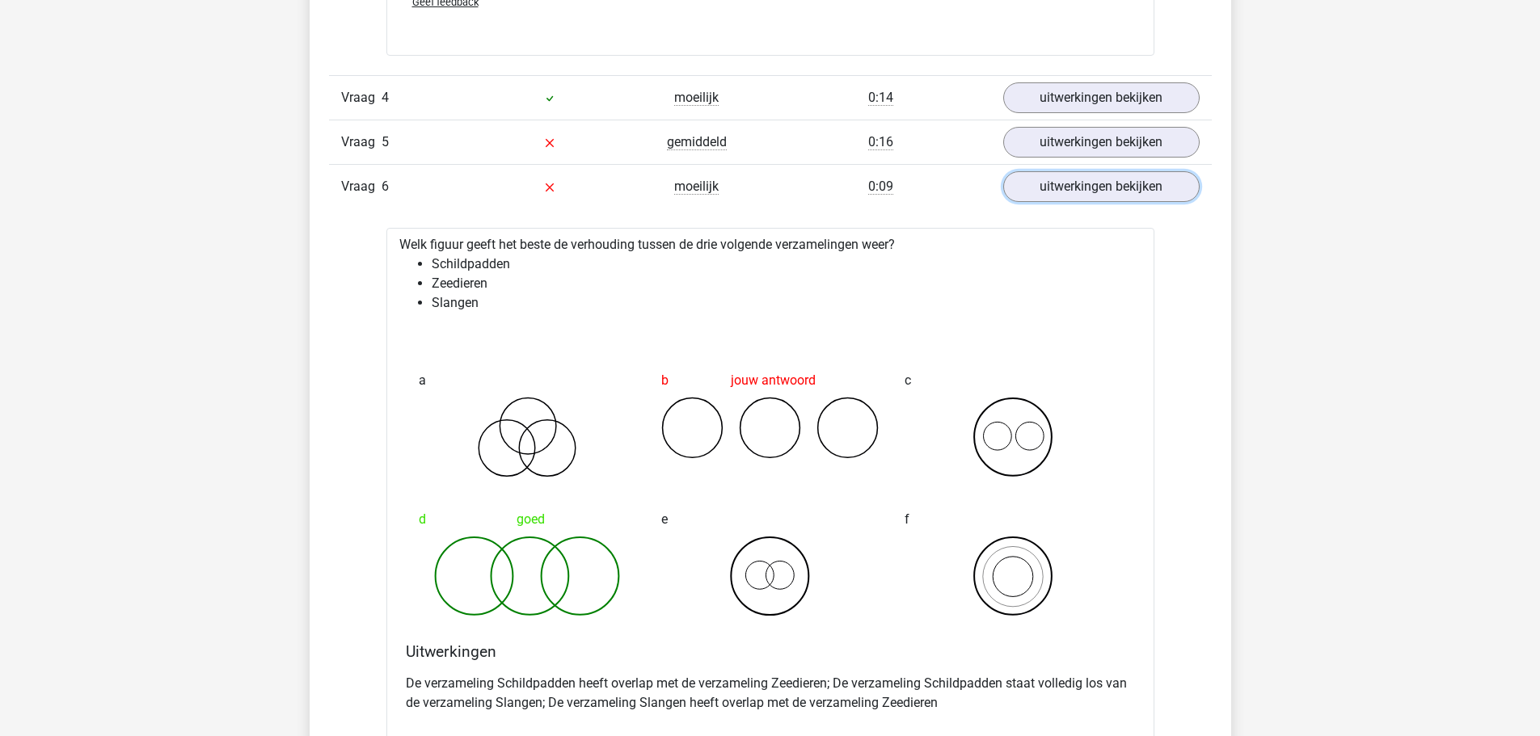
scroll to position [2183, 0]
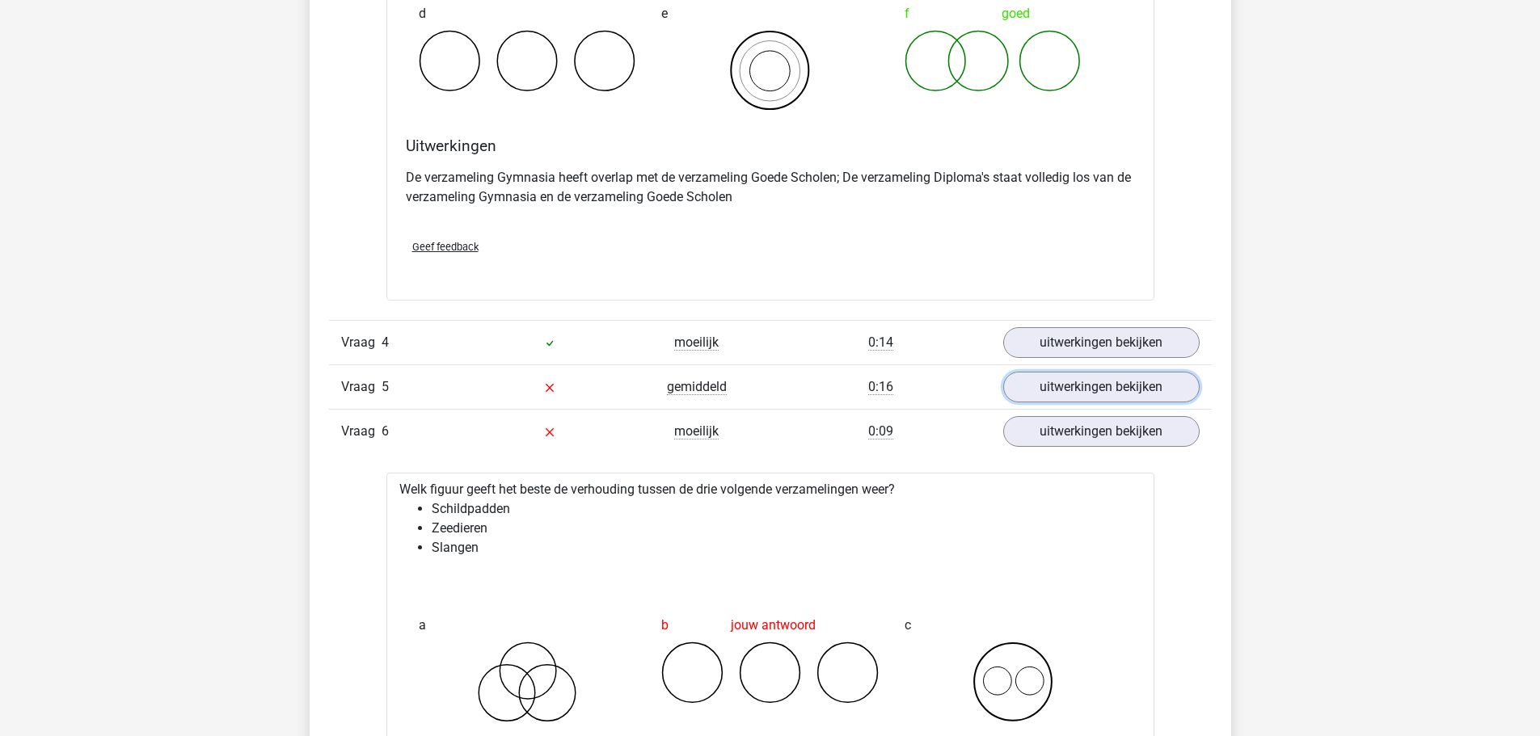
click at [1087, 394] on link "uitwerkingen bekijken" at bounding box center [1101, 387] width 196 height 31
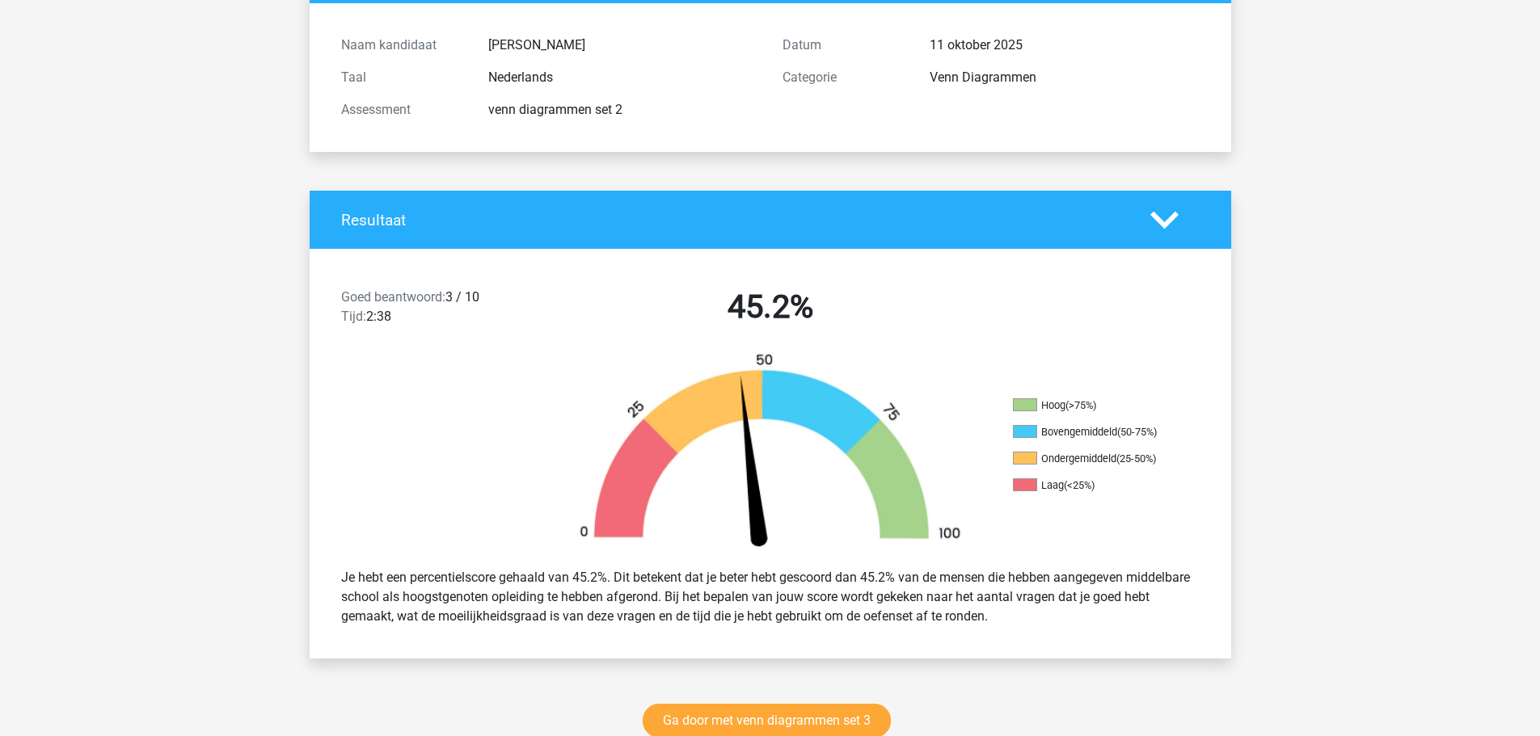
scroll to position [485, 0]
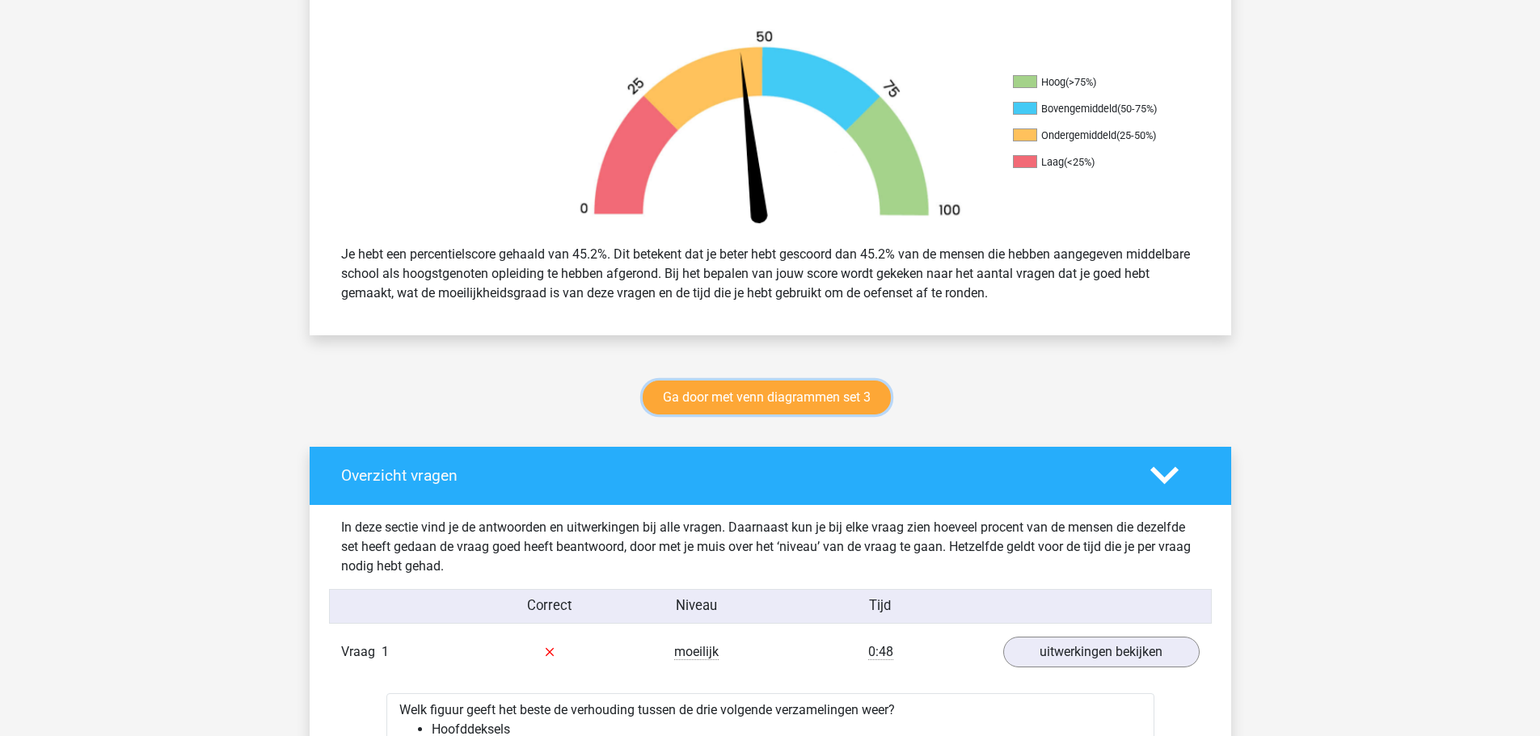
click at [850, 390] on link "Ga door met venn diagrammen set 3" at bounding box center [767, 398] width 248 height 34
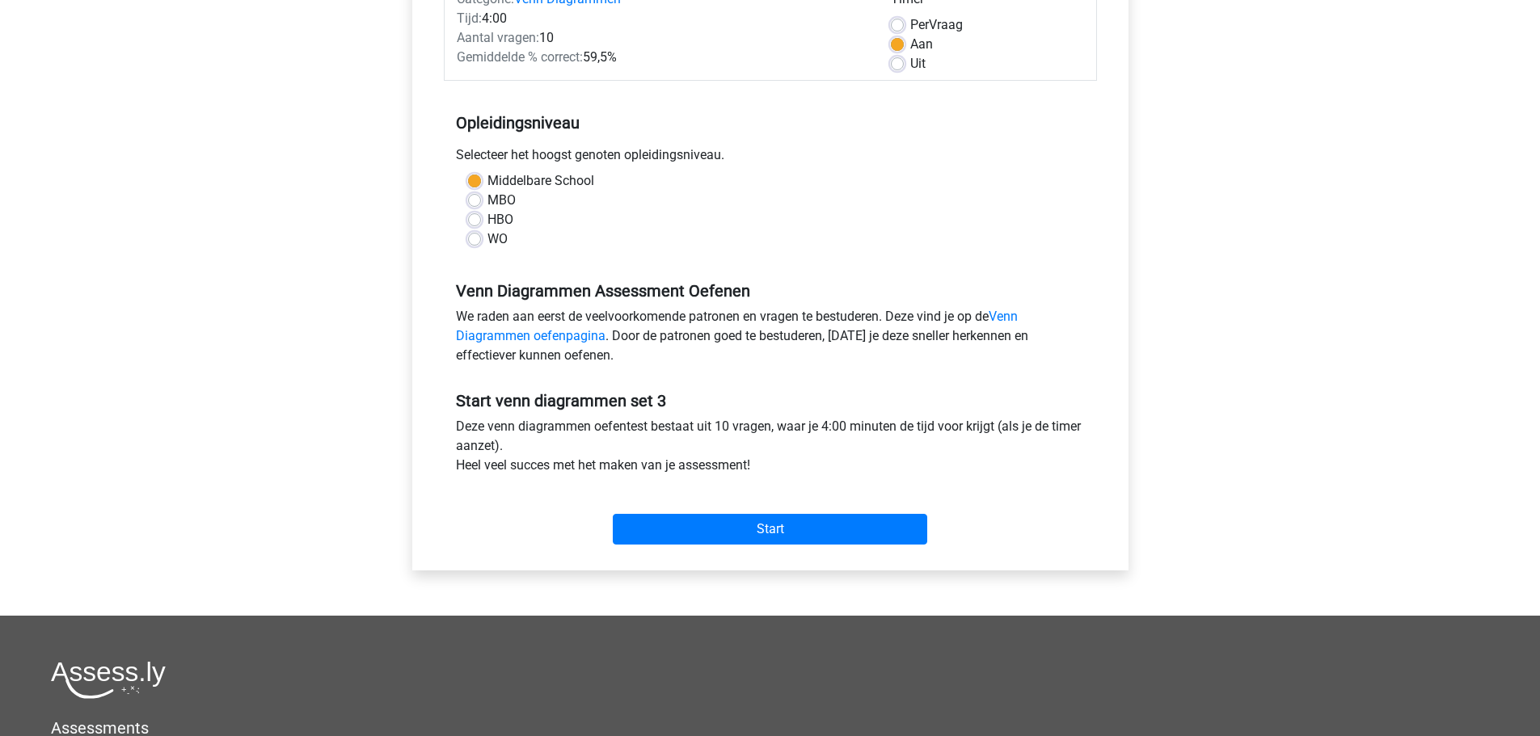
scroll to position [485, 0]
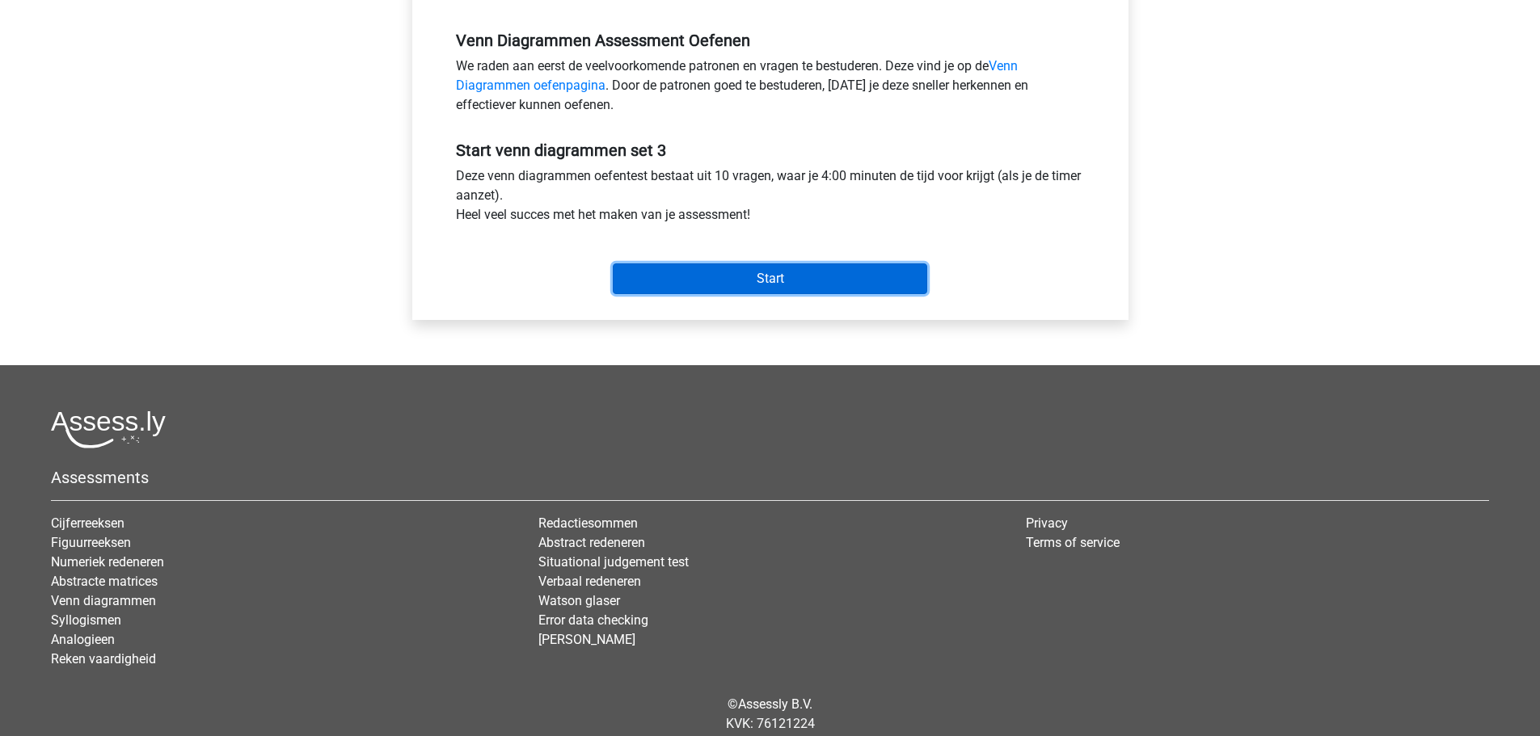
click at [805, 291] on input "Start" at bounding box center [770, 279] width 314 height 31
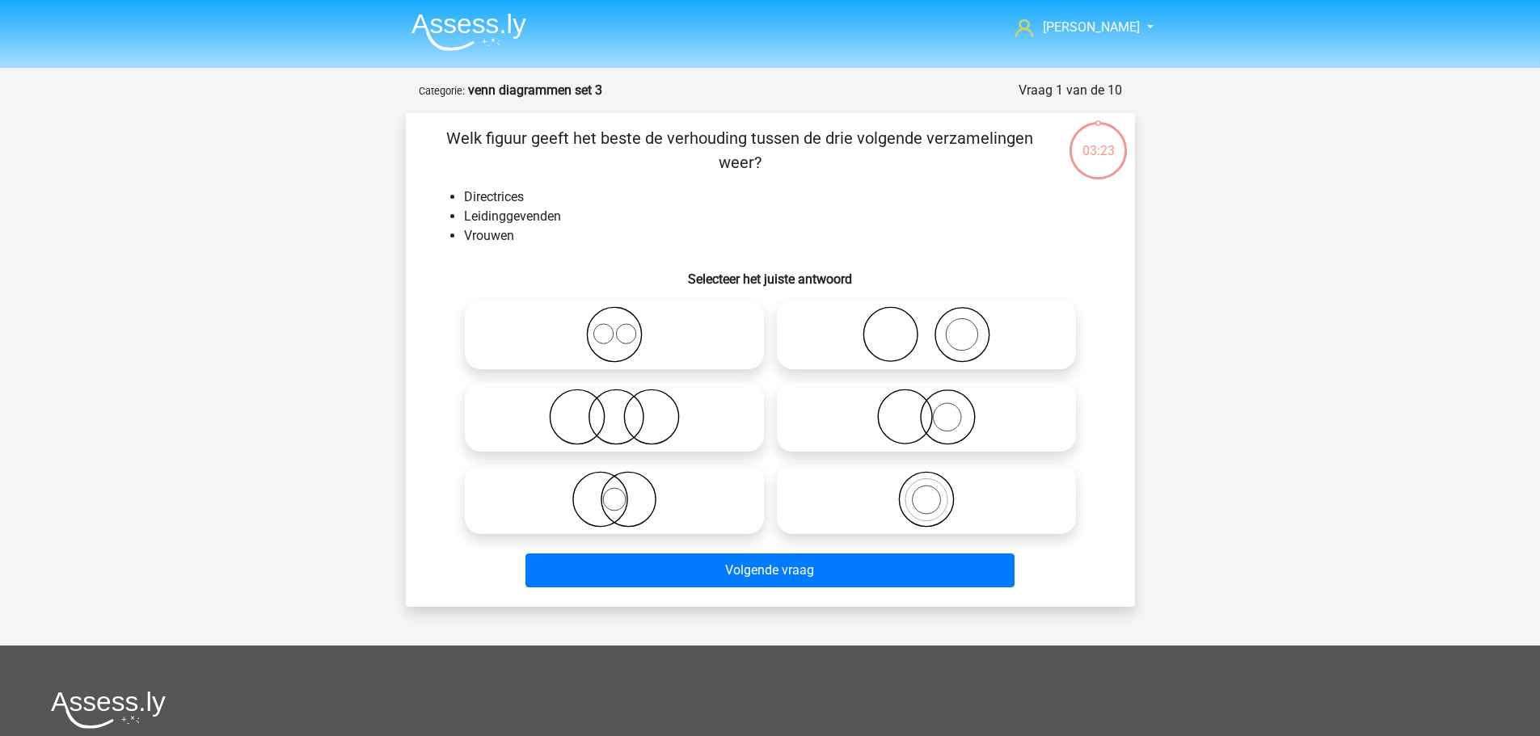
click at [752, 331] on icon at bounding box center [614, 334] width 286 height 57
click at [625, 327] on input "radio" at bounding box center [619, 321] width 11 height 11
radio input "true"
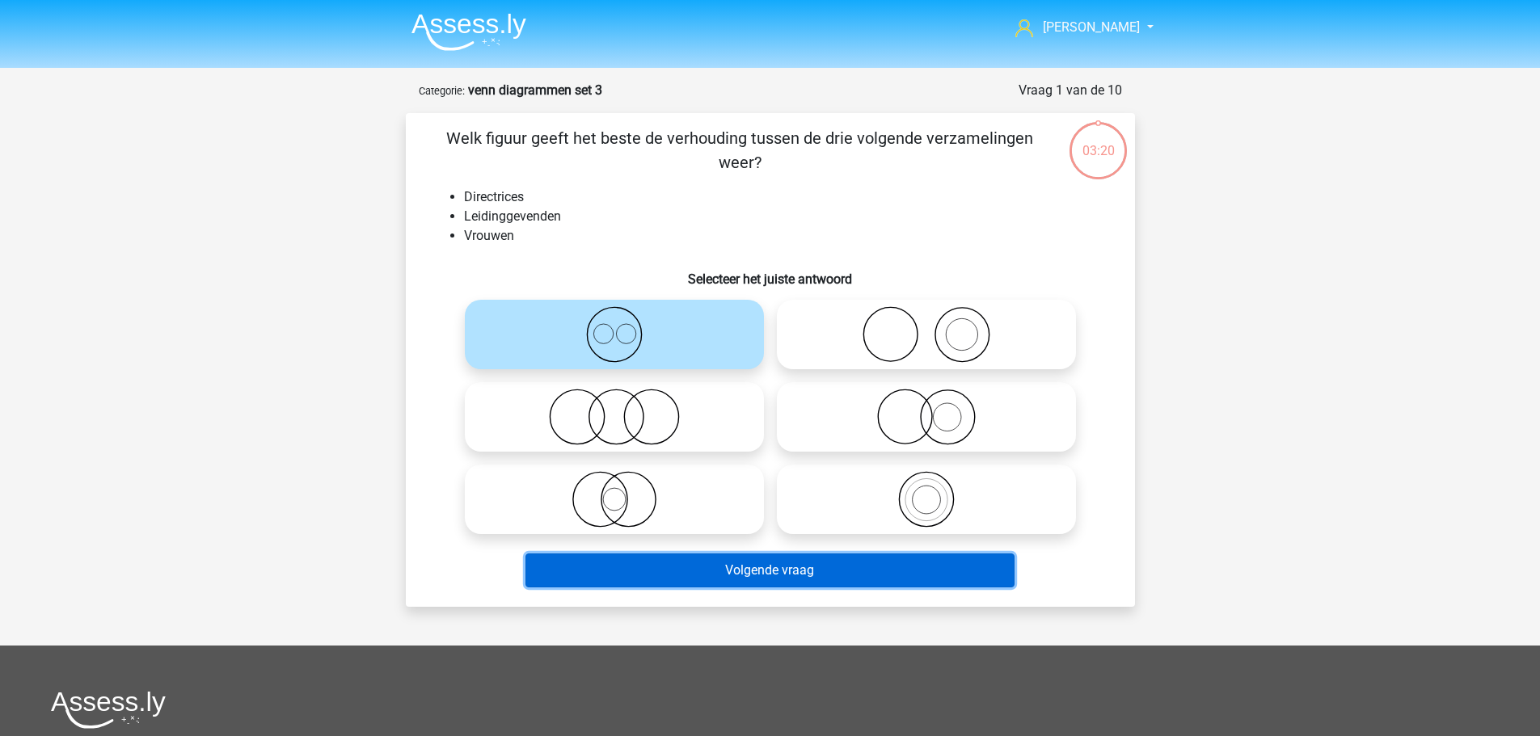
click at [832, 572] on button "Volgende vraag" at bounding box center [769, 571] width 489 height 34
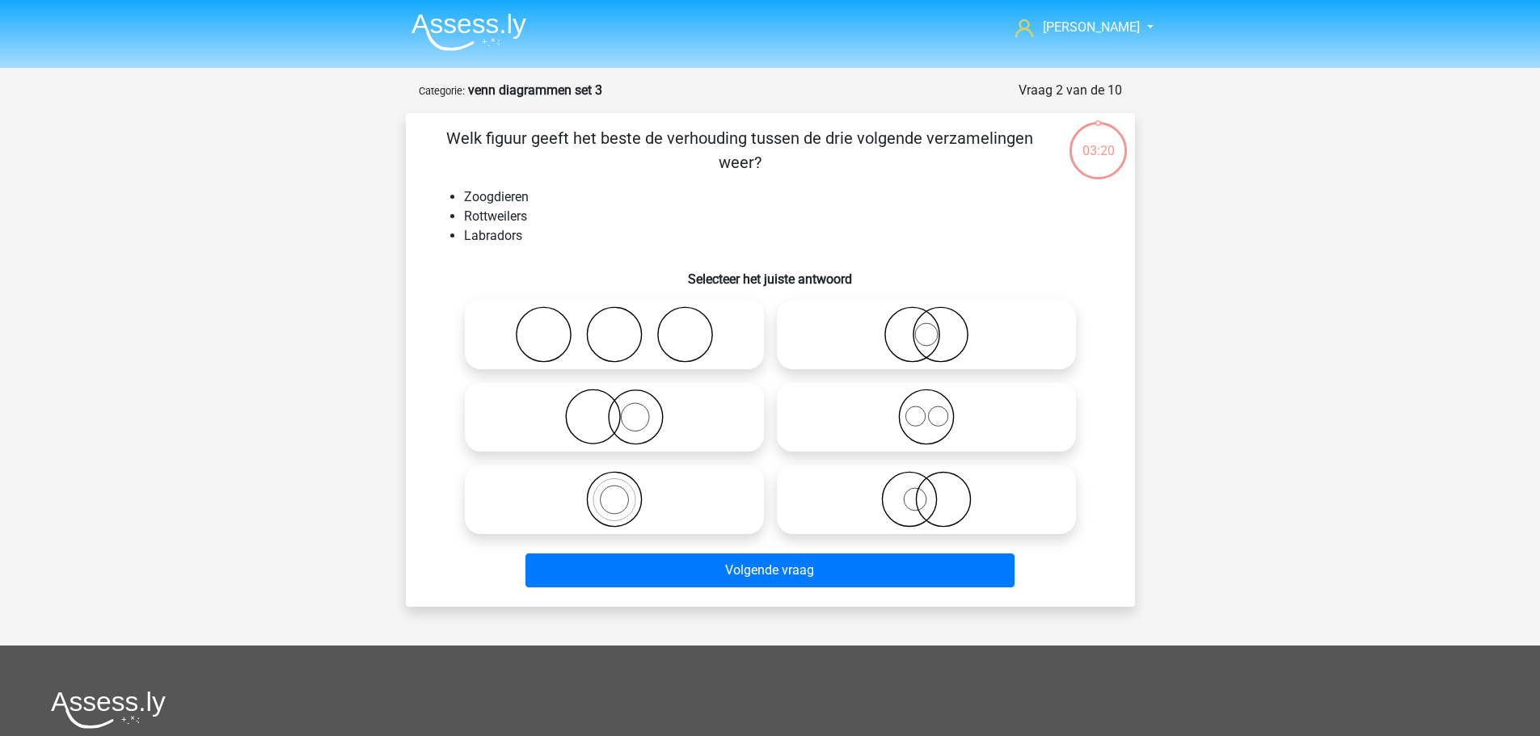
scroll to position [81, 0]
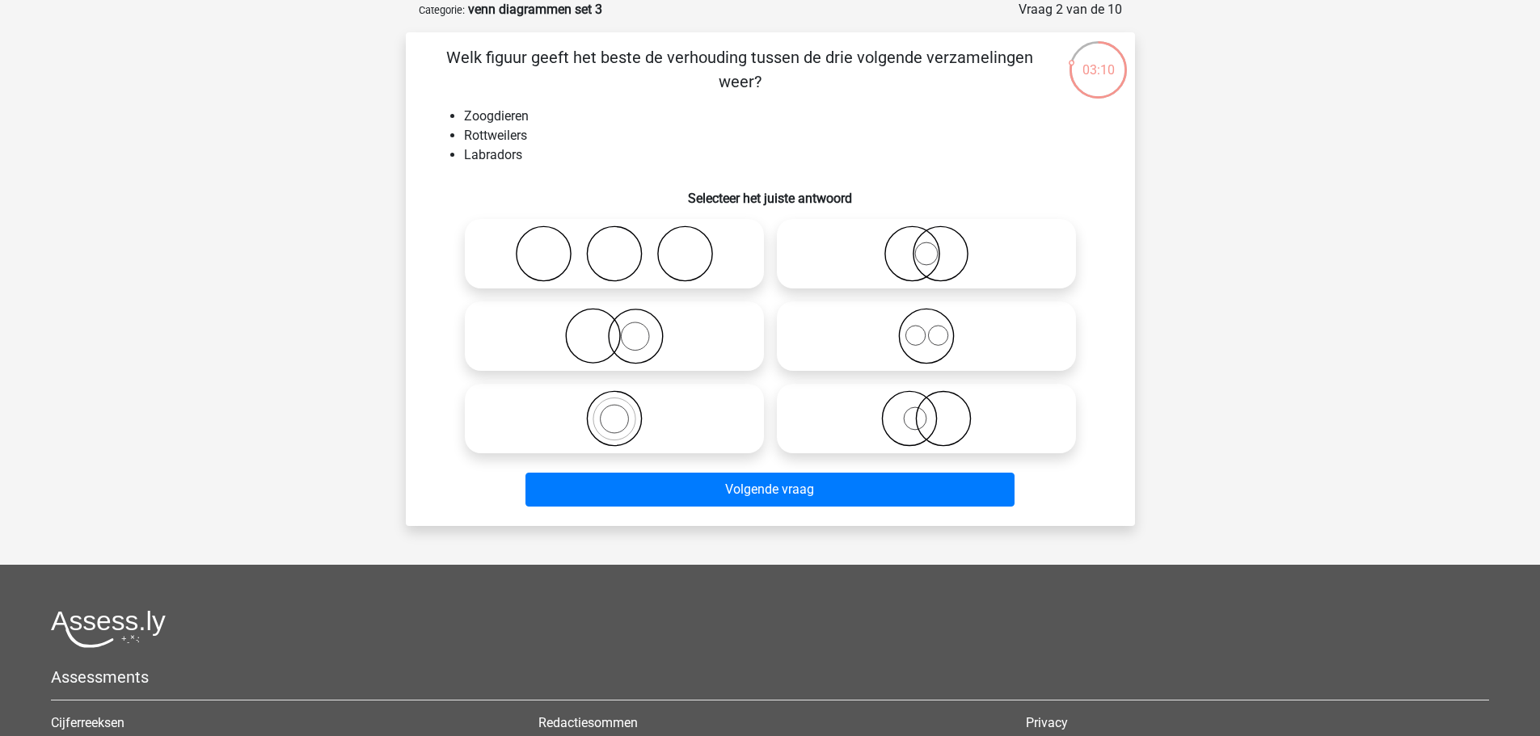
click at [639, 271] on icon at bounding box center [614, 254] width 286 height 57
click at [625, 246] on input "radio" at bounding box center [619, 240] width 11 height 11
radio input "true"
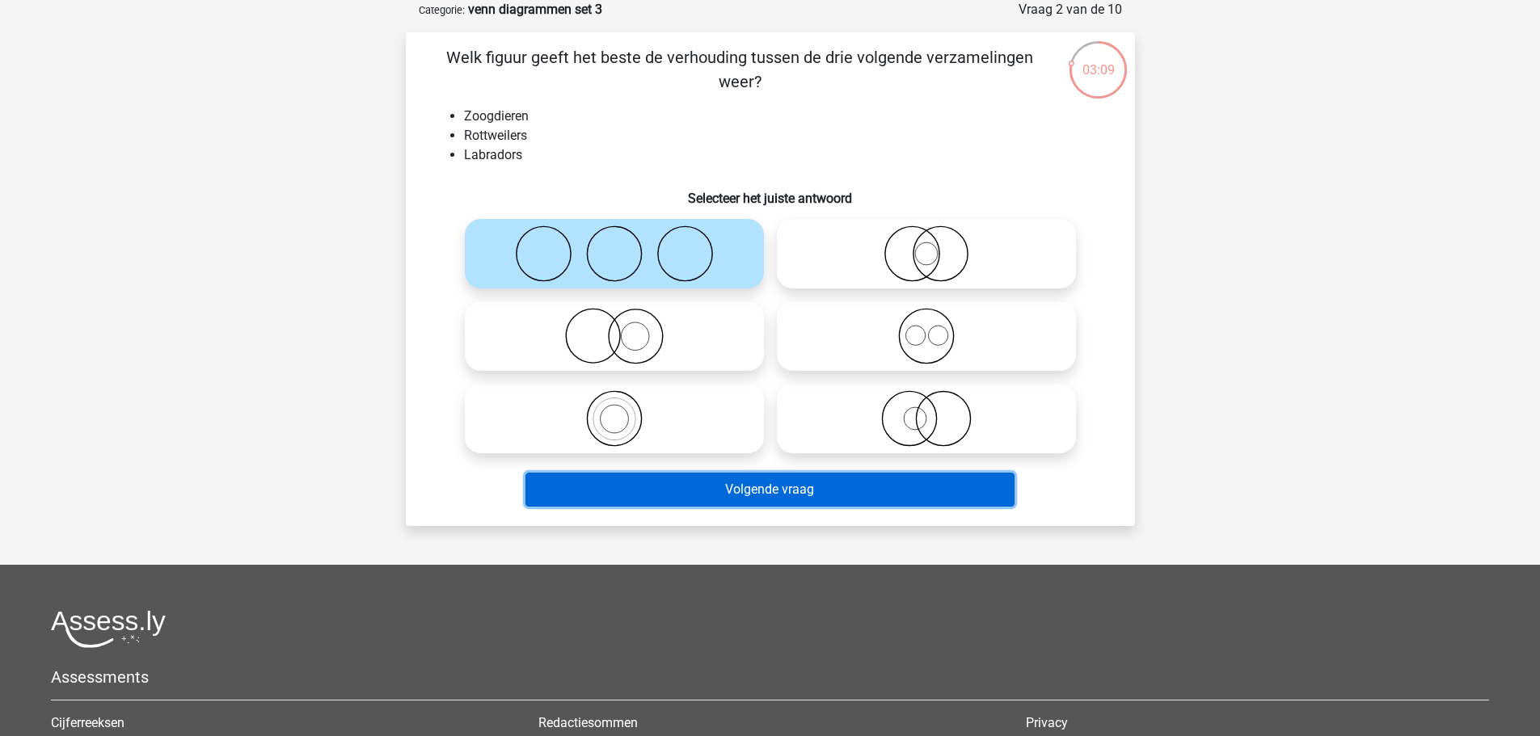
click at [788, 492] on button "Volgende vraag" at bounding box center [769, 490] width 489 height 34
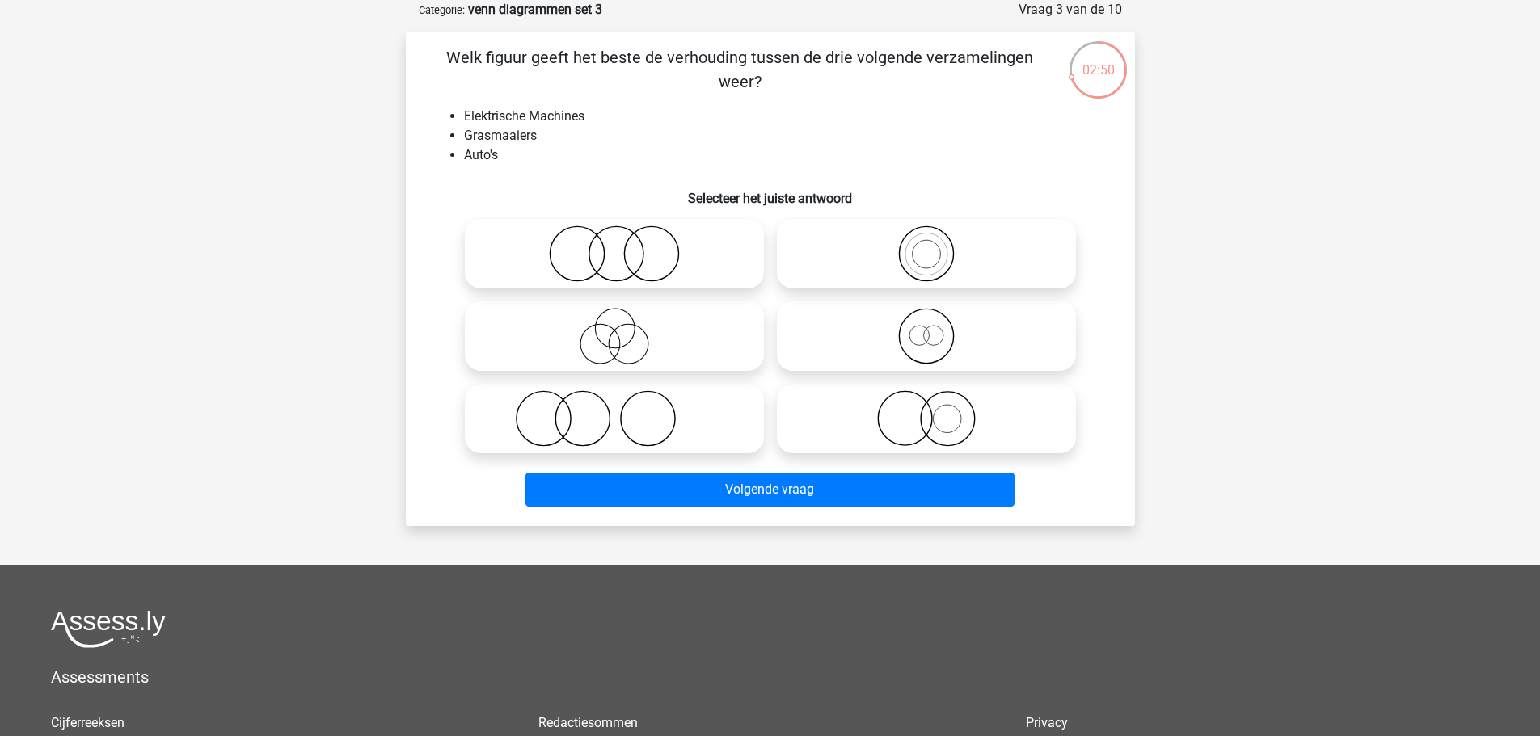
click at [726, 430] on icon at bounding box center [614, 418] width 286 height 57
click at [625, 411] on input "radio" at bounding box center [619, 405] width 11 height 11
radio input "true"
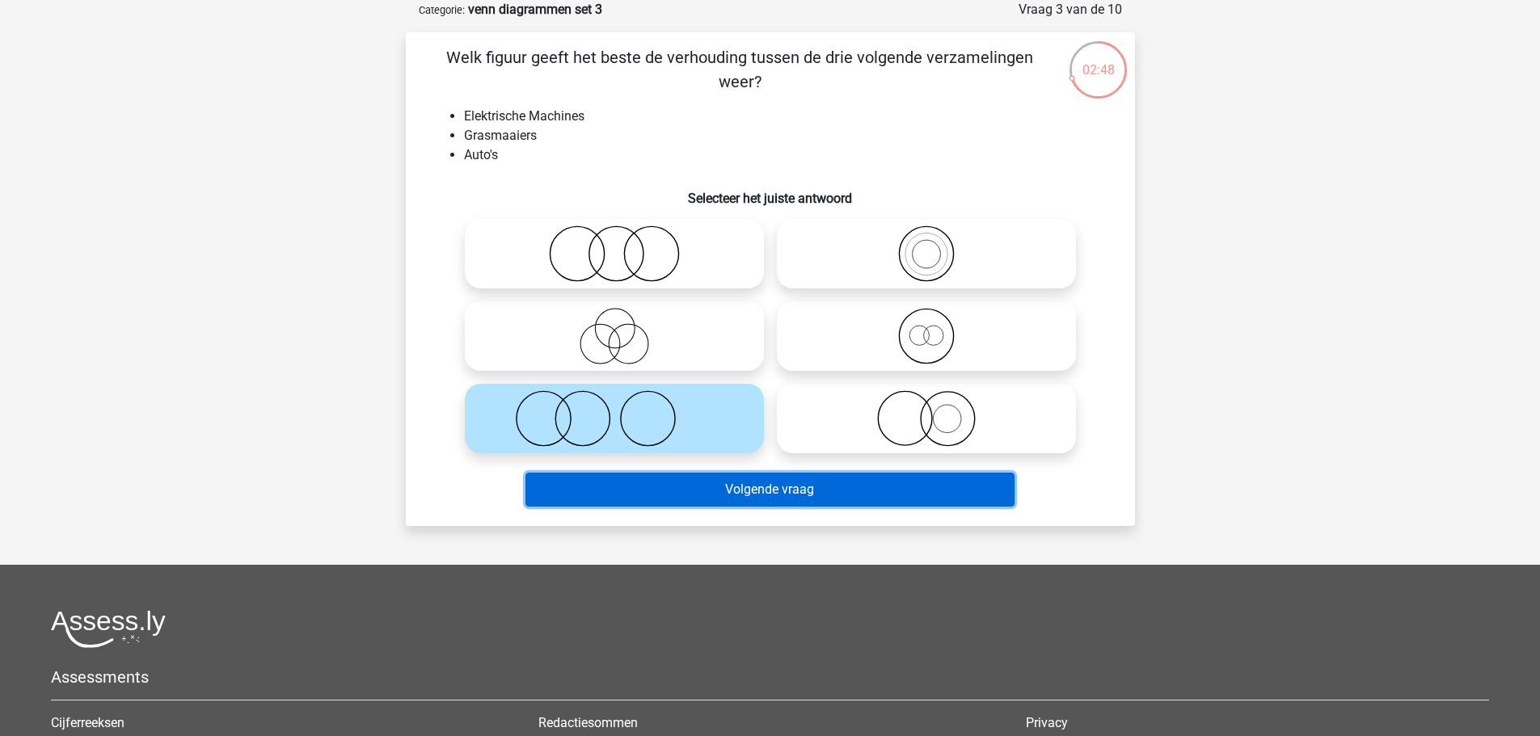
click at [754, 486] on button "Volgende vraag" at bounding box center [769, 490] width 489 height 34
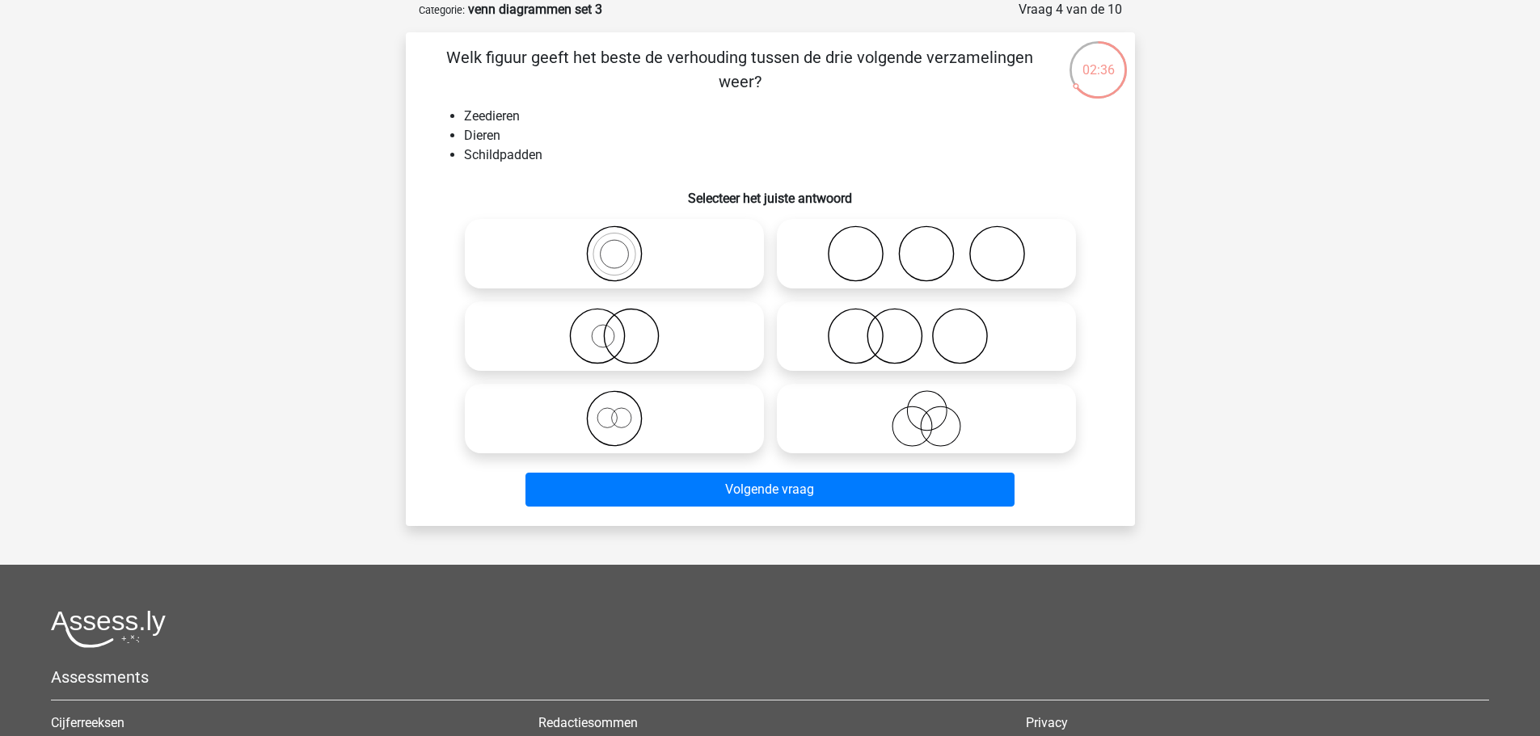
click at [724, 437] on icon at bounding box center [614, 418] width 286 height 57
click at [625, 411] on input "radio" at bounding box center [619, 405] width 11 height 11
radio input "true"
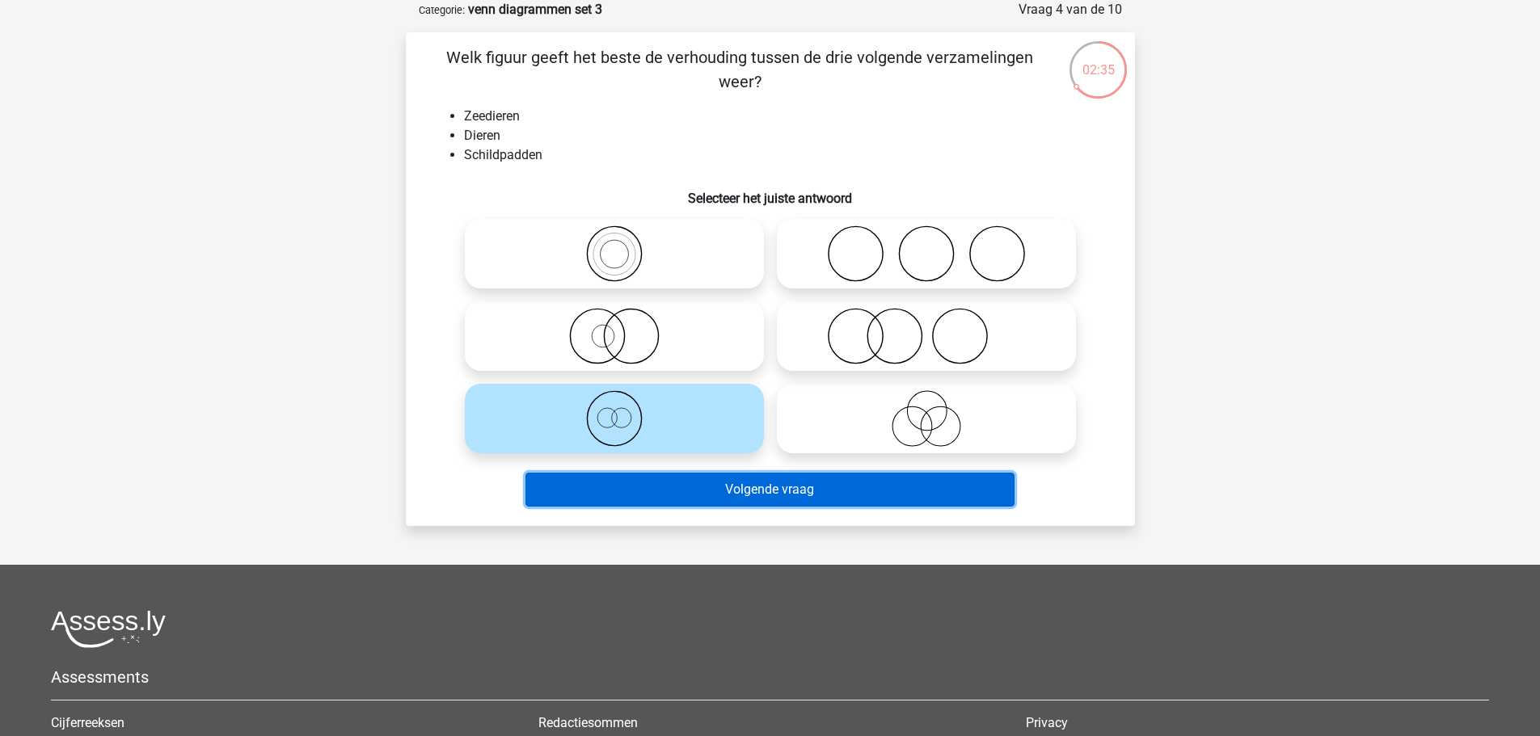
click at [764, 492] on button "Volgende vraag" at bounding box center [769, 490] width 489 height 34
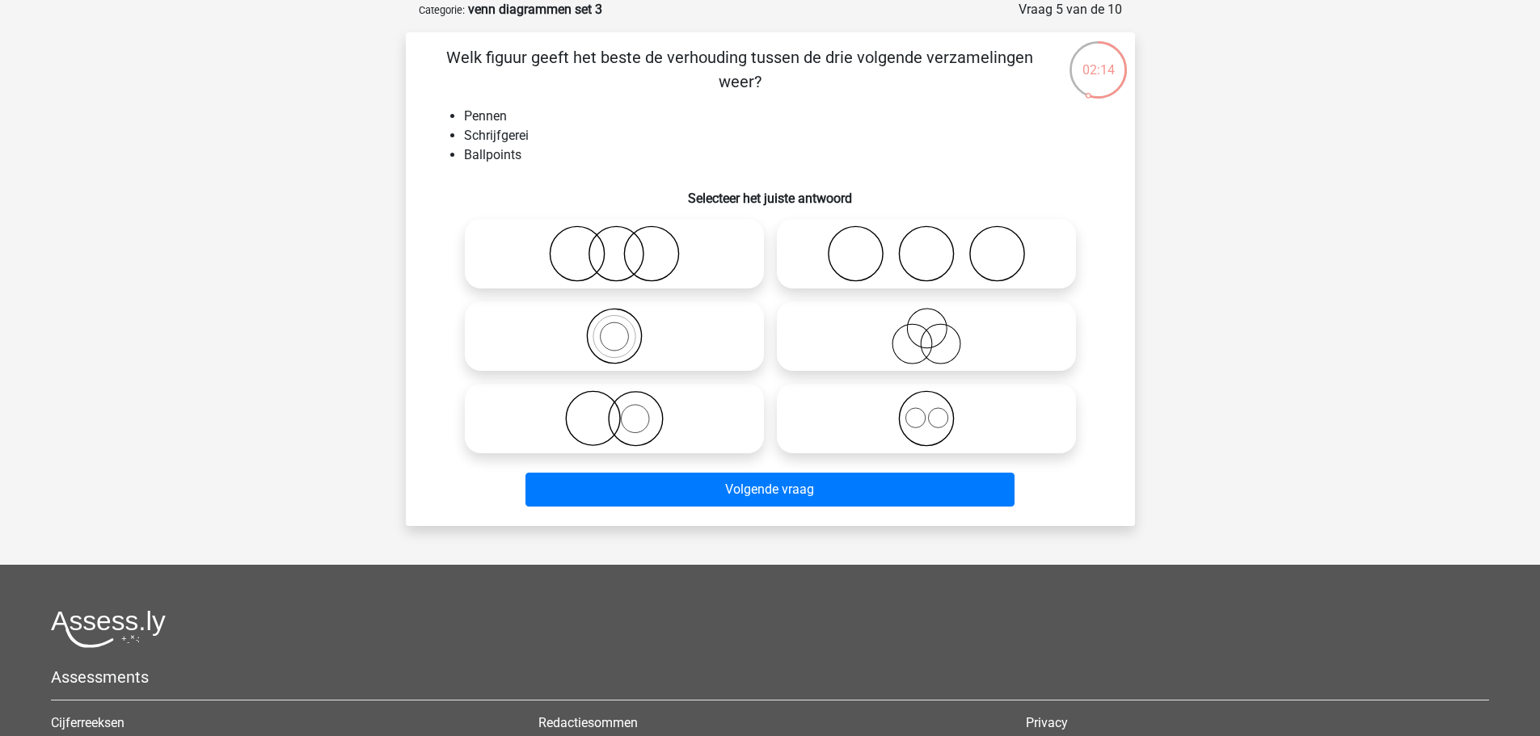
click at [735, 451] on label at bounding box center [614, 419] width 299 height 70
click at [625, 411] on input "radio" at bounding box center [619, 405] width 11 height 11
radio input "true"
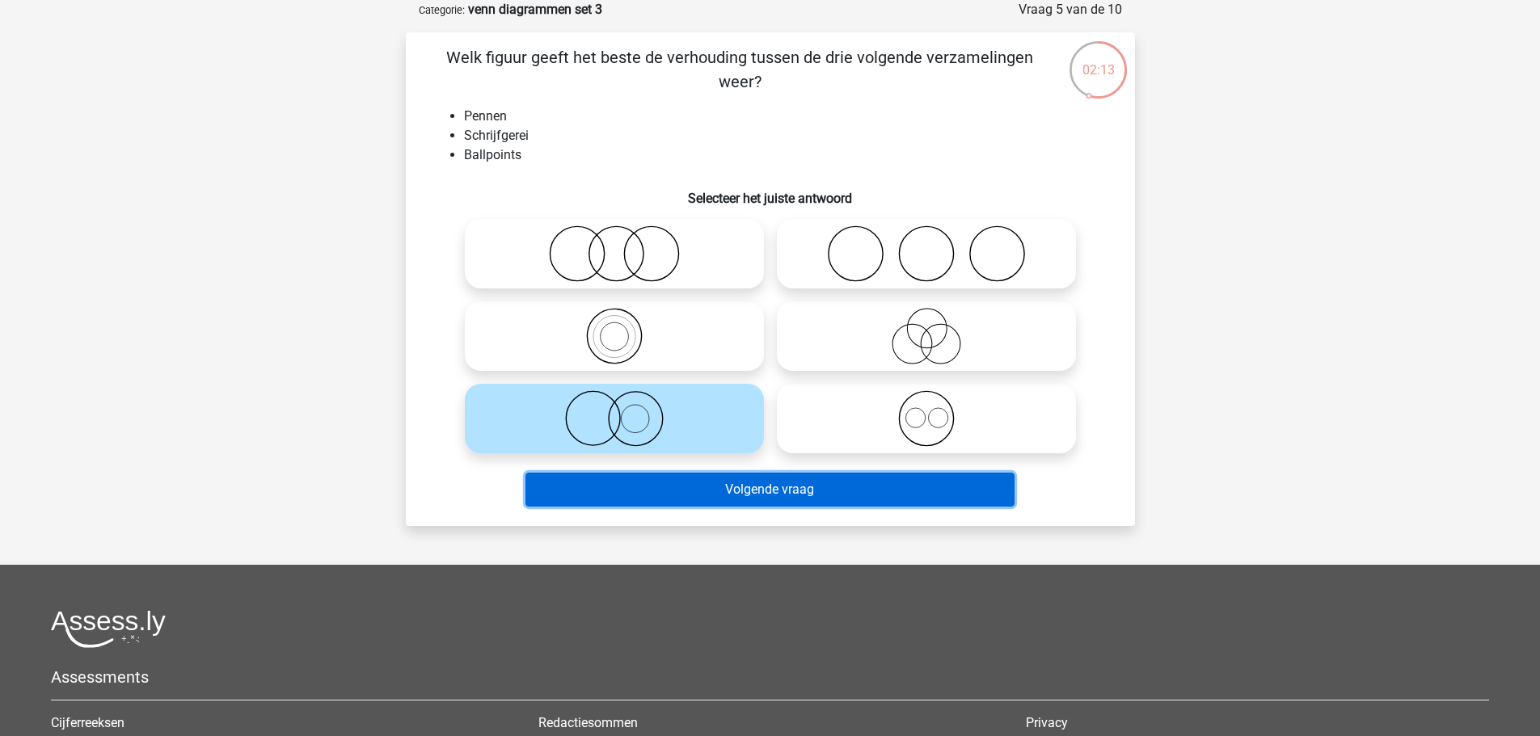
click at [725, 483] on button "Volgende vraag" at bounding box center [769, 490] width 489 height 34
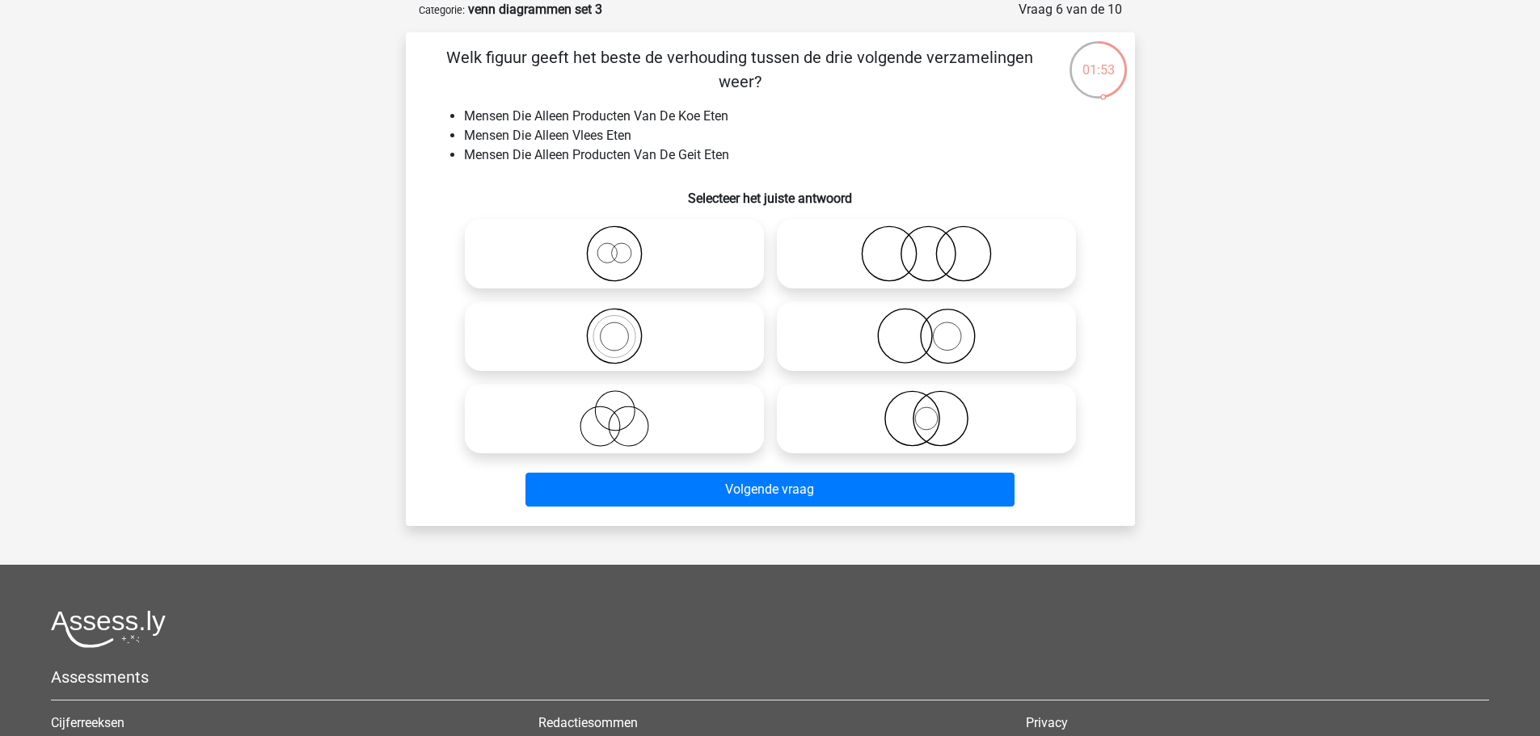
click at [916, 236] on icon at bounding box center [926, 254] width 286 height 57
click at [926, 236] on input "radio" at bounding box center [931, 240] width 11 height 11
radio input "true"
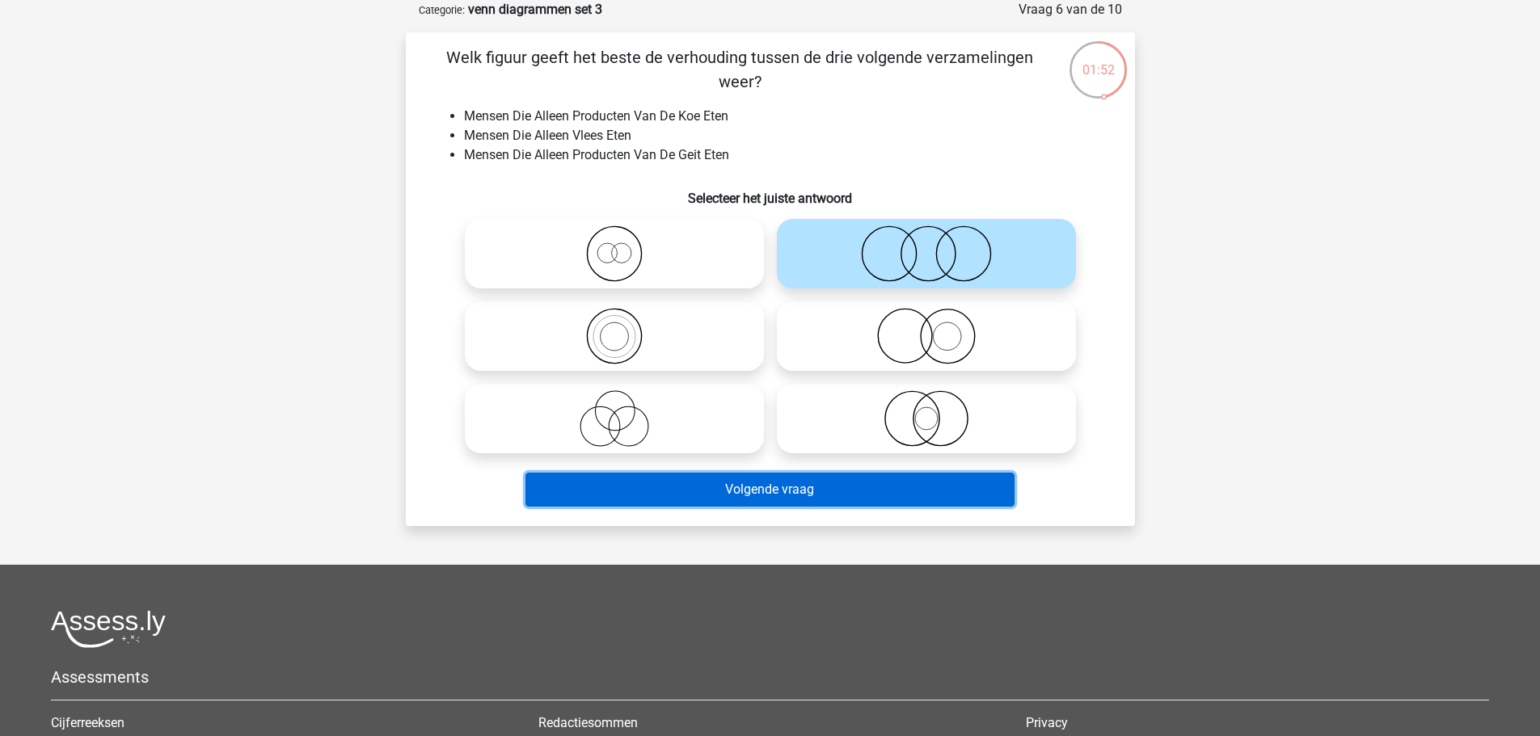
click at [912, 482] on button "Volgende vraag" at bounding box center [769, 490] width 489 height 34
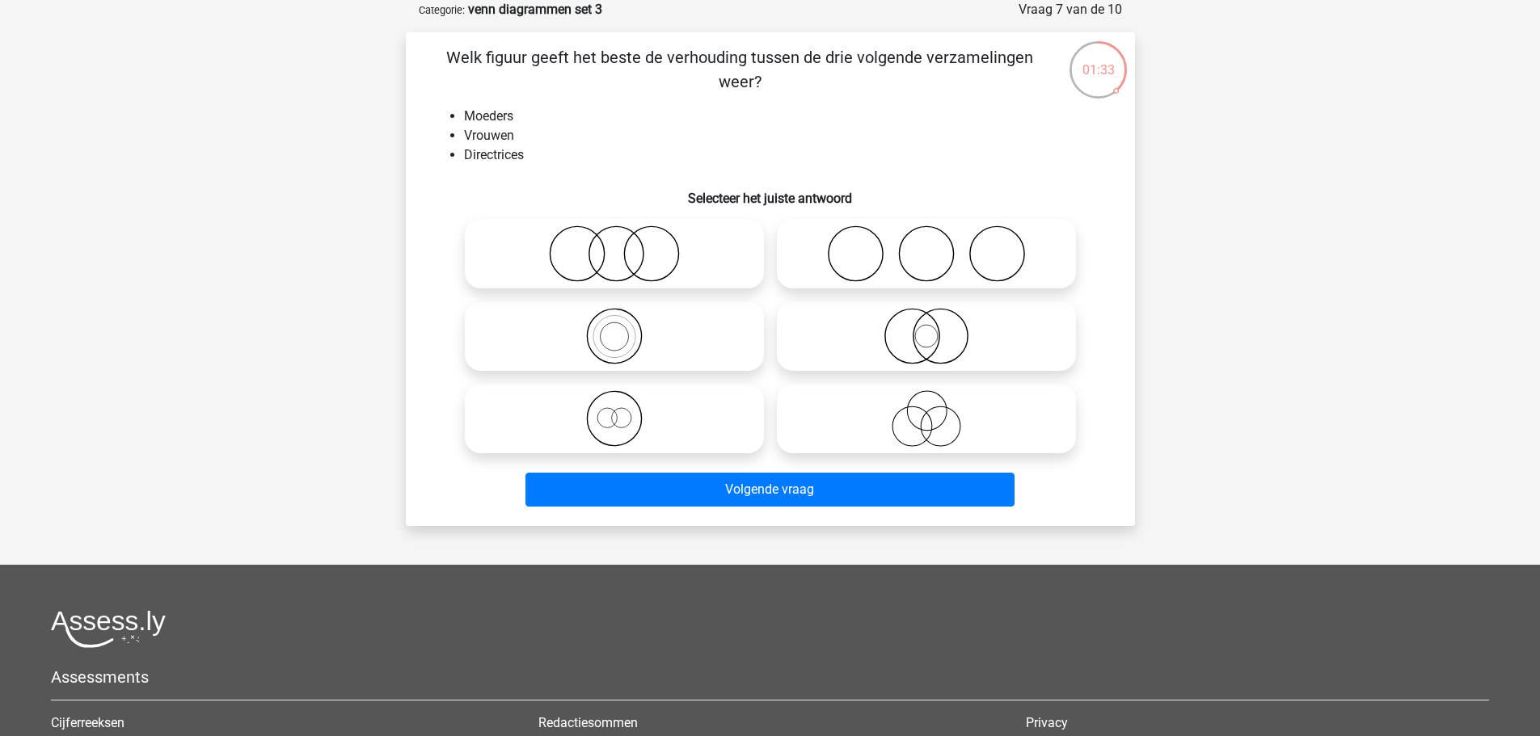
click at [715, 392] on label at bounding box center [614, 419] width 299 height 70
click at [625, 400] on input "radio" at bounding box center [619, 405] width 11 height 11
radio input "true"
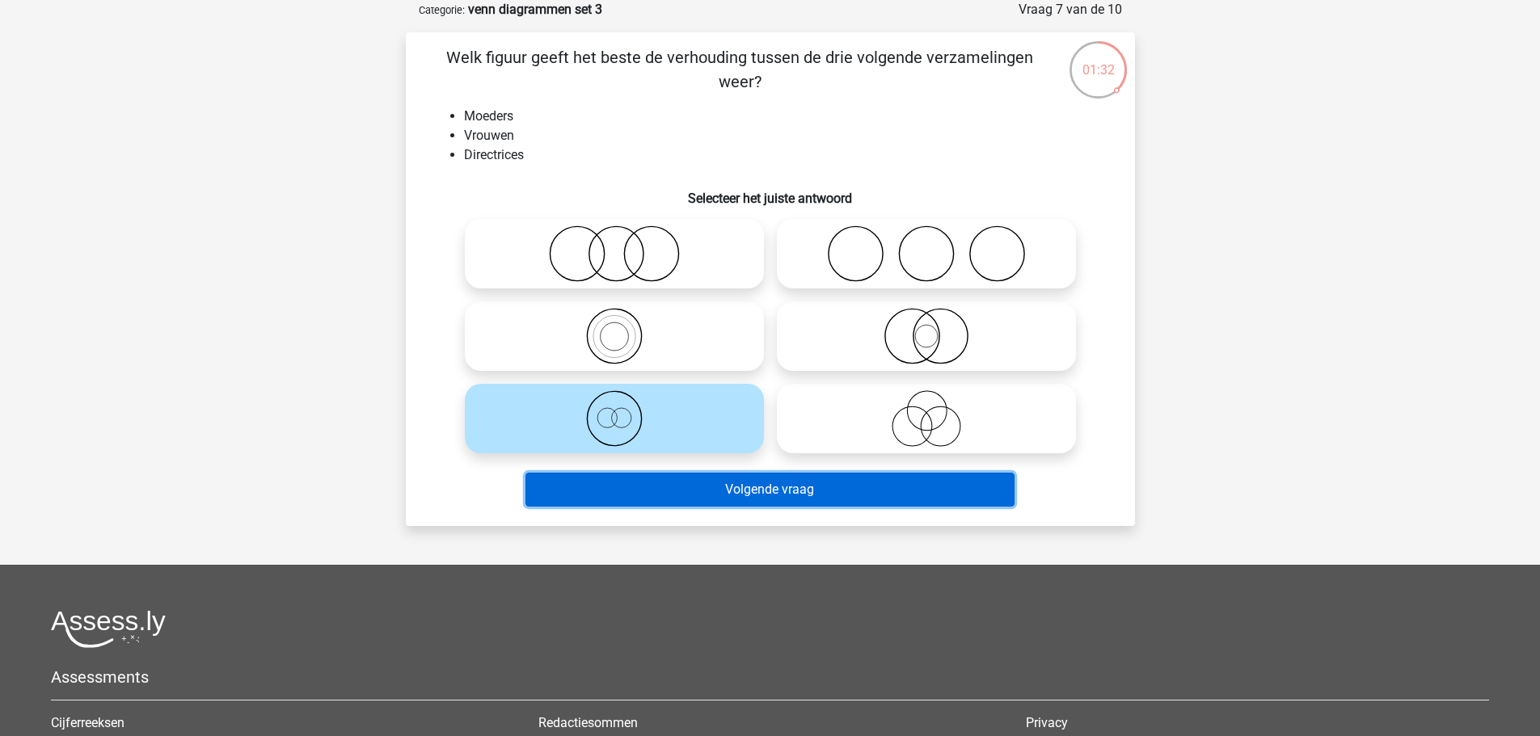
click at [779, 485] on button "Volgende vraag" at bounding box center [769, 490] width 489 height 34
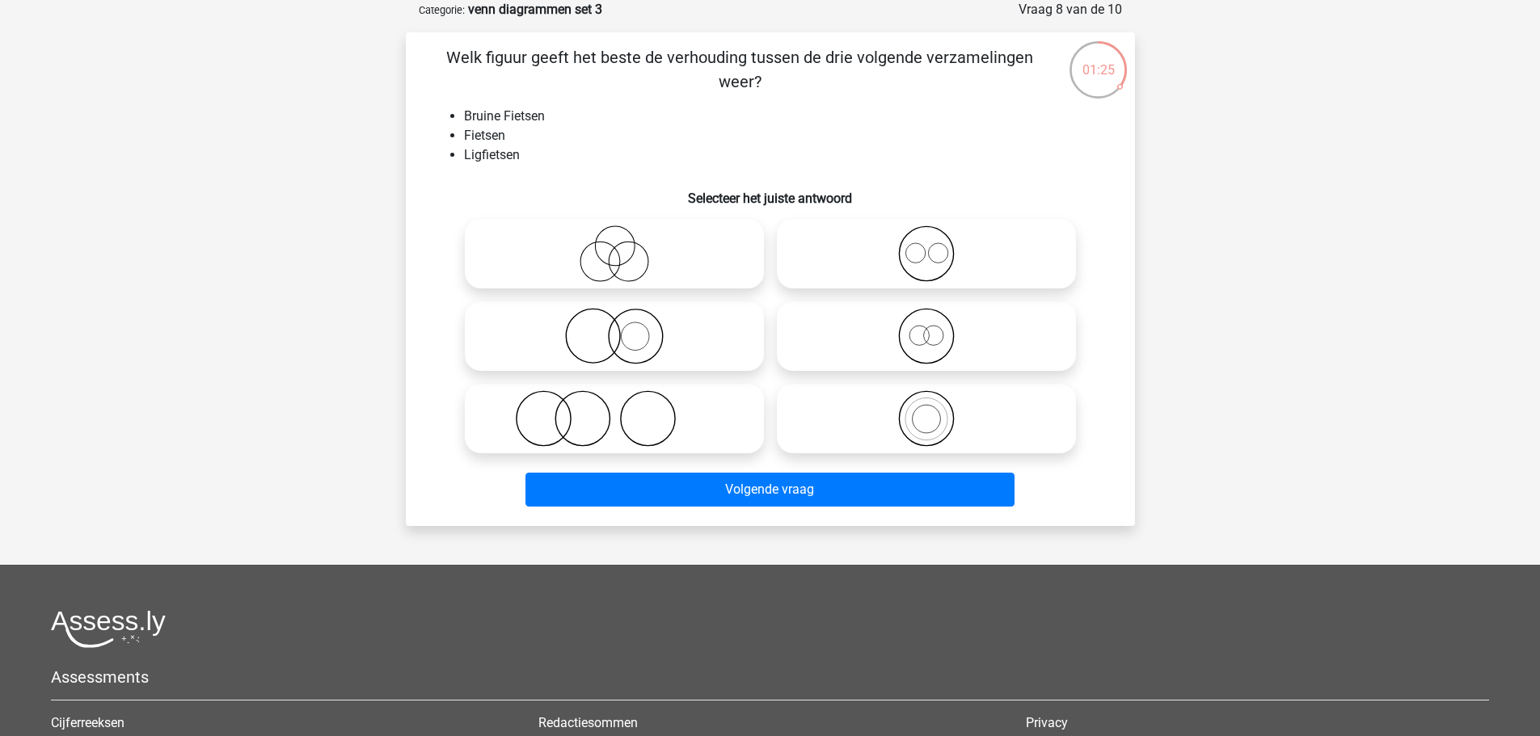
click at [857, 266] on icon at bounding box center [926, 254] width 286 height 57
click at [926, 246] on input "radio" at bounding box center [931, 240] width 11 height 11
radio input "true"
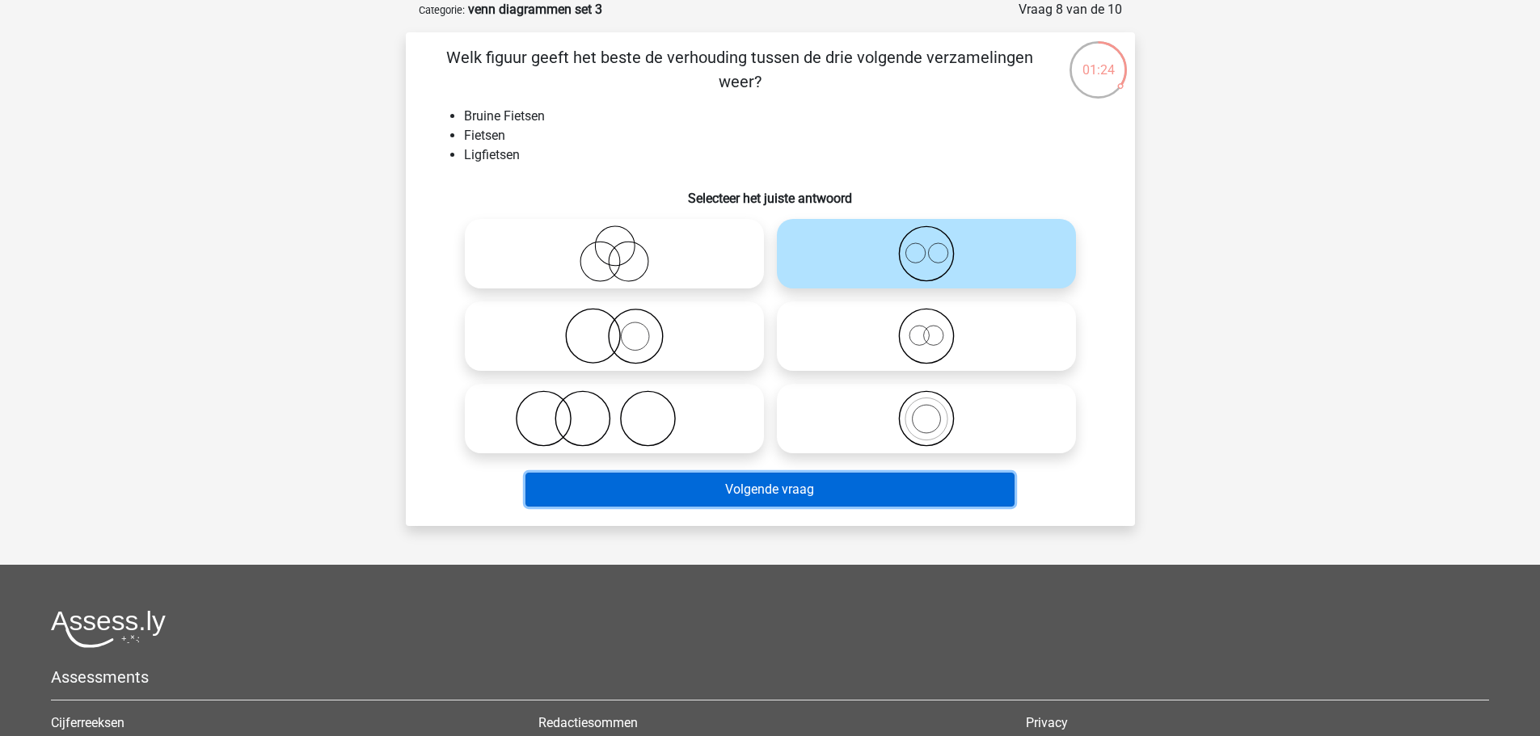
click at [875, 484] on button "Volgende vraag" at bounding box center [769, 490] width 489 height 34
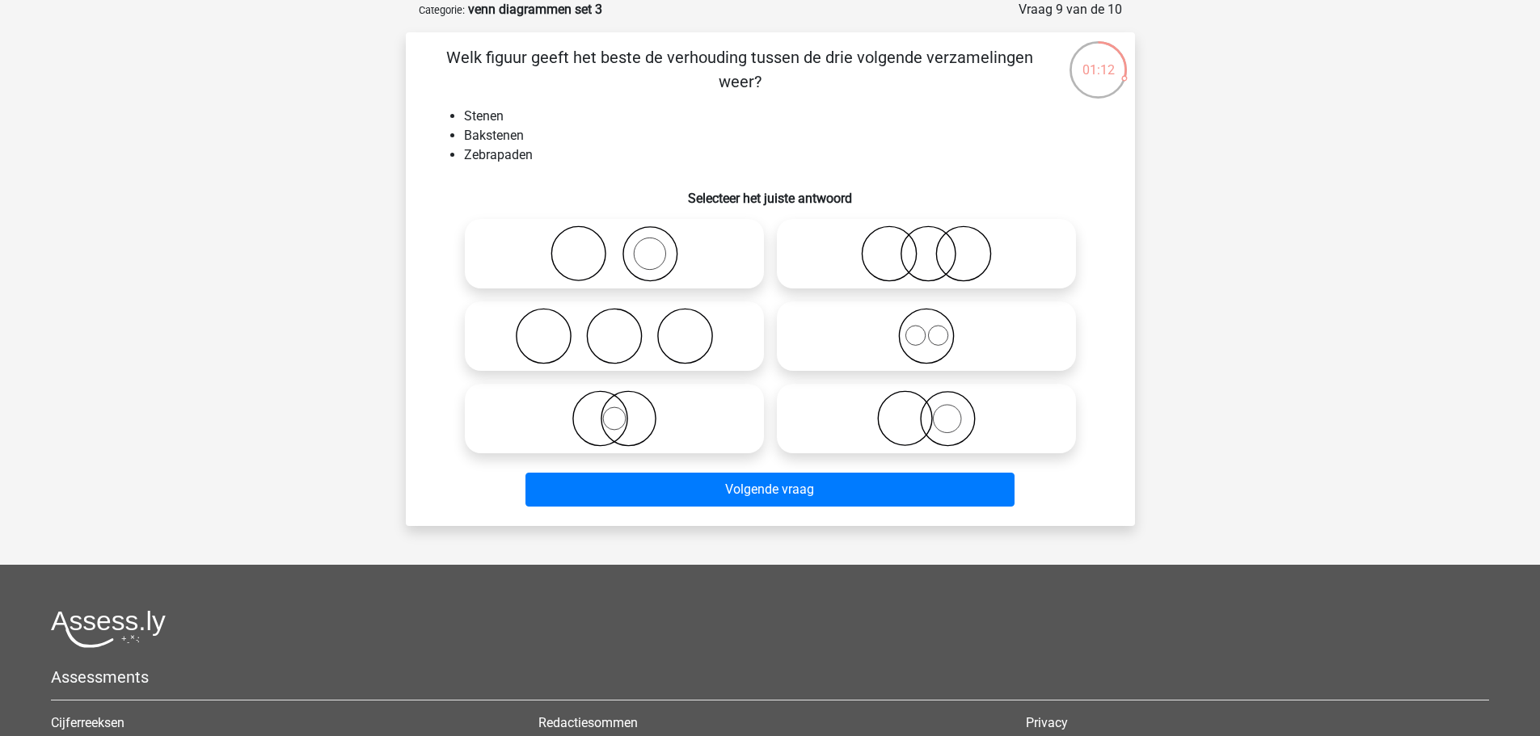
click at [635, 235] on icon at bounding box center [614, 254] width 286 height 57
click at [625, 235] on input "radio" at bounding box center [619, 240] width 11 height 11
radio input "true"
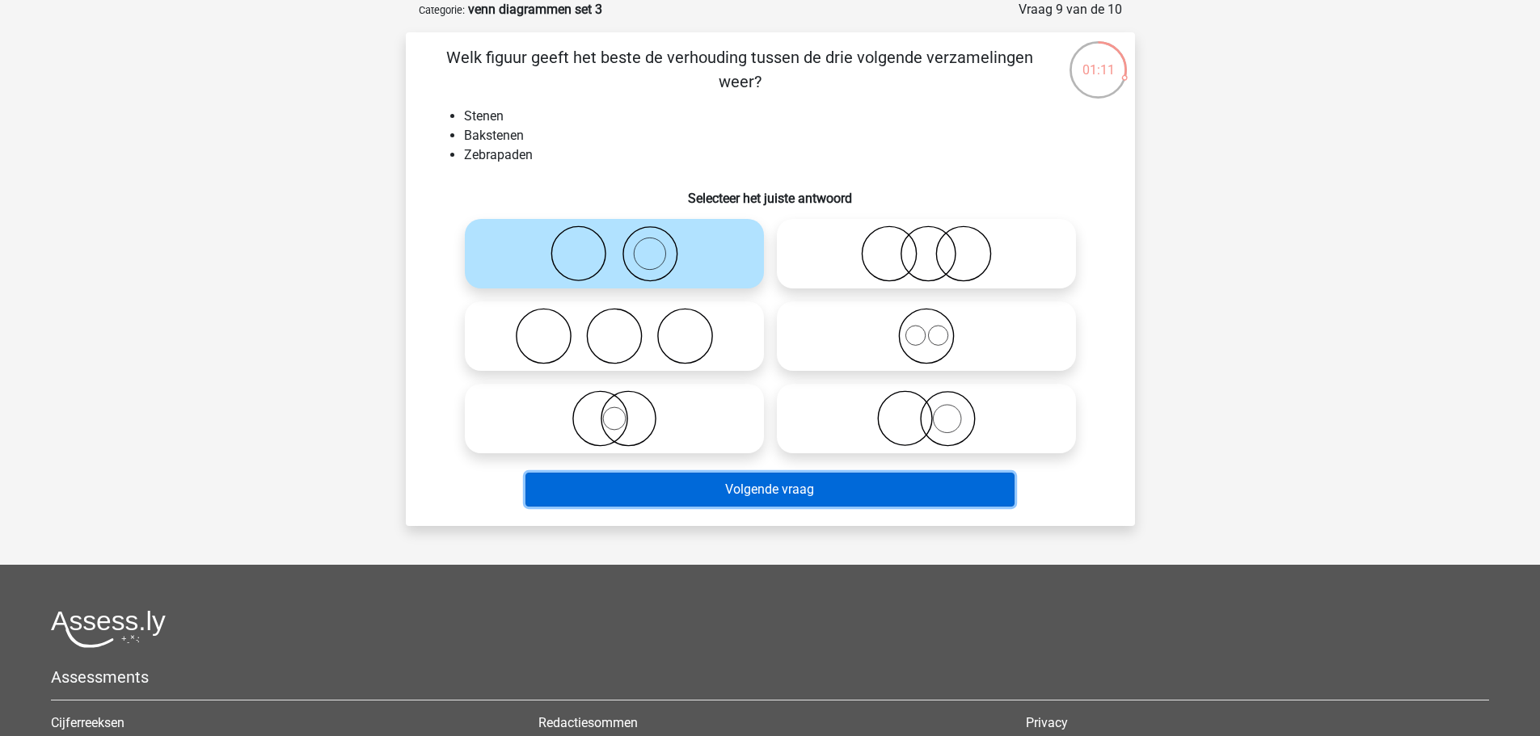
click at [734, 478] on button "Volgende vraag" at bounding box center [769, 490] width 489 height 34
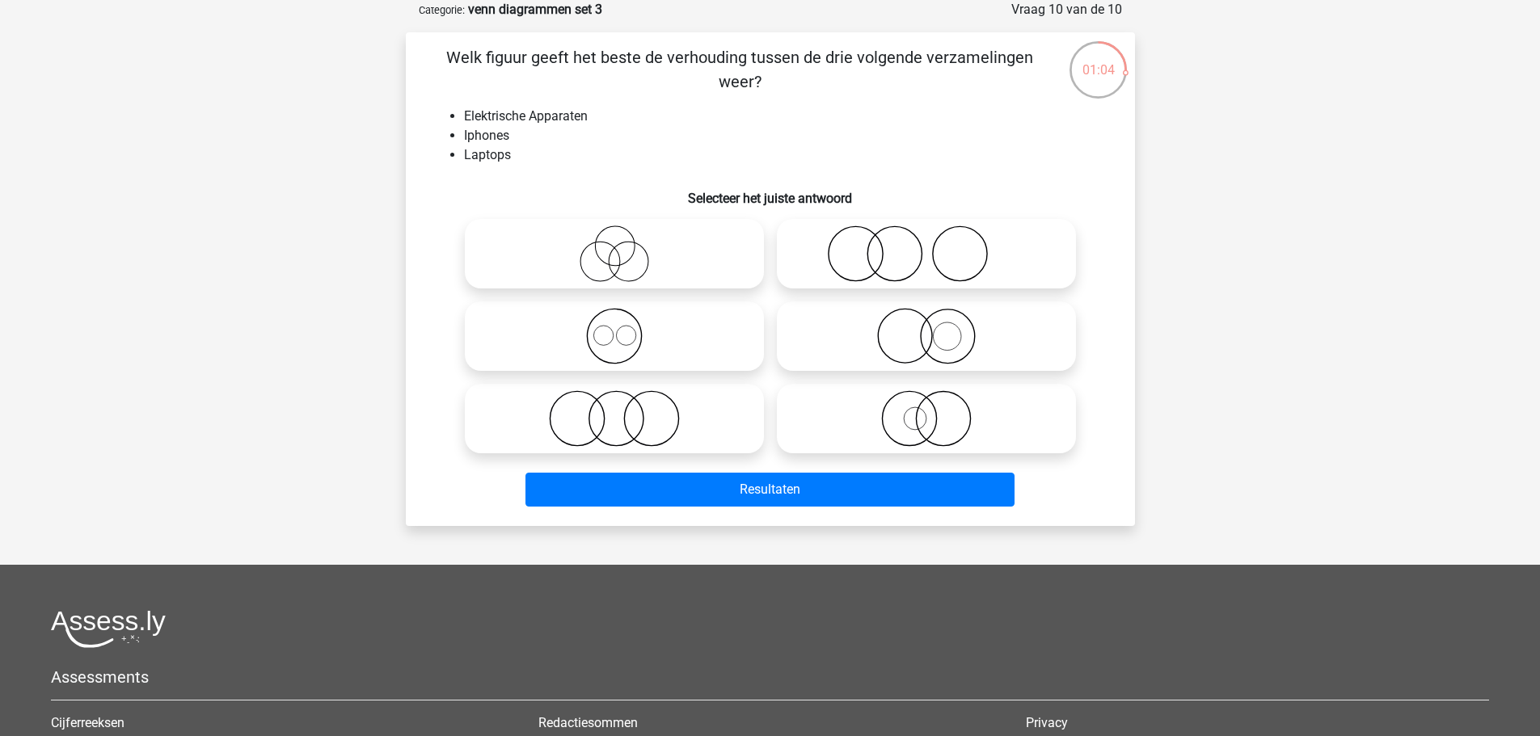
click at [695, 338] on icon at bounding box center [614, 336] width 286 height 57
click at [625, 328] on input "radio" at bounding box center [619, 323] width 11 height 11
radio input "true"
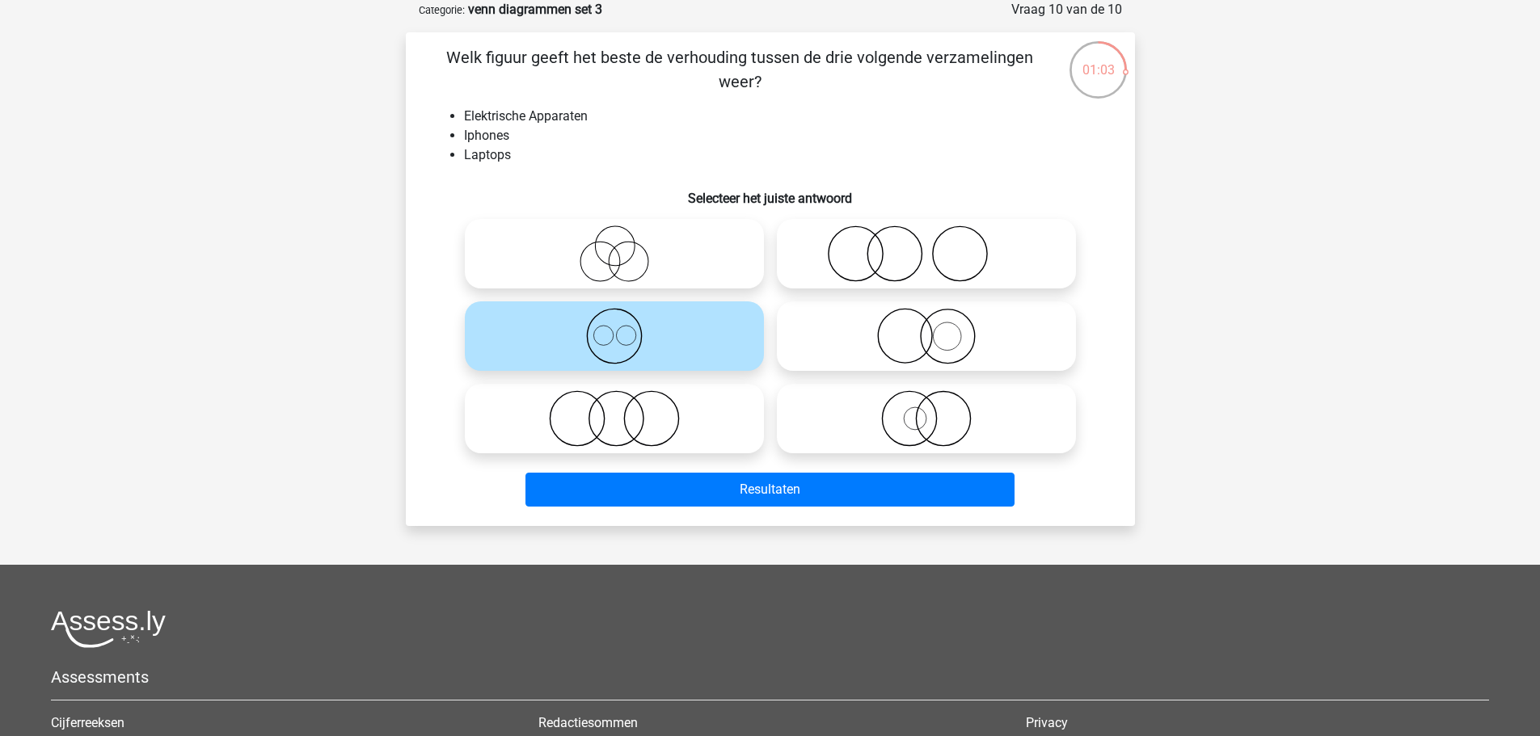
click at [724, 515] on div "Welk figuur geeft het beste de verhouding tussen de drie volgende verzamelingen…" at bounding box center [770, 279] width 729 height 494
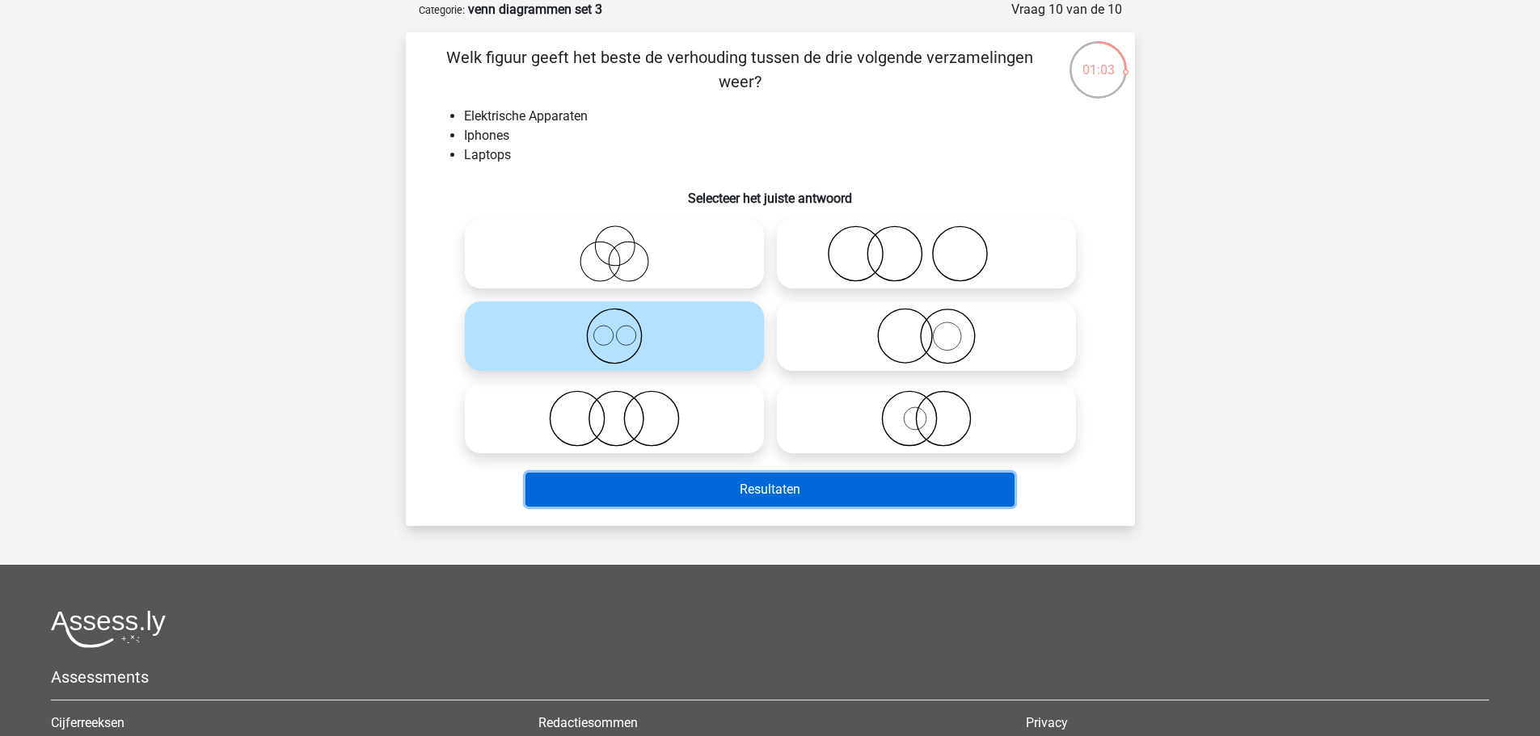
click at [745, 502] on button "Resultaten" at bounding box center [769, 490] width 489 height 34
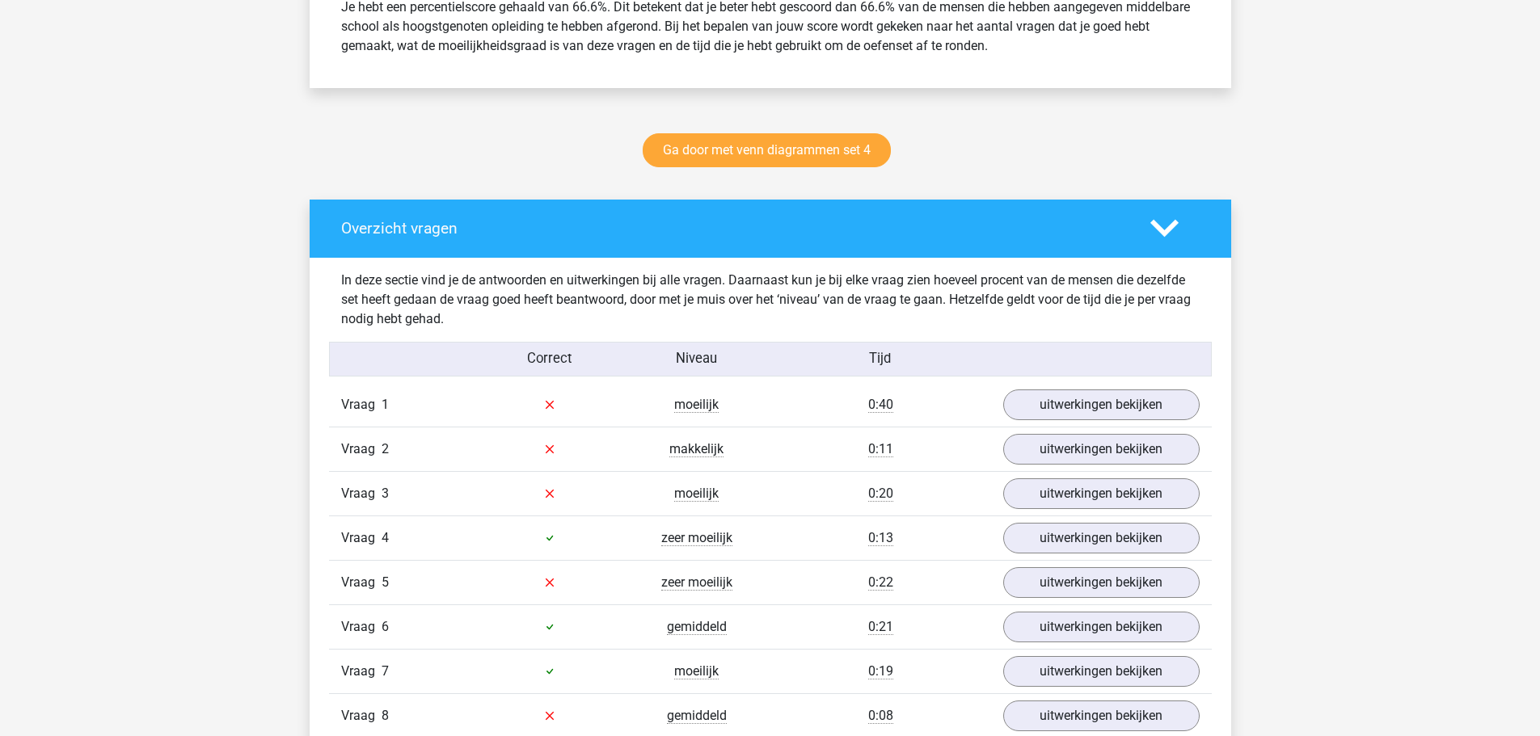
scroll to position [970, 0]
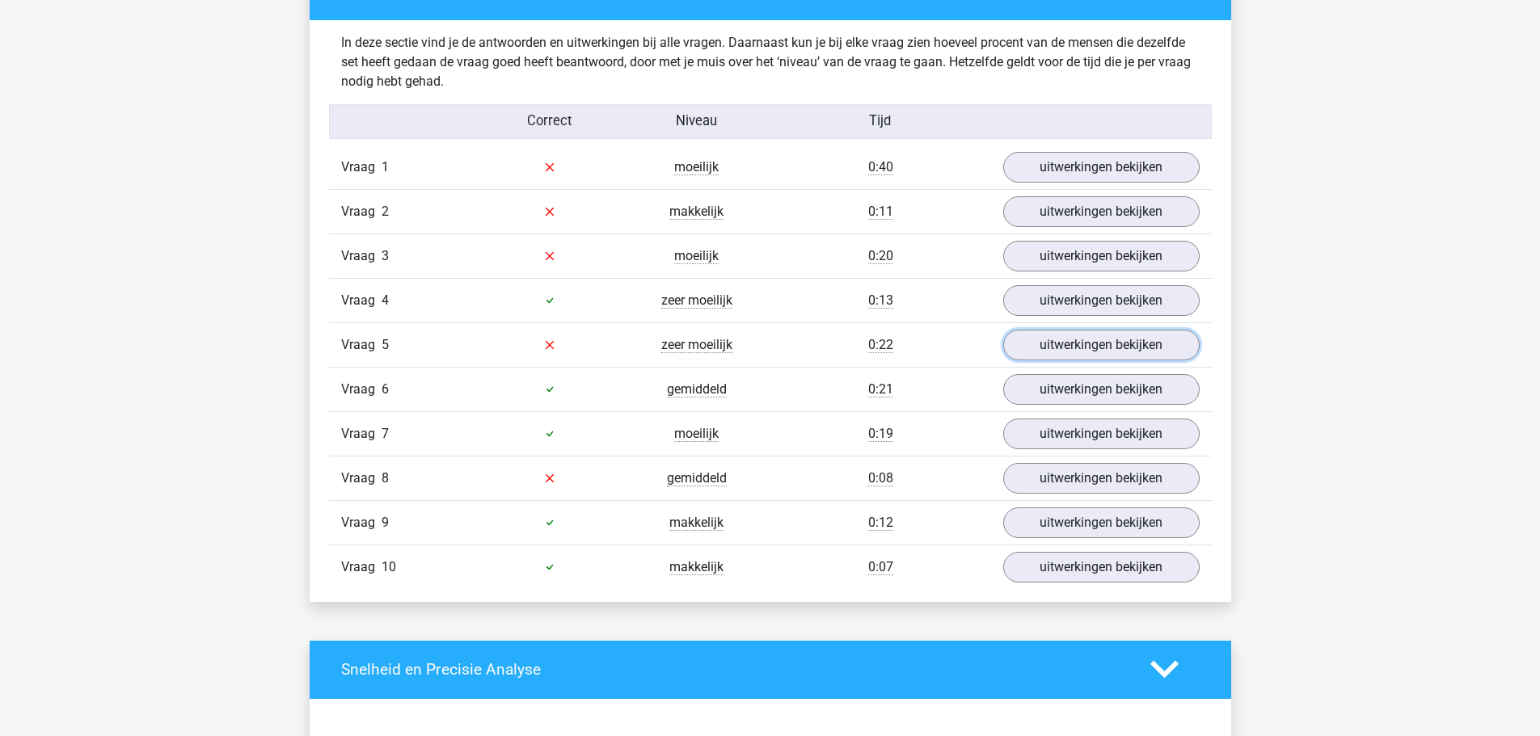
click at [1058, 338] on link "uitwerkingen bekijken" at bounding box center [1101, 345] width 196 height 31
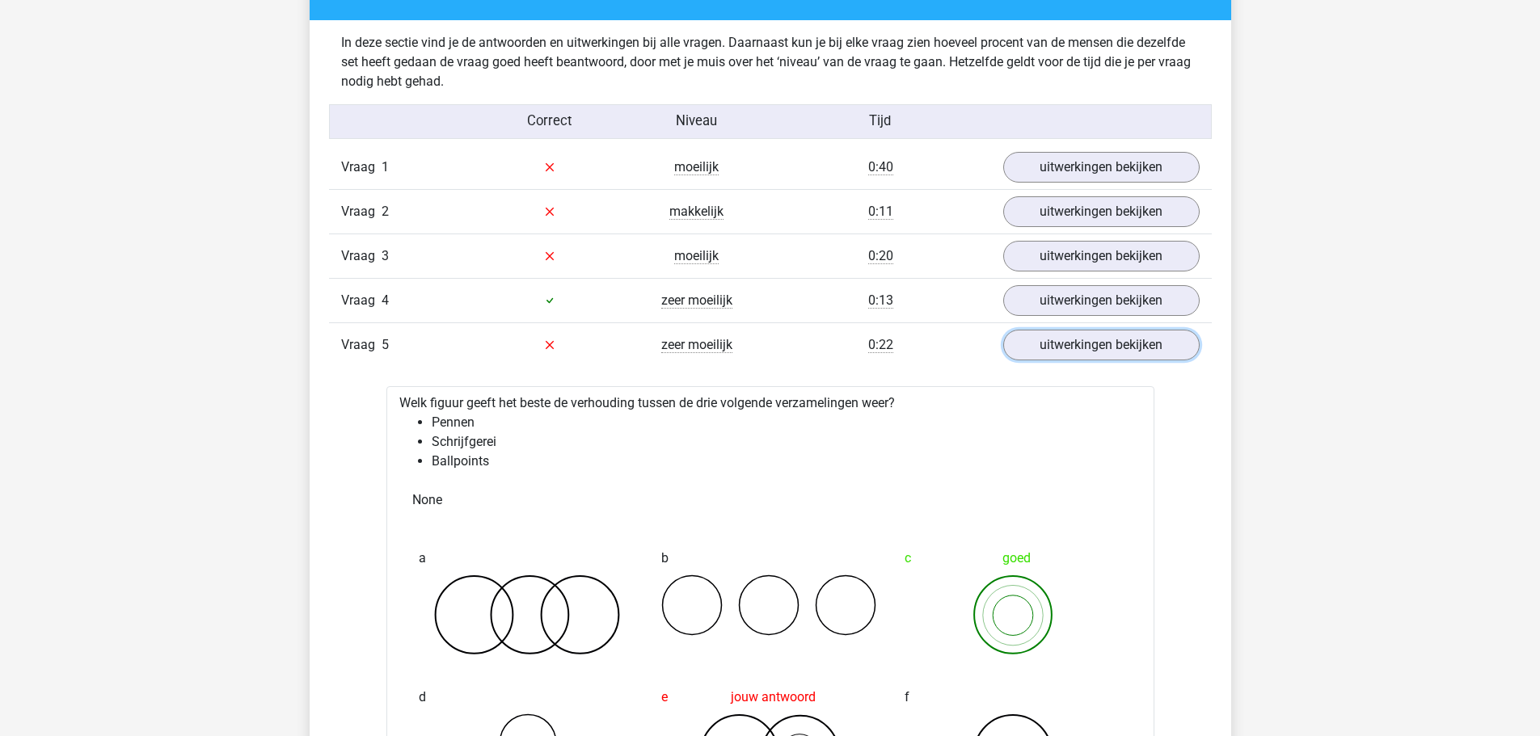
click at [1057, 337] on link "uitwerkingen bekijken" at bounding box center [1101, 345] width 196 height 31
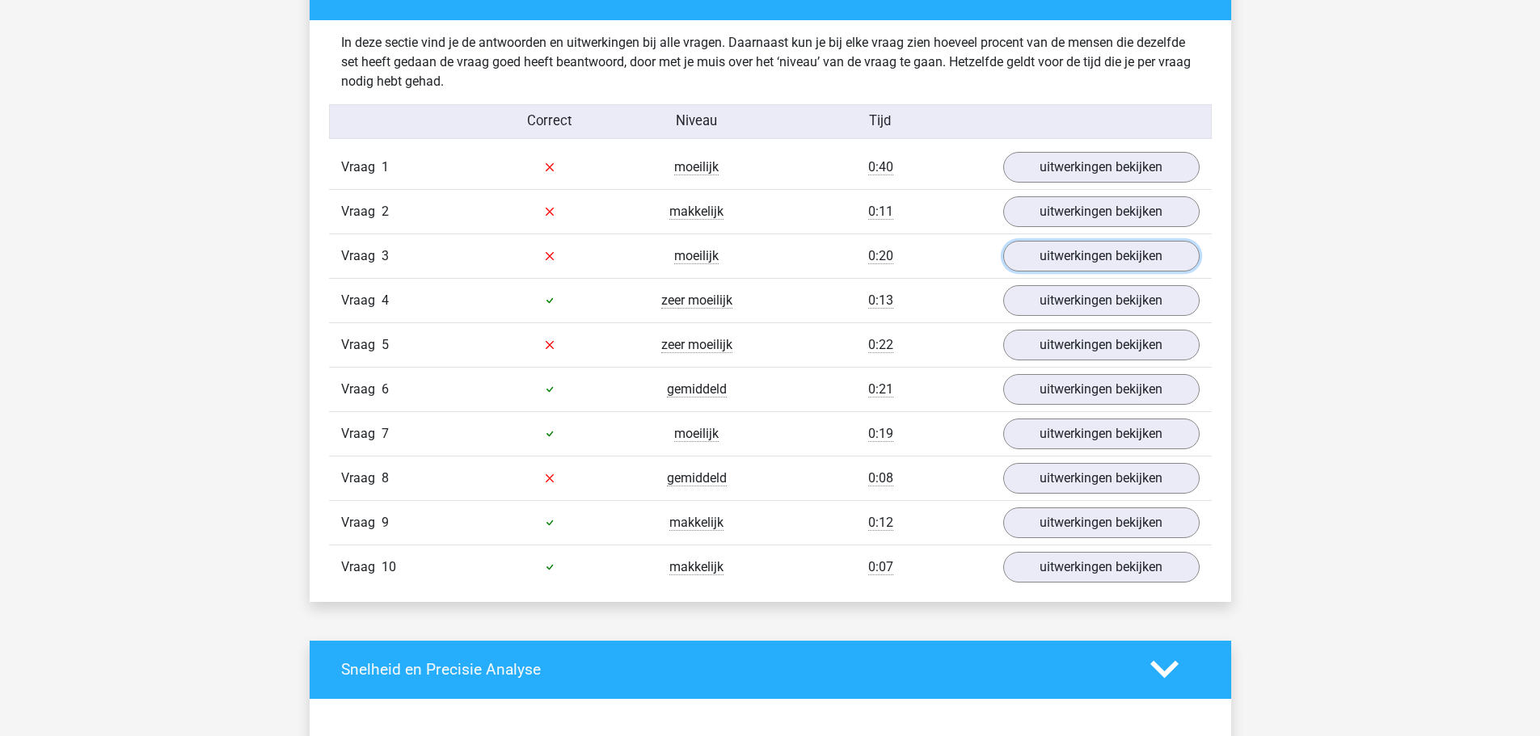
click at [1051, 263] on link "uitwerkingen bekijken" at bounding box center [1101, 256] width 196 height 31
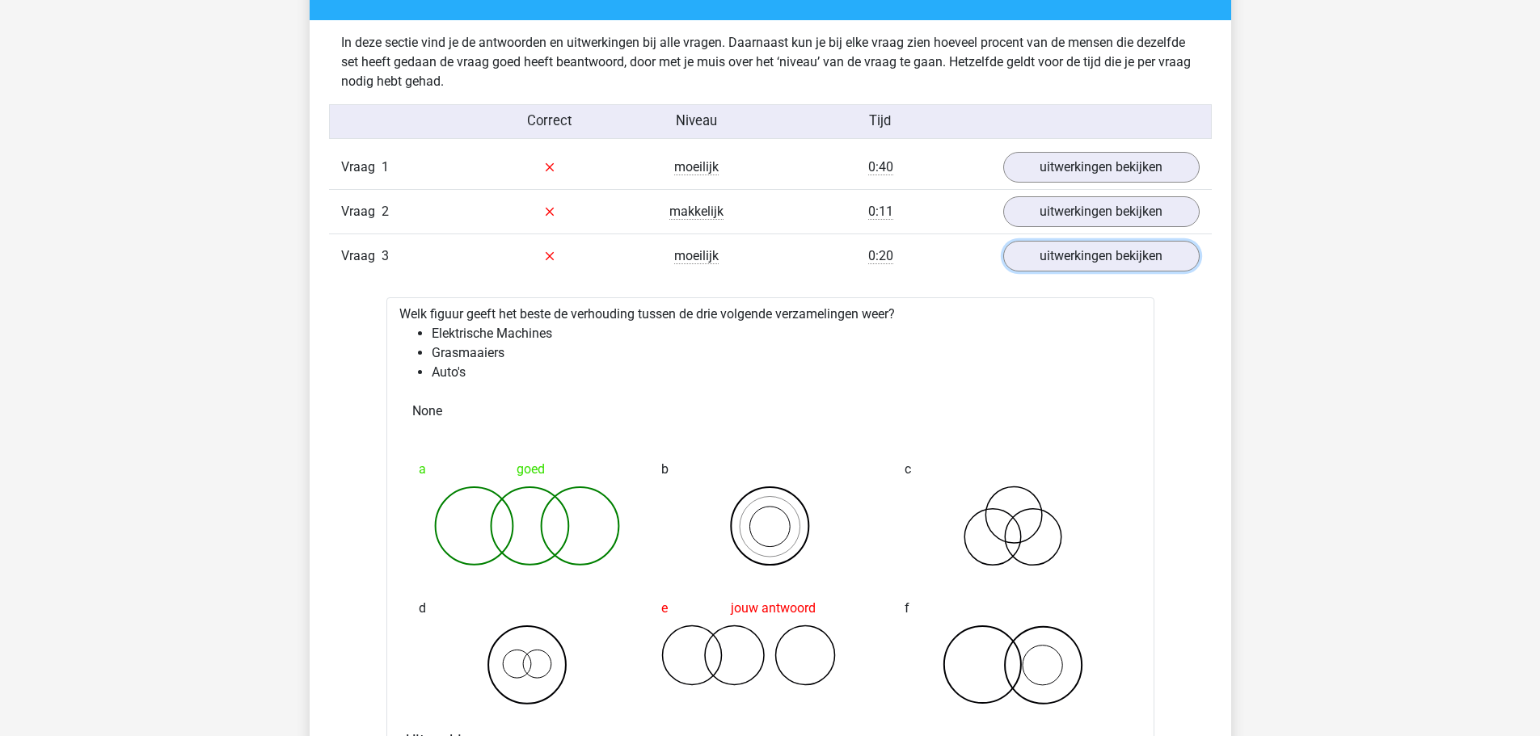
click at [1051, 263] on link "uitwerkingen bekijken" at bounding box center [1101, 256] width 196 height 31
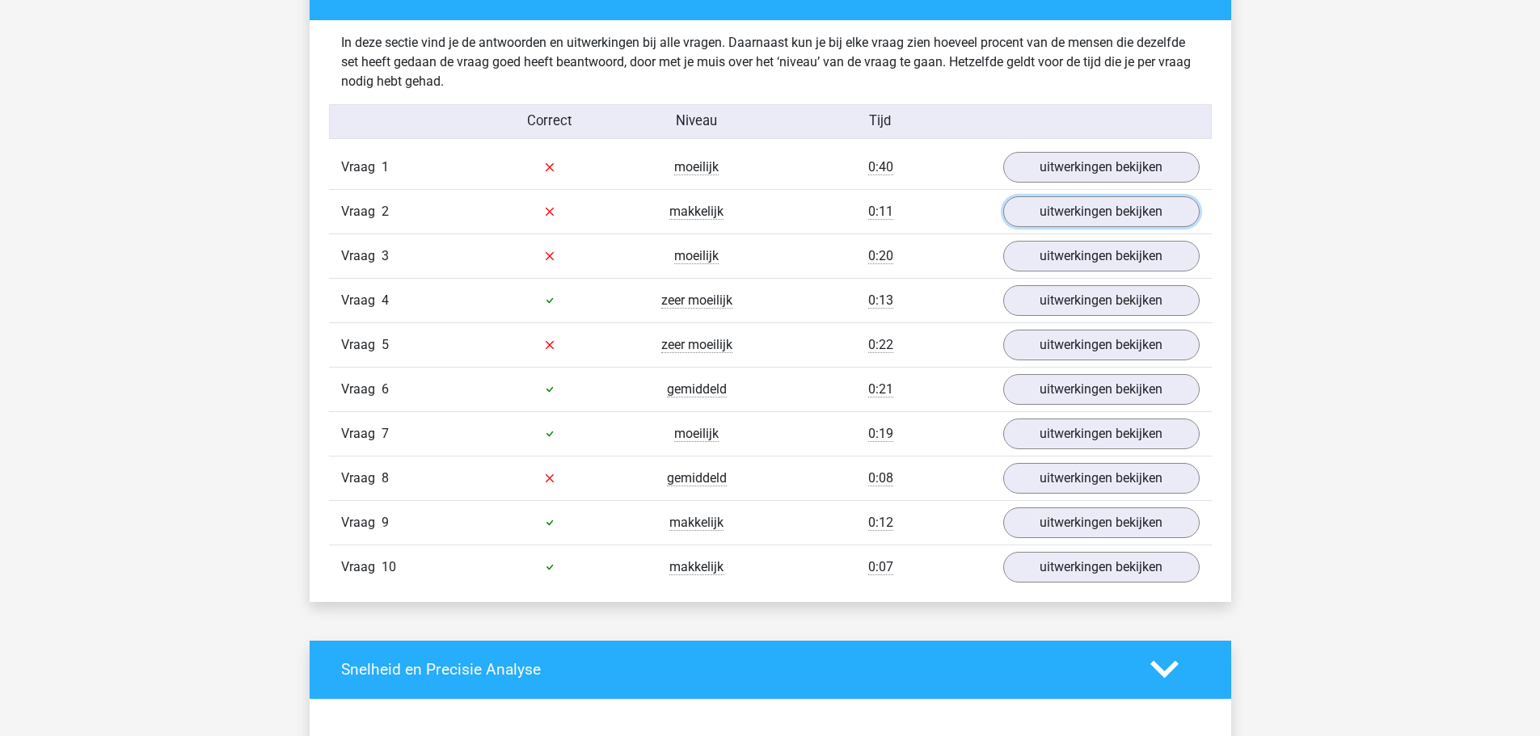
click at [1061, 202] on link "uitwerkingen bekijken" at bounding box center [1101, 211] width 196 height 31
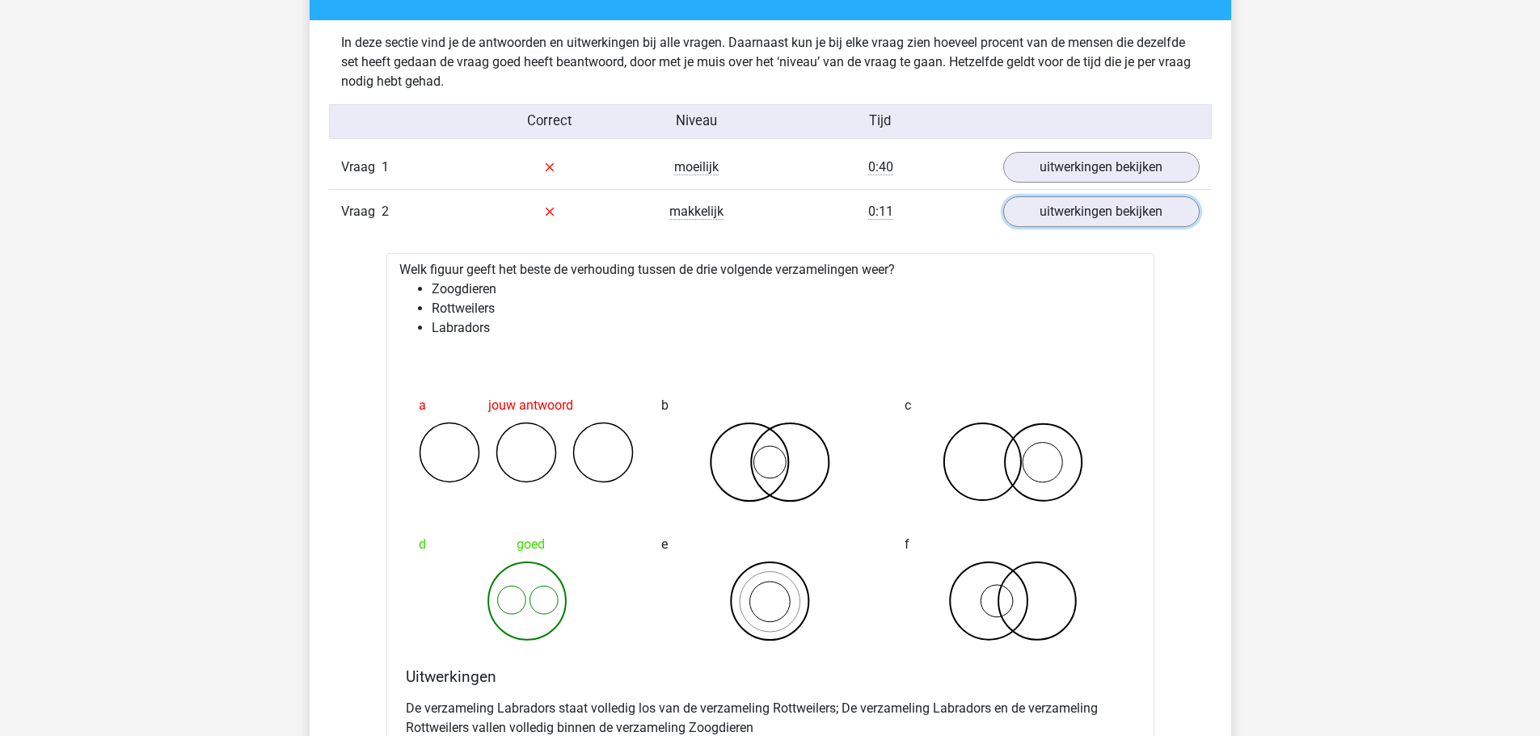
click at [1061, 202] on link "uitwerkingen bekijken" at bounding box center [1101, 211] width 196 height 31
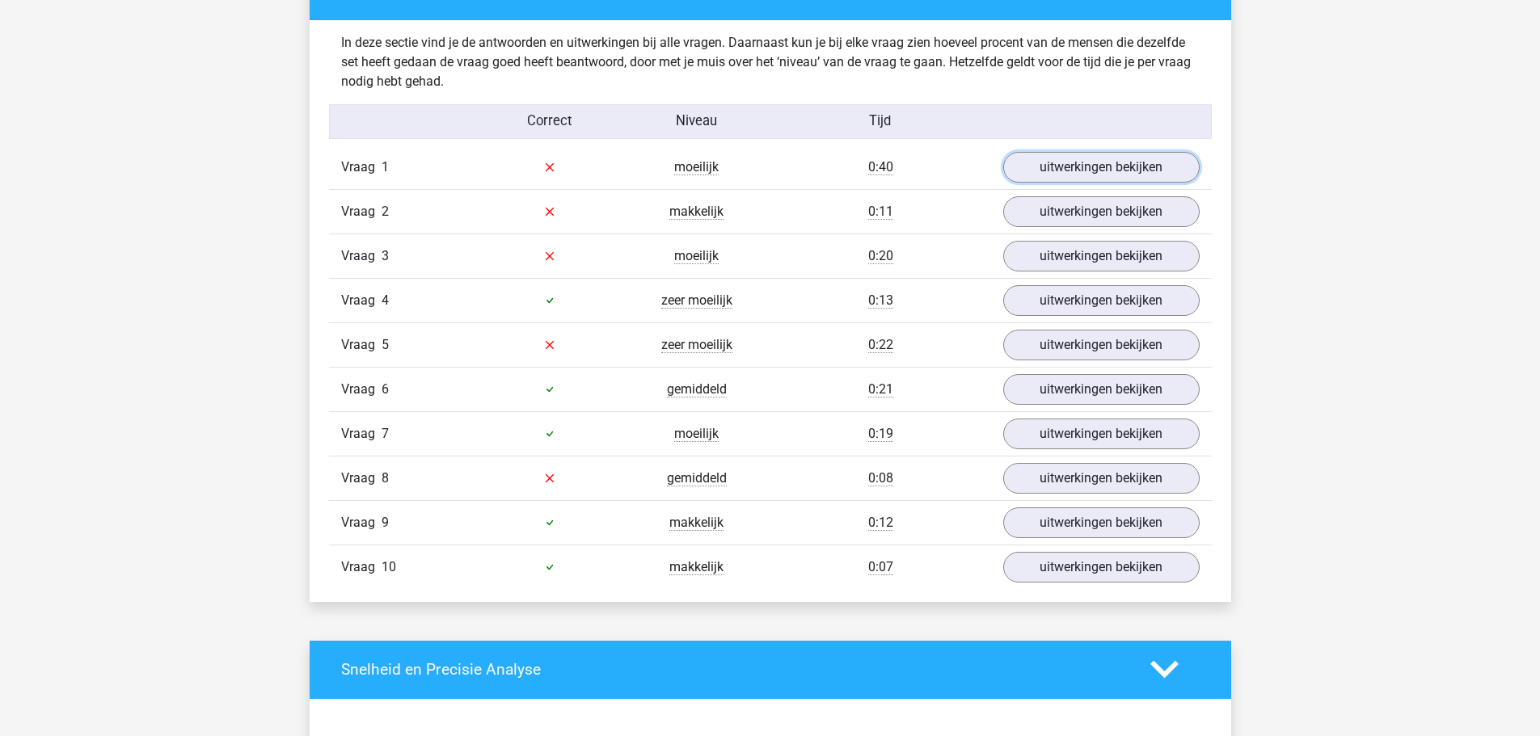
click at [1072, 174] on link "uitwerkingen bekijken" at bounding box center [1101, 167] width 196 height 31
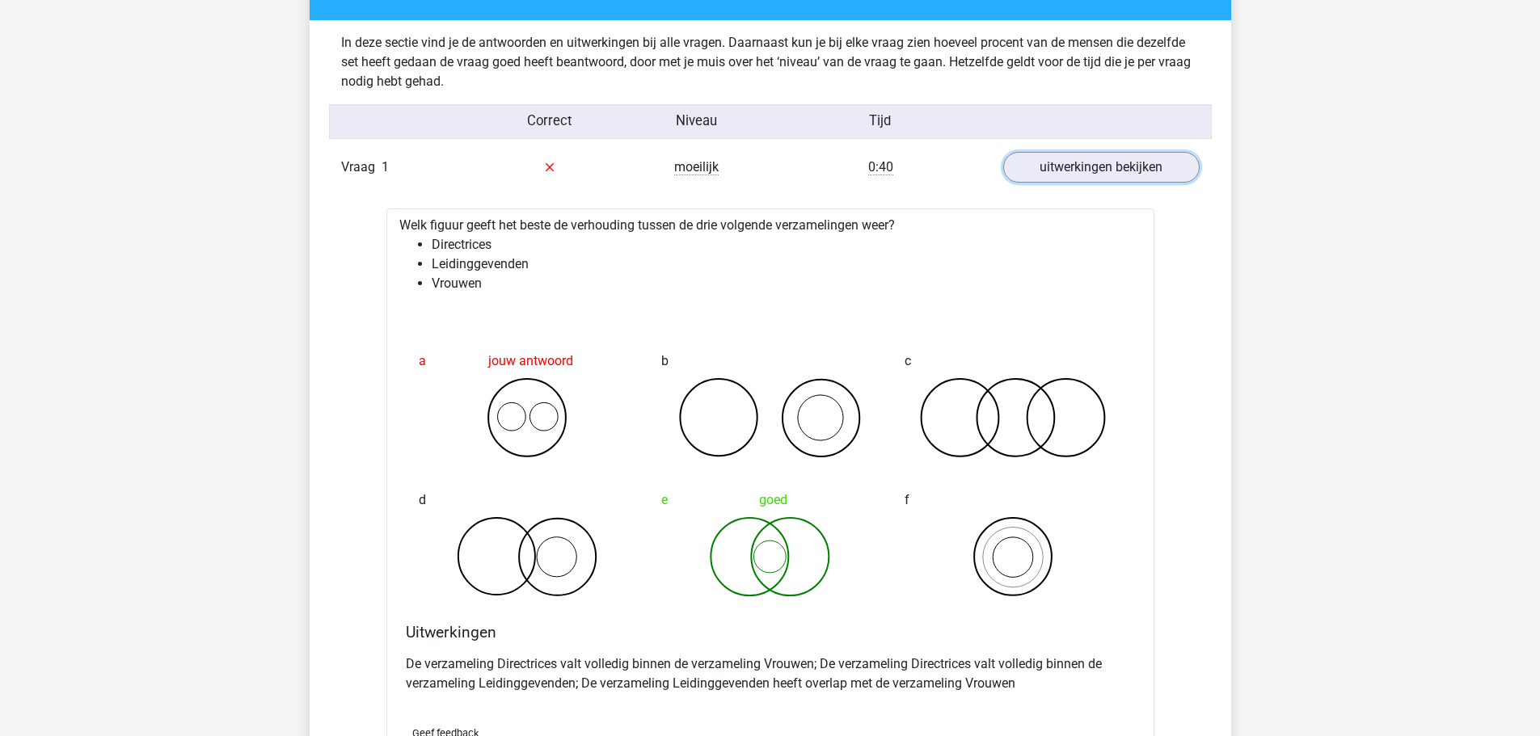
click at [1070, 175] on link "uitwerkingen bekijken" at bounding box center [1101, 167] width 196 height 31
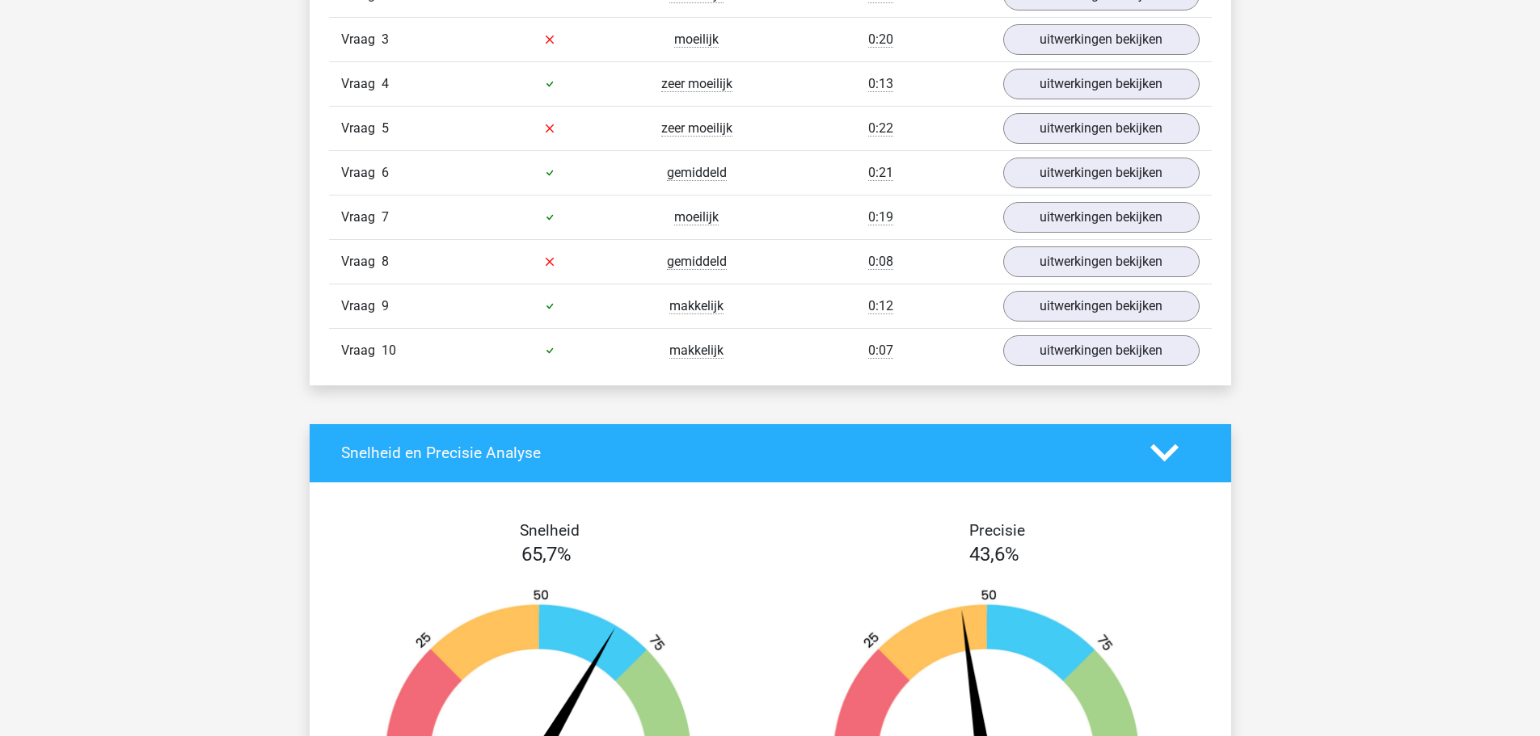
scroll to position [1159, 0]
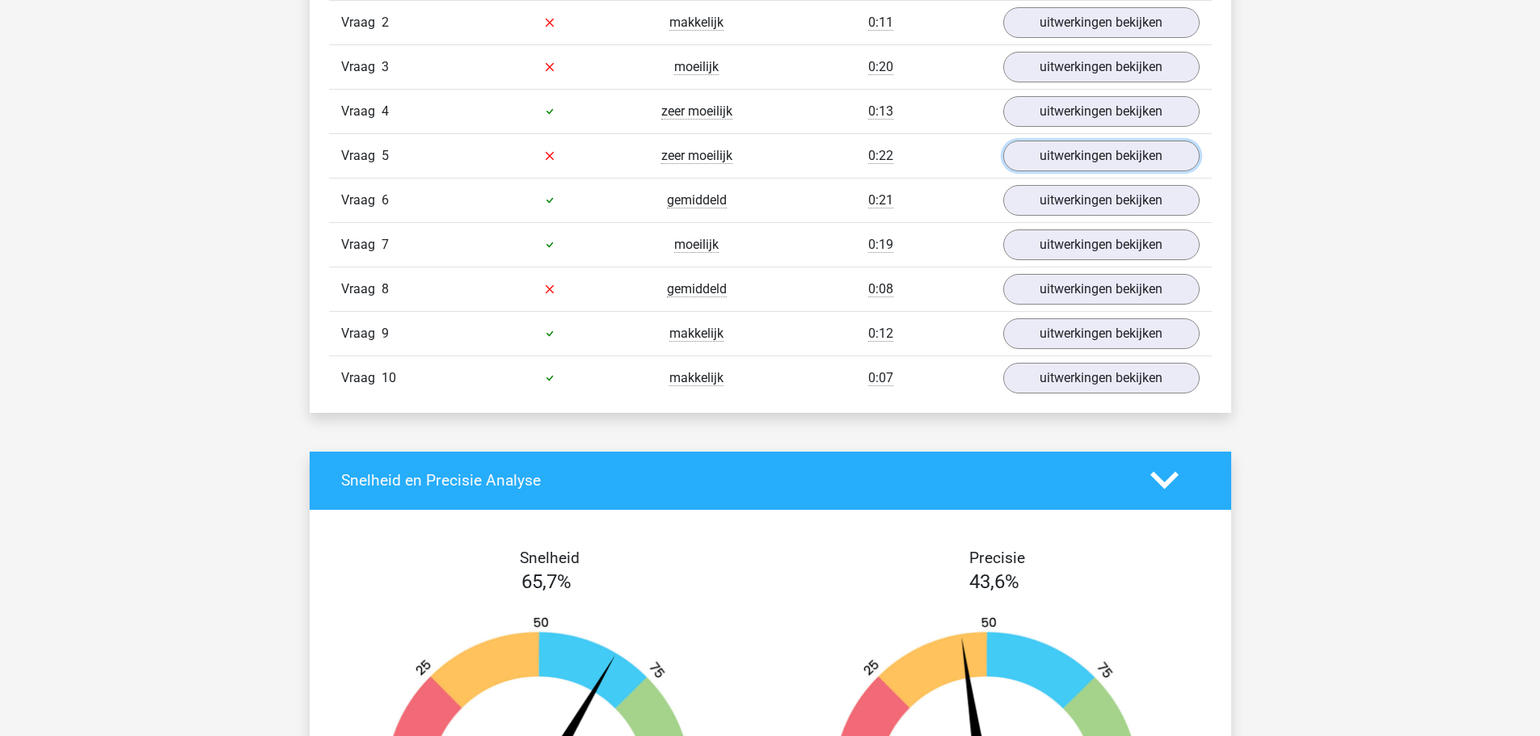
click at [1035, 152] on link "uitwerkingen bekijken" at bounding box center [1101, 156] width 196 height 31
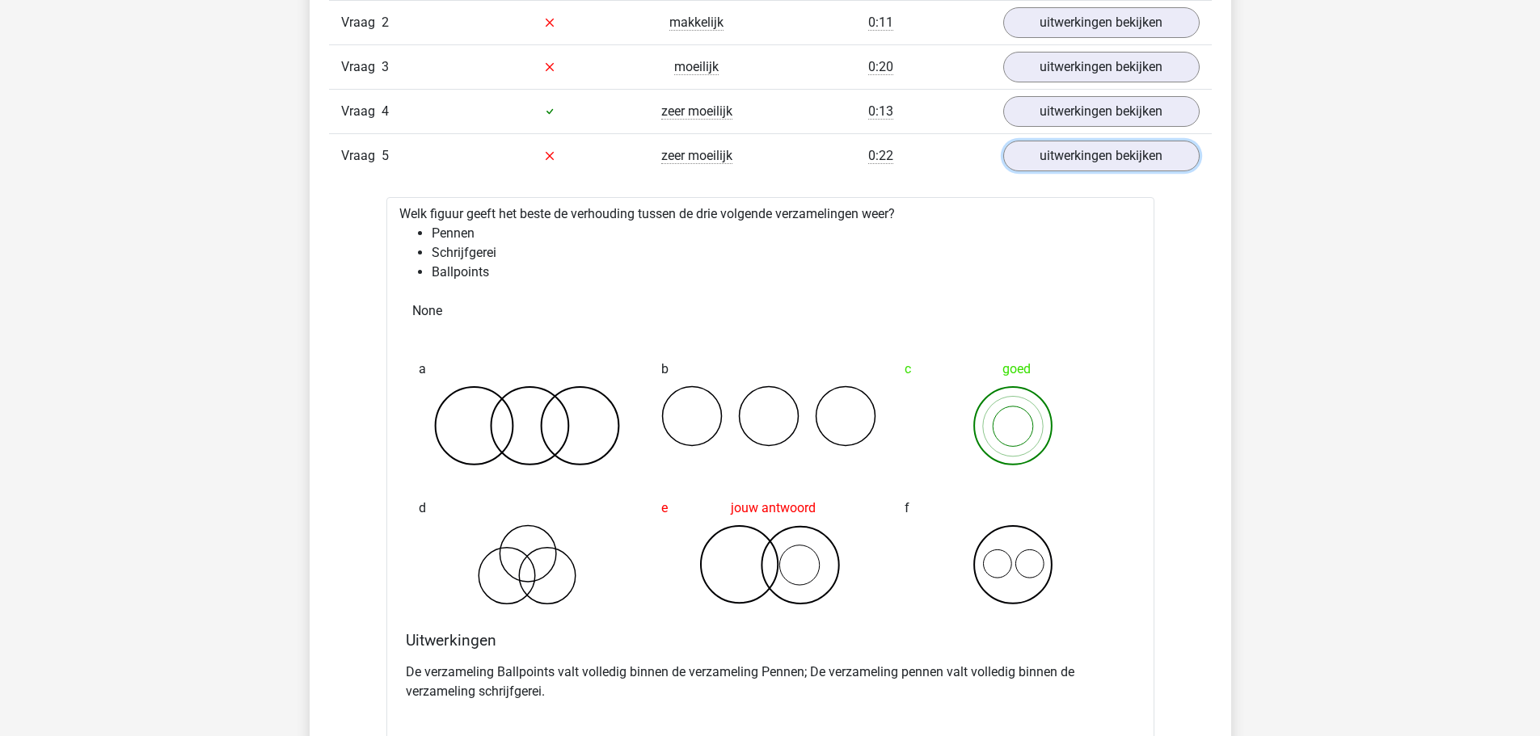
click at [1035, 152] on link "uitwerkingen bekijken" at bounding box center [1101, 156] width 196 height 31
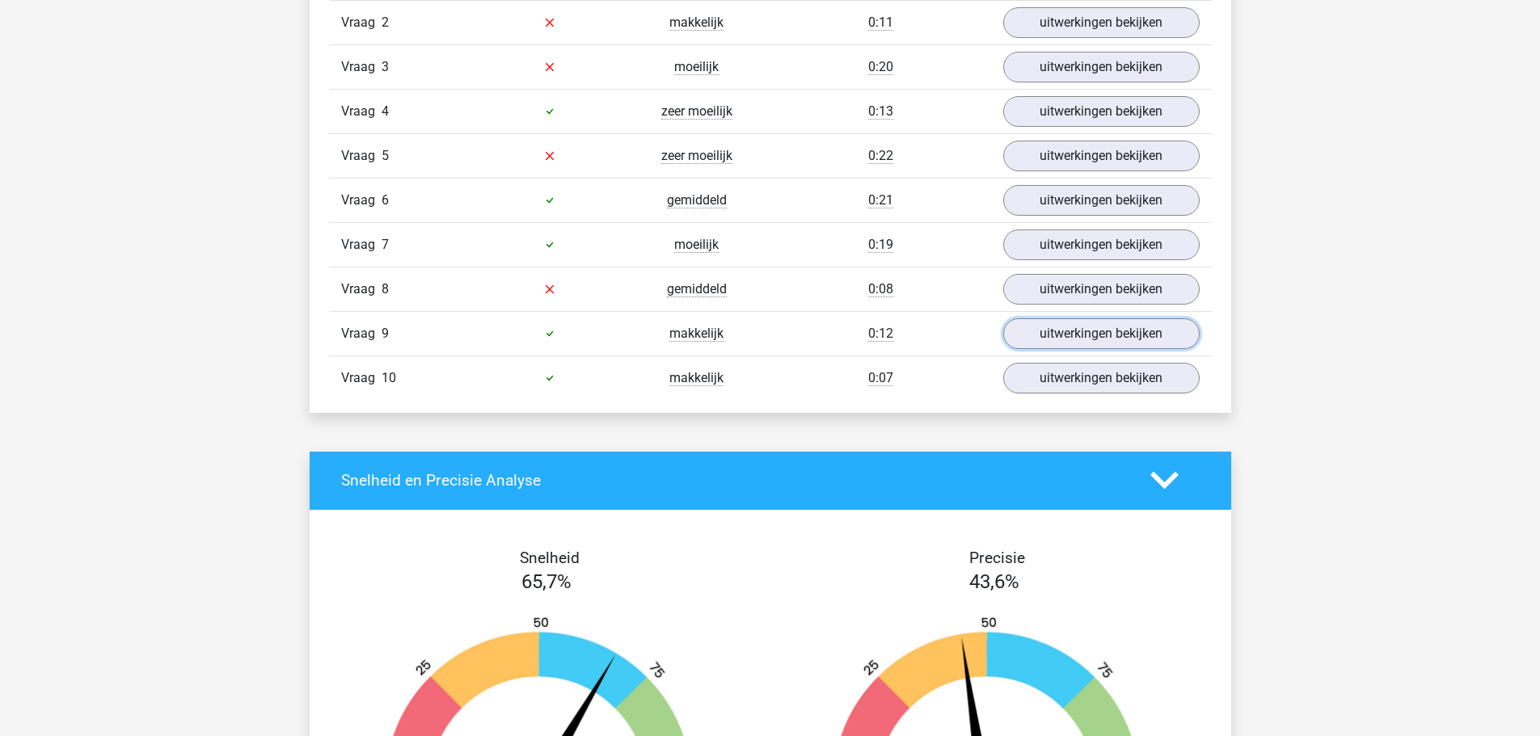
click at [1048, 323] on link "uitwerkingen bekijken" at bounding box center [1101, 334] width 196 height 31
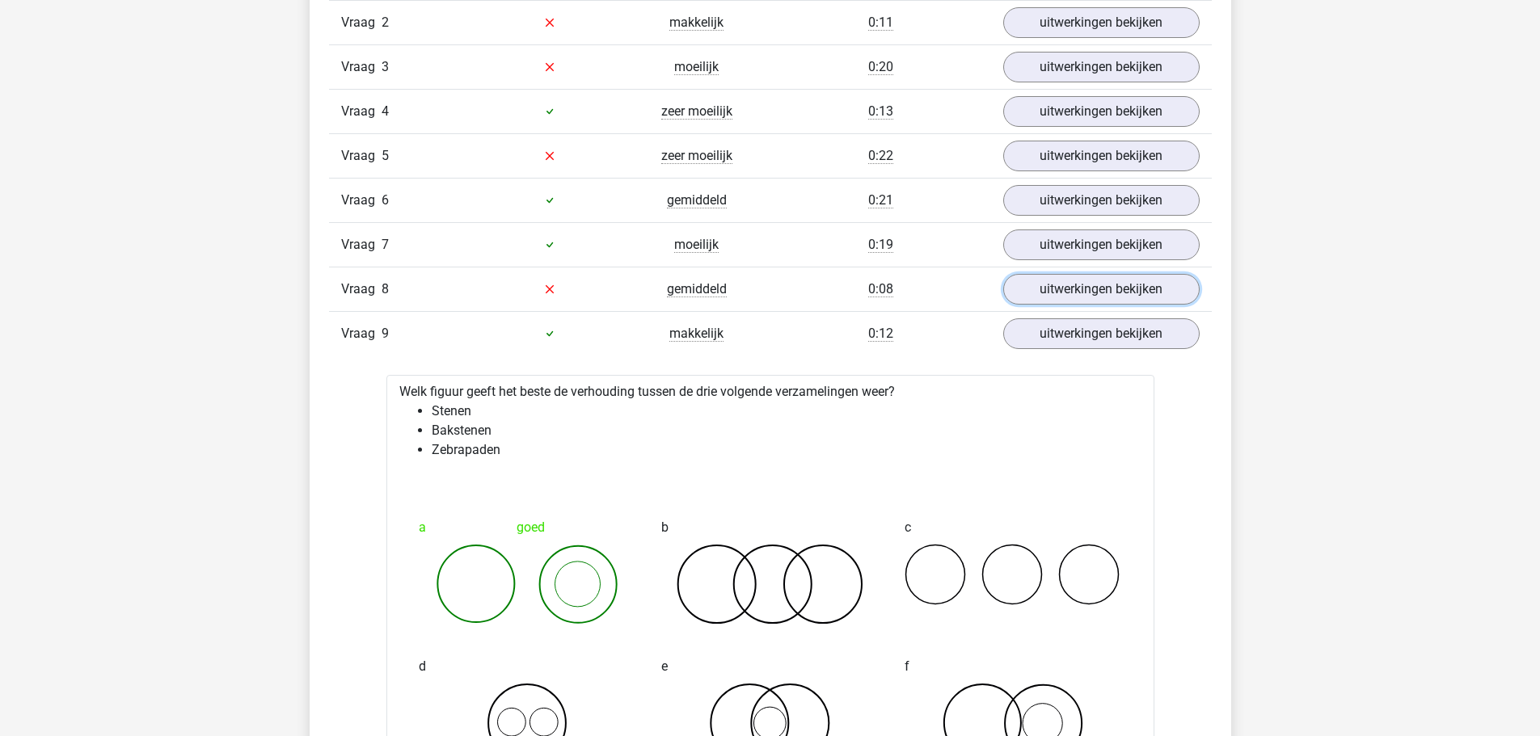
click at [1058, 295] on link "uitwerkingen bekijken" at bounding box center [1101, 289] width 196 height 31
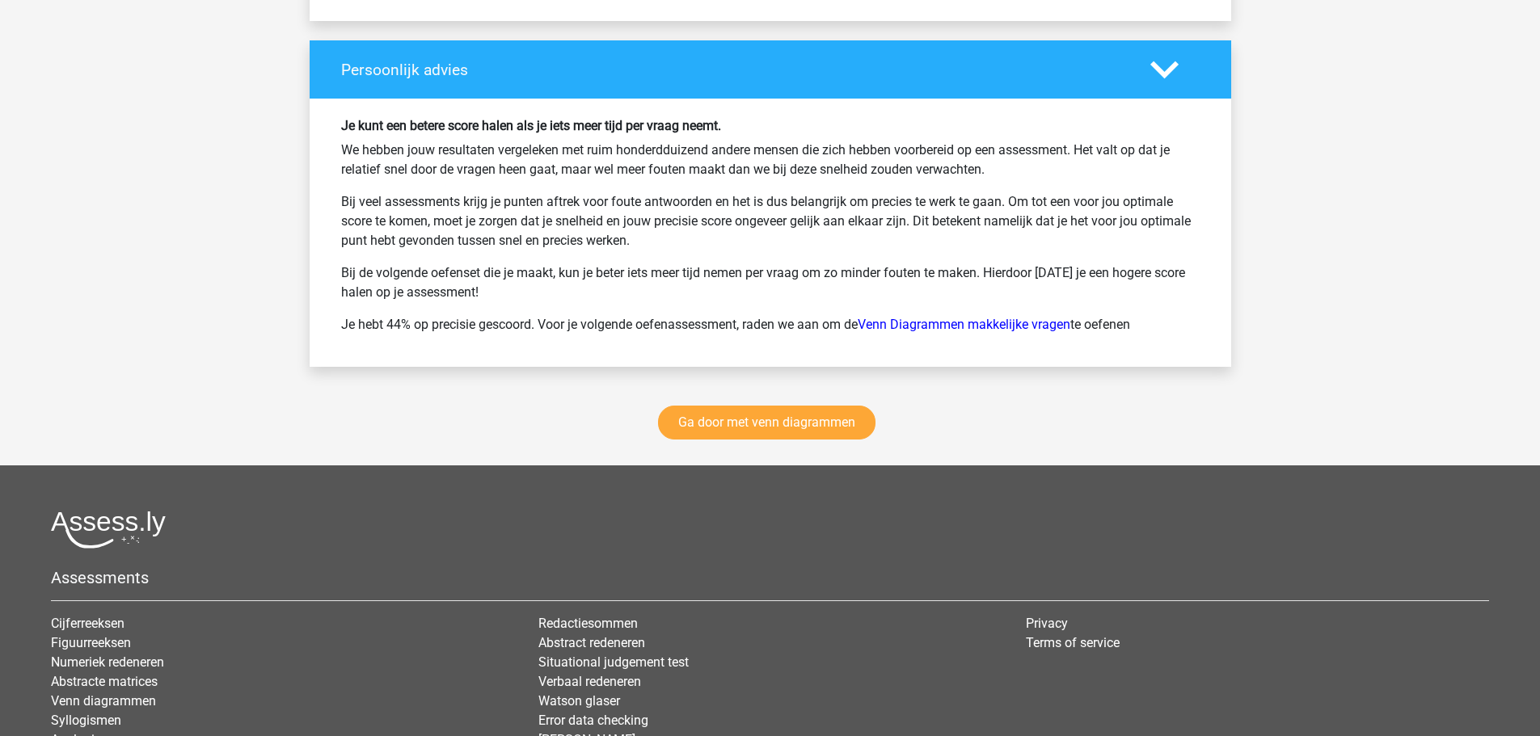
scroll to position [3505, 0]
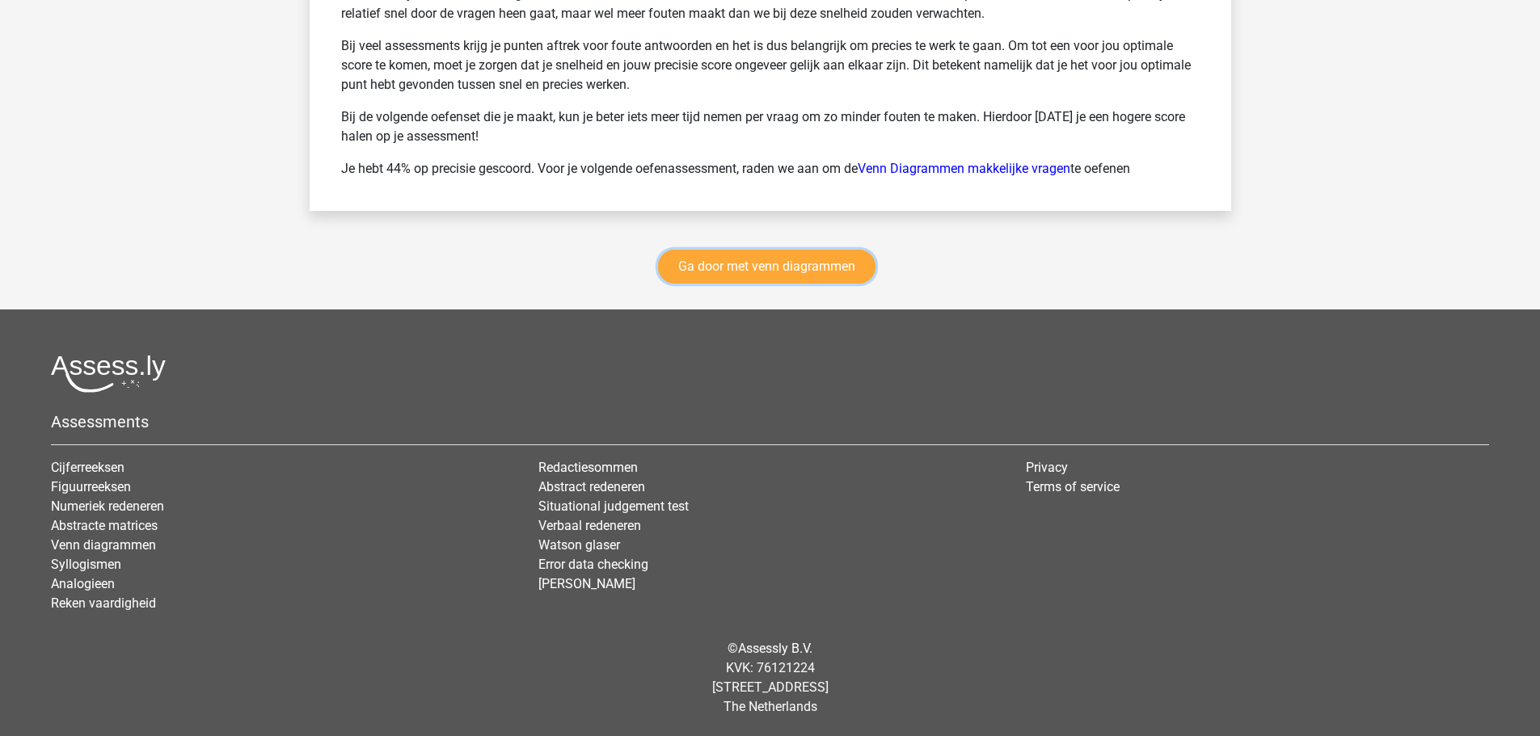
click at [750, 267] on link "Ga door met venn diagrammen" at bounding box center [766, 267] width 217 height 34
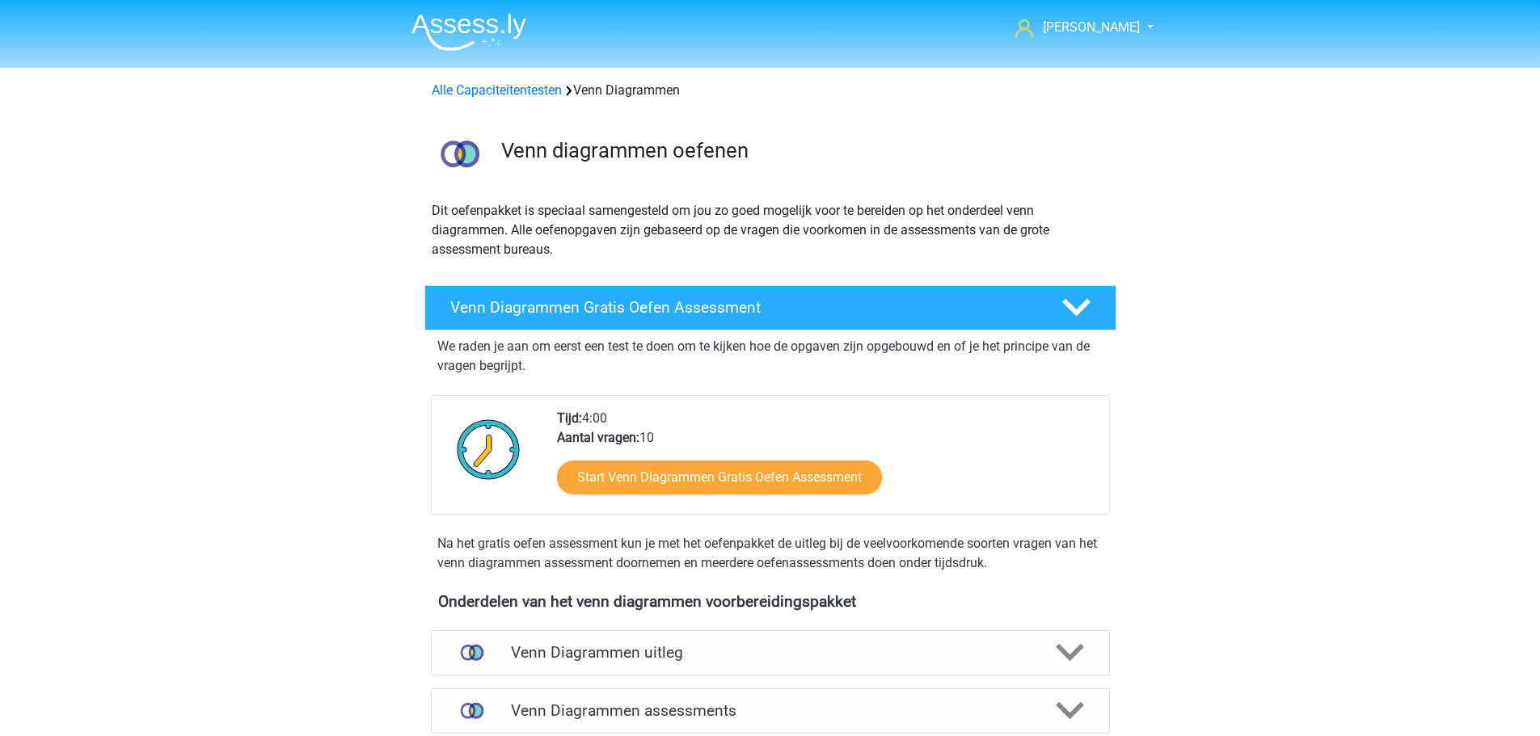
click at [531, 75] on div "Alle Capaciteitentesten Venn Diagrammen" at bounding box center [770, 87] width 768 height 26
click at [533, 87] on link "Alle Capaciteitentesten" at bounding box center [497, 89] width 130 height 15
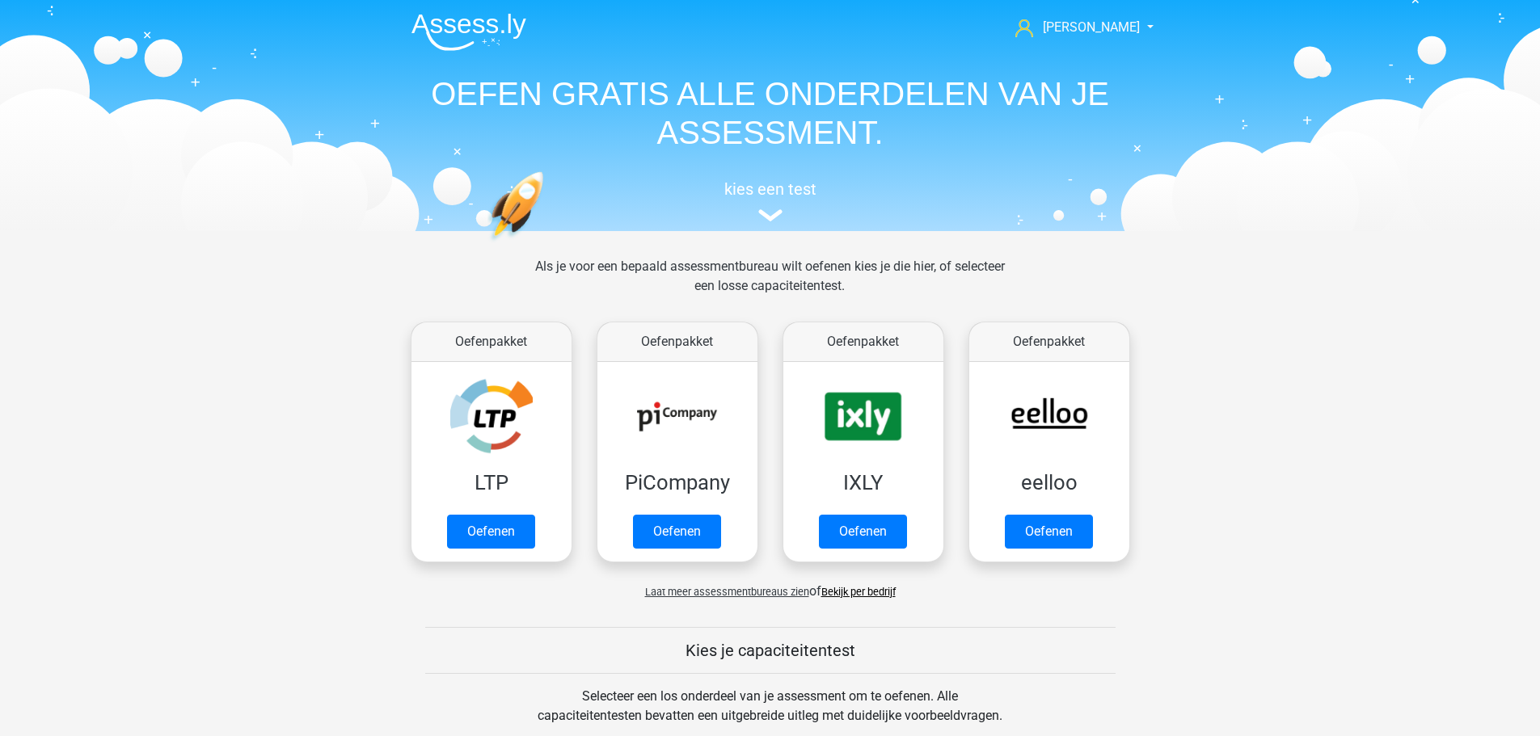
scroll to position [687, 0]
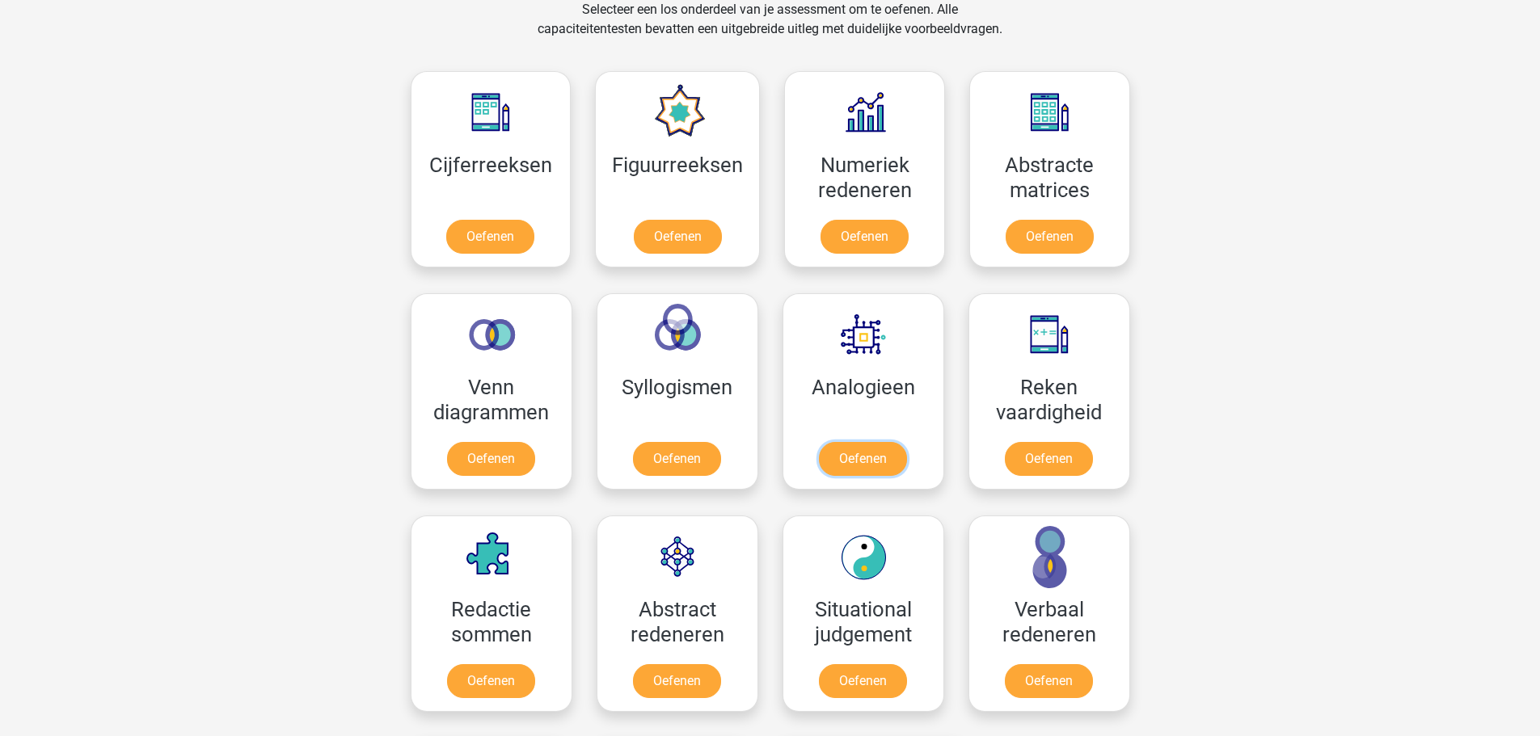
click at [891, 442] on link "Oefenen" at bounding box center [863, 459] width 88 height 34
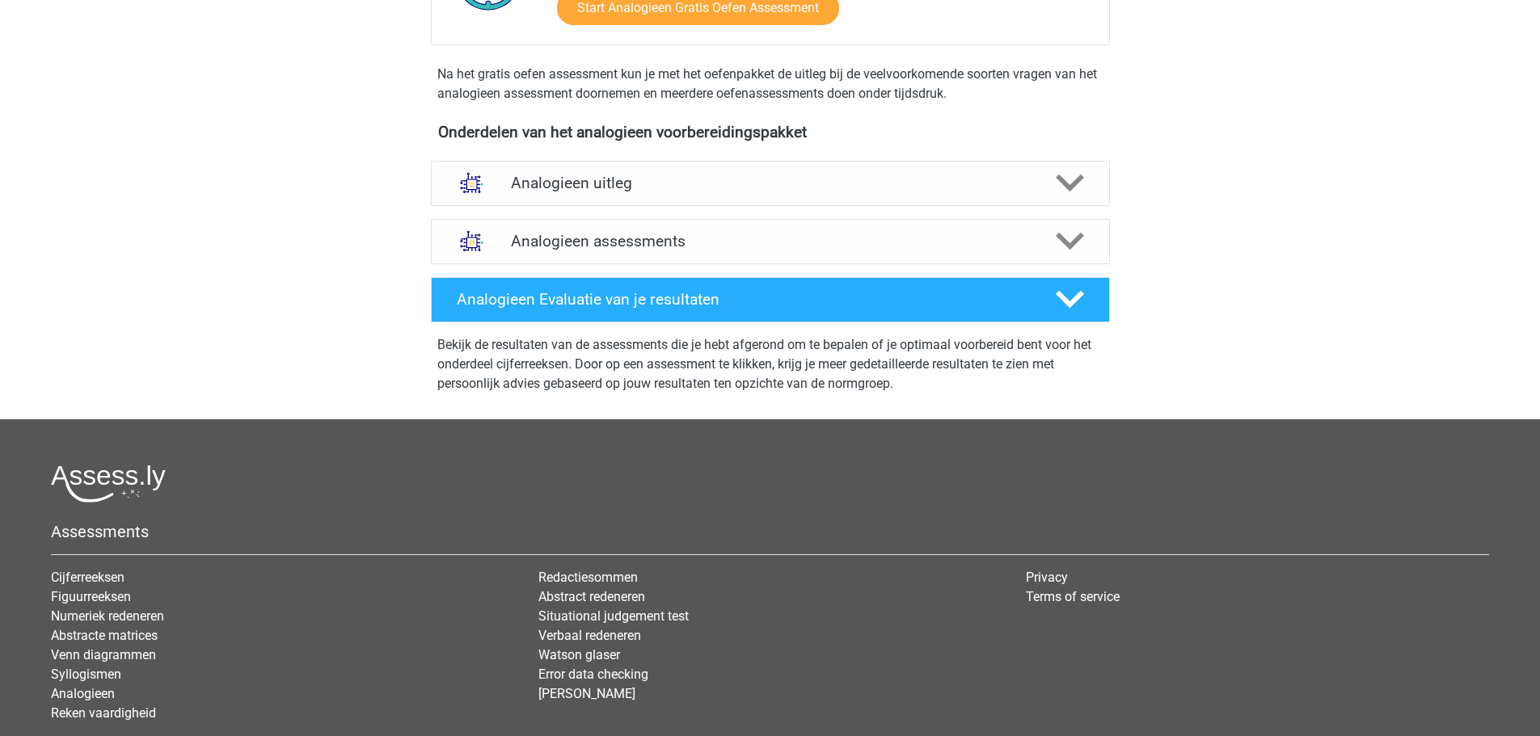
scroll to position [485, 0]
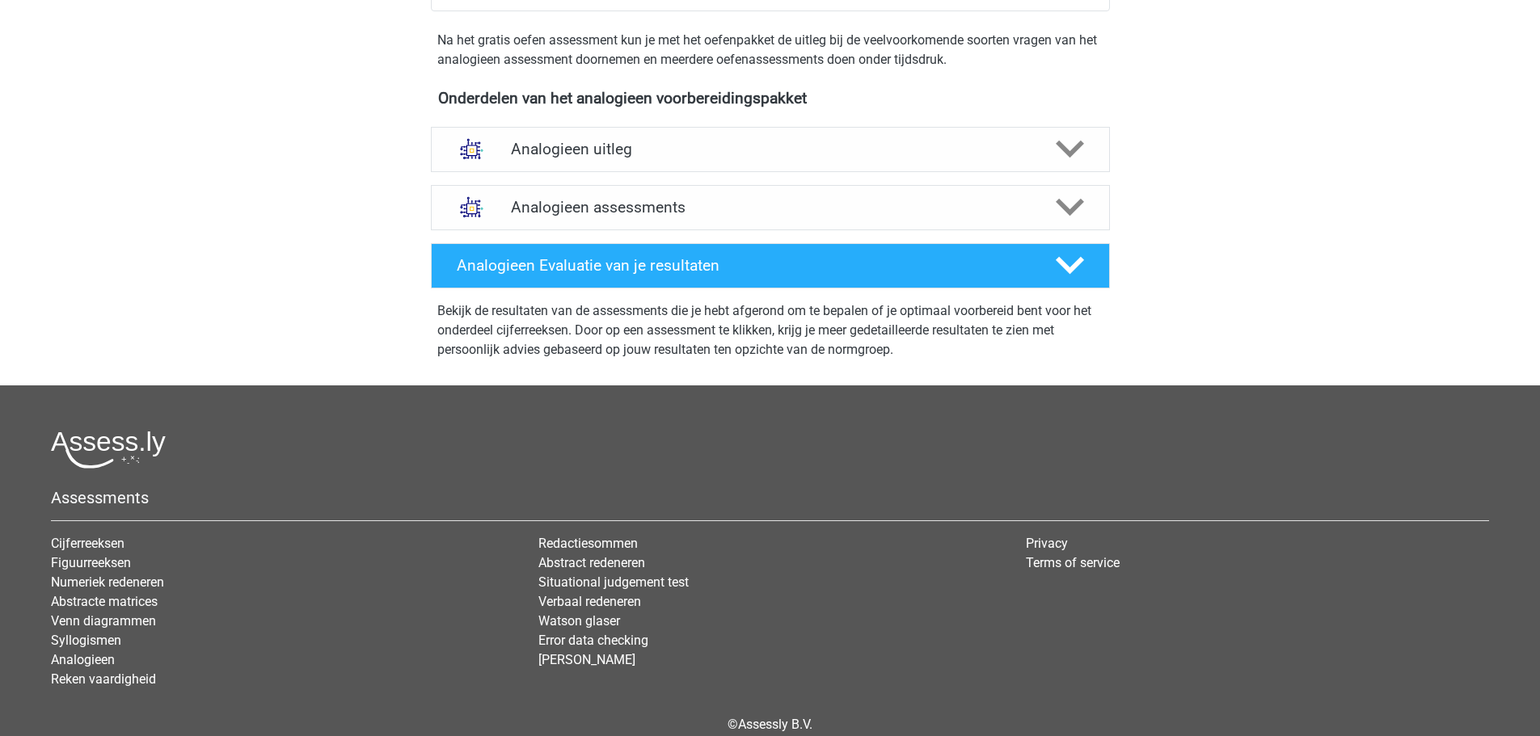
click at [739, 206] on h4 "Analogieen assessments" at bounding box center [770, 207] width 519 height 19
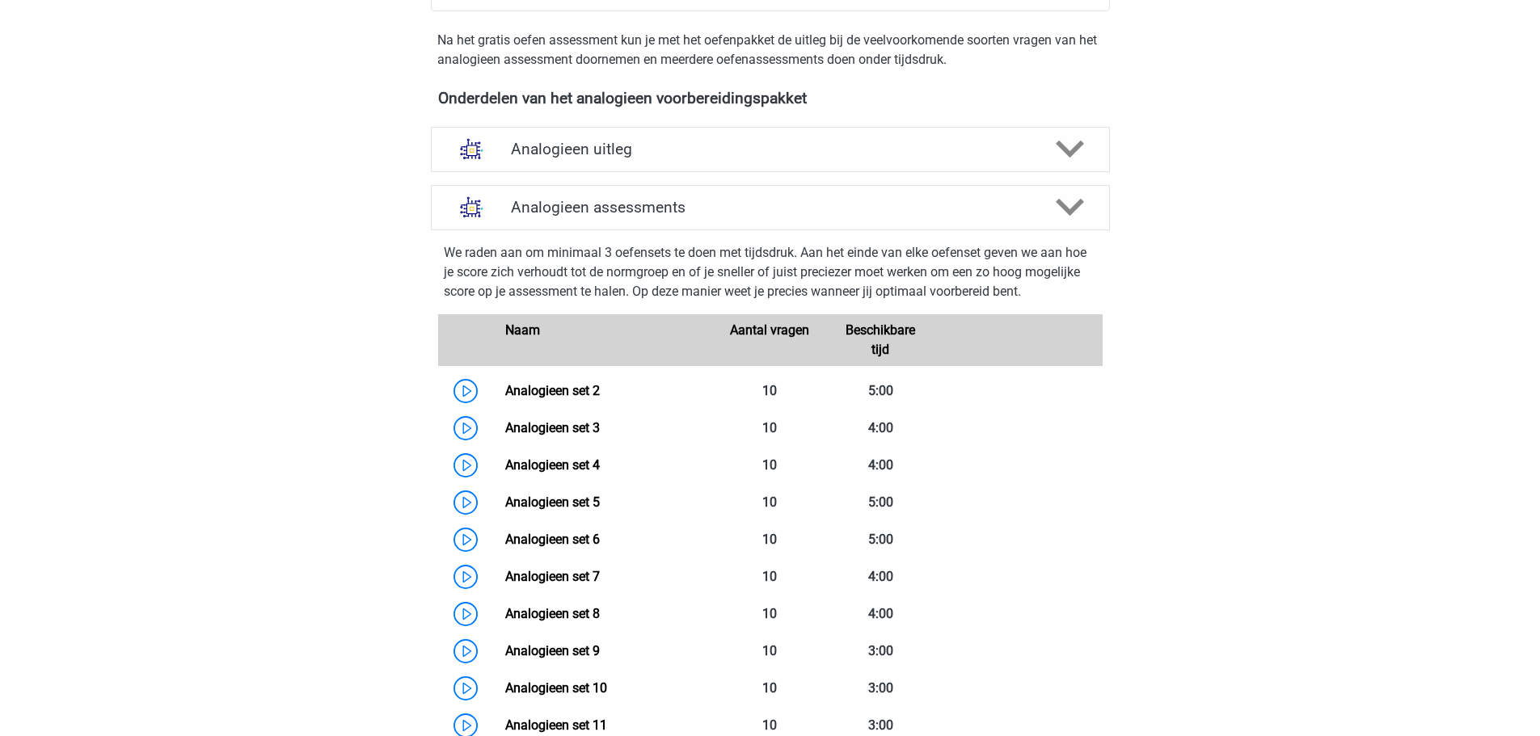
click at [582, 387] on link "Analogieen set 2" at bounding box center [552, 390] width 95 height 15
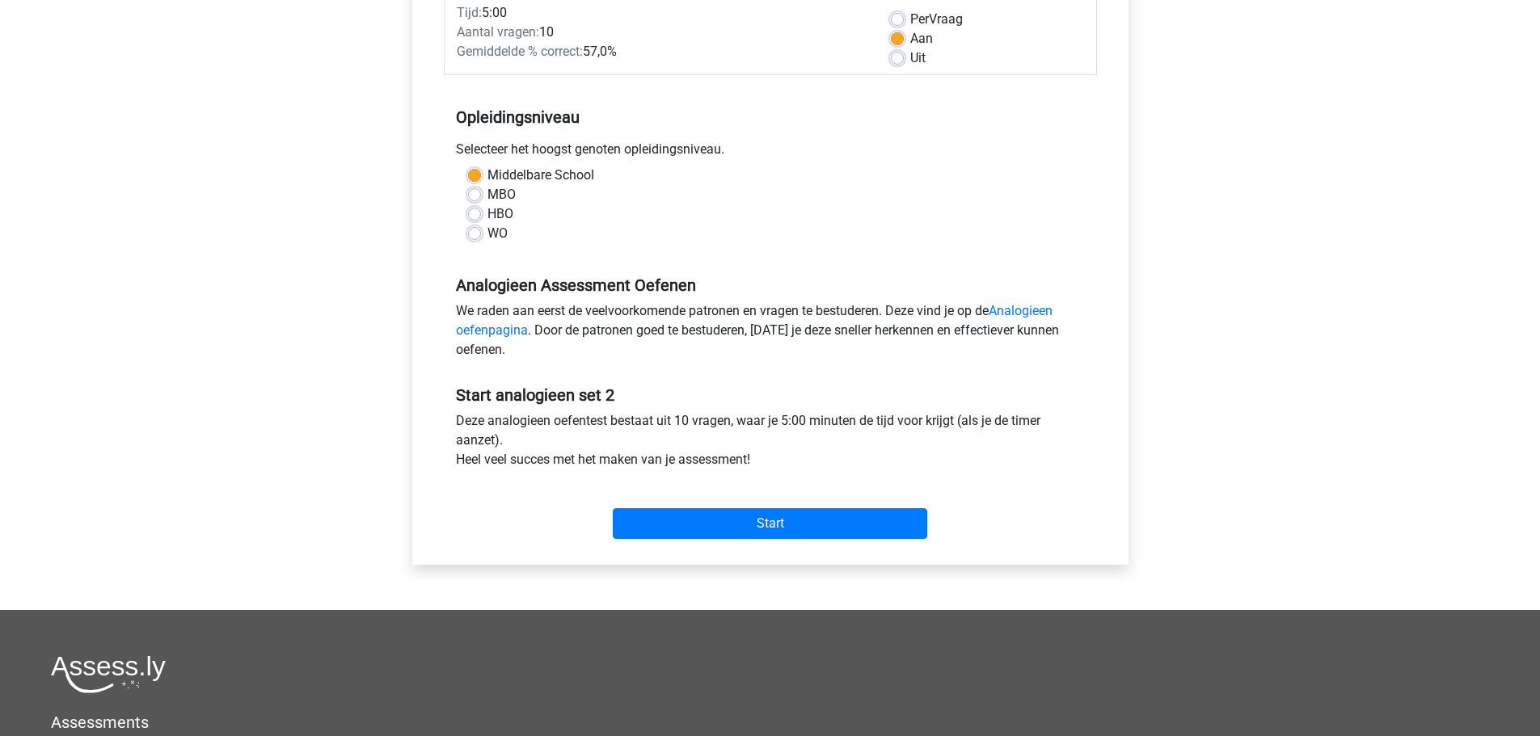
scroll to position [485, 0]
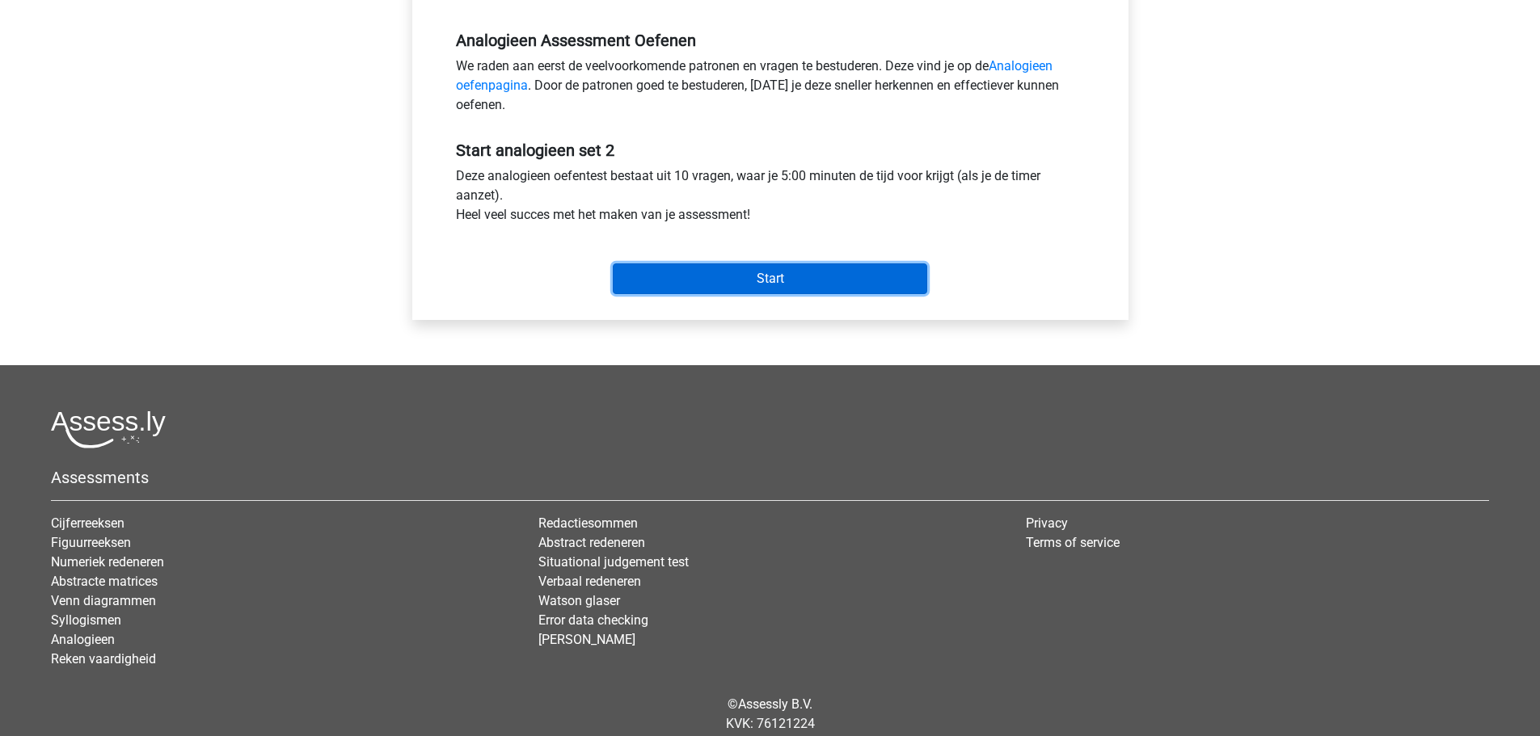
click at [784, 282] on input "Start" at bounding box center [770, 279] width 314 height 31
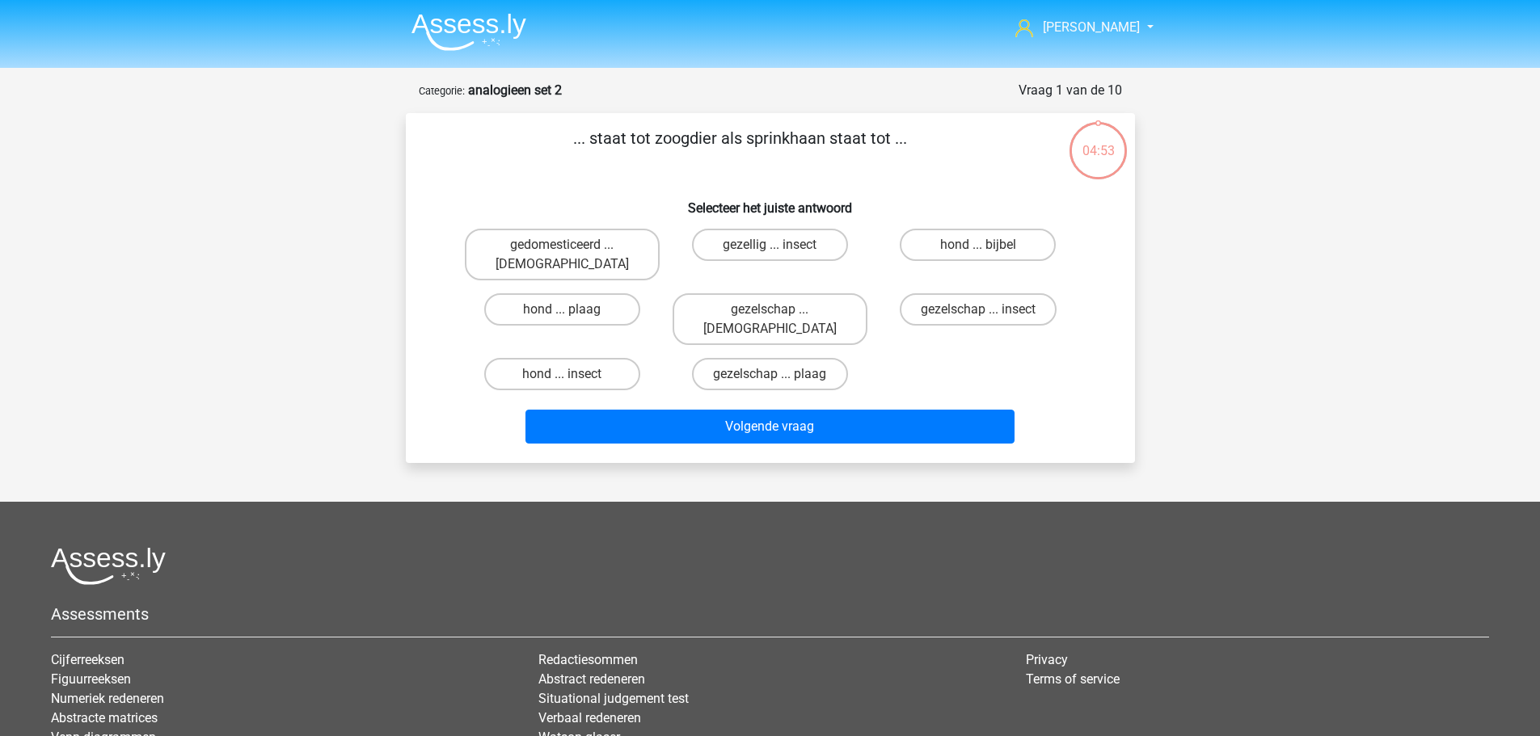
click at [580, 358] on label "hond ... insect" at bounding box center [562, 374] width 156 height 32
click at [572, 374] on input "hond ... insect" at bounding box center [567, 379] width 11 height 11
radio input "true"
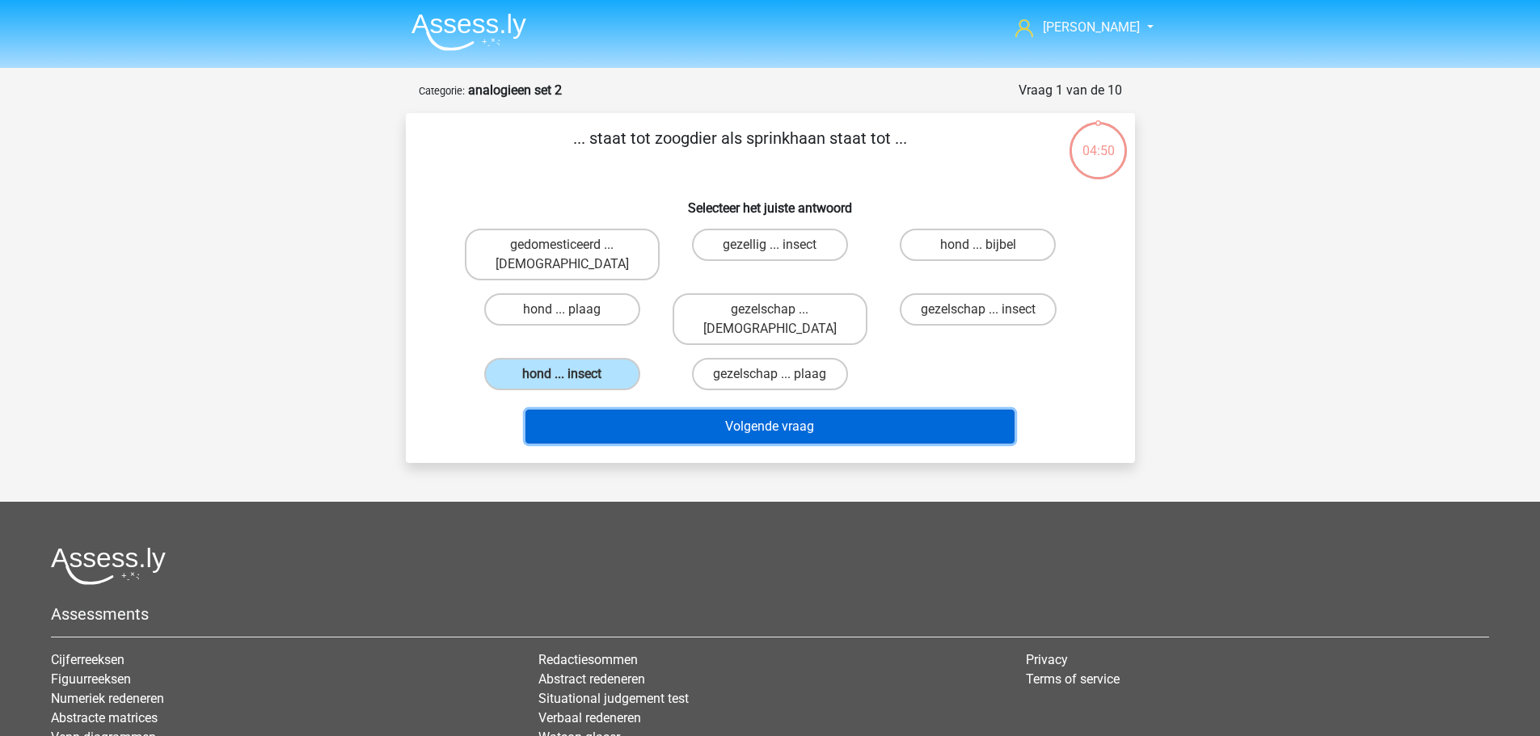
click at [645, 410] on button "Volgende vraag" at bounding box center [769, 427] width 489 height 34
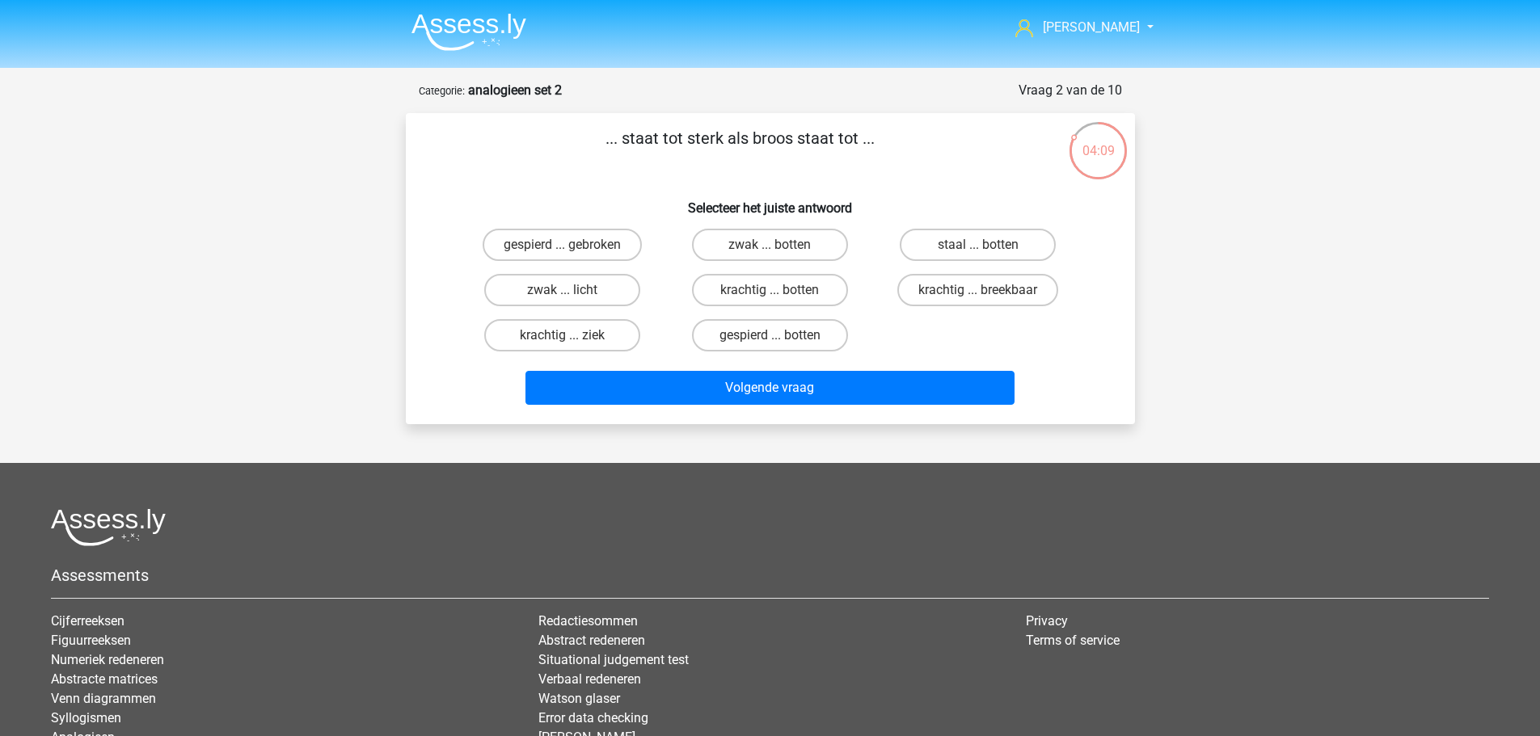
click at [985, 288] on label "krachtig ... breekbaar" at bounding box center [977, 290] width 161 height 32
click at [985, 290] on input "krachtig ... breekbaar" at bounding box center [983, 295] width 11 height 11
radio input "true"
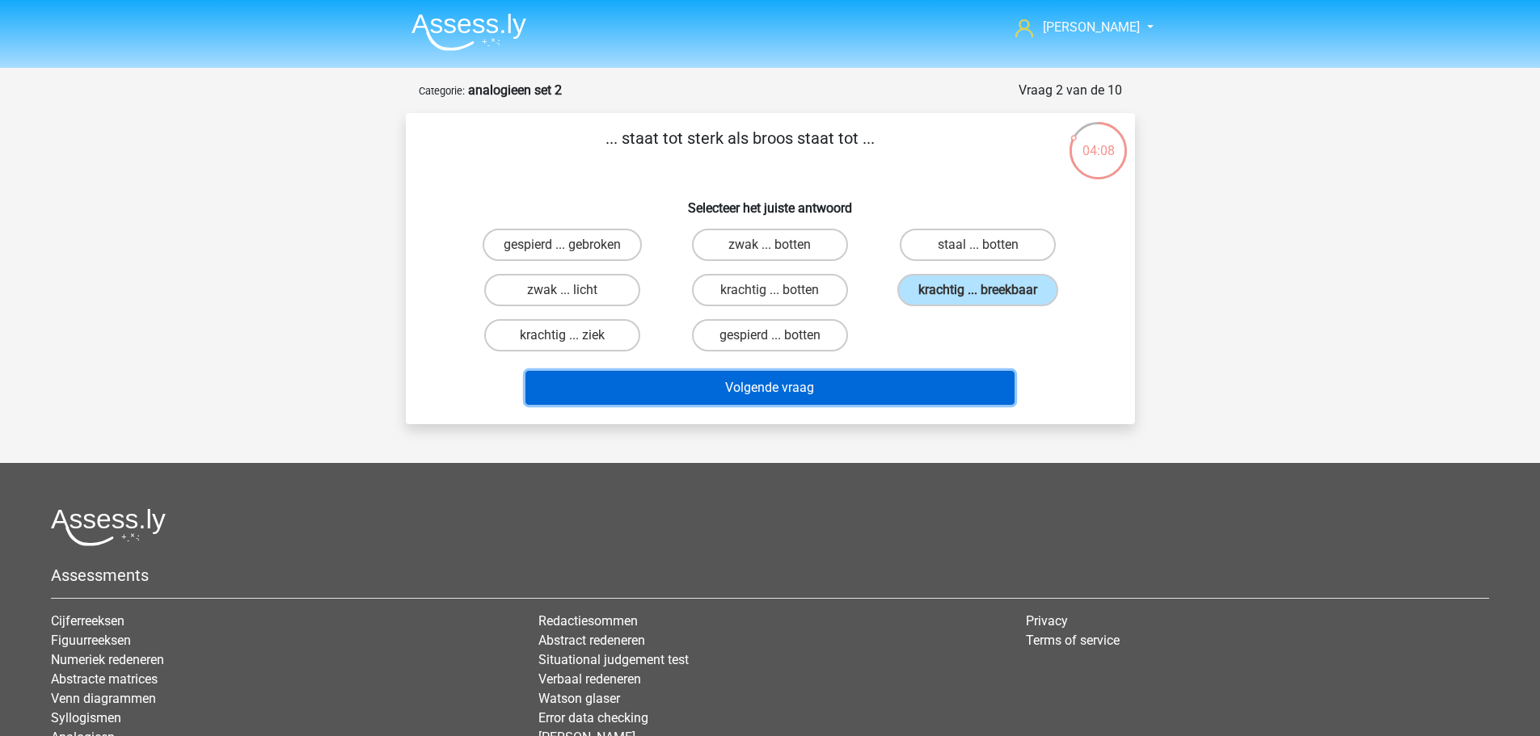
click at [965, 395] on button "Volgende vraag" at bounding box center [769, 388] width 489 height 34
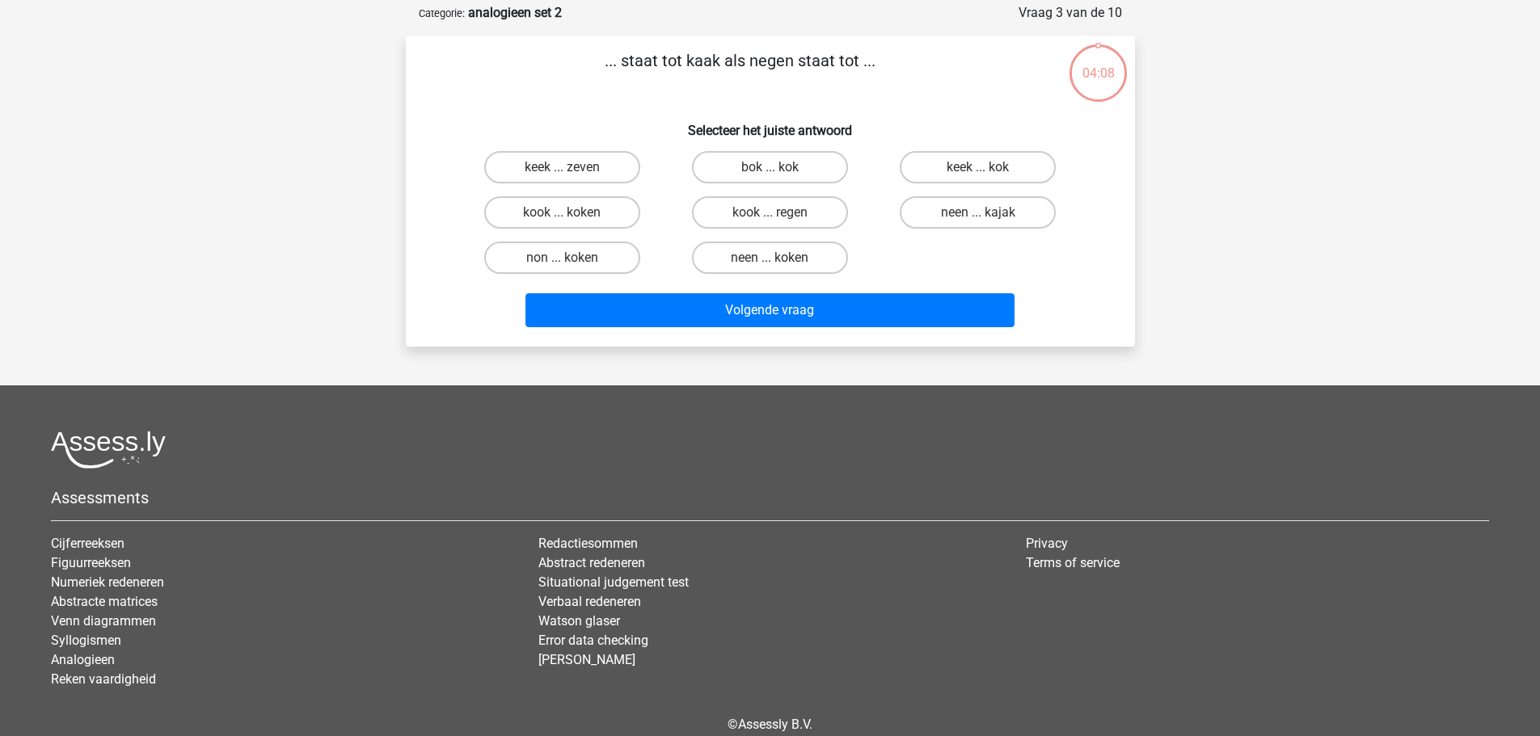
scroll to position [81, 0]
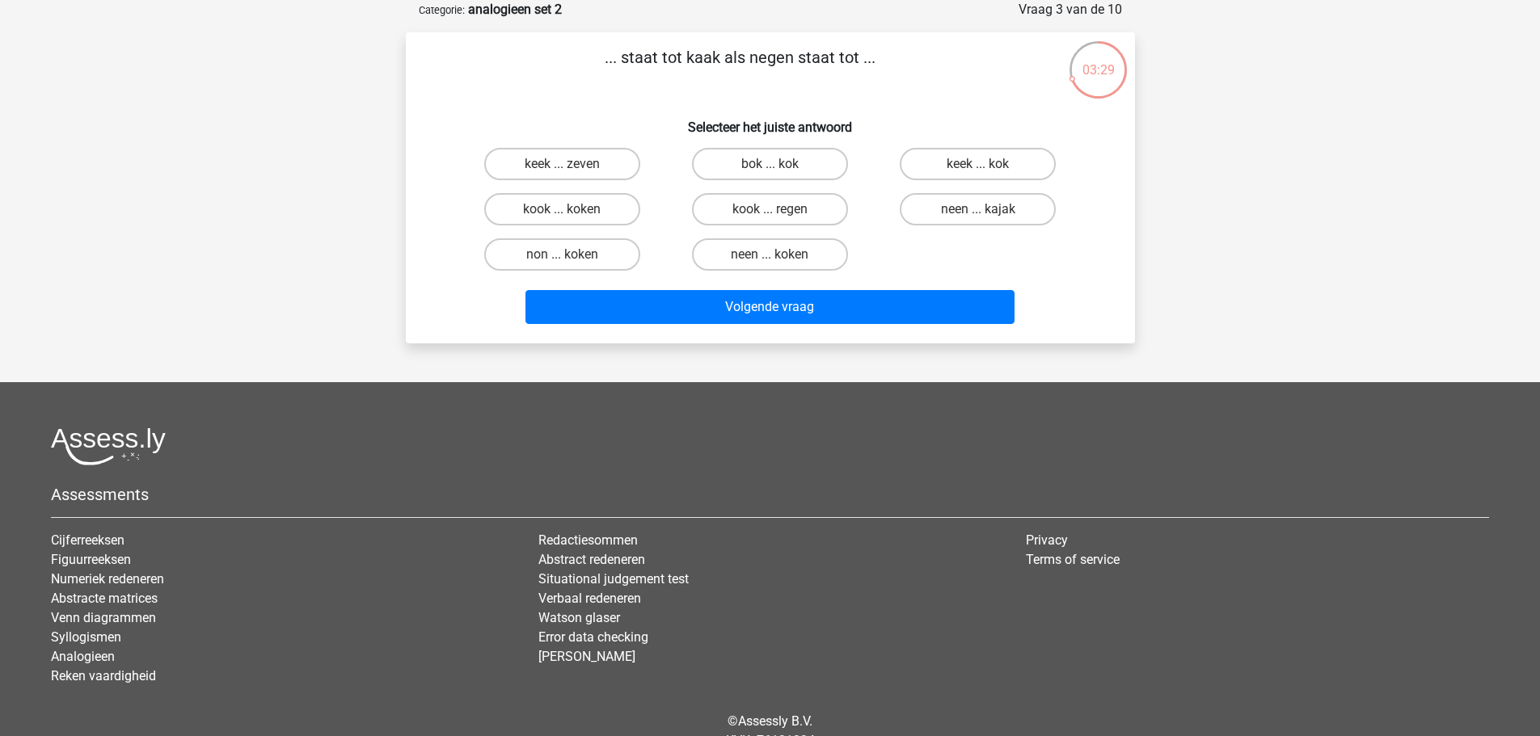
click at [576, 155] on label "keek ... zeven" at bounding box center [562, 164] width 156 height 32
click at [572, 164] on input "keek ... zeven" at bounding box center [567, 169] width 11 height 11
radio input "true"
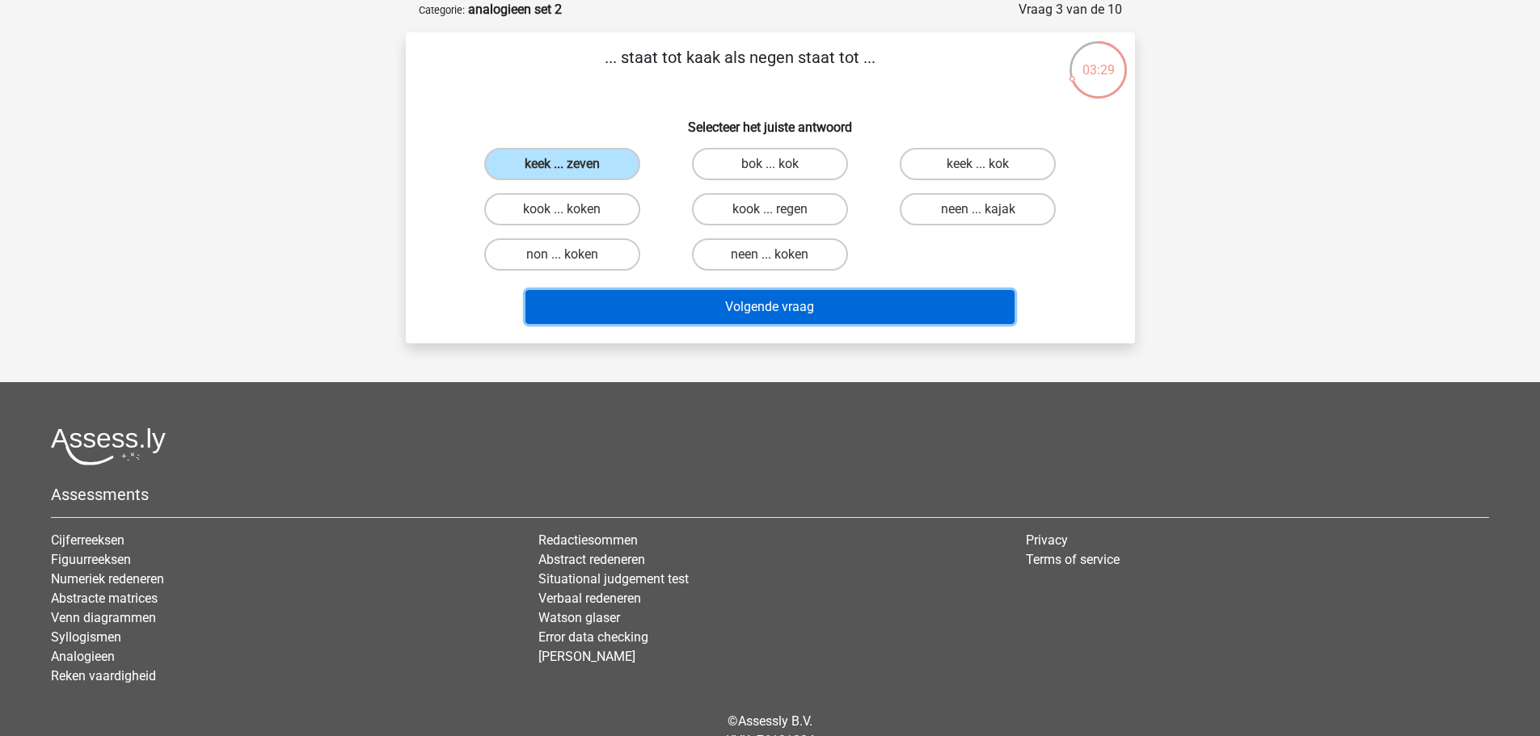
click at [732, 315] on button "Volgende vraag" at bounding box center [769, 307] width 489 height 34
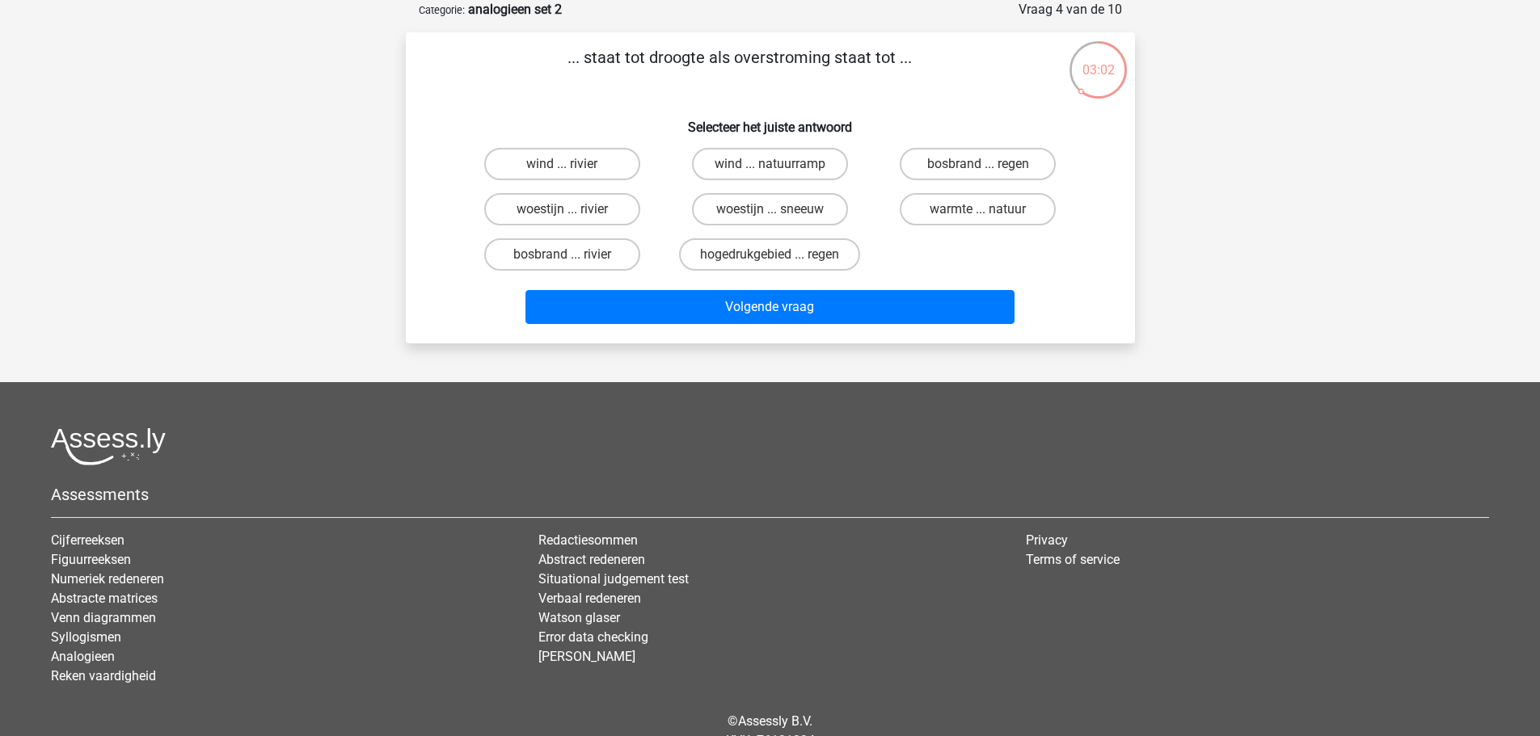
click at [815, 260] on label "hogedrukgebied ... regen" at bounding box center [769, 254] width 181 height 32
click at [780, 260] on input "hogedrukgebied ... regen" at bounding box center [775, 260] width 11 height 11
radio input "true"
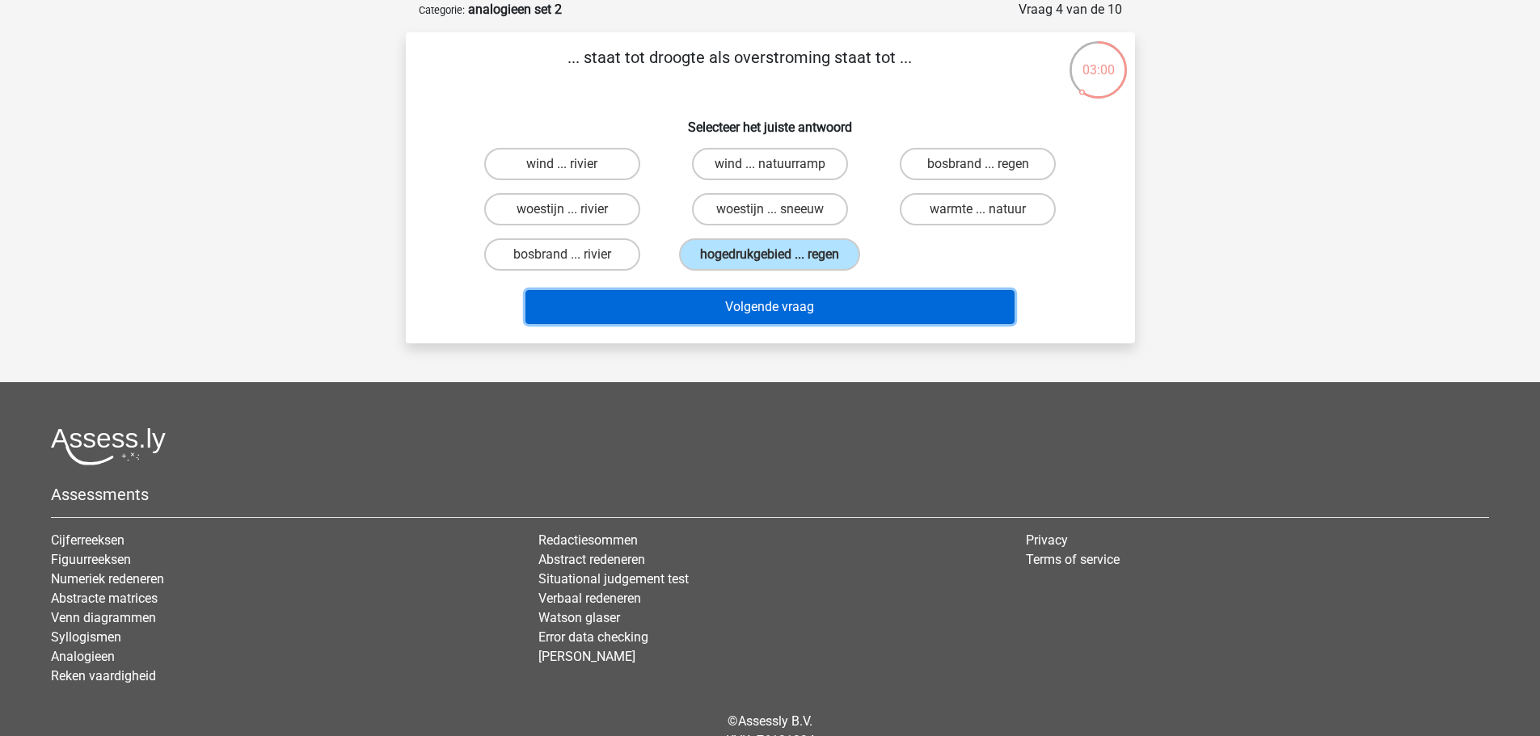
click at [800, 302] on button "Volgende vraag" at bounding box center [769, 307] width 489 height 34
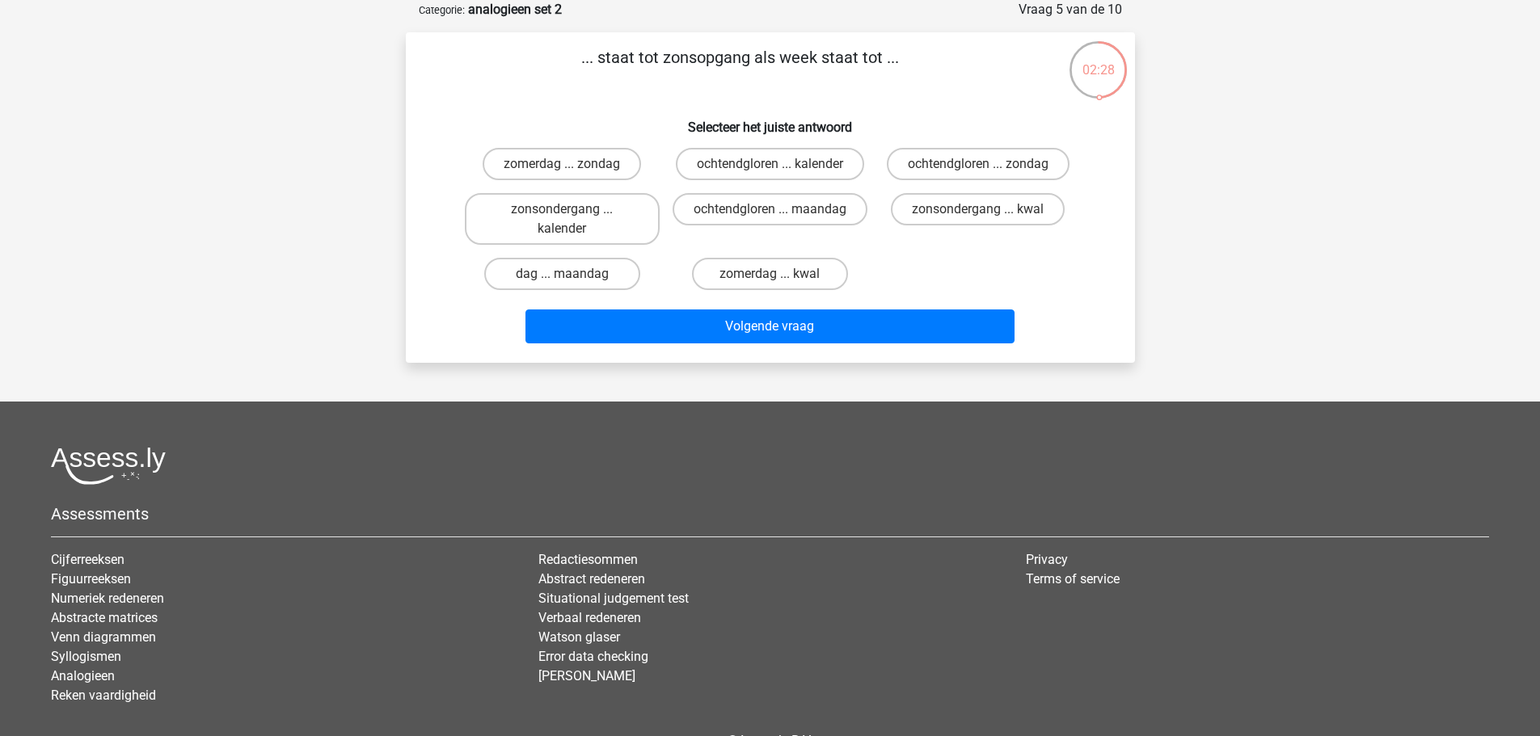
click at [849, 226] on label "ochtendgloren ... maandag" at bounding box center [770, 209] width 195 height 32
click at [780, 220] on input "ochtendgloren ... maandag" at bounding box center [775, 214] width 11 height 11
radio input "true"
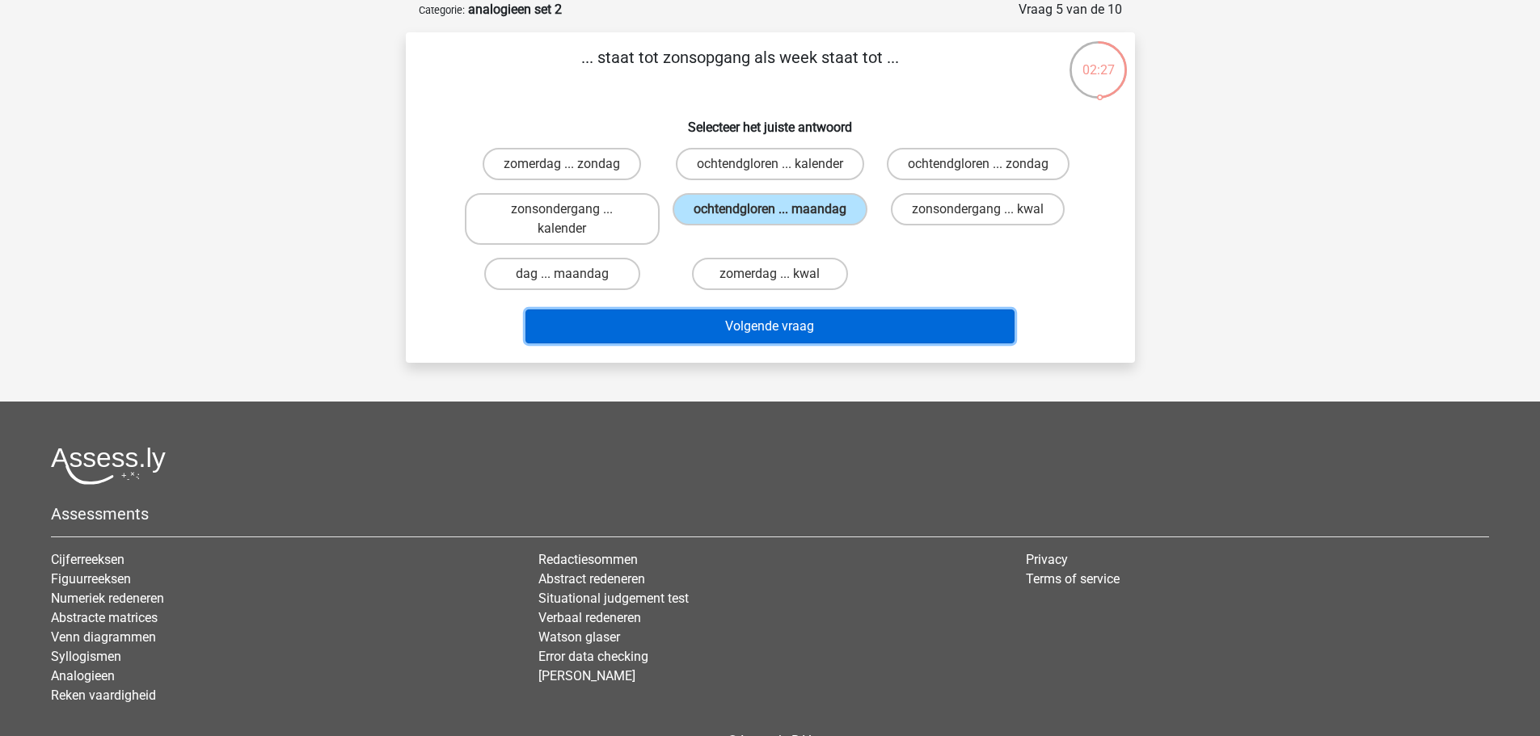
click at [924, 330] on button "Volgende vraag" at bounding box center [769, 327] width 489 height 34
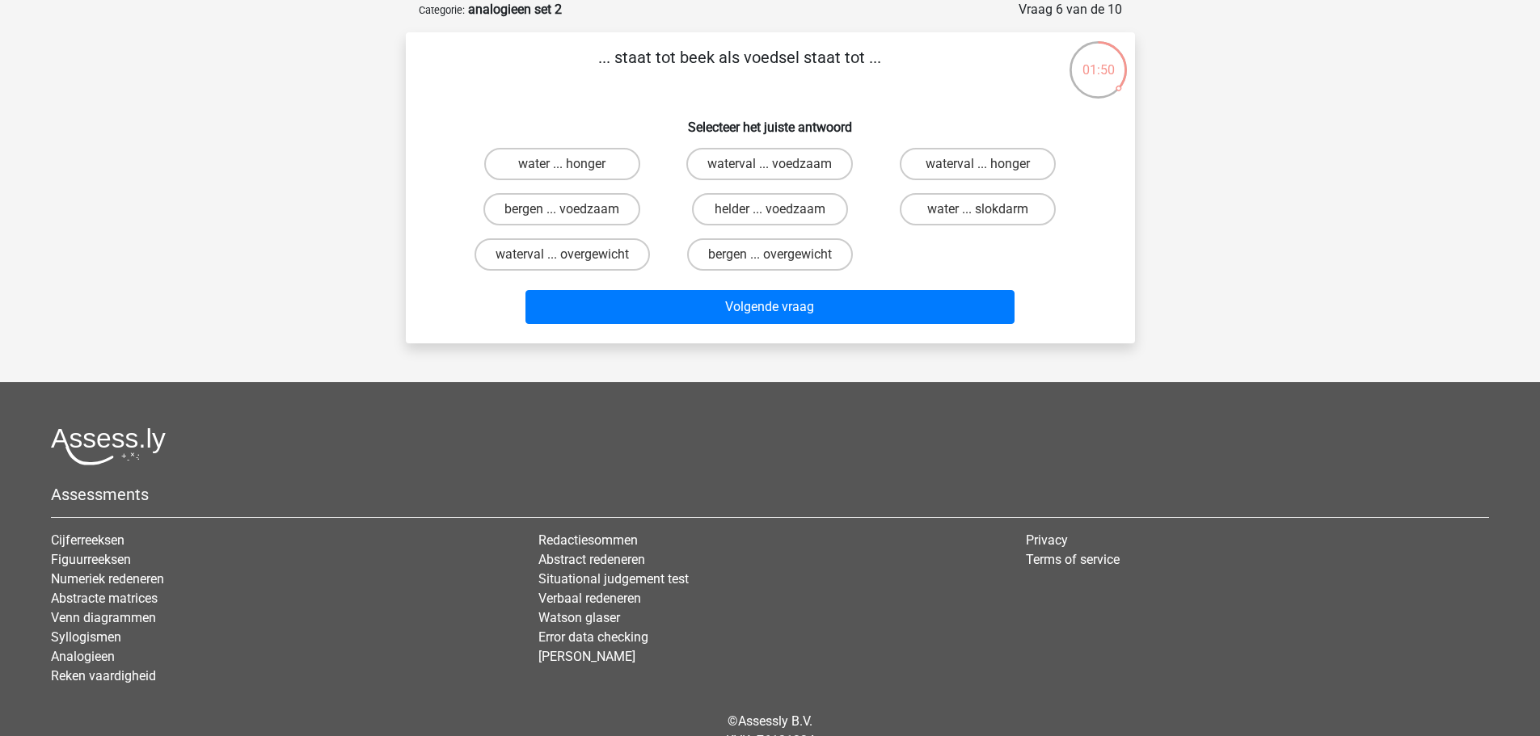
click at [549, 170] on label "water ... honger" at bounding box center [562, 164] width 156 height 32
click at [562, 170] on input "water ... honger" at bounding box center [567, 169] width 11 height 11
radio input "true"
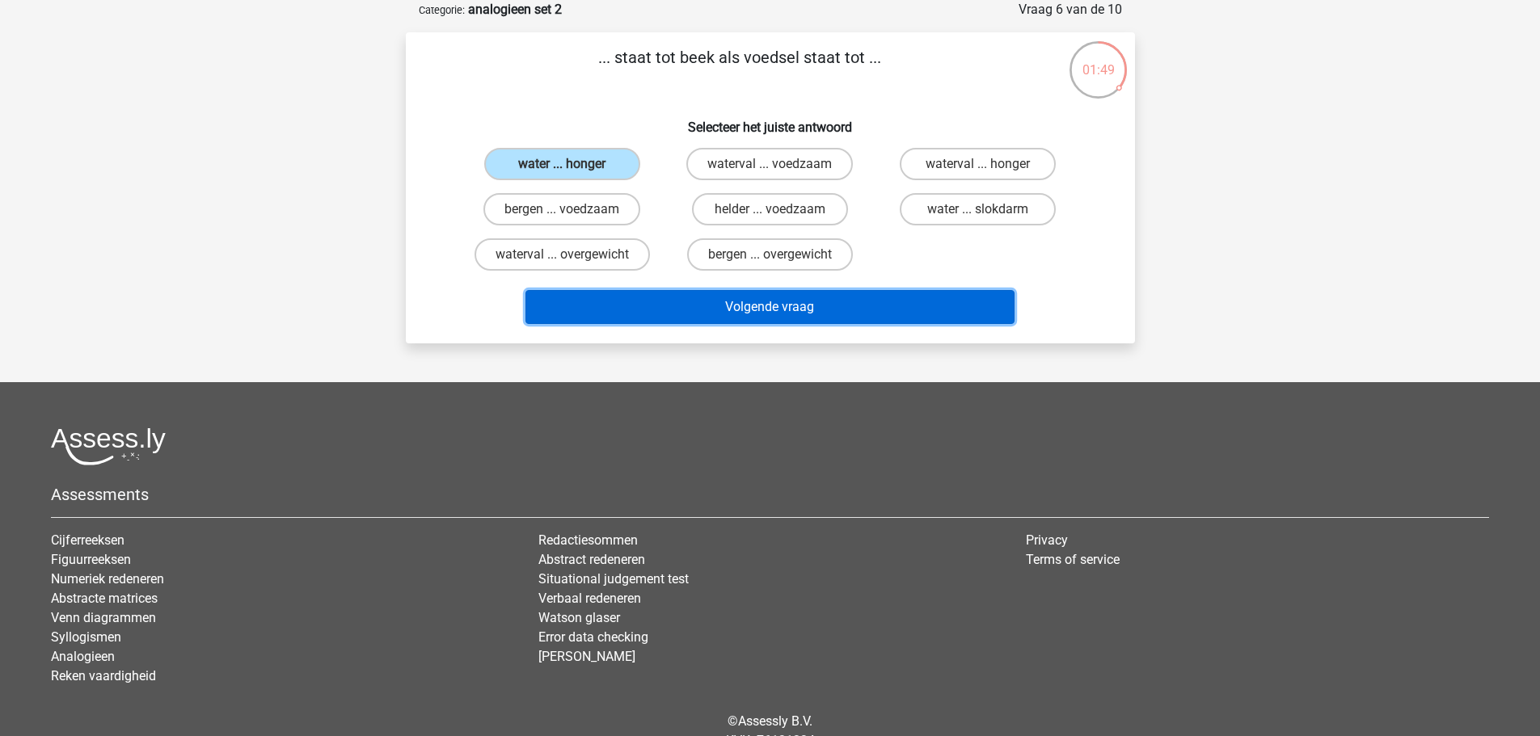
click at [711, 303] on button "Volgende vraag" at bounding box center [769, 307] width 489 height 34
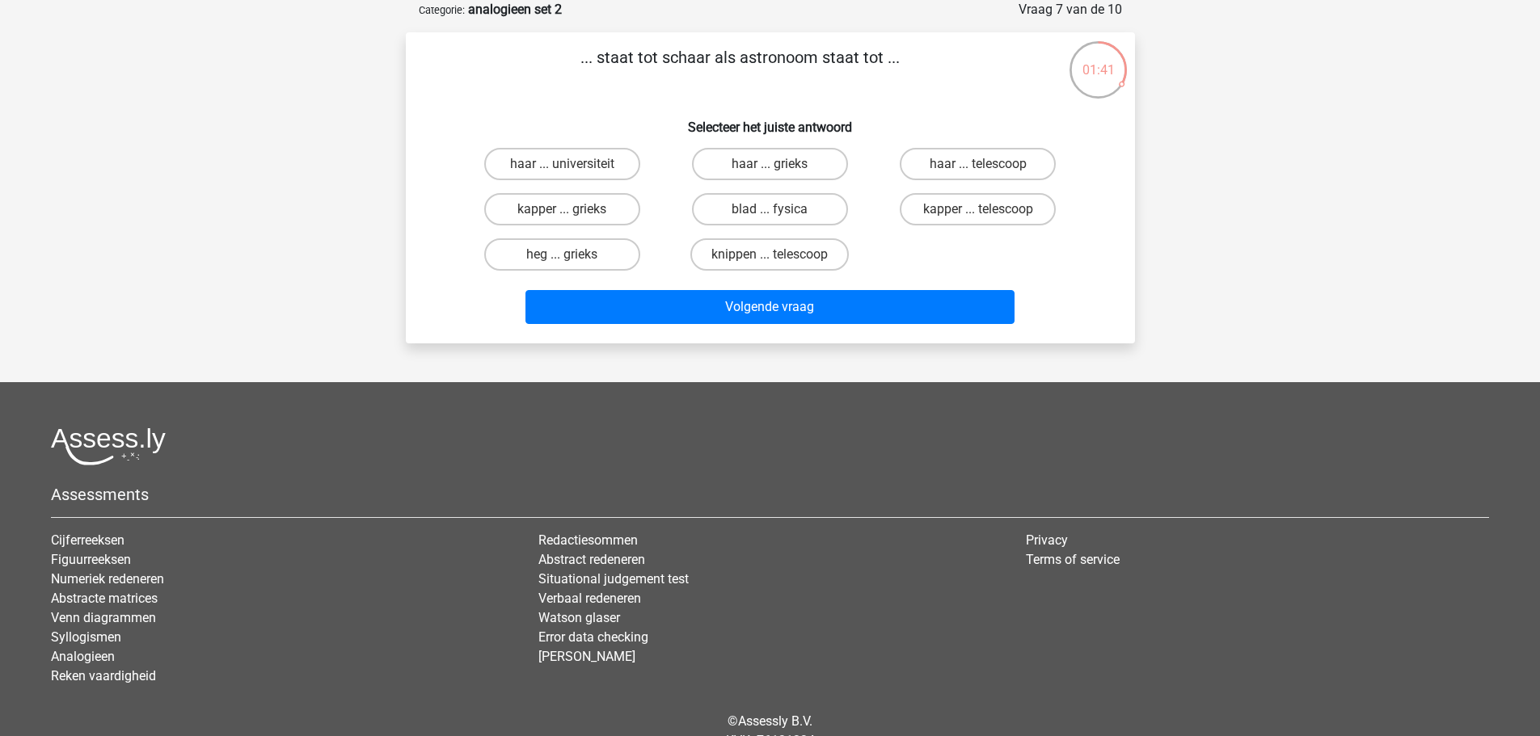
click at [998, 212] on label "kapper ... telescoop" at bounding box center [978, 209] width 156 height 32
click at [989, 212] on input "kapper ... telescoop" at bounding box center [983, 214] width 11 height 11
radio input "true"
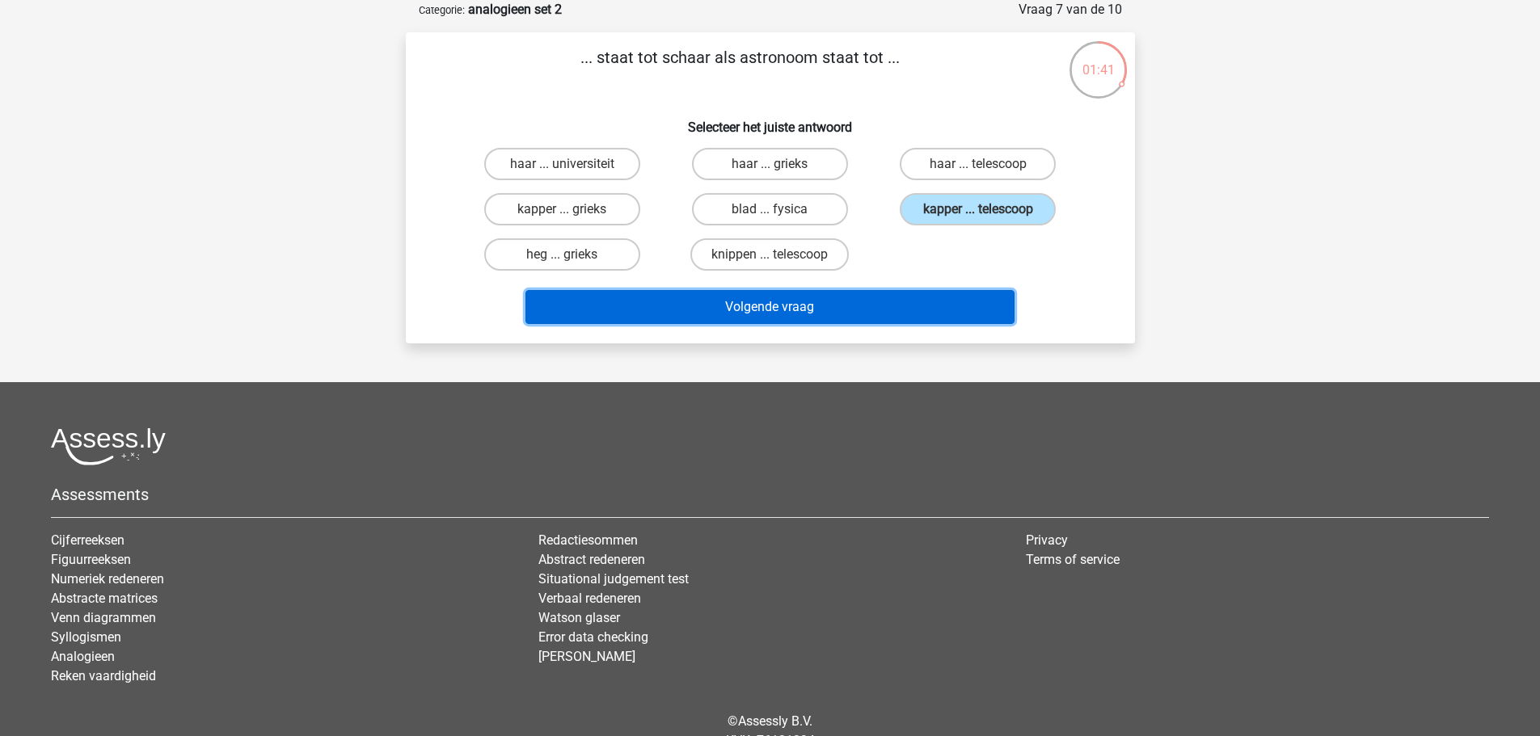
click at [980, 304] on button "Volgende vraag" at bounding box center [769, 307] width 489 height 34
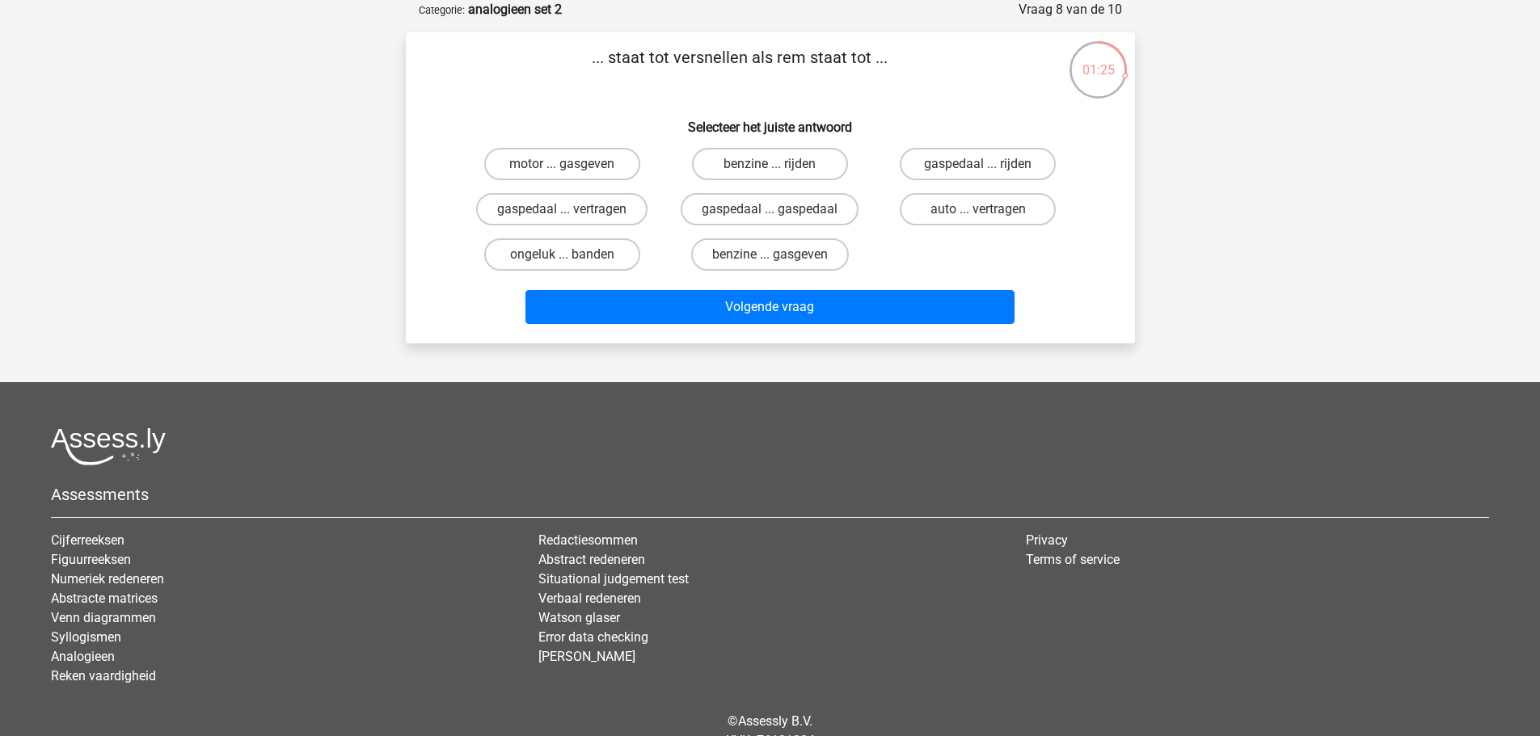
click at [606, 207] on label "gaspedaal ... vertragen" at bounding box center [561, 209] width 171 height 32
click at [572, 209] on input "gaspedaal ... vertragen" at bounding box center [567, 214] width 11 height 11
radio input "true"
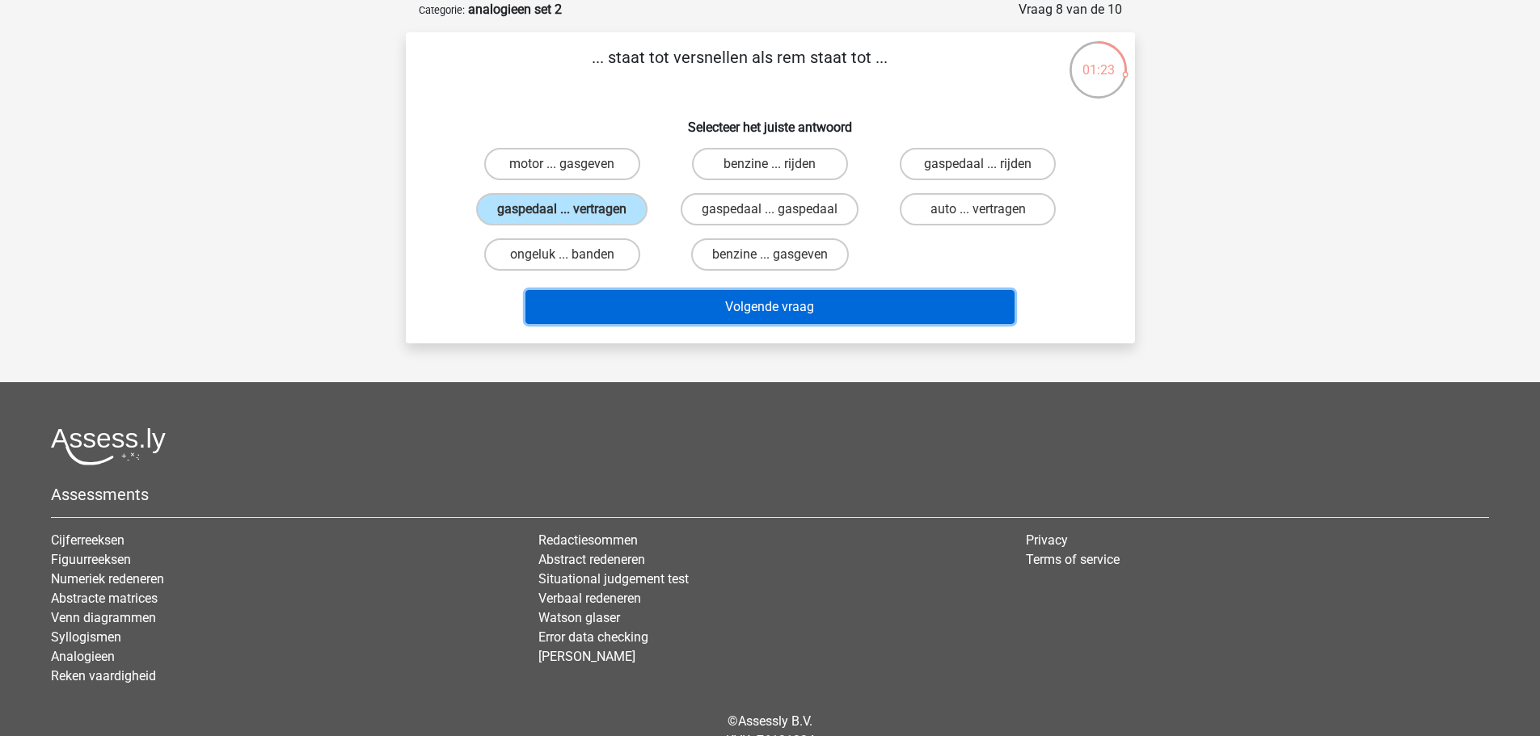
click at [712, 312] on button "Volgende vraag" at bounding box center [769, 307] width 489 height 34
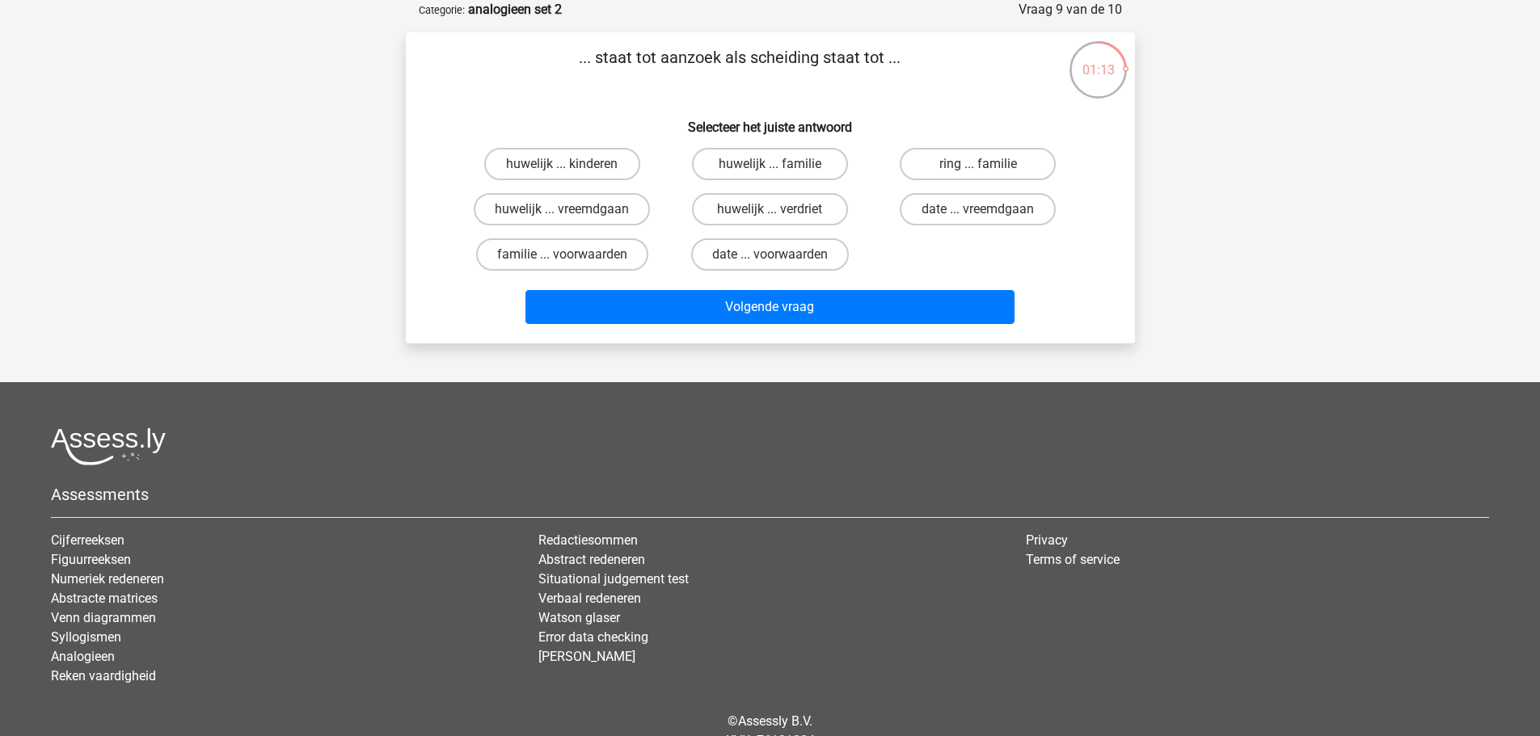
click at [765, 213] on label "huwelijk ... verdriet" at bounding box center [770, 209] width 156 height 32
click at [770, 213] on input "huwelijk ... verdriet" at bounding box center [775, 214] width 11 height 11
radio input "true"
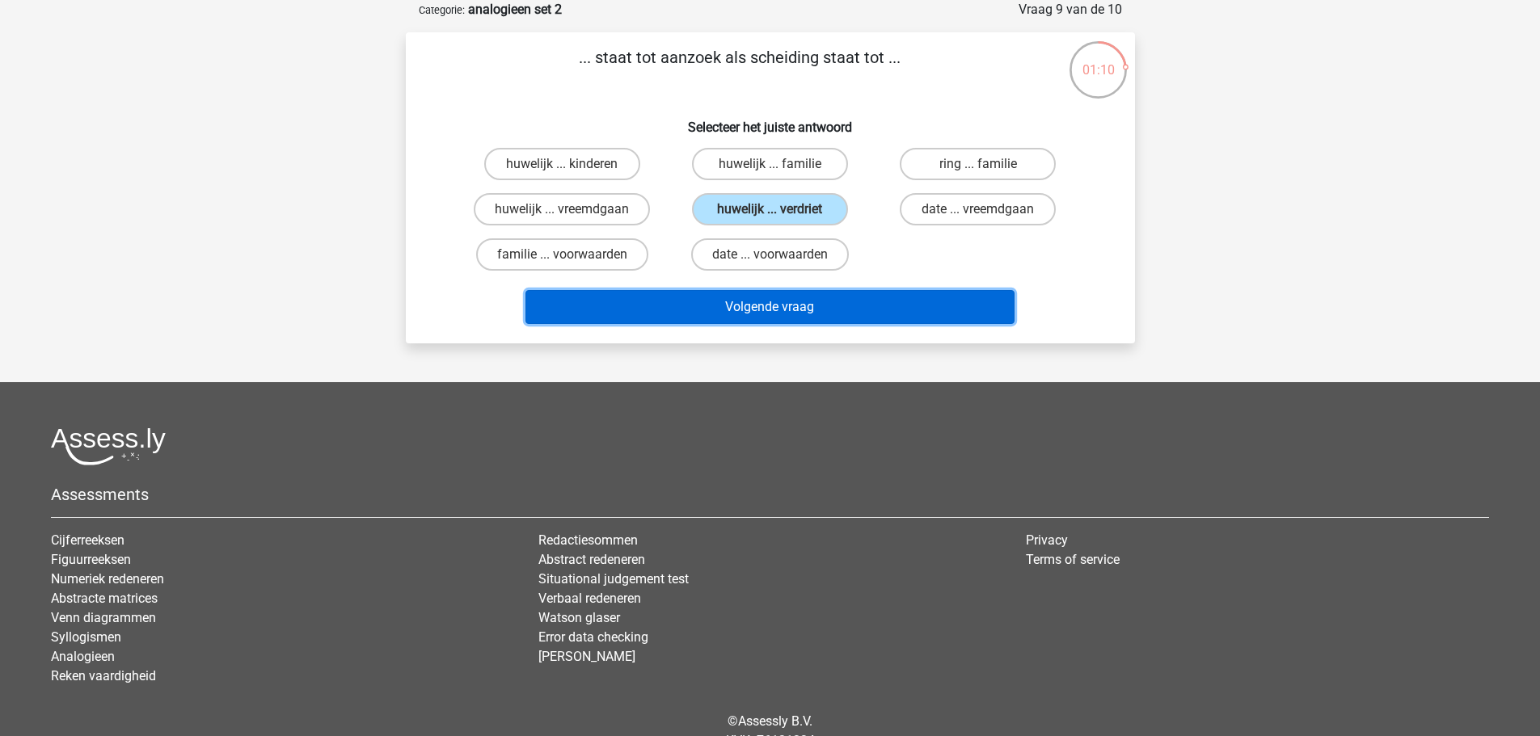
click at [811, 300] on button "Volgende vraag" at bounding box center [769, 307] width 489 height 34
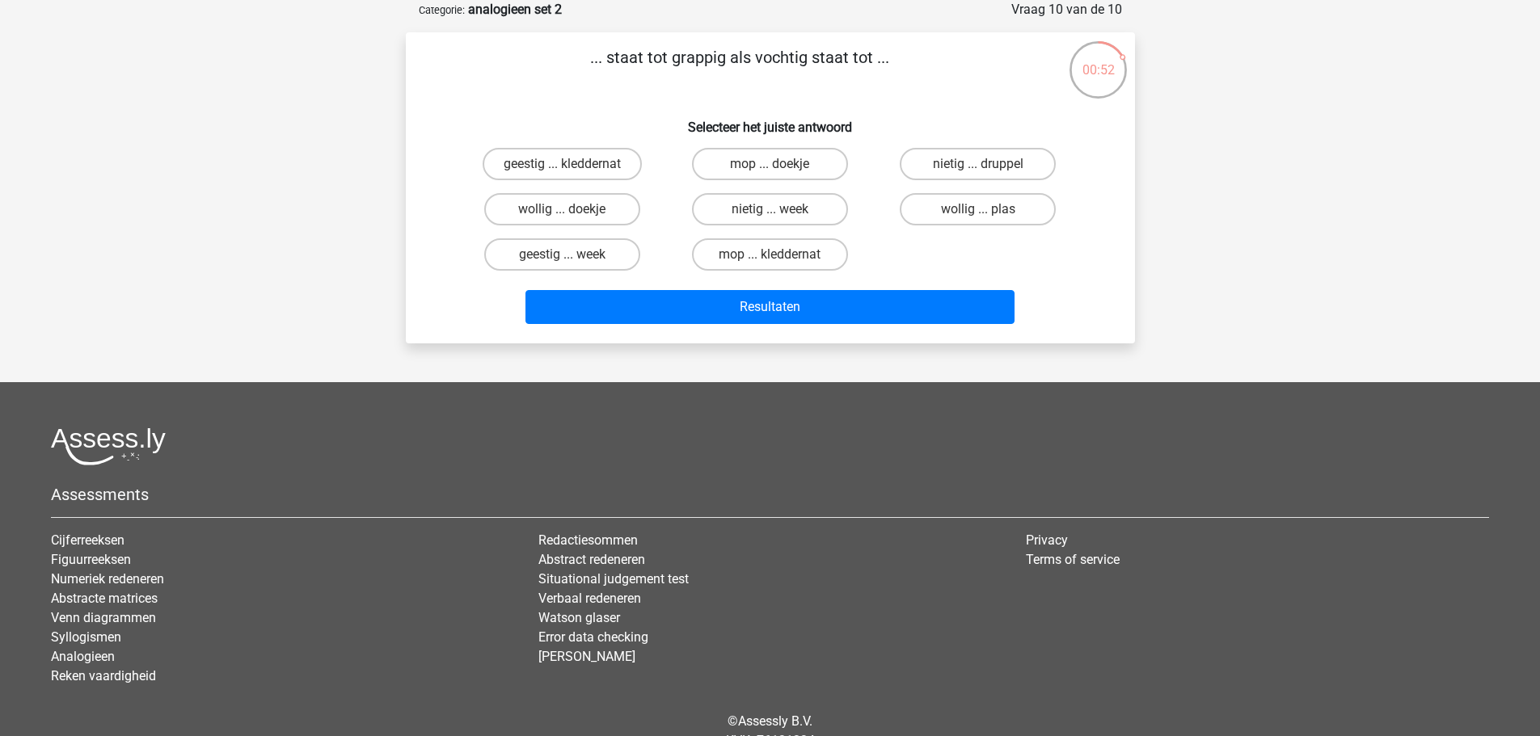
click at [617, 172] on label "geestig ... kleddernat" at bounding box center [562, 164] width 159 height 32
click at [572, 172] on input "geestig ... kleddernat" at bounding box center [567, 169] width 11 height 11
radio input "true"
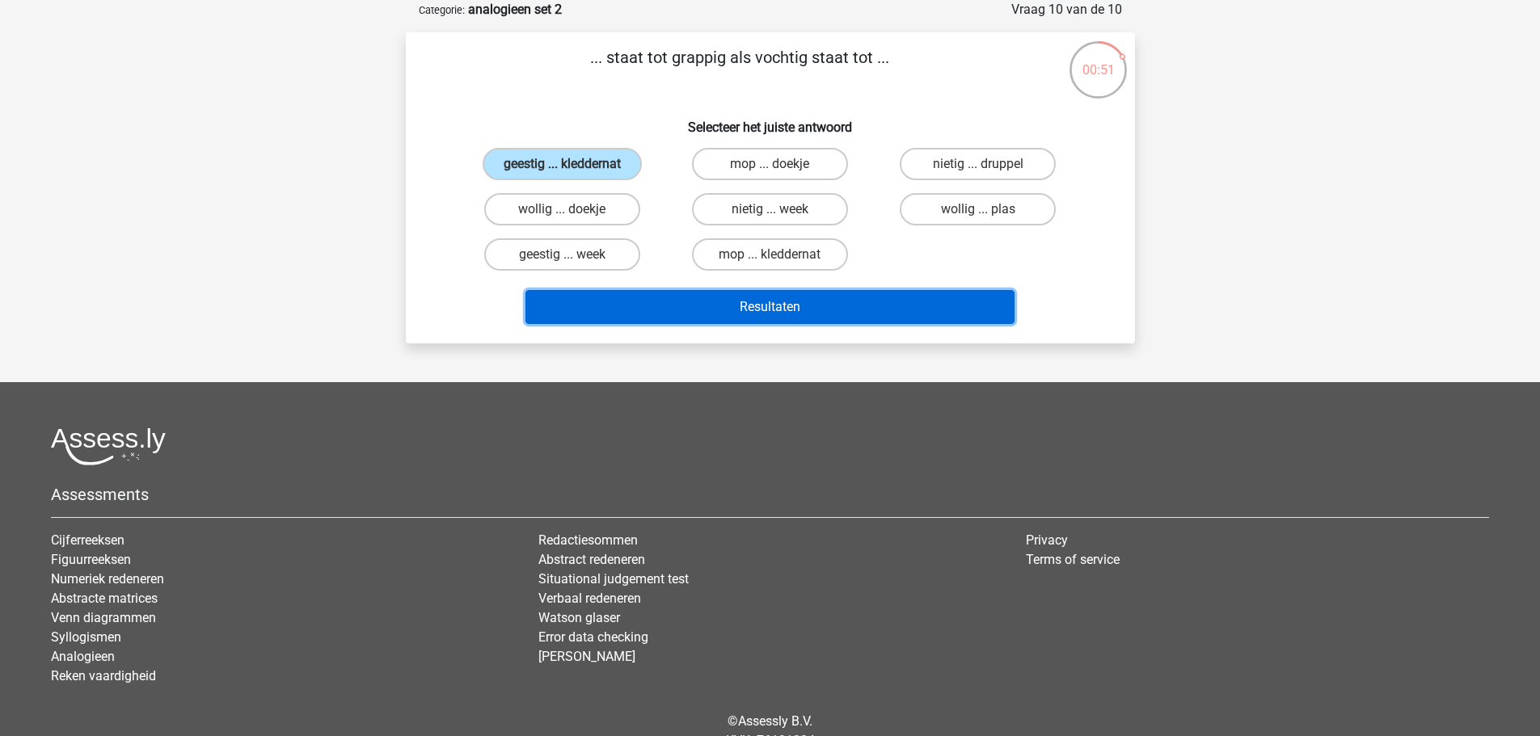
click at [736, 309] on button "Resultaten" at bounding box center [769, 307] width 489 height 34
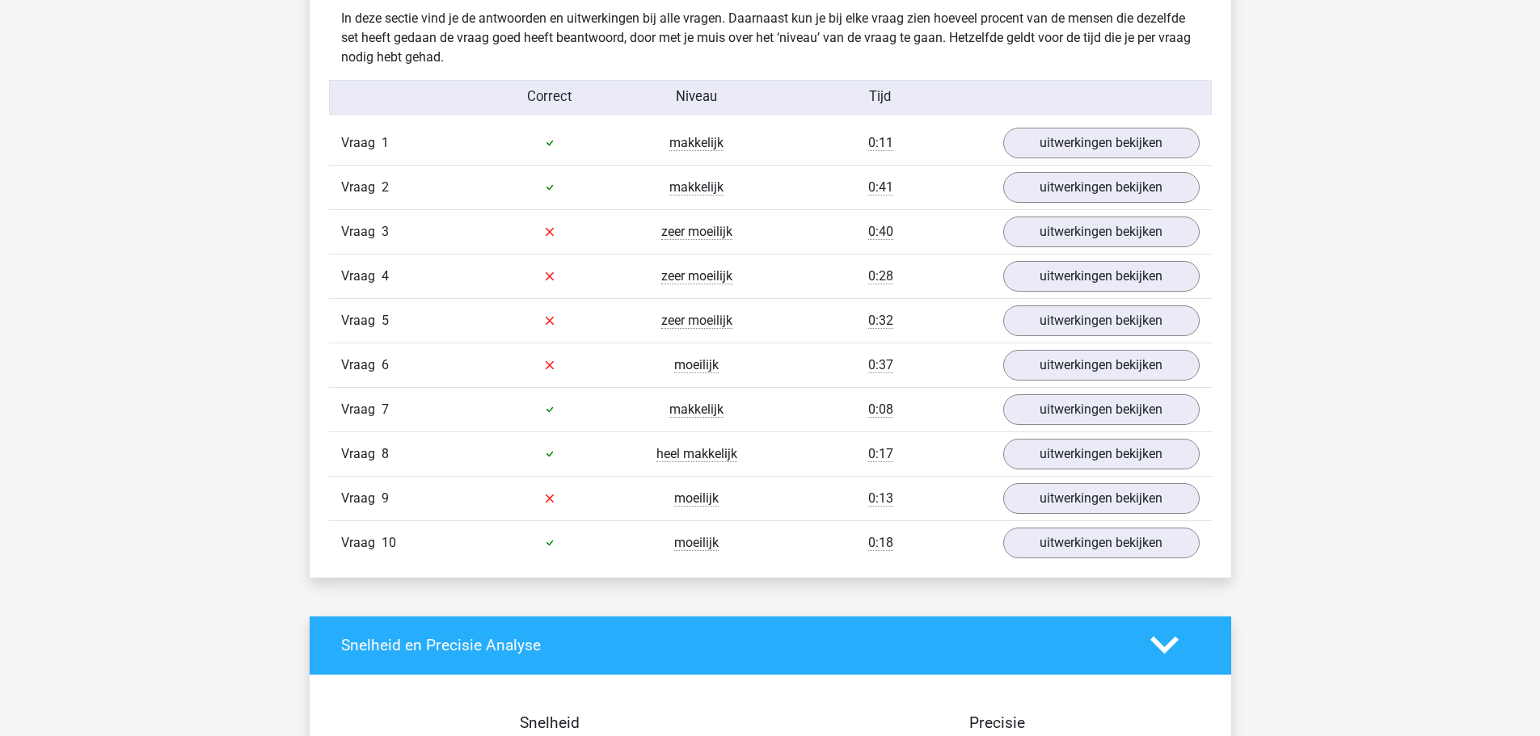
scroll to position [1213, 0]
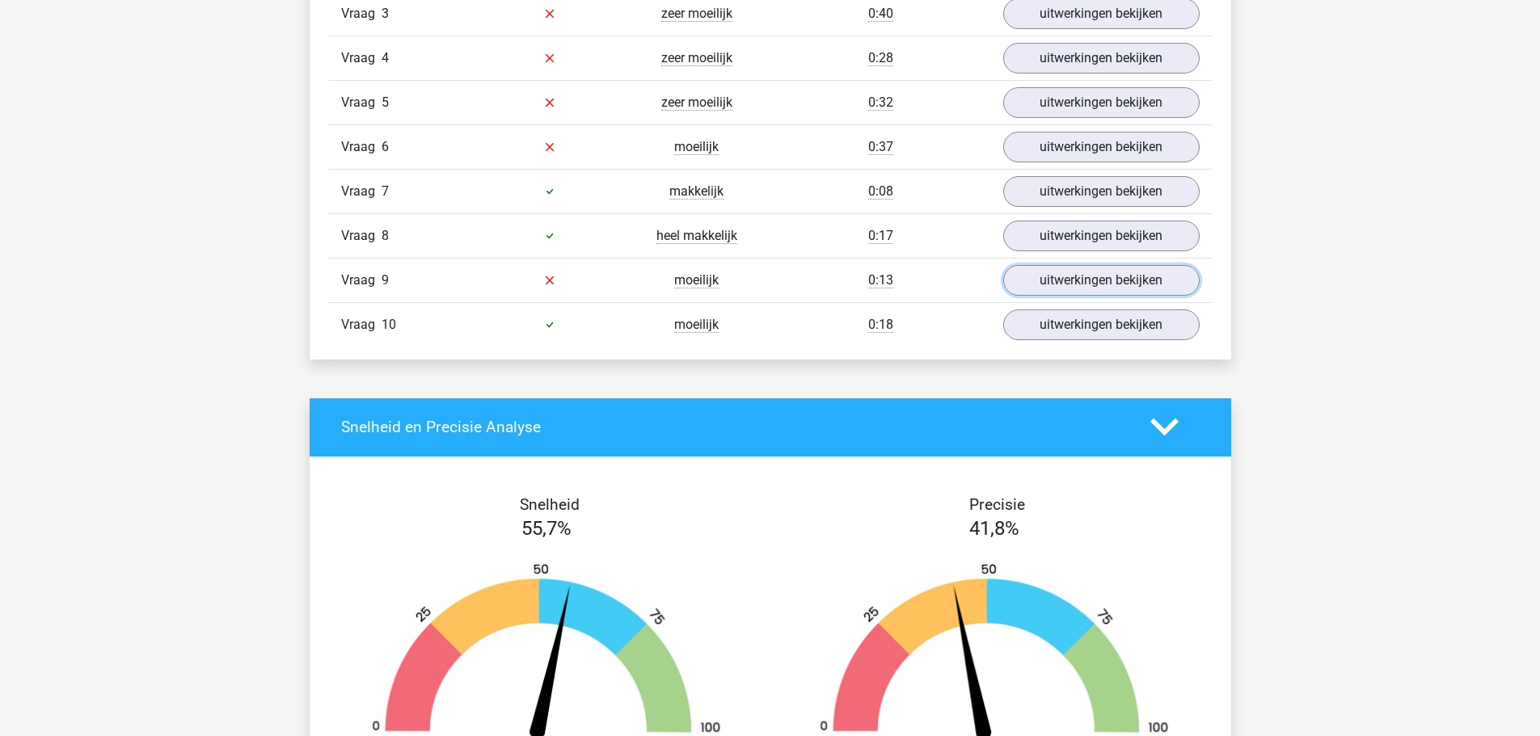
click at [1011, 286] on link "uitwerkingen bekijken" at bounding box center [1101, 280] width 196 height 31
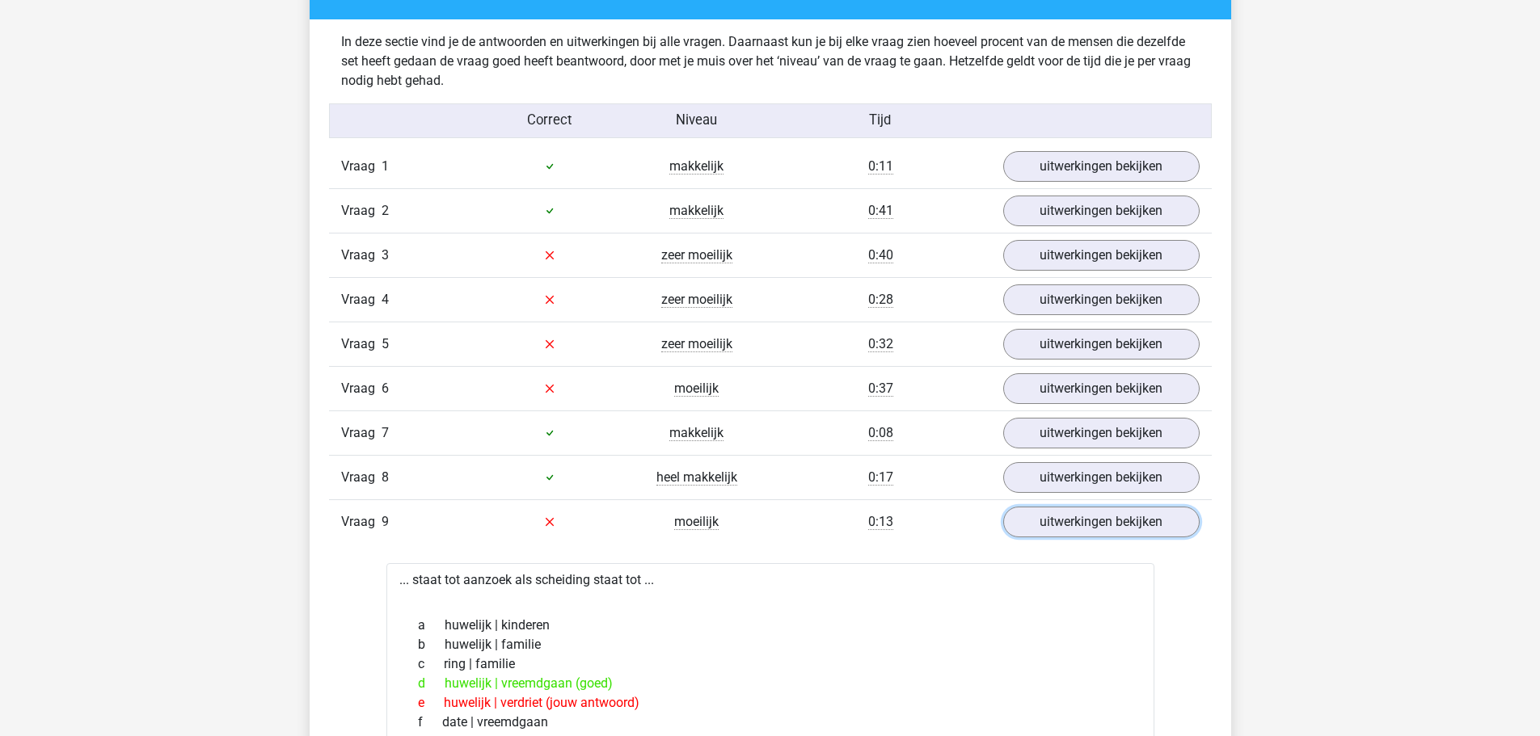
scroll to position [970, 0]
click at [1057, 243] on link "uitwerkingen bekijken" at bounding box center [1101, 256] width 196 height 31
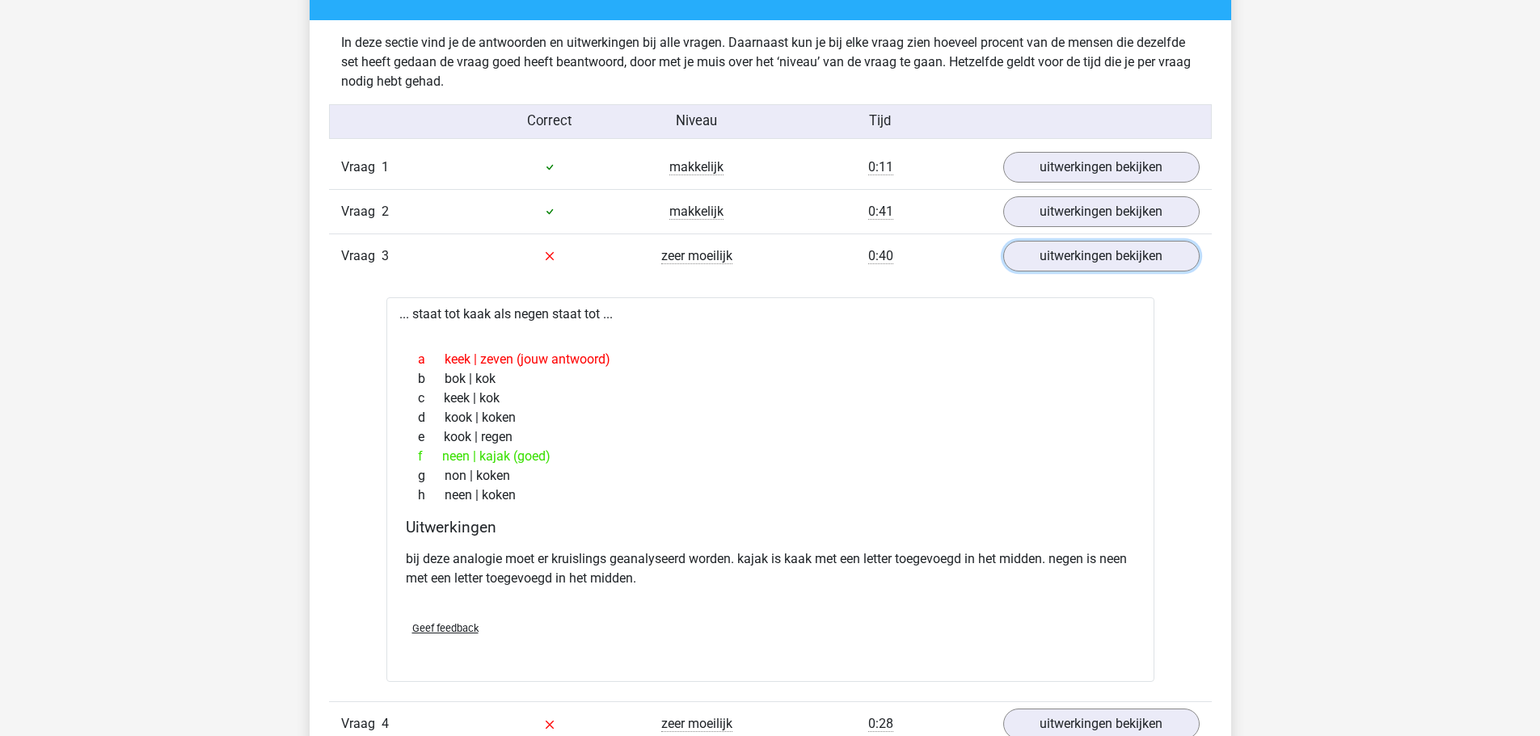
click at [1057, 243] on link "uitwerkingen bekijken" at bounding box center [1101, 256] width 196 height 31
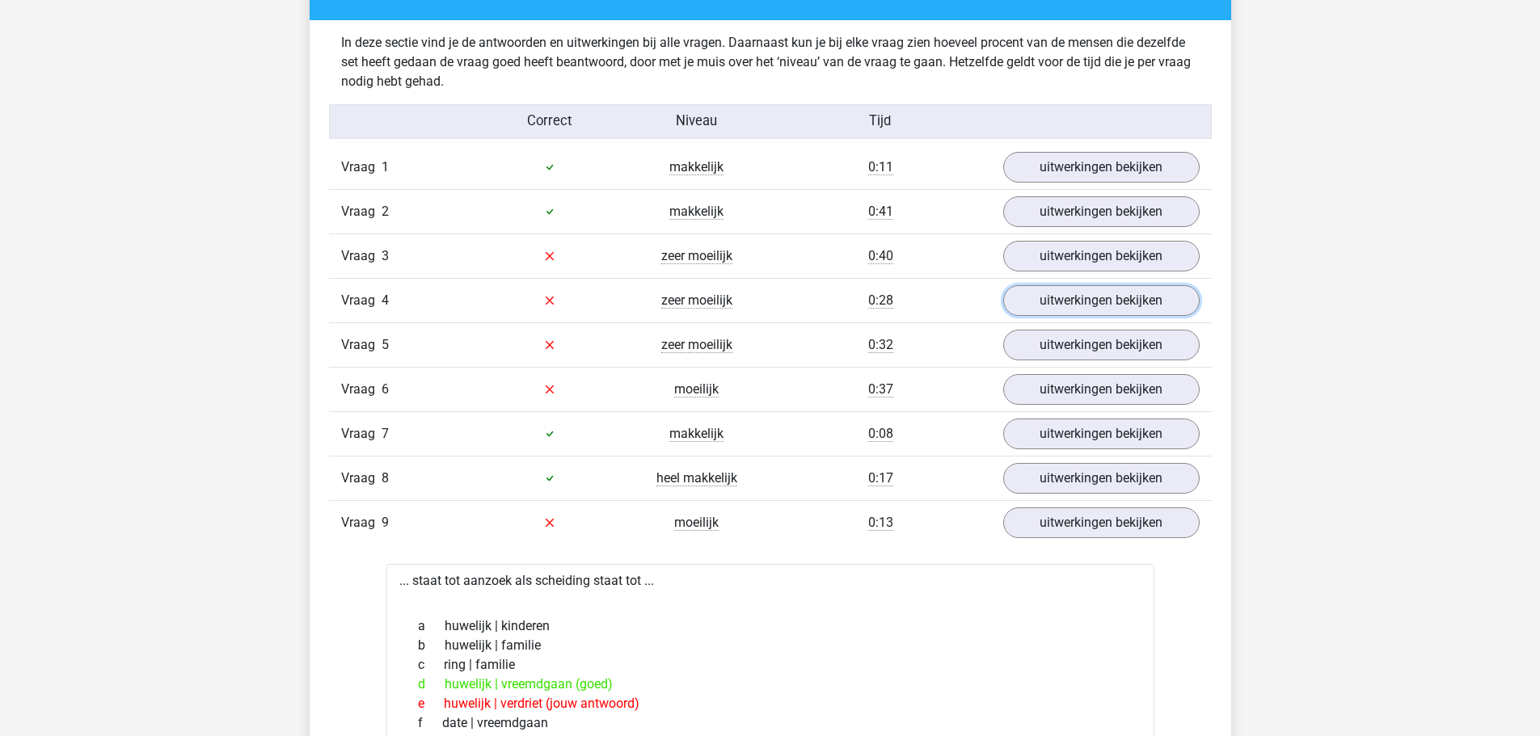
click at [1048, 302] on link "uitwerkingen bekijken" at bounding box center [1101, 300] width 196 height 31
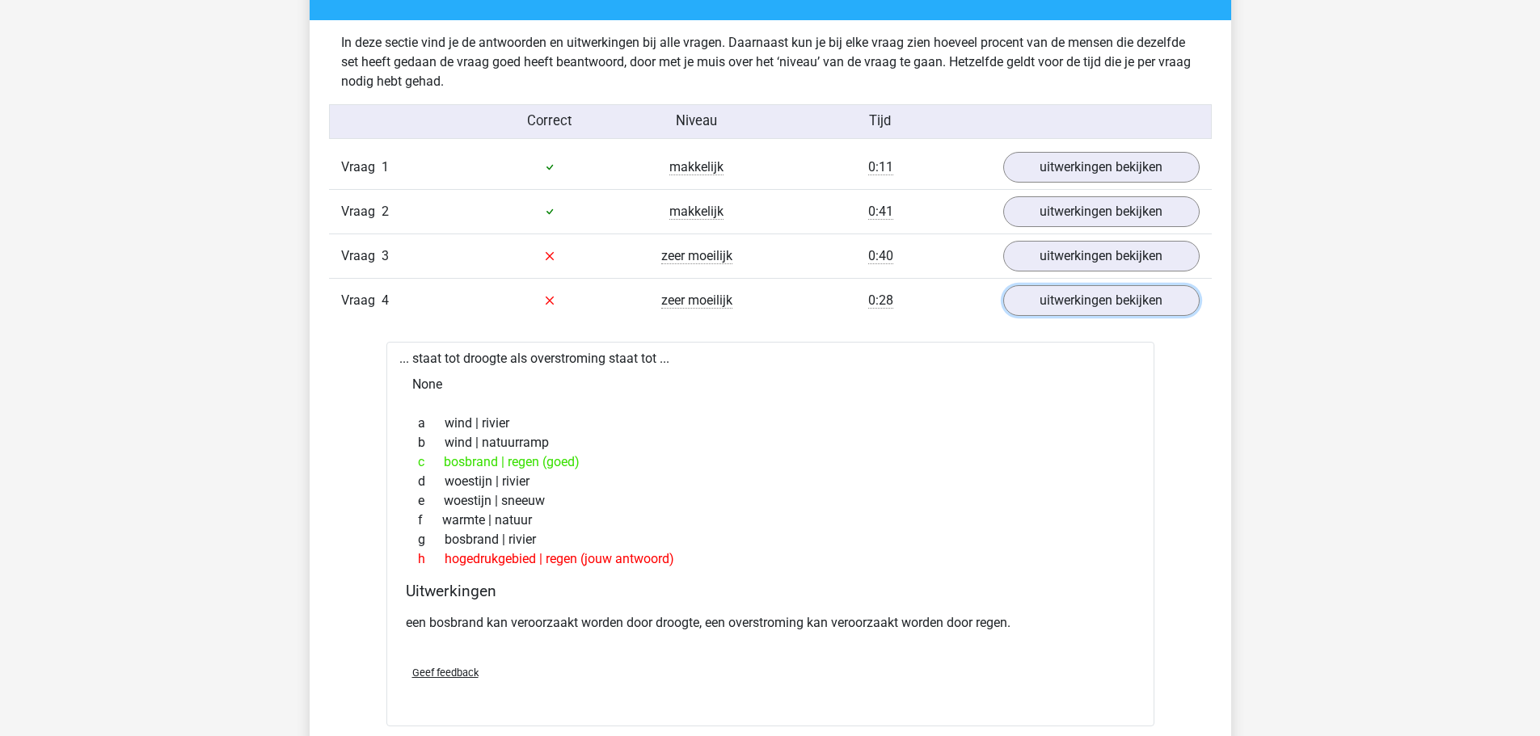
click at [1048, 301] on link "uitwerkingen bekijken" at bounding box center [1101, 300] width 196 height 31
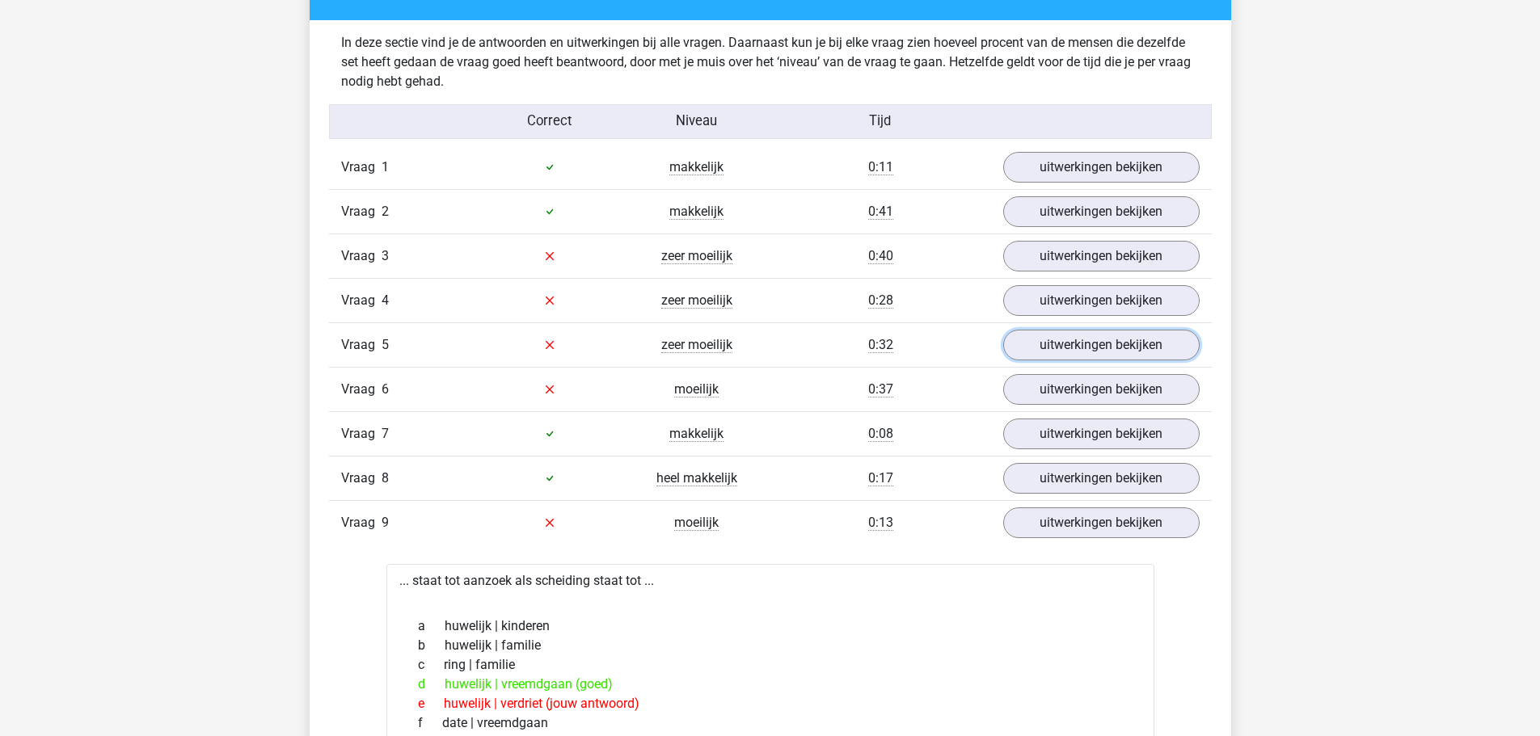
click at [1043, 331] on link "uitwerkingen bekijken" at bounding box center [1101, 345] width 196 height 31
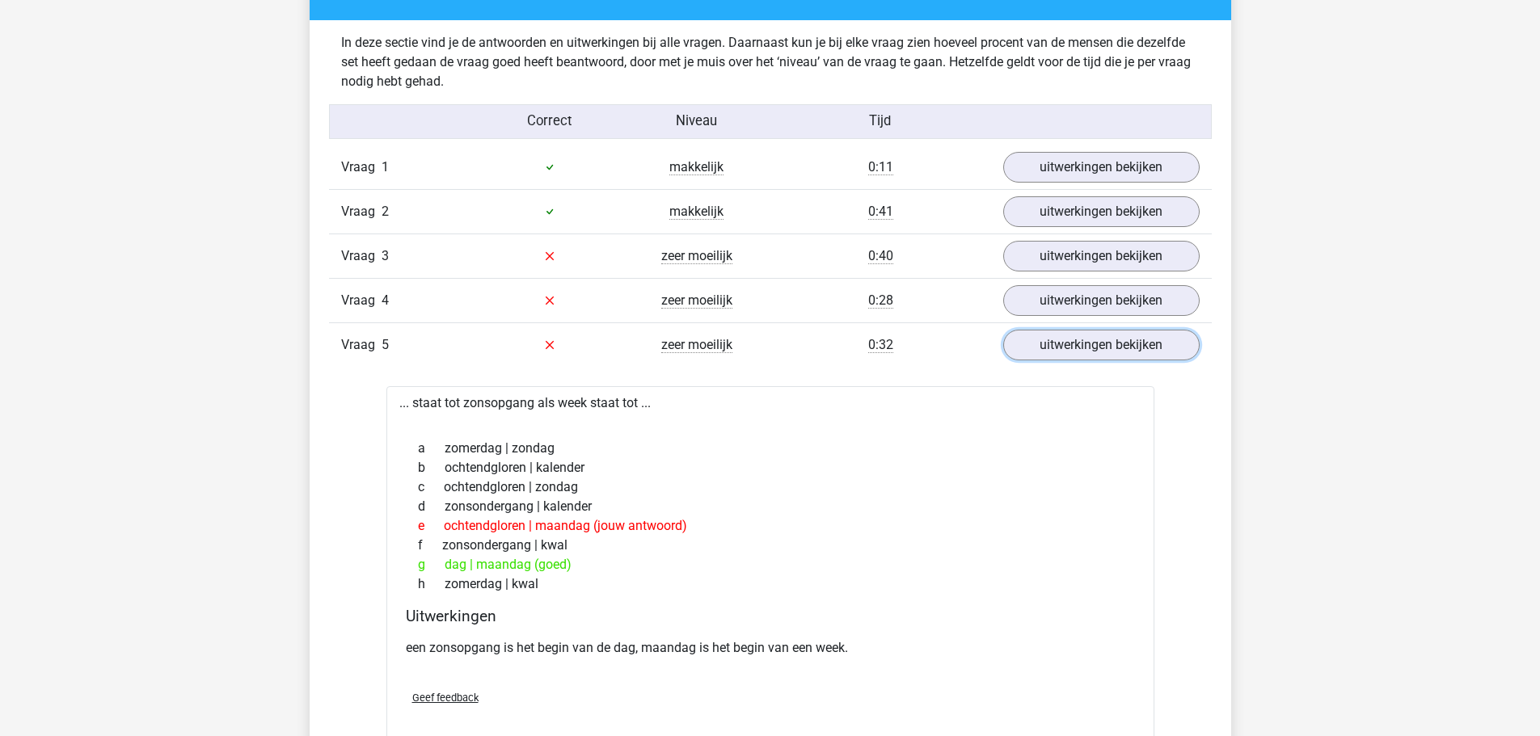
click at [1043, 330] on link "uitwerkingen bekijken" at bounding box center [1101, 345] width 196 height 31
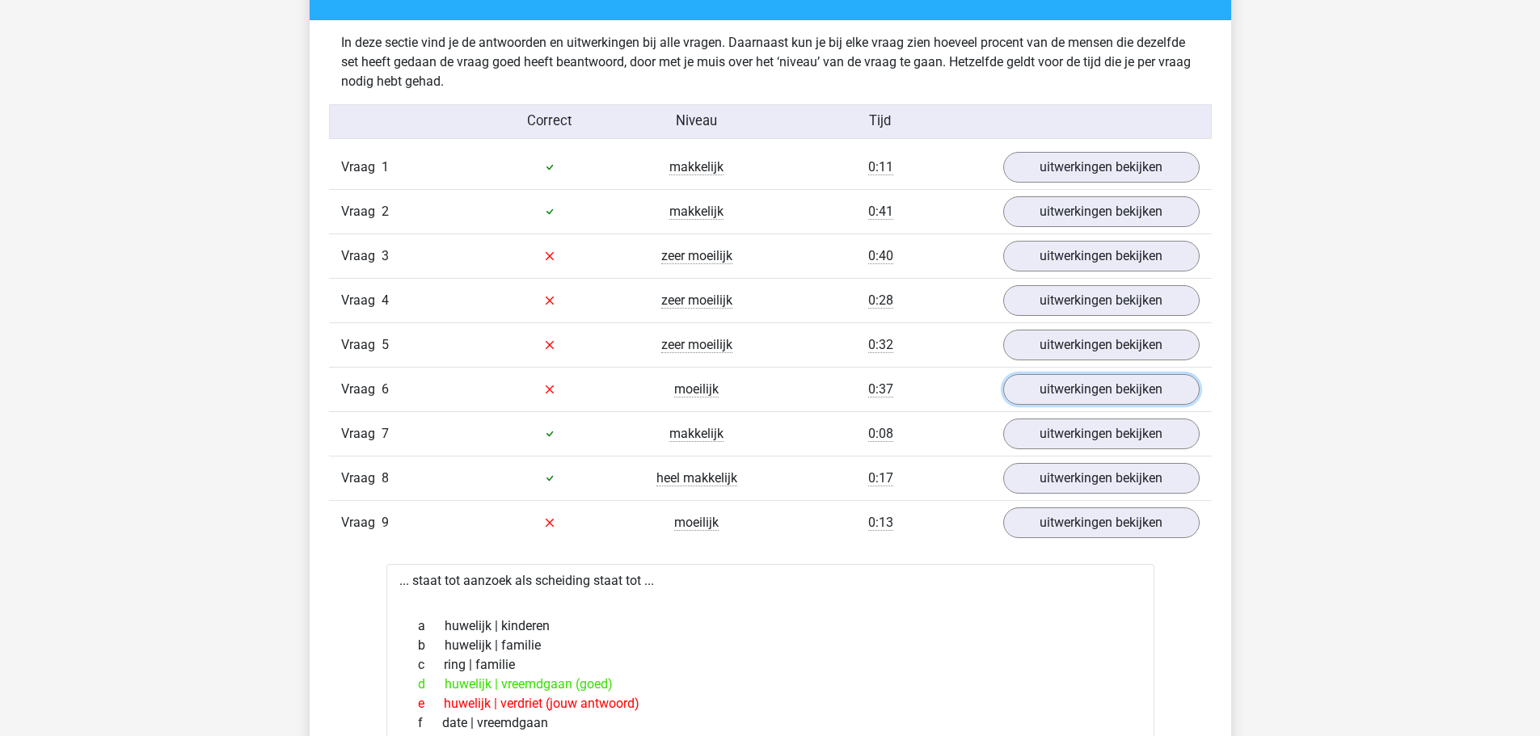
click at [1038, 391] on link "uitwerkingen bekijken" at bounding box center [1101, 389] width 196 height 31
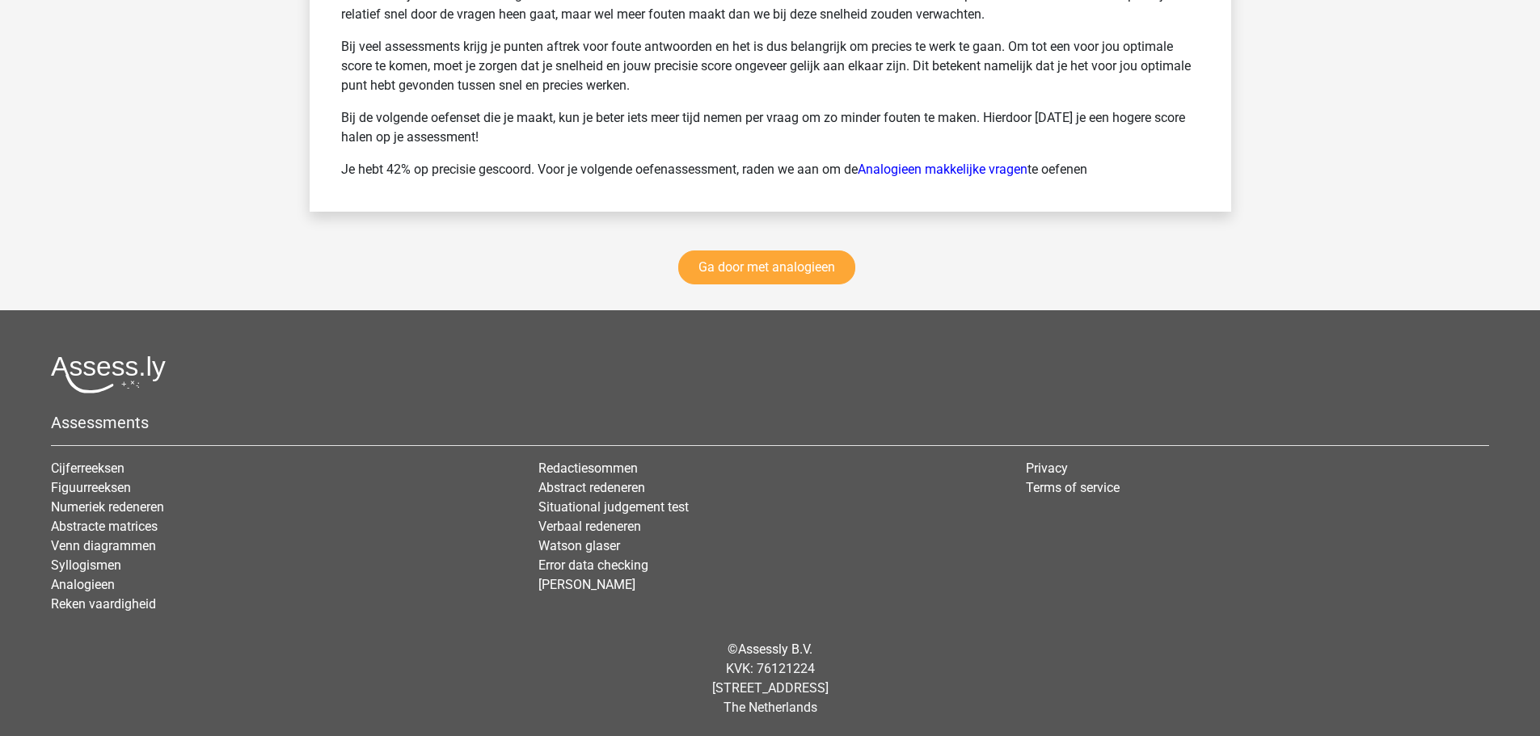
scroll to position [3078, 0]
click at [773, 266] on link "Ga door met analogieen" at bounding box center [766, 267] width 177 height 34
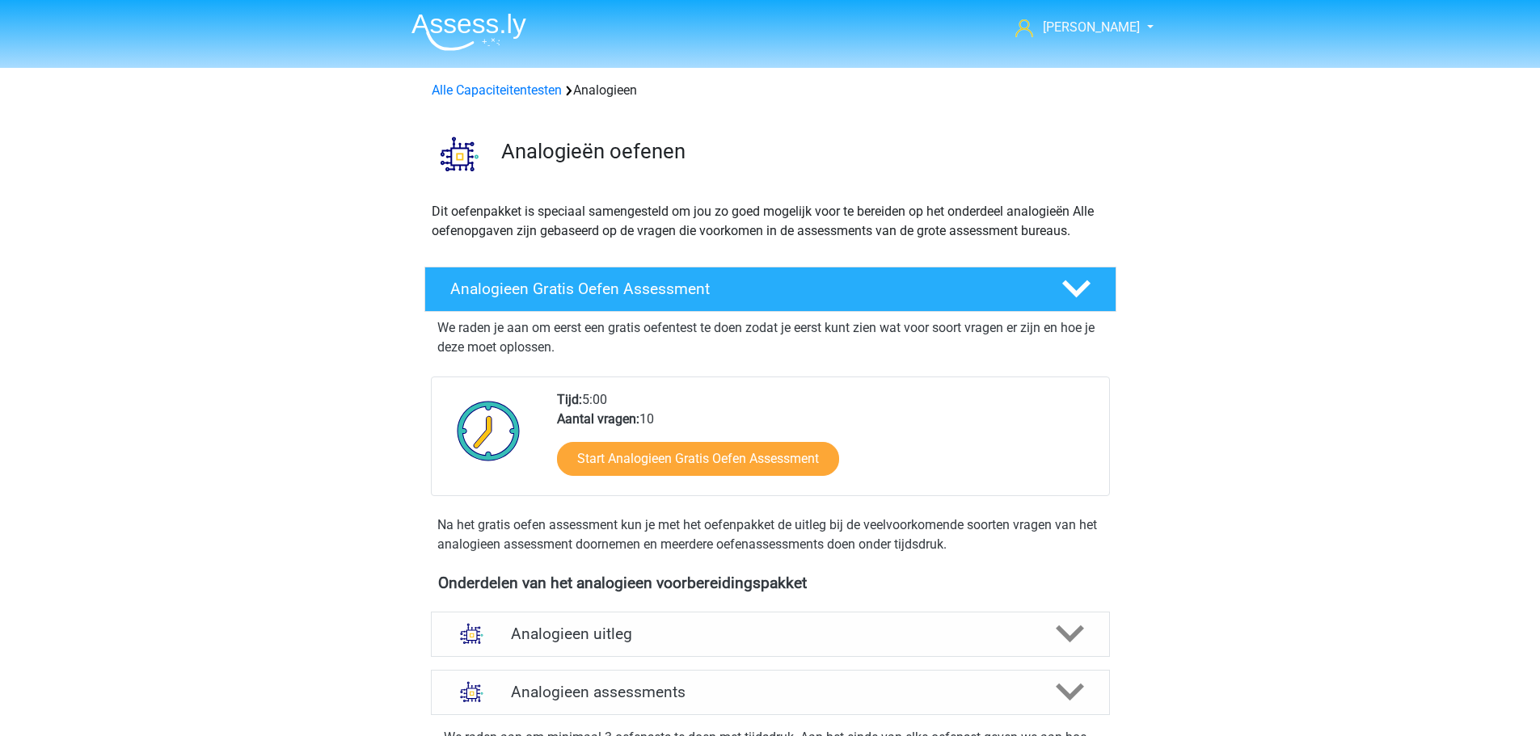
click at [776, 264] on div "Analogieen Gratis Oefen Assessment We raden je aan om eerst een gratis oefentes…" at bounding box center [770, 413] width 755 height 307
